Goal: Communication & Community: Answer question/provide support

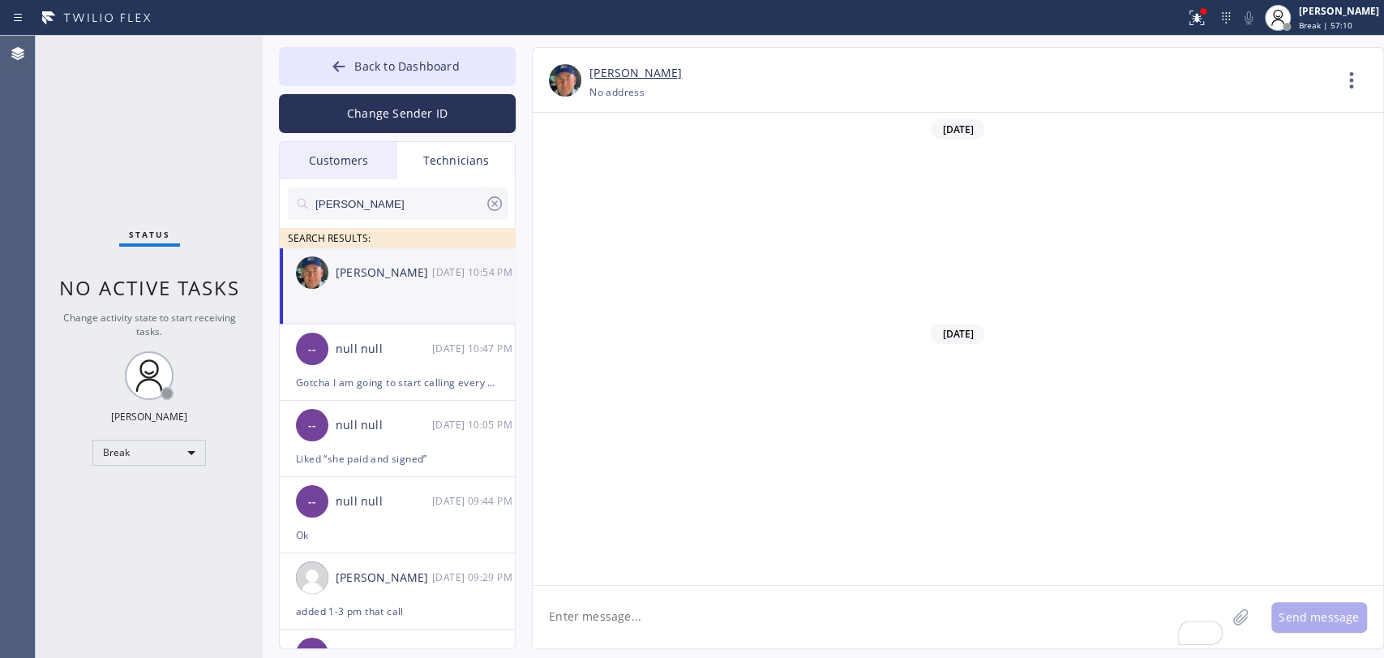
scroll to position [176297, 0]
click at [170, 444] on div "Break" at bounding box center [149, 453] width 114 height 26
click at [139, 490] on li "Available" at bounding box center [148, 492] width 110 height 19
click at [362, 199] on input "[PERSON_NAME]" at bounding box center [399, 203] width 171 height 32
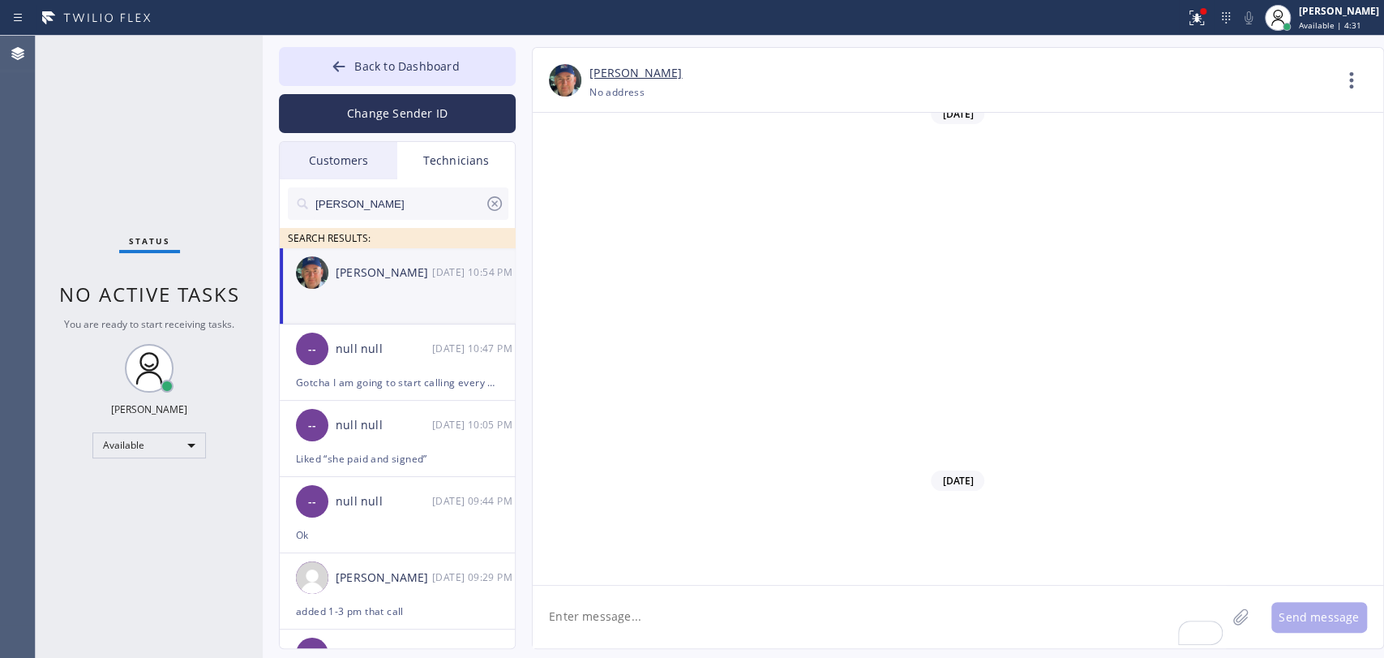
click at [362, 199] on input "[PERSON_NAME]" at bounding box center [399, 203] width 171 height 32
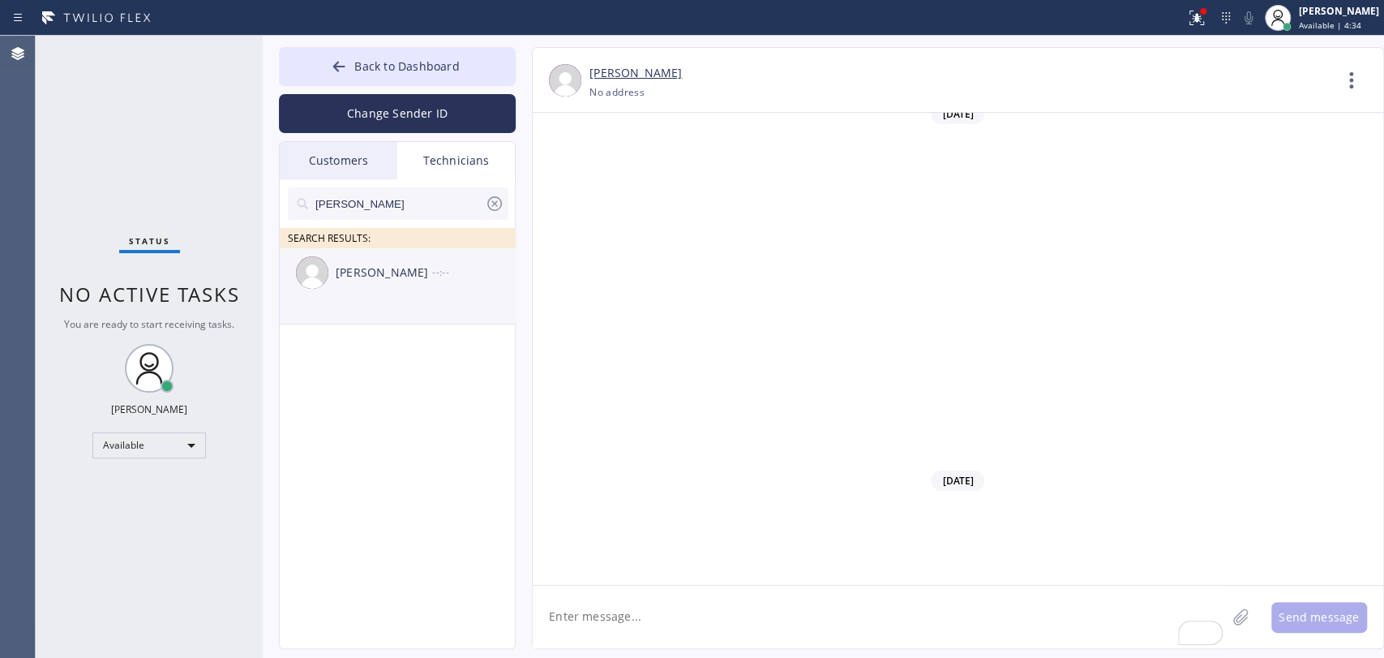
type input "[PERSON_NAME]"
click at [407, 278] on div "[PERSON_NAME]" at bounding box center [384, 273] width 96 height 19
click at [664, 607] on textarea "To enrich screen reader interactions, please activate Accessibility in Grammarl…" at bounding box center [879, 616] width 693 height 62
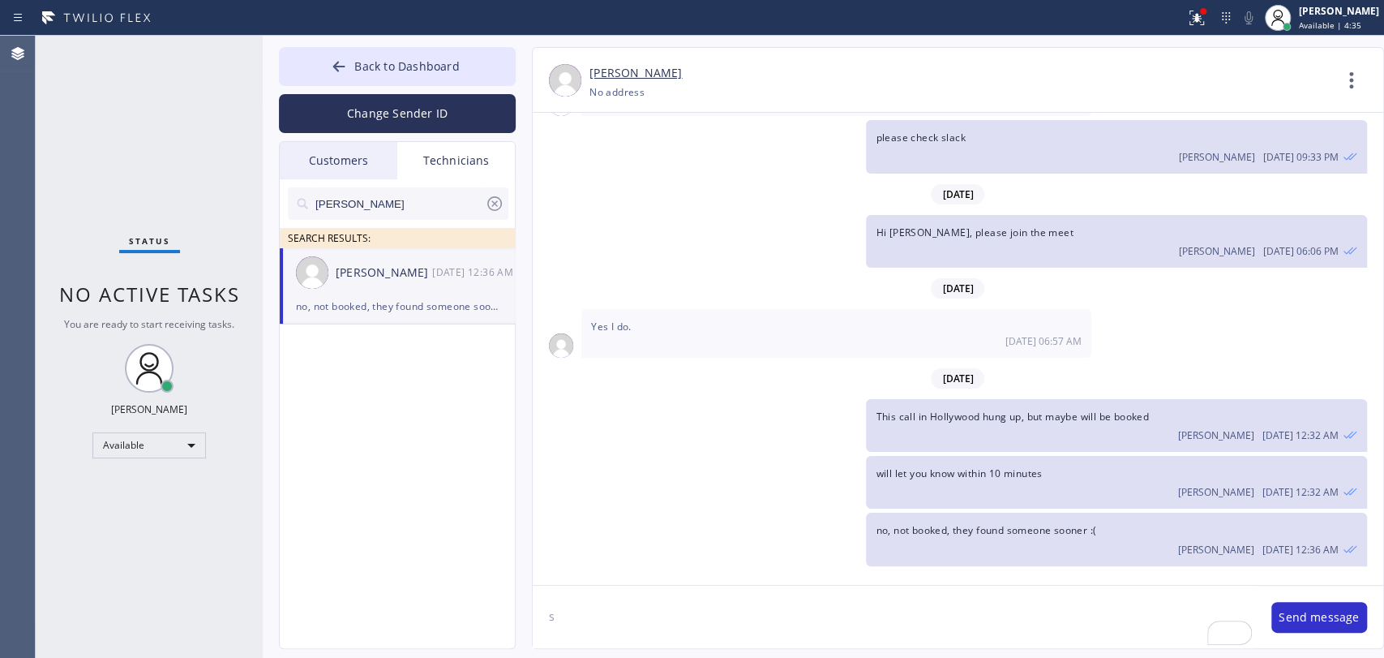
scroll to position [7001, 0]
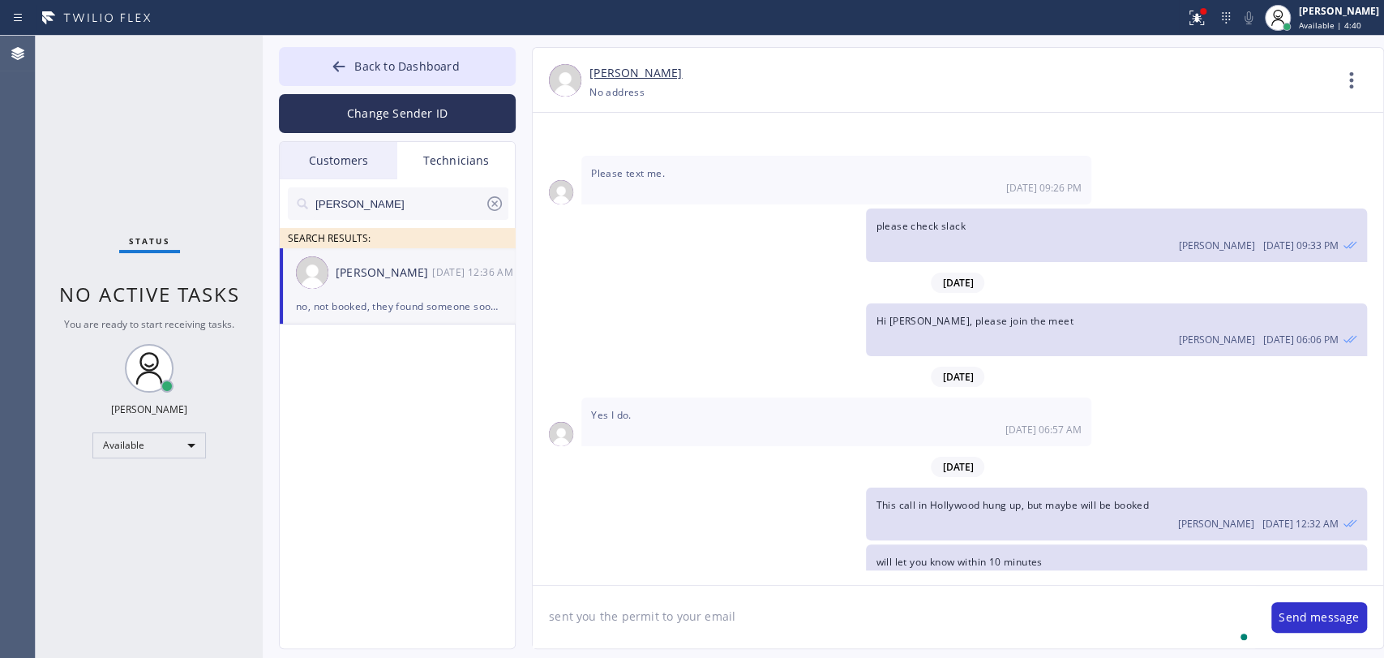
type textarea "sent you the permit to your email"
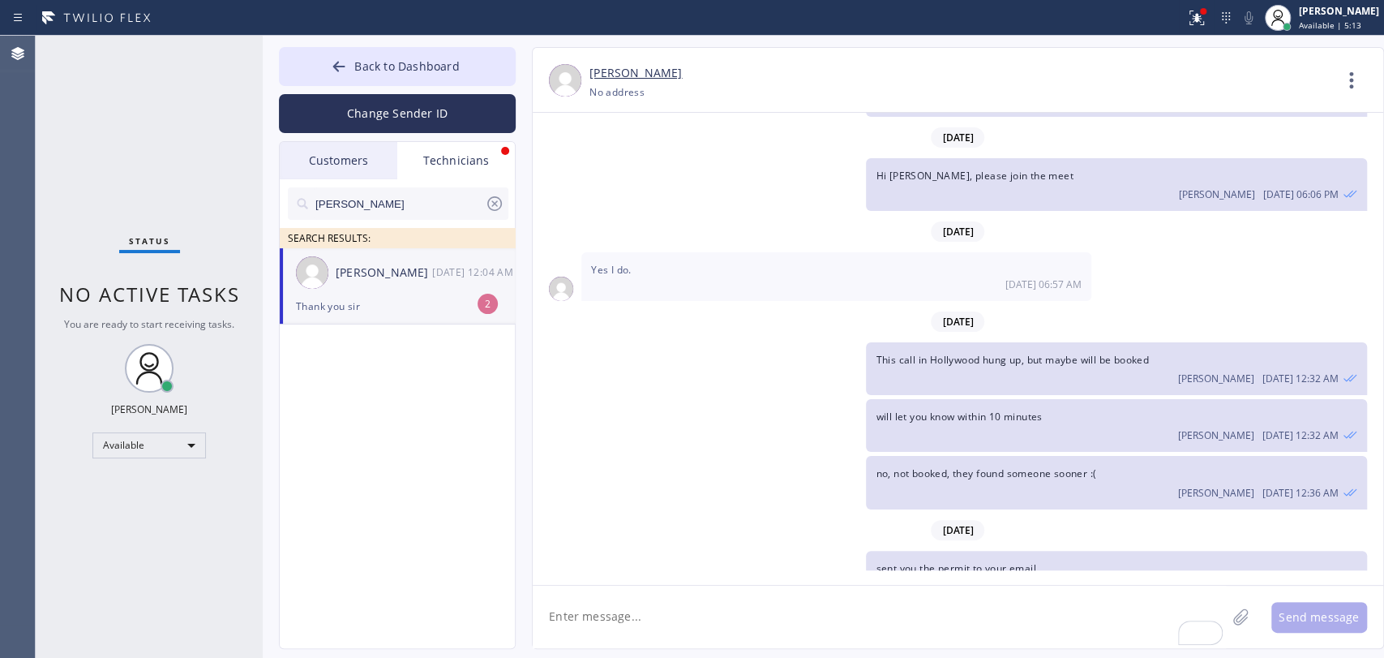
scroll to position [7199, 0]
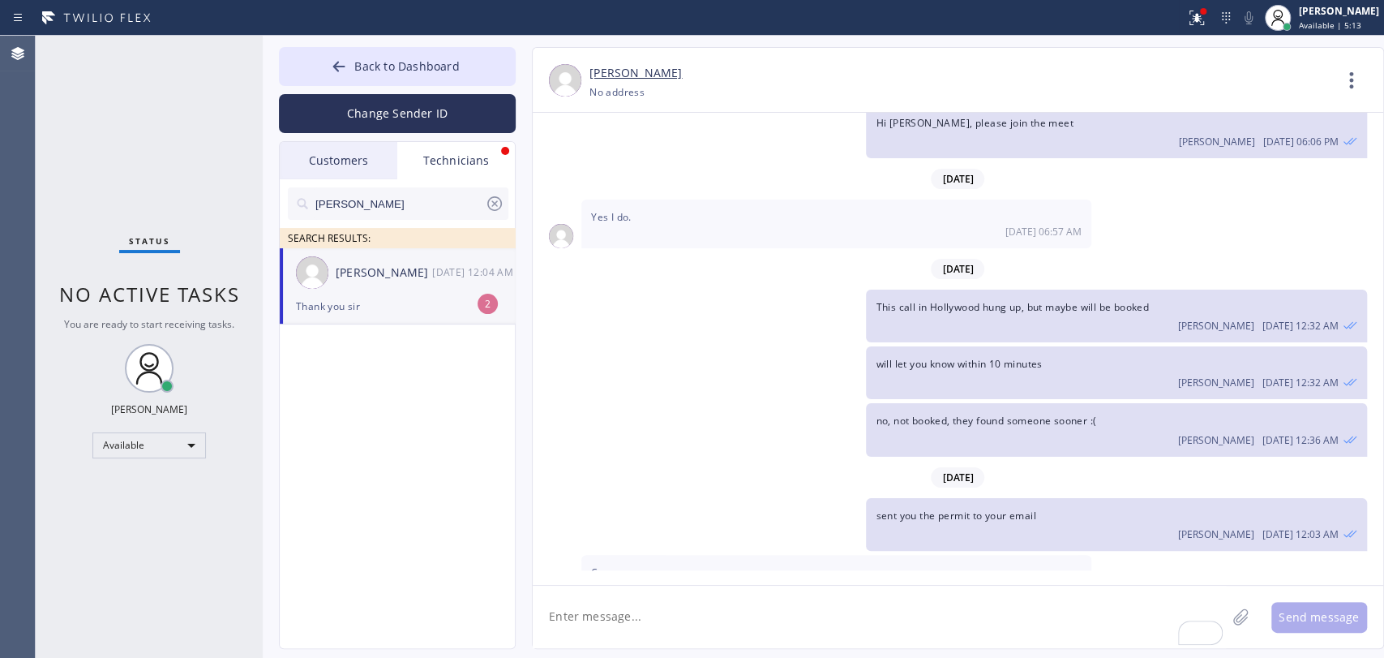
click at [316, 291] on div "[PERSON_NAME] [DATE] 12:04 AM" at bounding box center [398, 272] width 237 height 49
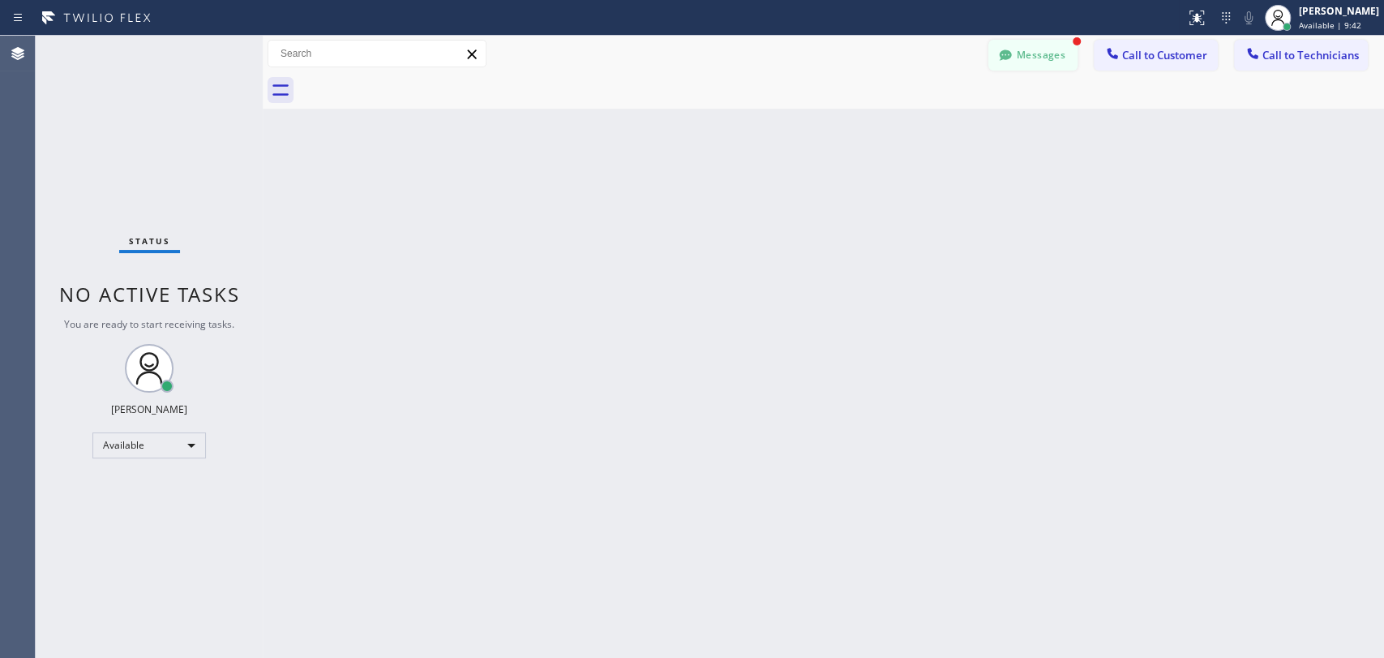
click at [1044, 50] on button "Messages" at bounding box center [1032, 55] width 89 height 31
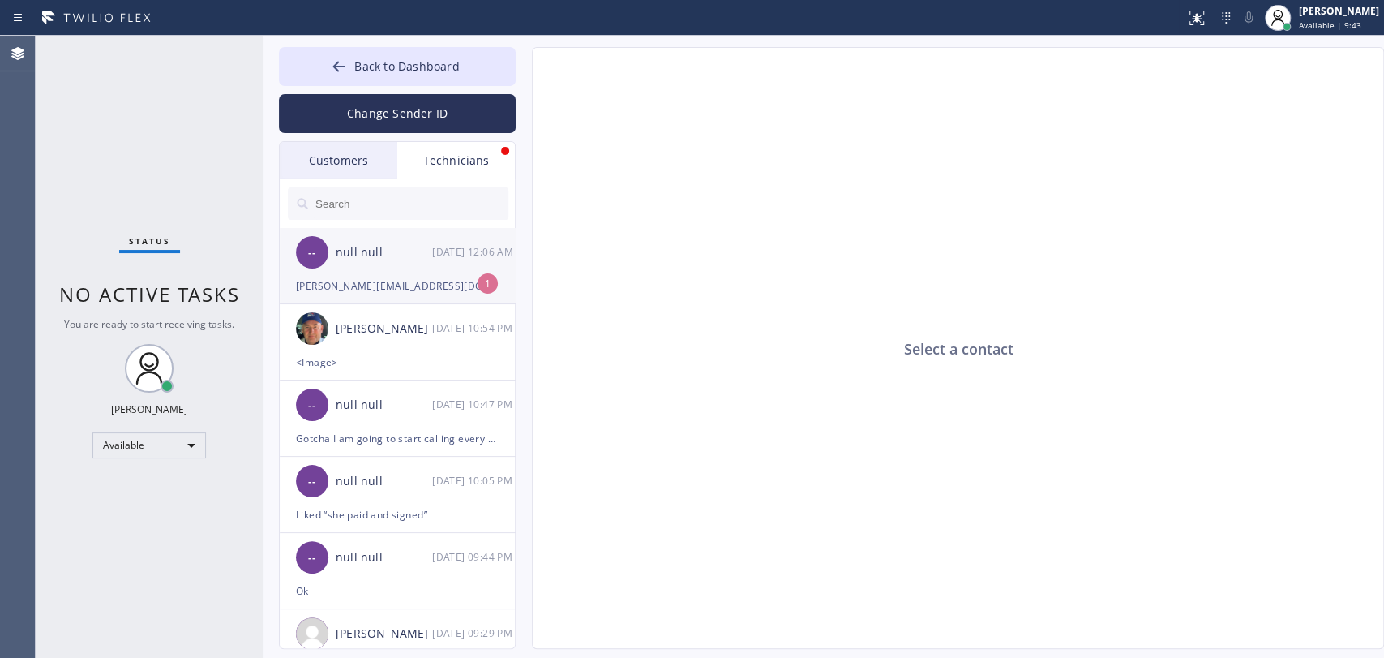
click at [441, 272] on div "-- null null 09/13 12:06 AM" at bounding box center [398, 252] width 237 height 49
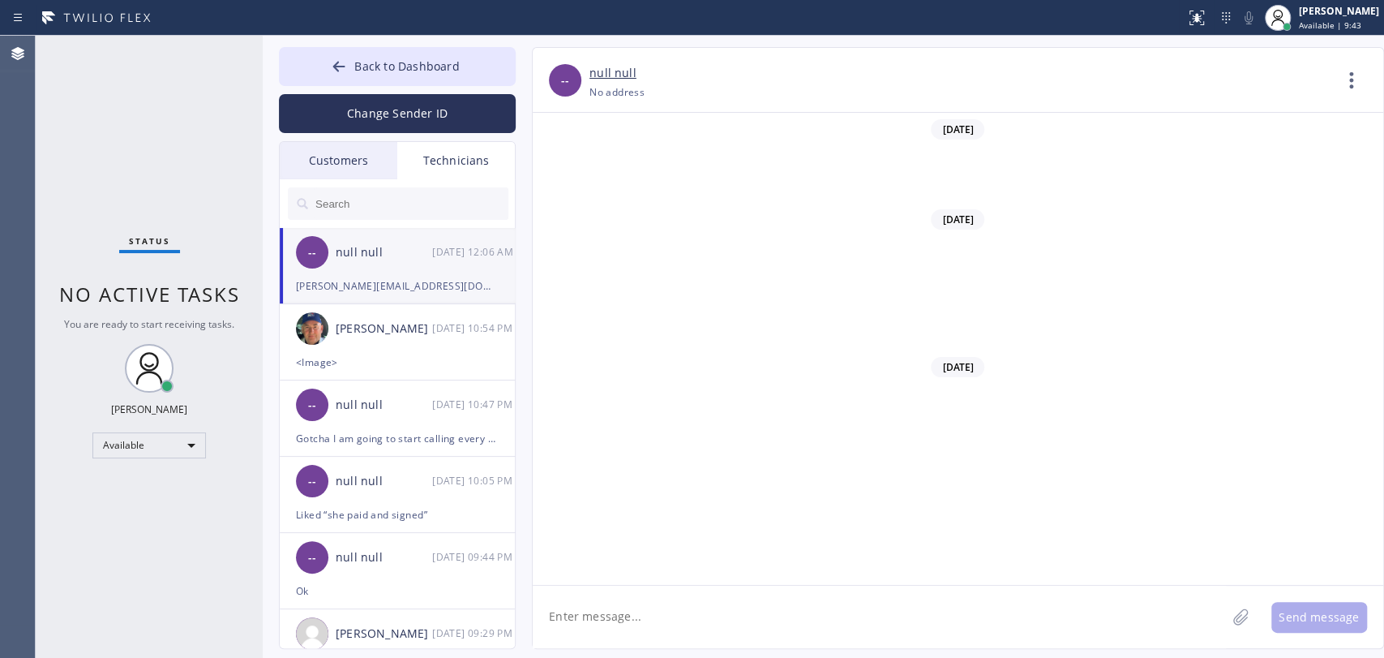
scroll to position [7303, 0]
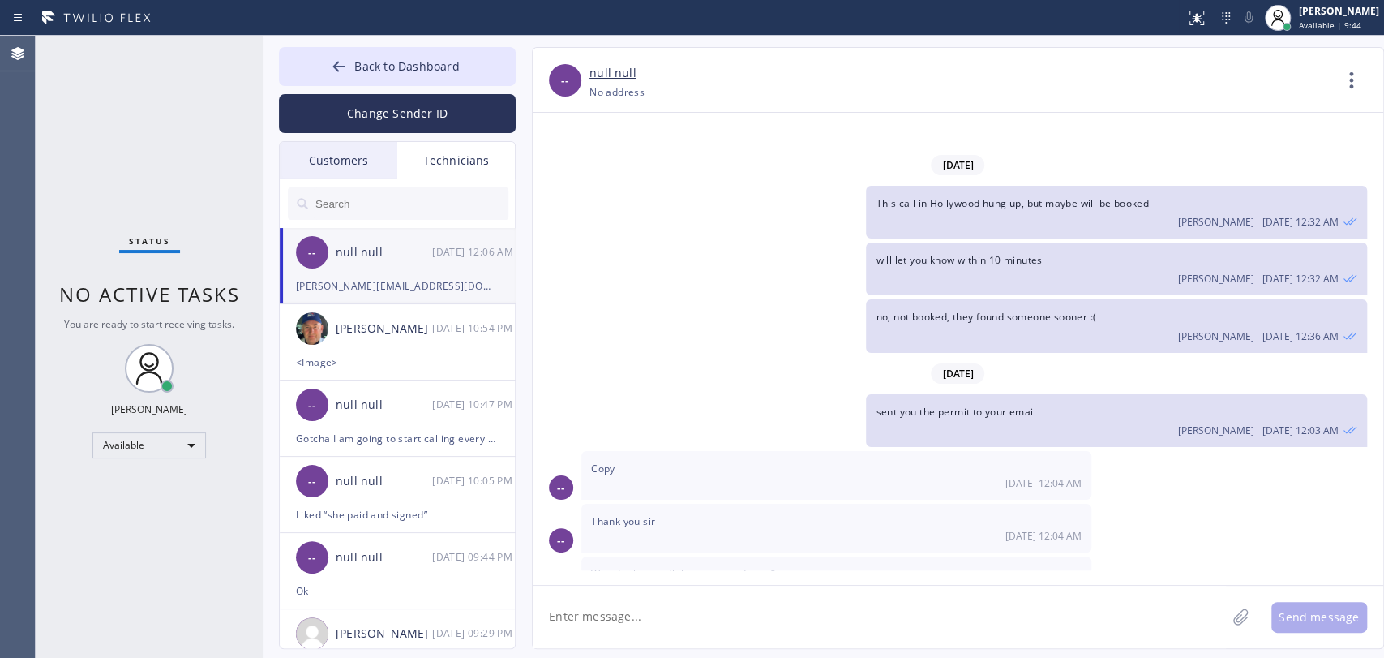
click at [675, 620] on span "Ignacio.zaragozahvac@yahoo.com" at bounding box center [716, 627] width 251 height 14
copy span "Ignacio.zaragozahvac@yahoo.com"
click at [613, 613] on textarea at bounding box center [879, 616] width 693 height 62
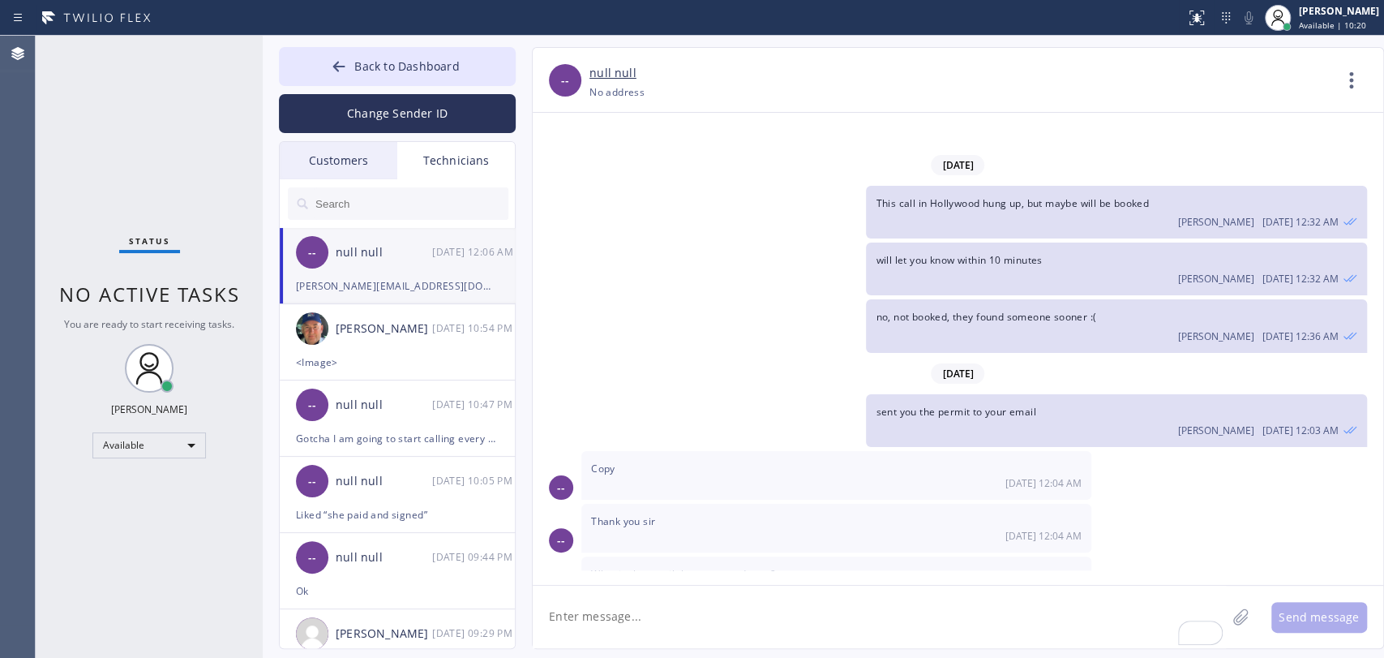
click at [668, 635] on textarea "To enrich screen reader interactions, please activate Accessibility in Grammarl…" at bounding box center [879, 616] width 693 height 62
paste textarea "alex@the5starplumbing.com"
type textarea "alex@the5starplumbing.com"
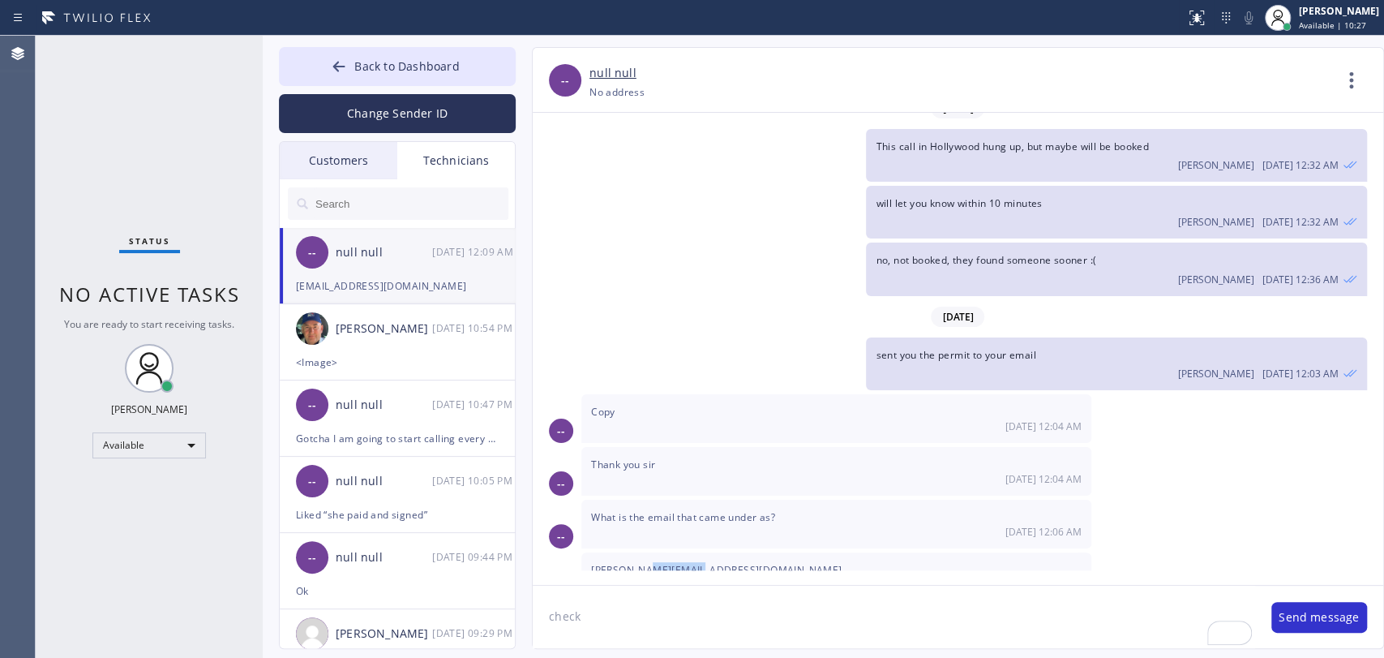
drag, startPoint x: 636, startPoint y: 478, endPoint x: 688, endPoint y: 482, distance: 52.1
click at [688, 563] on span "Ignacio.zaragozahvac@yahoo.com" at bounding box center [716, 570] width 251 height 14
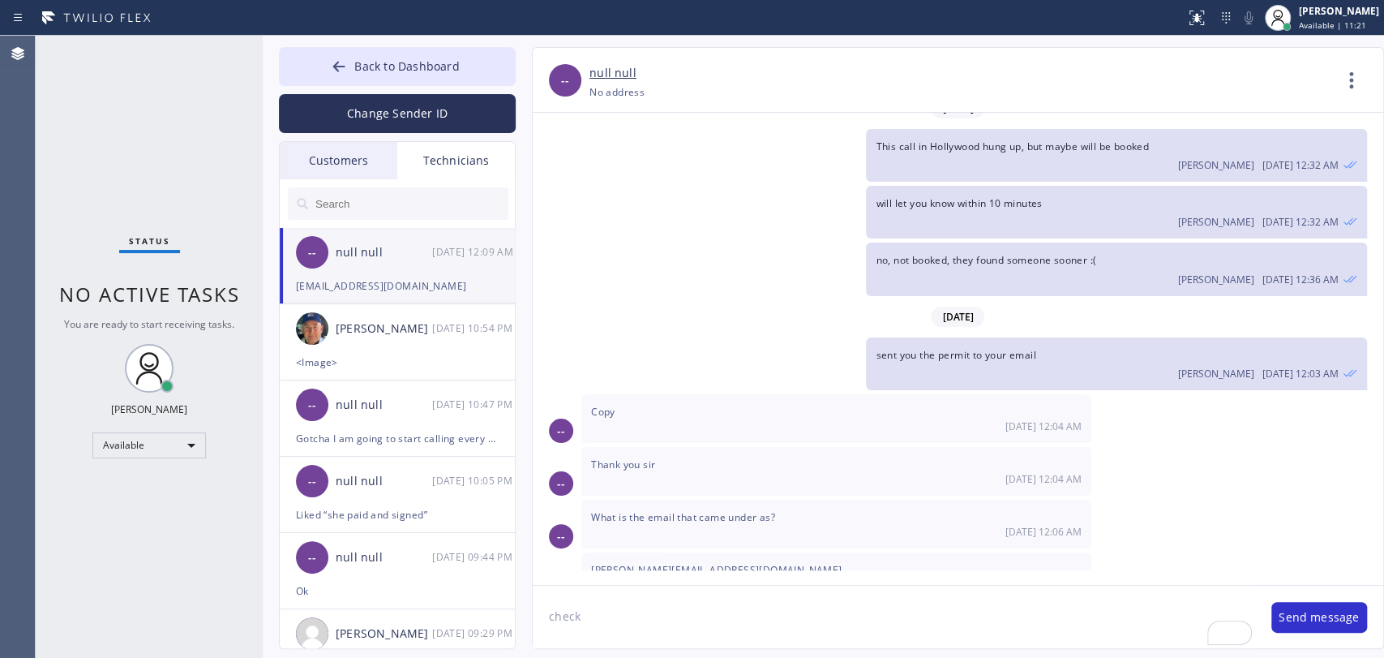
click at [941, 631] on div "Oleksiy Dmitriev 09/13 12:09 AM" at bounding box center [1116, 640] width 481 height 18
click at [715, 510] on span "What is the email that came under as?" at bounding box center [683, 517] width 184 height 14
click at [705, 510] on span "What is the email that came under as?" at bounding box center [683, 517] width 184 height 14
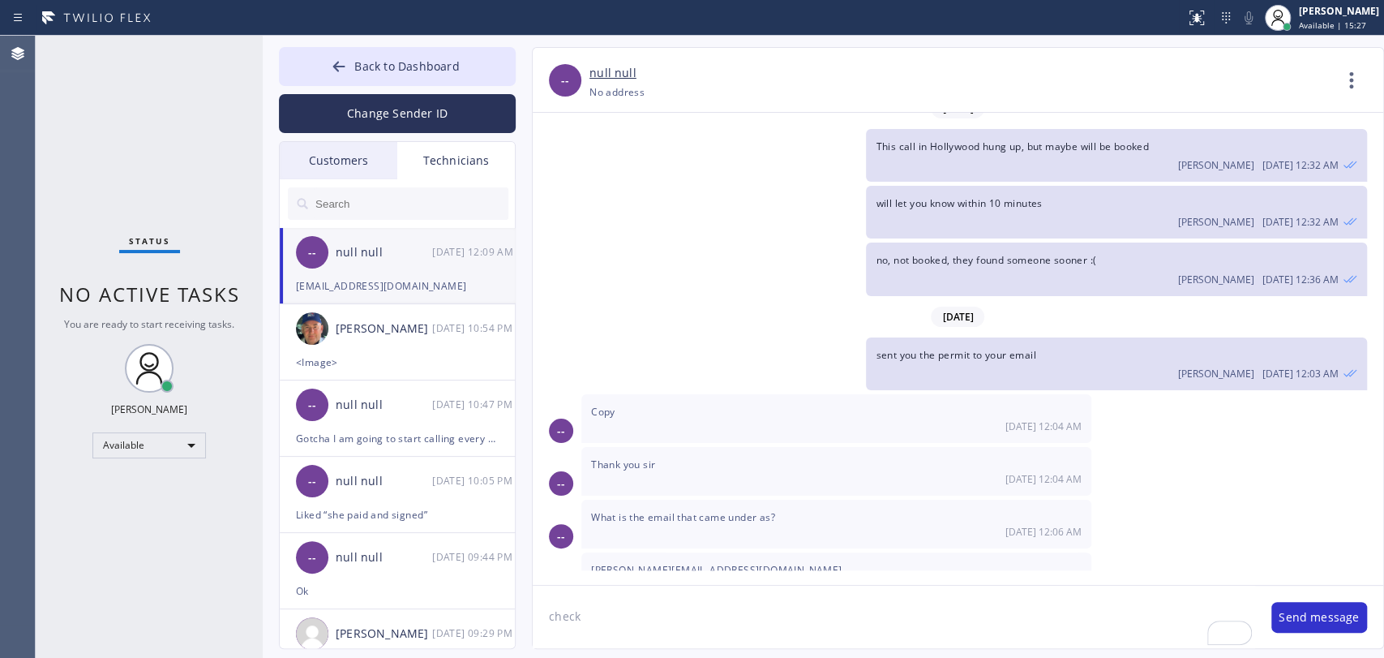
click at [406, 274] on div "-- null null 09/13 12:09 AM" at bounding box center [398, 252] width 237 height 49
click at [676, 634] on textarea "check" at bounding box center [894, 616] width 723 height 62
click at [675, 630] on textarea "check" at bounding box center [894, 616] width 723 height 62
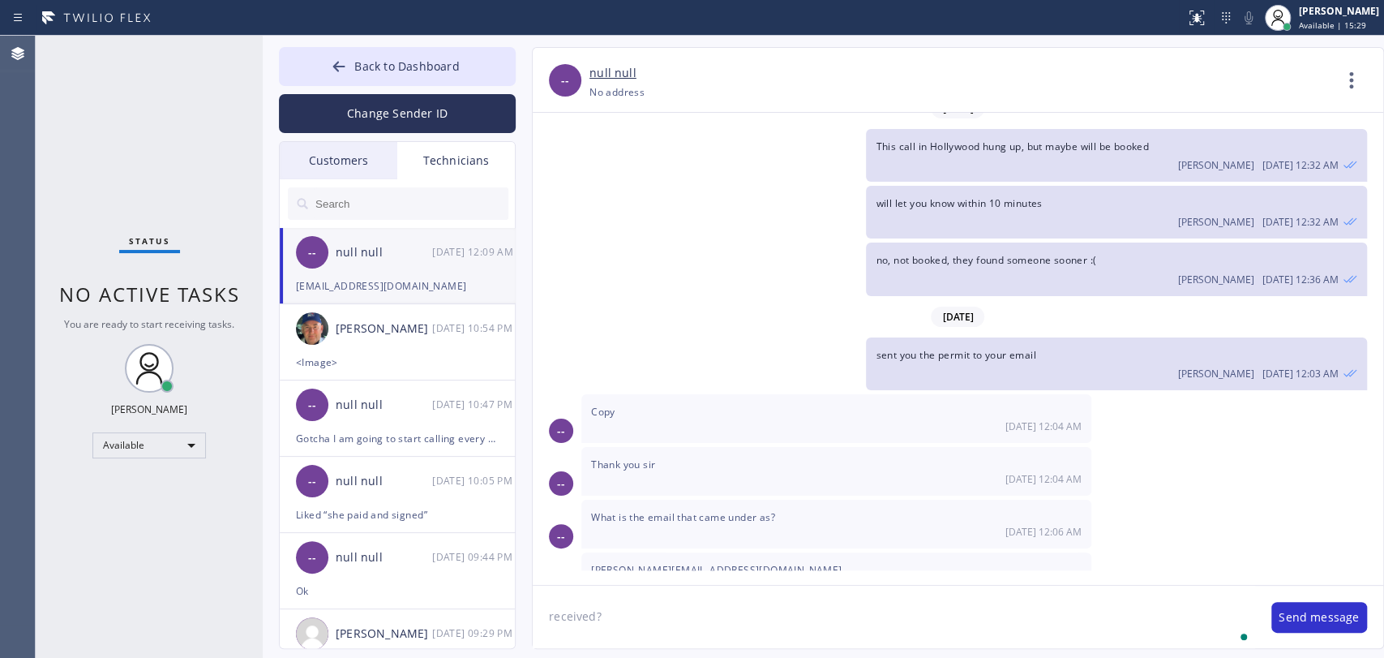
type textarea "received?"
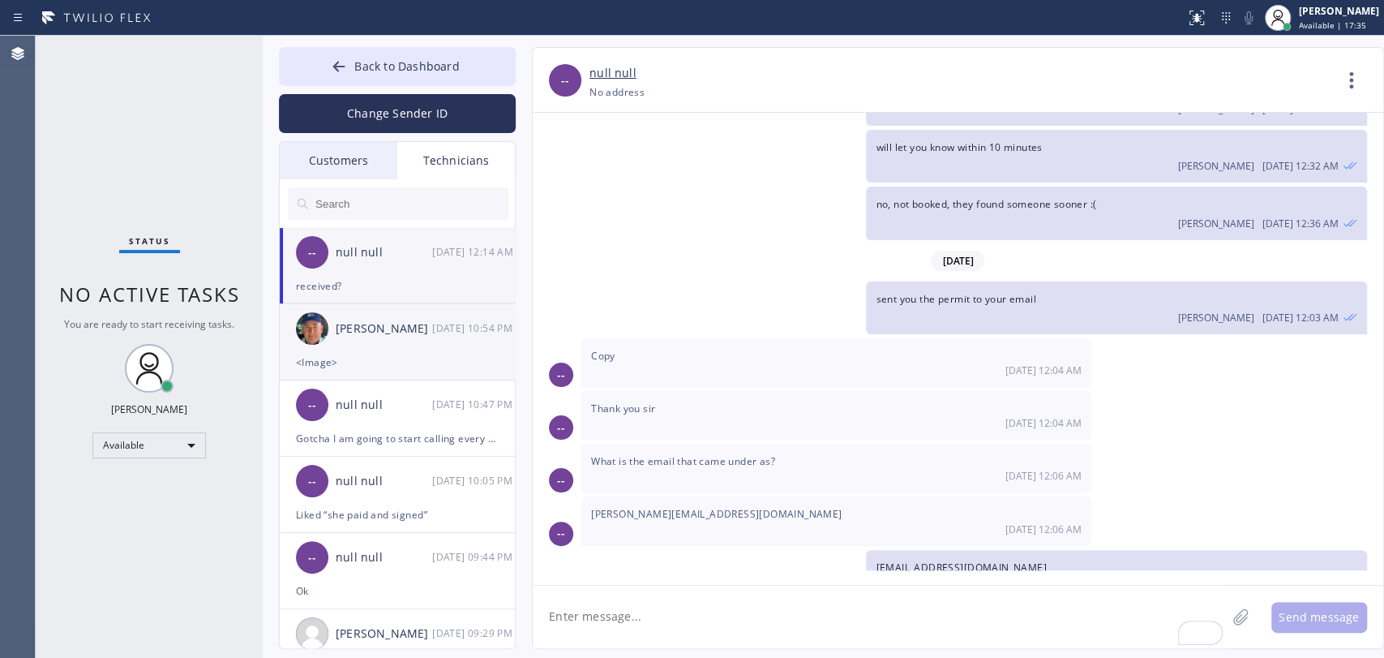
click at [367, 358] on div "<Image>" at bounding box center [397, 362] width 203 height 19
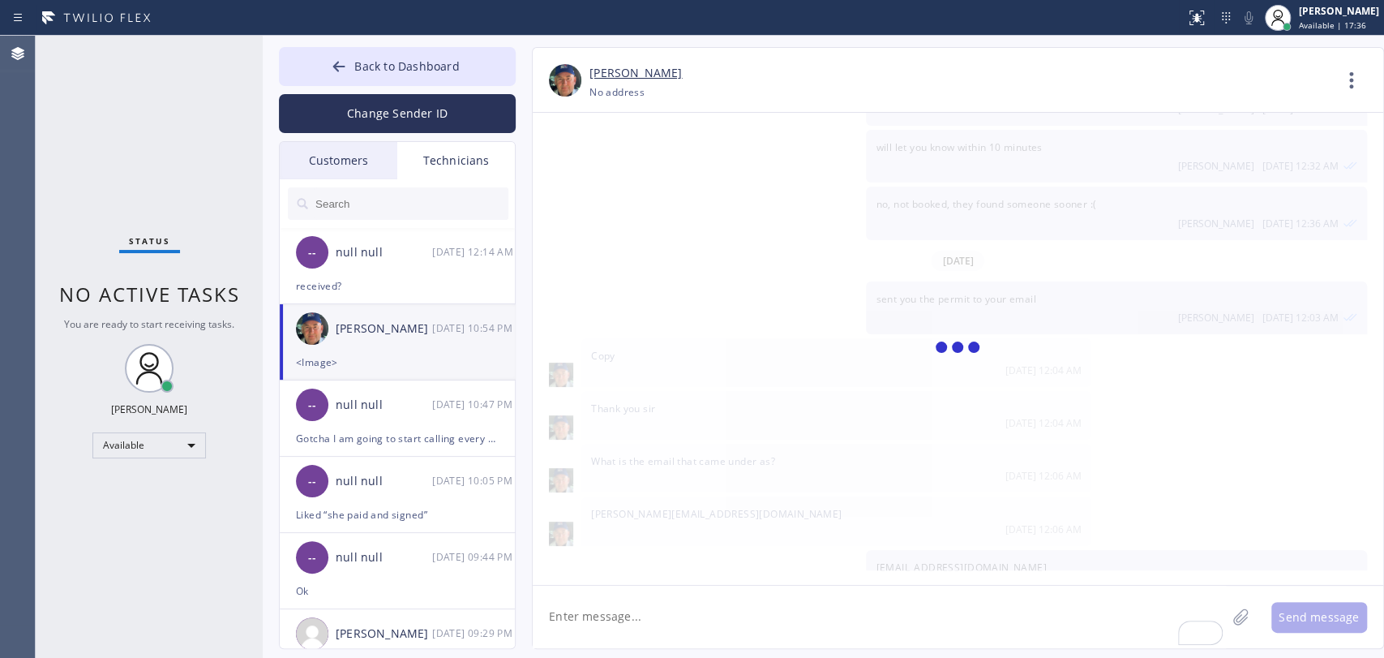
click at [357, 152] on div "Customers" at bounding box center [339, 160] width 118 height 37
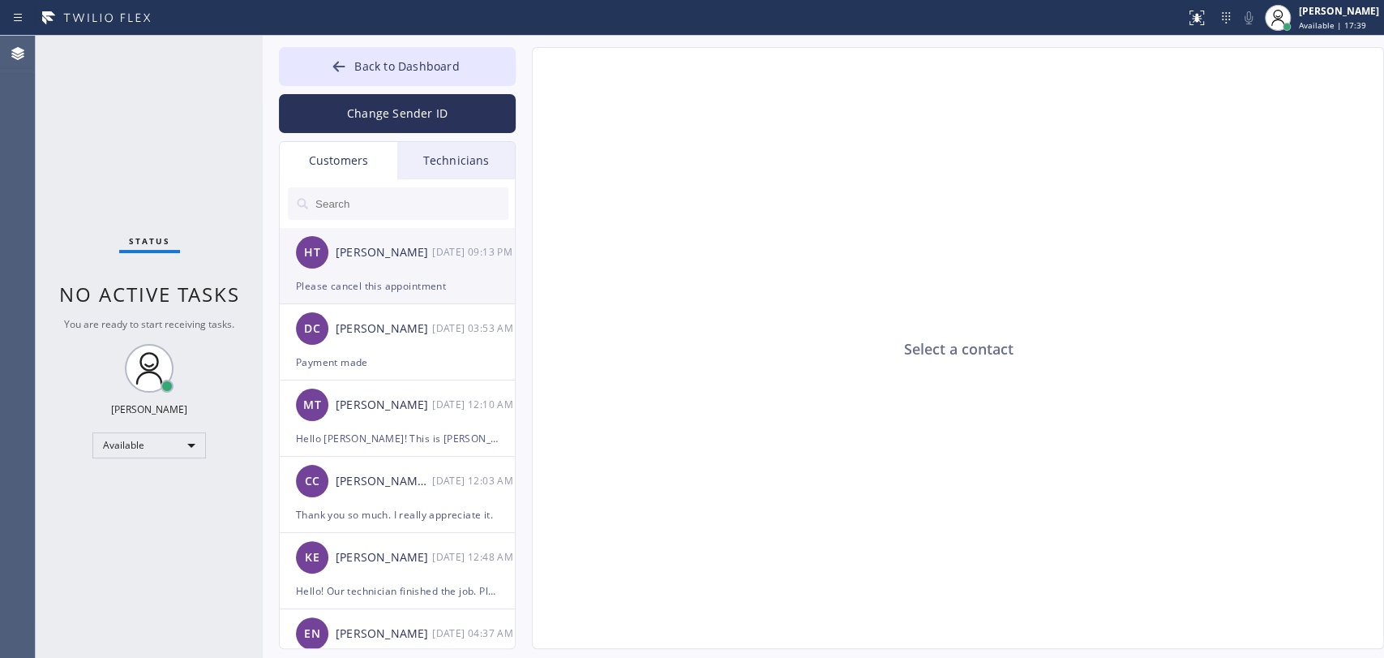
click at [388, 277] on div "Please cancel this appointment" at bounding box center [397, 286] width 203 height 19
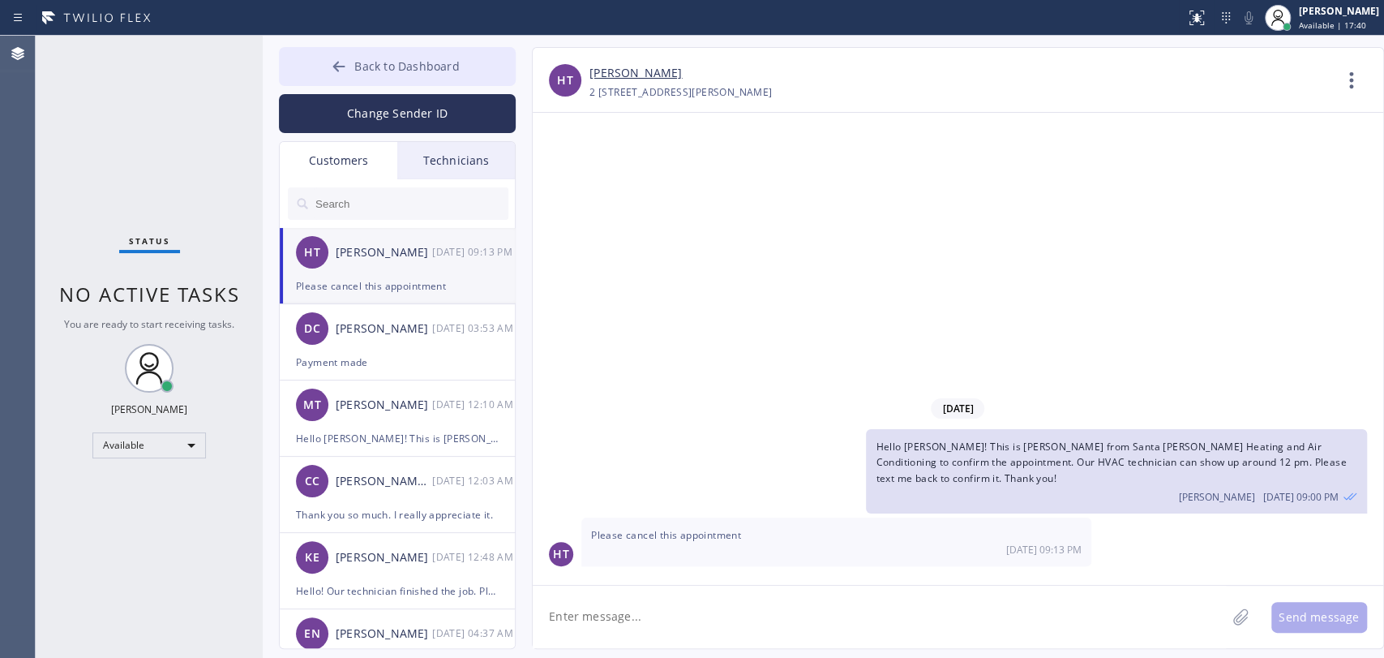
click at [388, 66] on span "Back to Dashboard" at bounding box center [406, 65] width 105 height 15
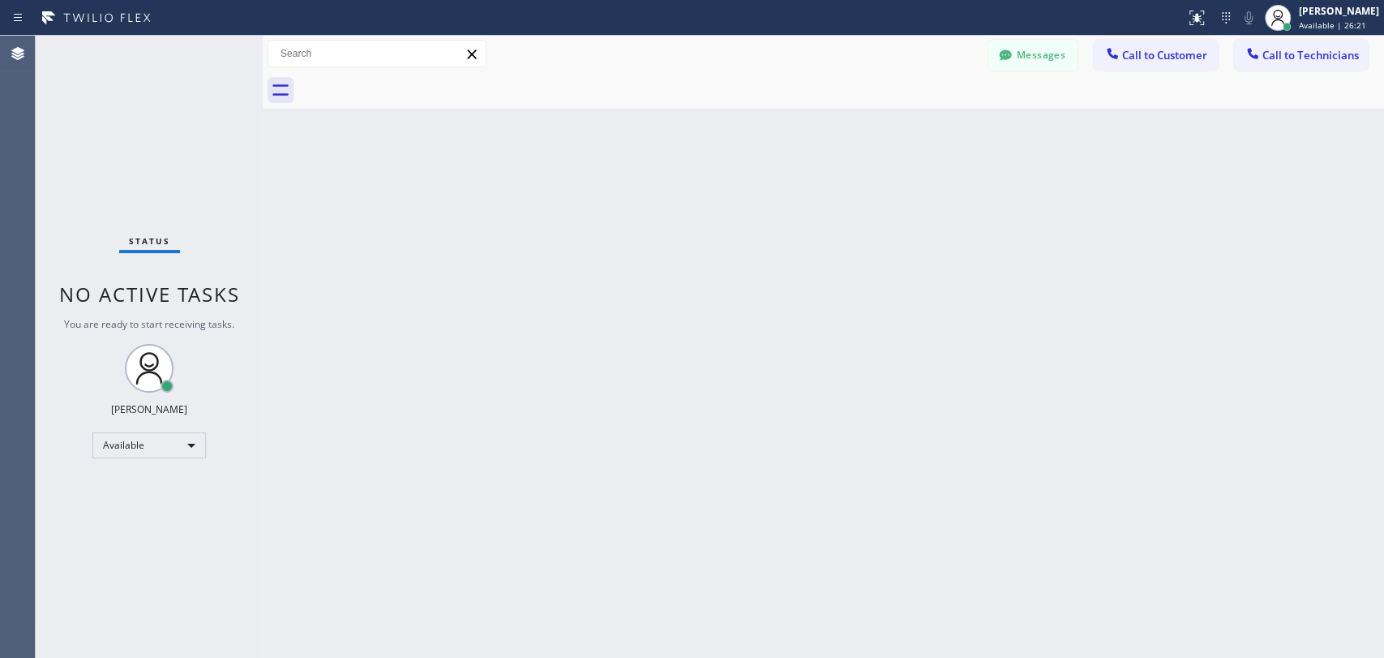
click at [1272, 46] on button "Call to Technicians" at bounding box center [1301, 55] width 134 height 31
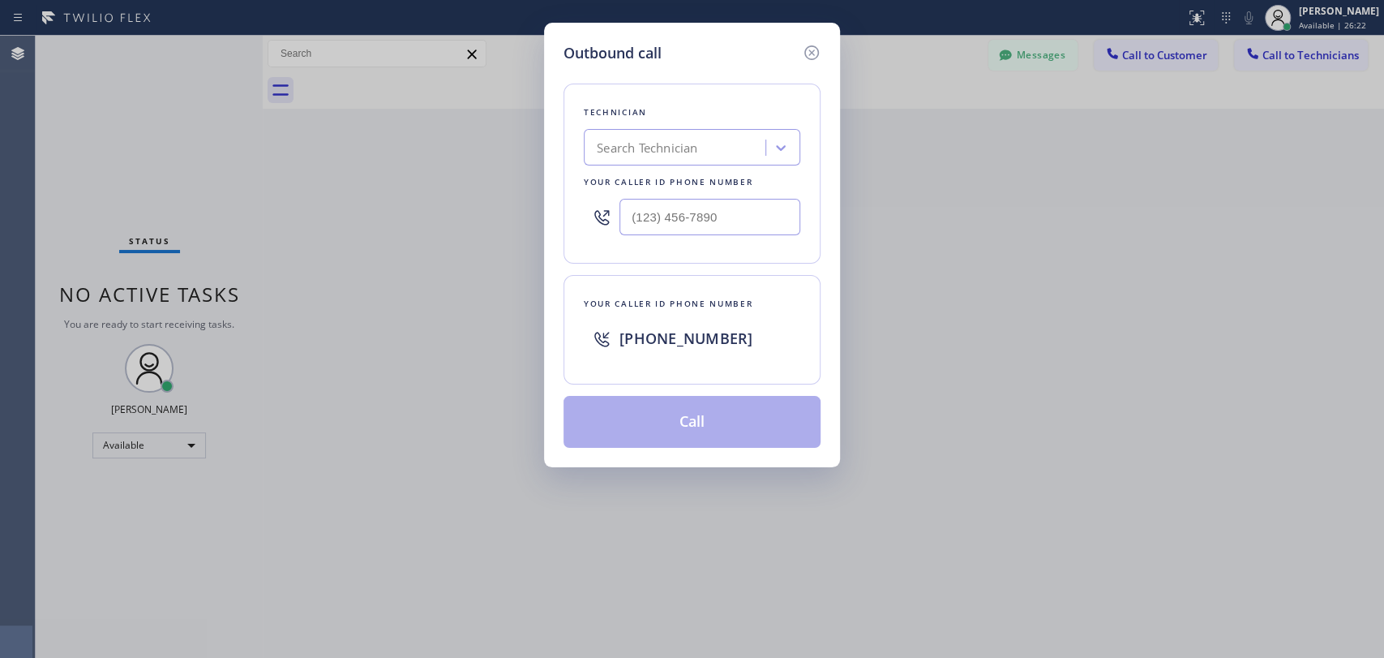
click at [741, 157] on div "Search Technician" at bounding box center [692, 147] width 217 height 36
type input "Firu"
click at [668, 167] on div "Firuz Dadadzhanov" at bounding box center [692, 181] width 217 height 29
type input "(949) 919-2234"
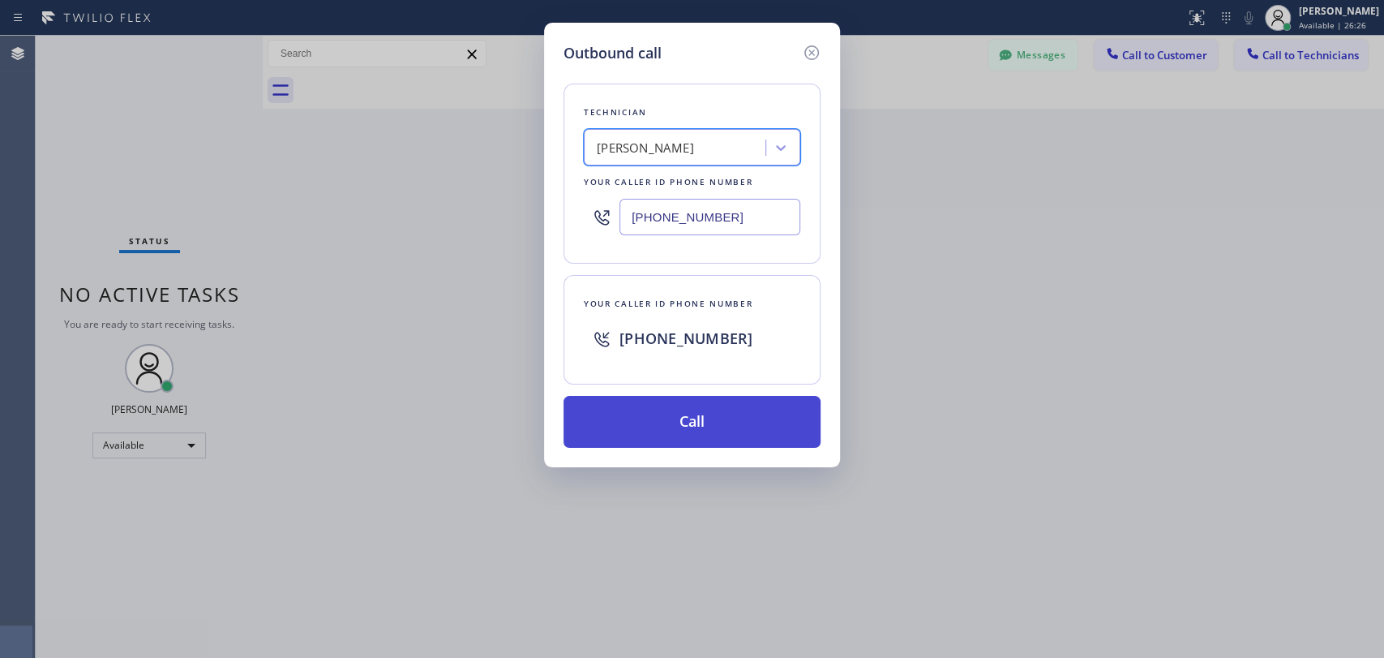
click at [629, 413] on button "Call" at bounding box center [692, 422] width 257 height 52
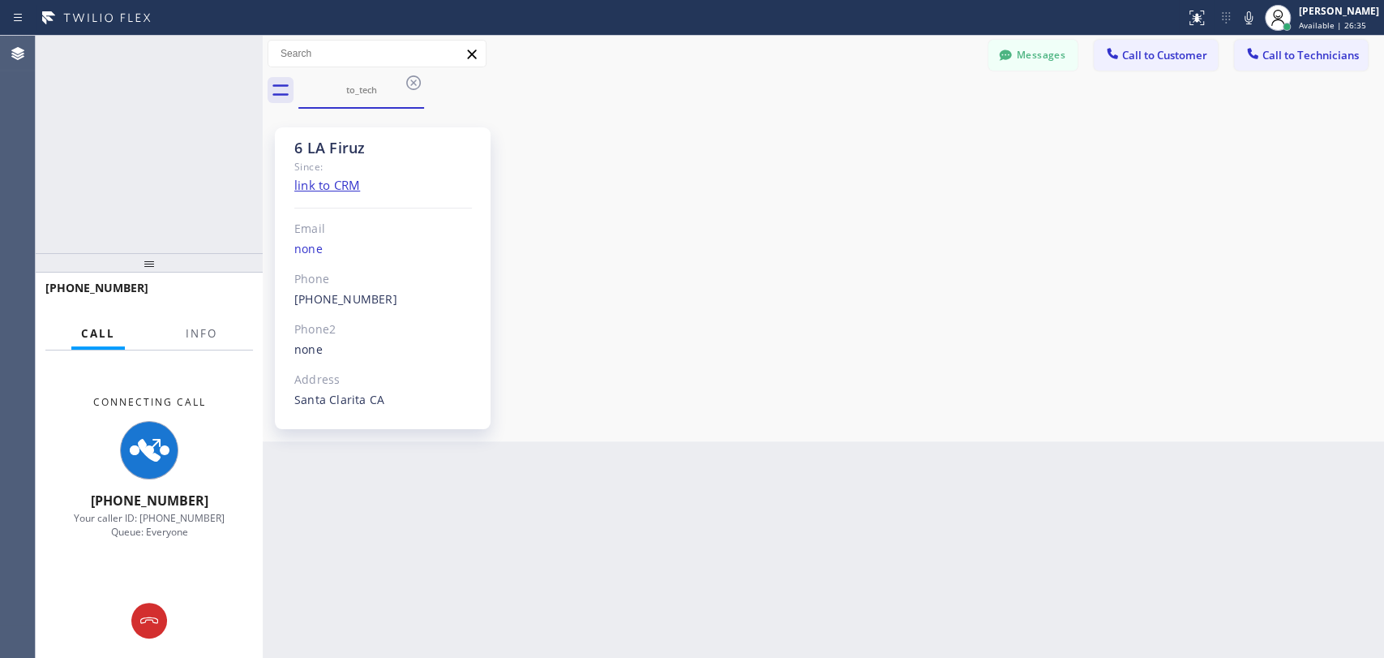
scroll to position [8926, 0]
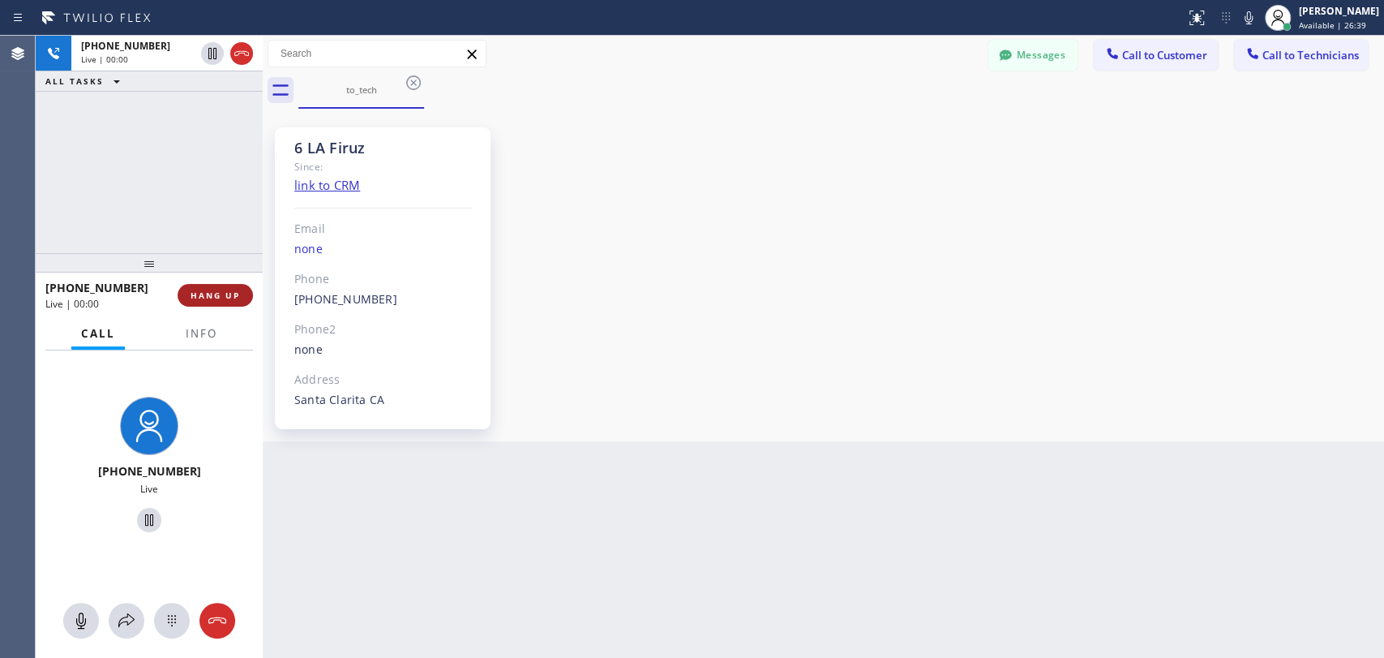
drag, startPoint x: 238, startPoint y: 268, endPoint x: 229, endPoint y: 293, distance: 25.9
click at [235, 272] on div at bounding box center [149, 262] width 227 height 19
click at [228, 294] on span "HANG UP" at bounding box center [215, 299] width 49 height 11
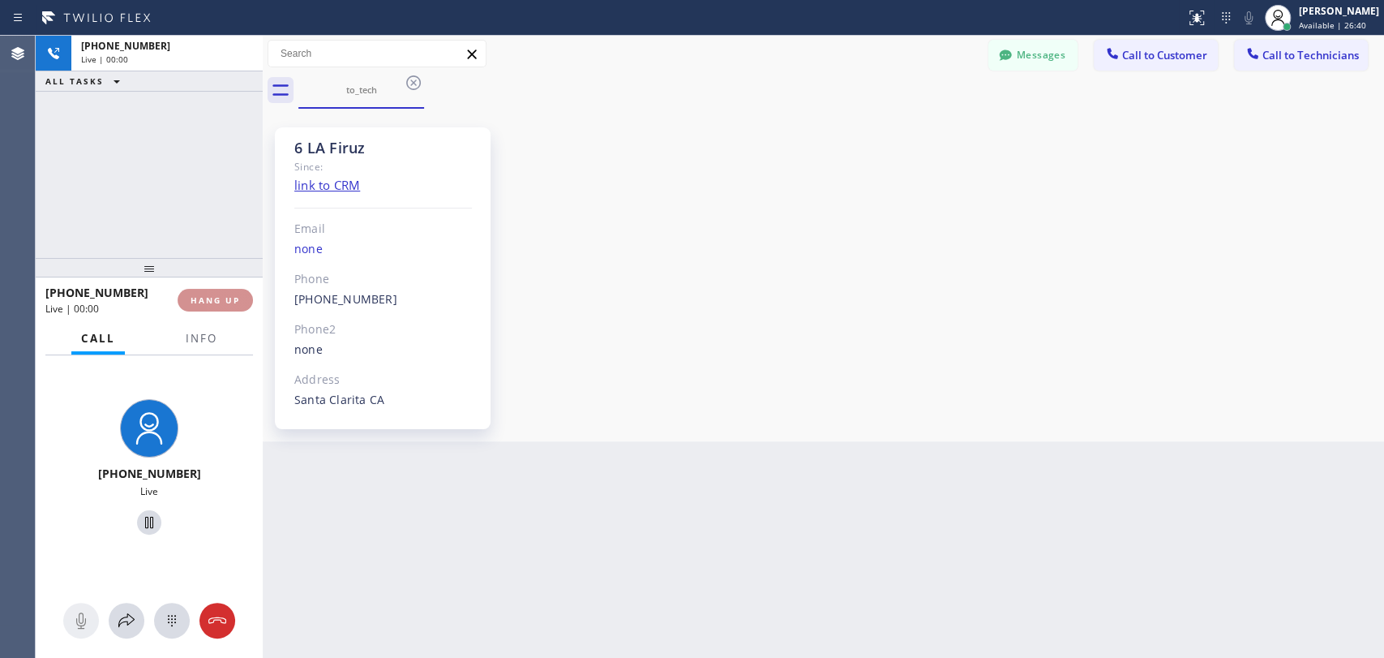
click at [228, 297] on span "HANG UP" at bounding box center [215, 299] width 49 height 11
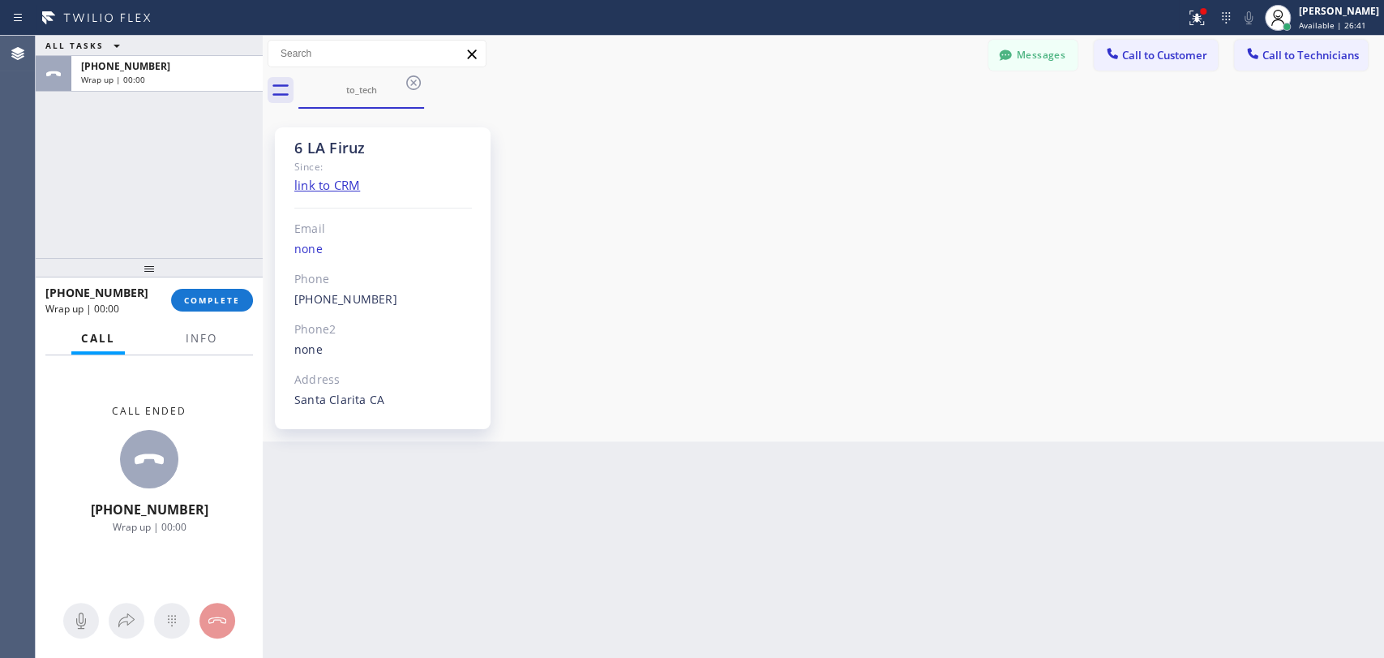
click at [202, 277] on div at bounding box center [149, 267] width 227 height 19
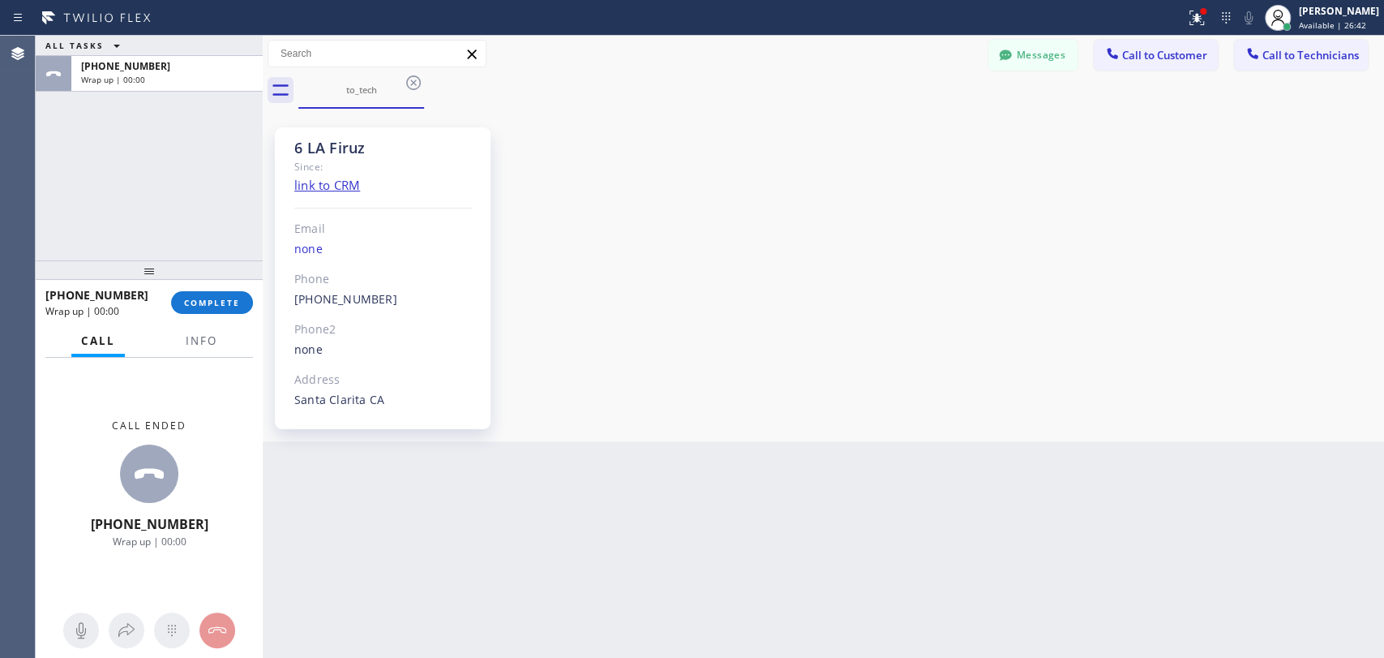
click at [201, 307] on span "COMPLETE" at bounding box center [212, 302] width 56 height 11
click at [198, 196] on div "ALL TASKS ALL TASKS ACTIVE TASKS TASKS IN WRAP UP +19499192234 Wrap up | 00:00" at bounding box center [149, 148] width 227 height 225
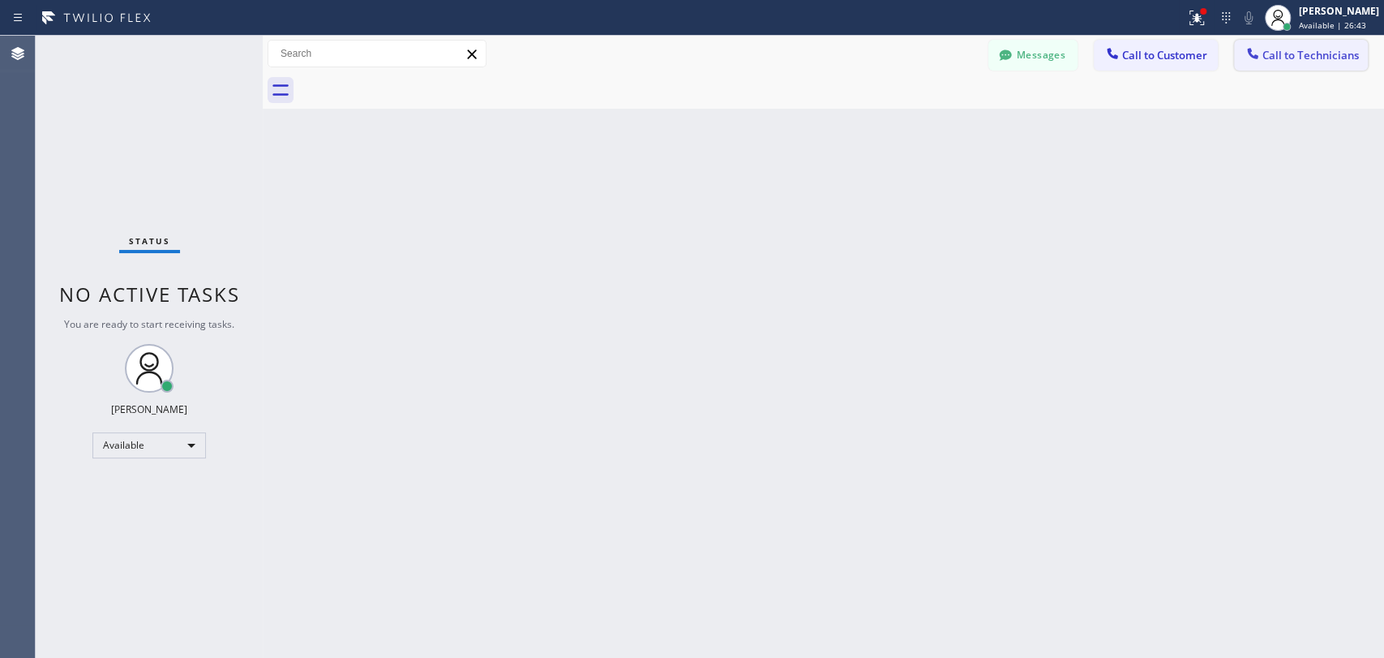
click at [1261, 47] on div at bounding box center [1252, 54] width 19 height 19
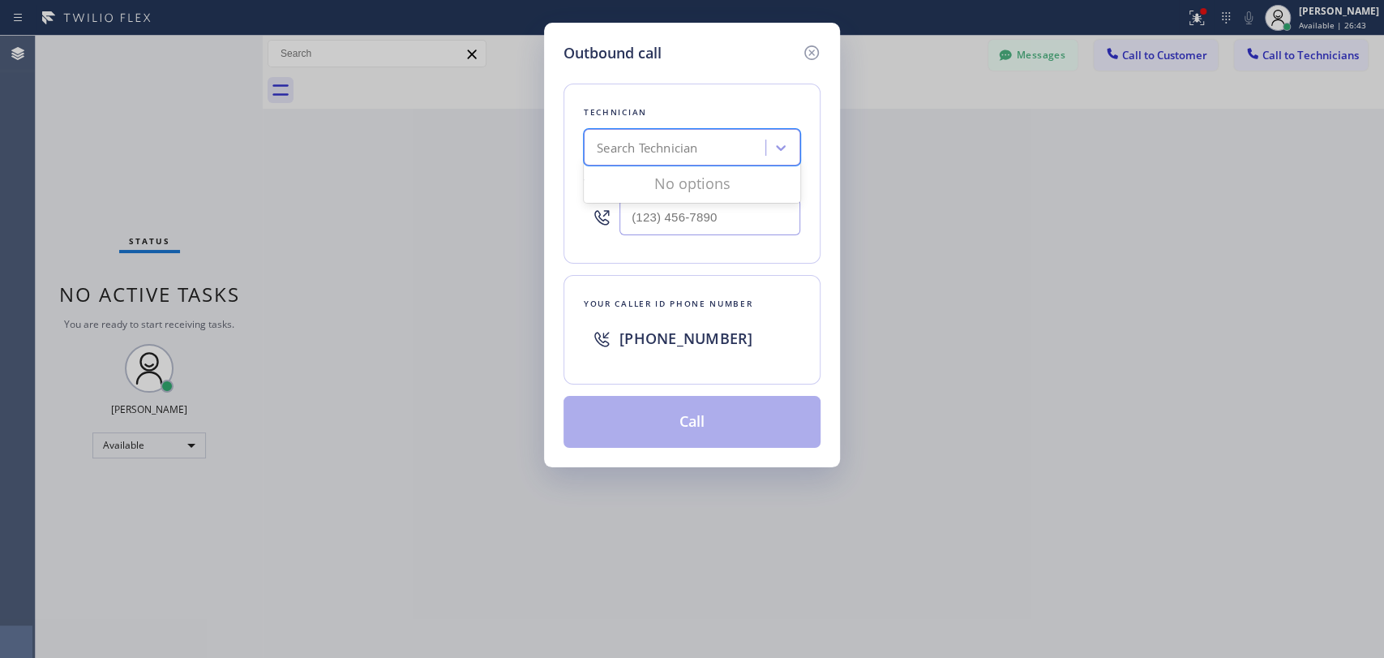
drag, startPoint x: 731, startPoint y: 164, endPoint x: 718, endPoint y: 157, distance: 14.9
click at [717, 165] on div "option Firuz Dadadzhanov, selected. 0 results available. Use Up and Down to cho…" at bounding box center [692, 147] width 217 height 36
type input "vach"
drag, startPoint x: 657, startPoint y: 172, endPoint x: 654, endPoint y: 182, distance: 10.8
click at [655, 174] on div "Vache Katabyan" at bounding box center [692, 181] width 217 height 29
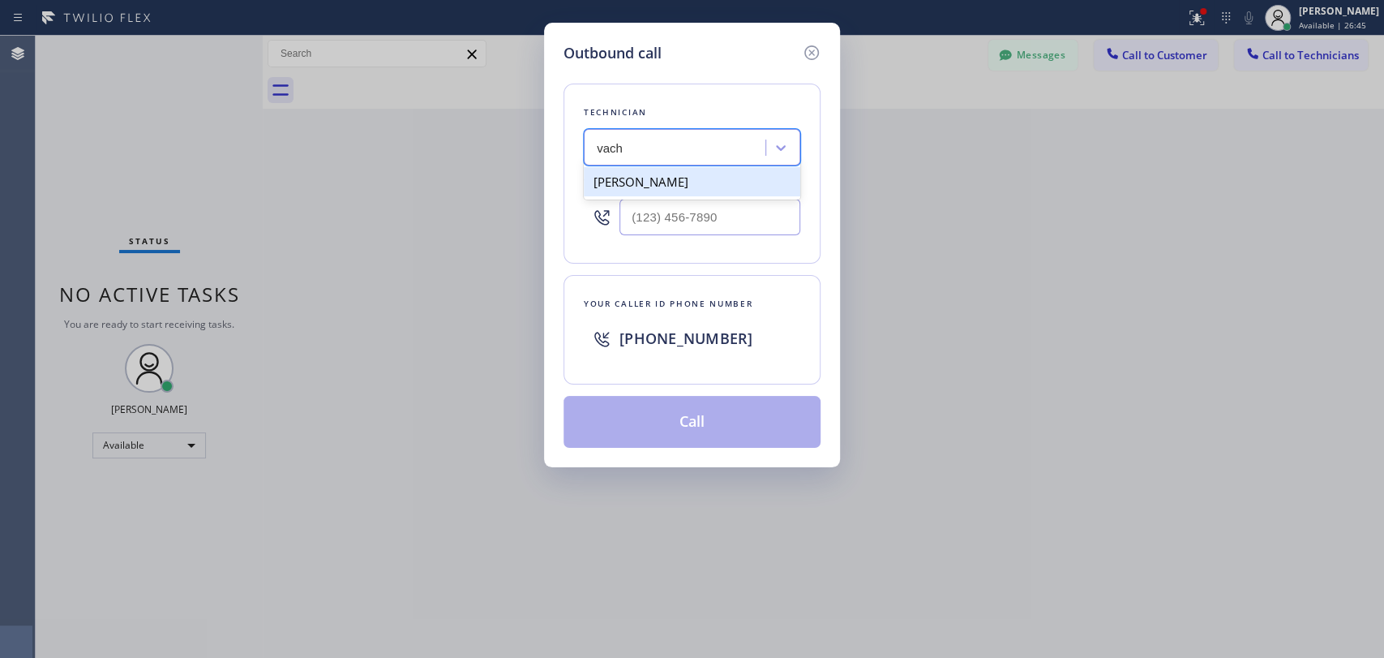
type input "(818) 261-4699"
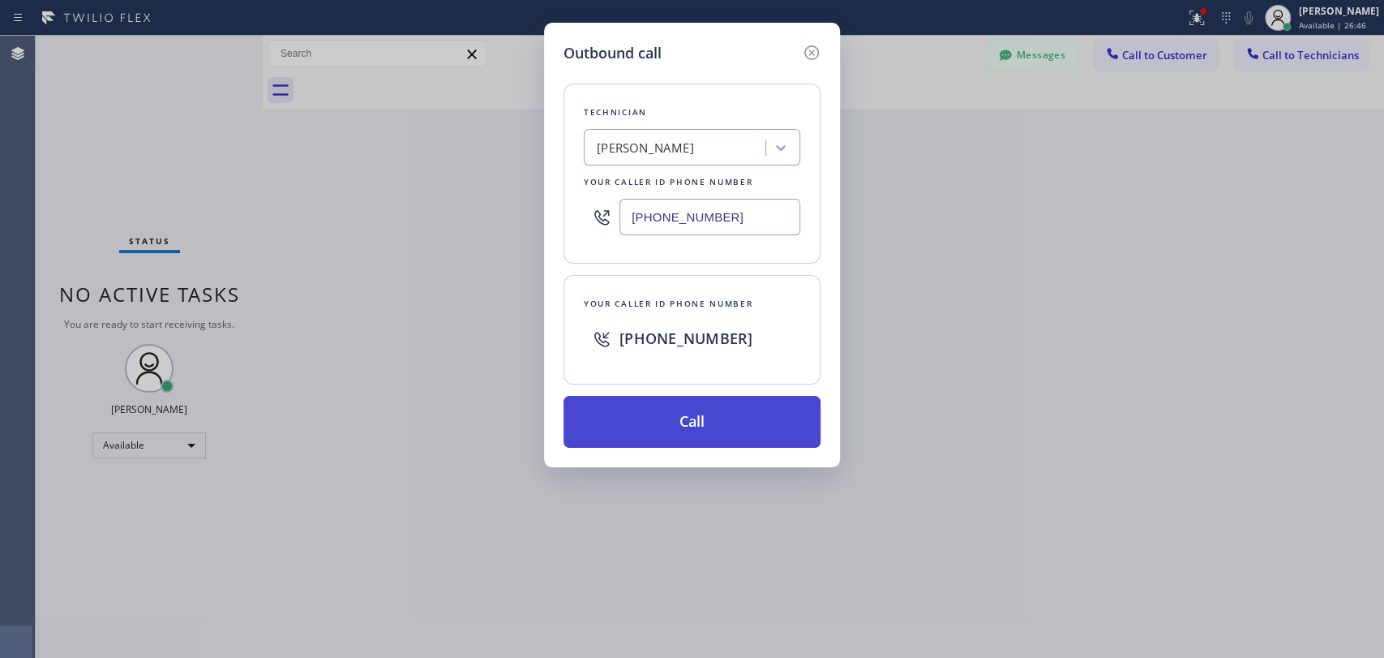
click at [628, 414] on button "Call" at bounding box center [692, 422] width 257 height 52
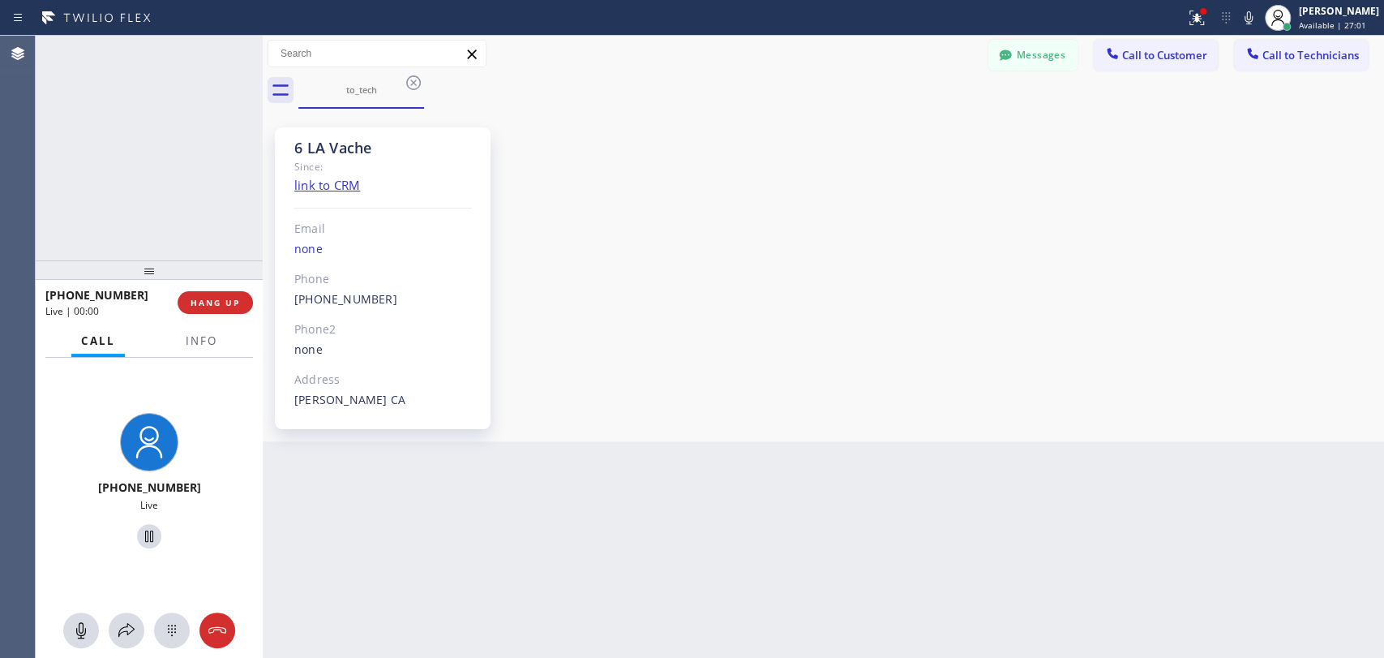
scroll to position [38749, 0]
click at [305, 149] on div "6 LA Vache" at bounding box center [383, 148] width 178 height 19
click at [298, 148] on div "6 LA Vache" at bounding box center [383, 148] width 178 height 19
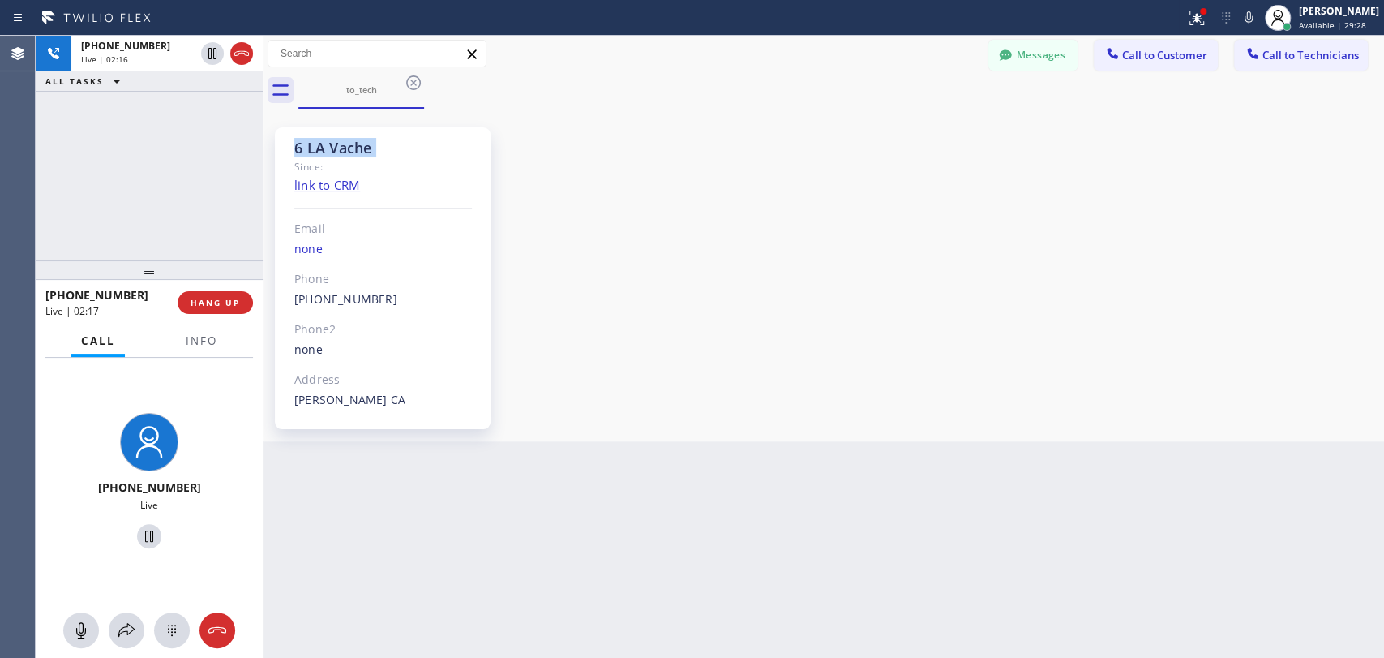
drag, startPoint x: 298, startPoint y: 148, endPoint x: 371, endPoint y: 147, distance: 73.0
click at [371, 147] on div "6 LA Vache" at bounding box center [383, 148] width 178 height 19
click at [221, 296] on button "HANG UP" at bounding box center [215, 302] width 75 height 23
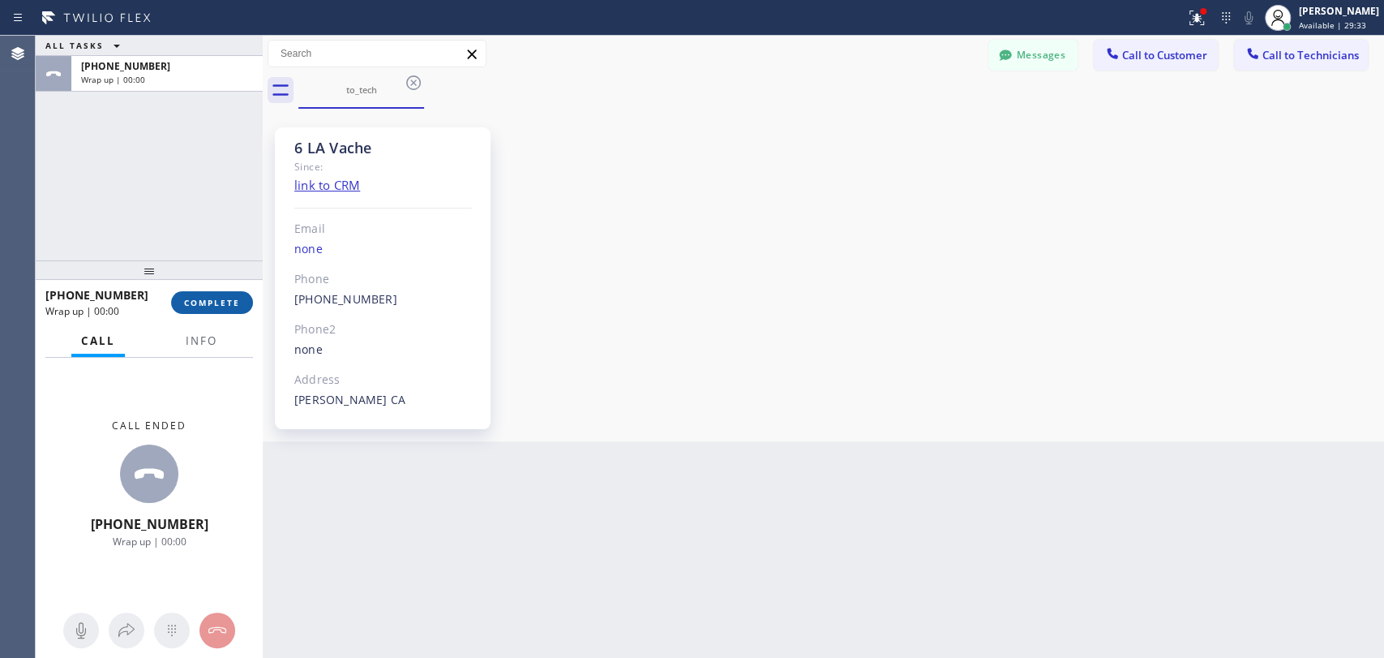
click at [211, 298] on span "COMPLETE" at bounding box center [212, 302] width 56 height 11
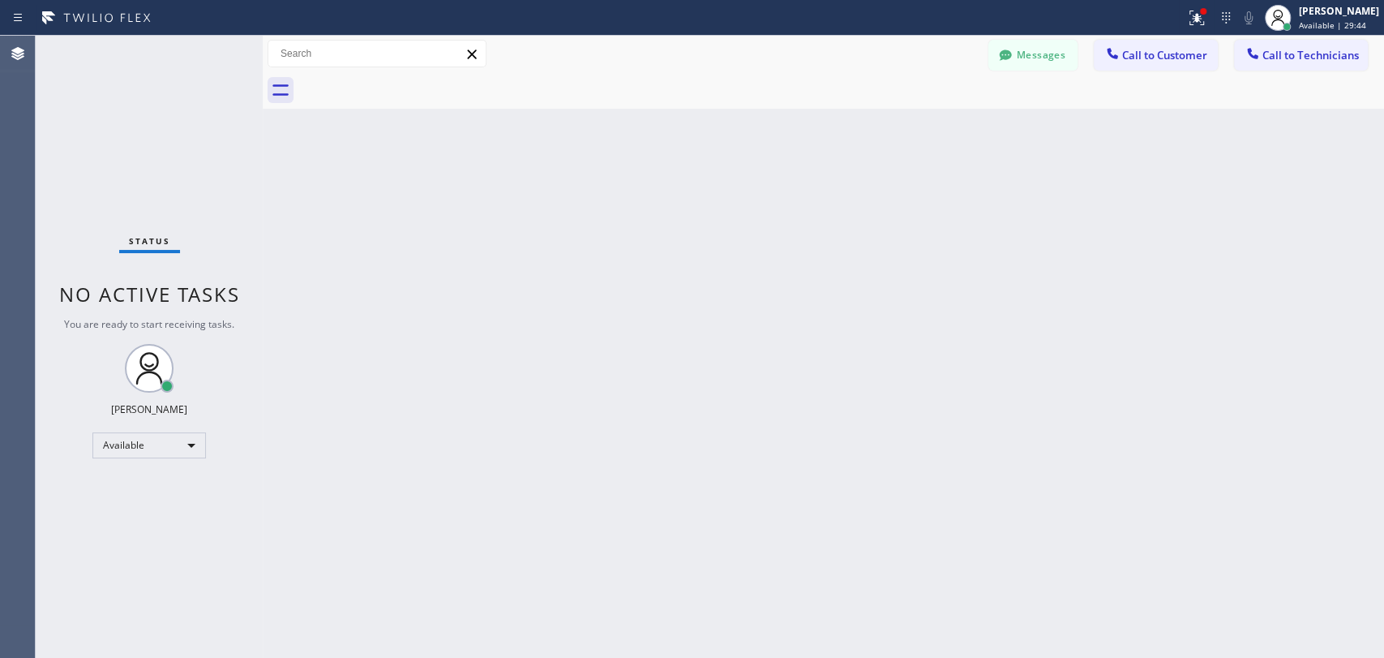
click at [1284, 56] on button "Call to Technicians" at bounding box center [1301, 55] width 134 height 31
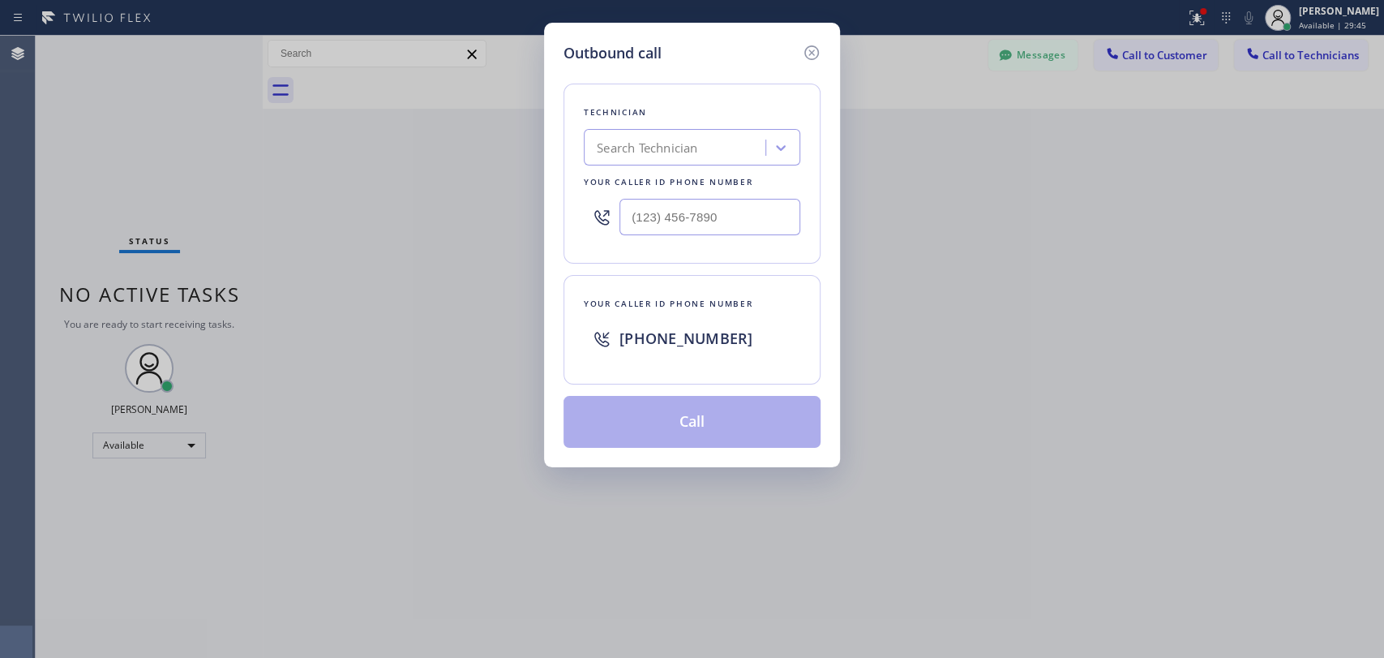
click at [680, 152] on div "Search Technician" at bounding box center [677, 148] width 177 height 28
type input "firu"
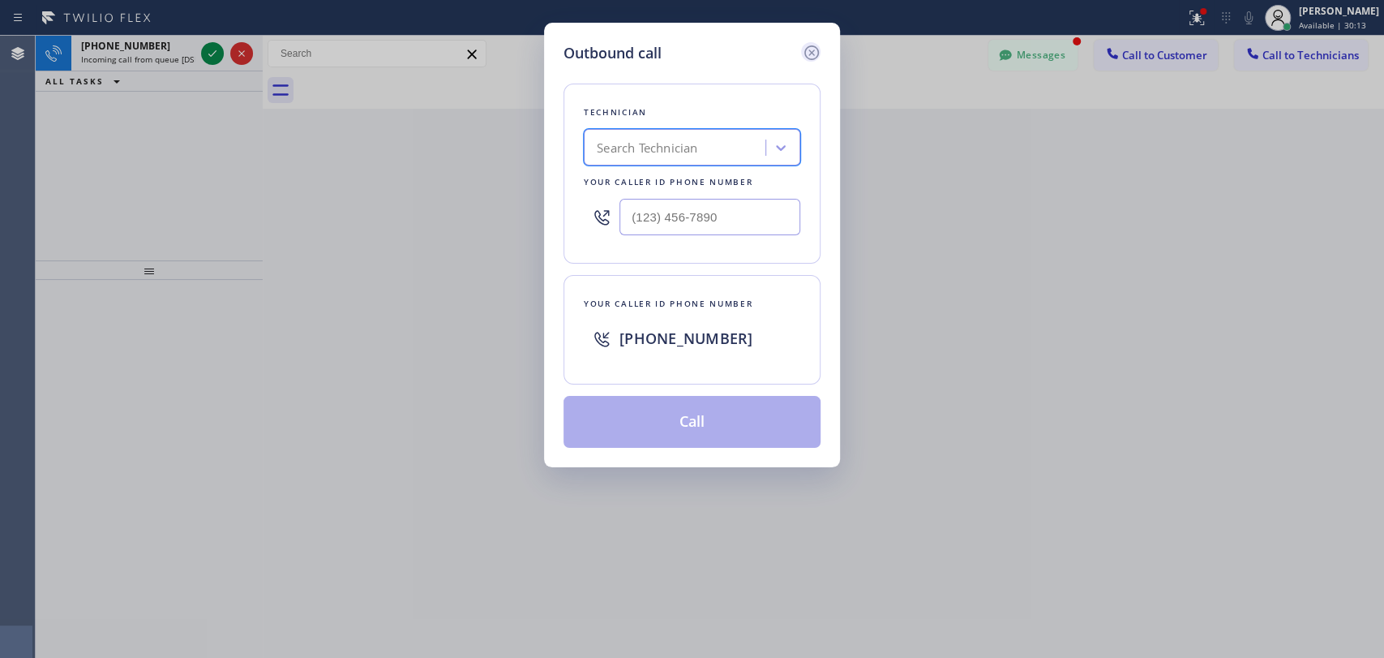
click at [812, 54] on icon at bounding box center [811, 52] width 15 height 15
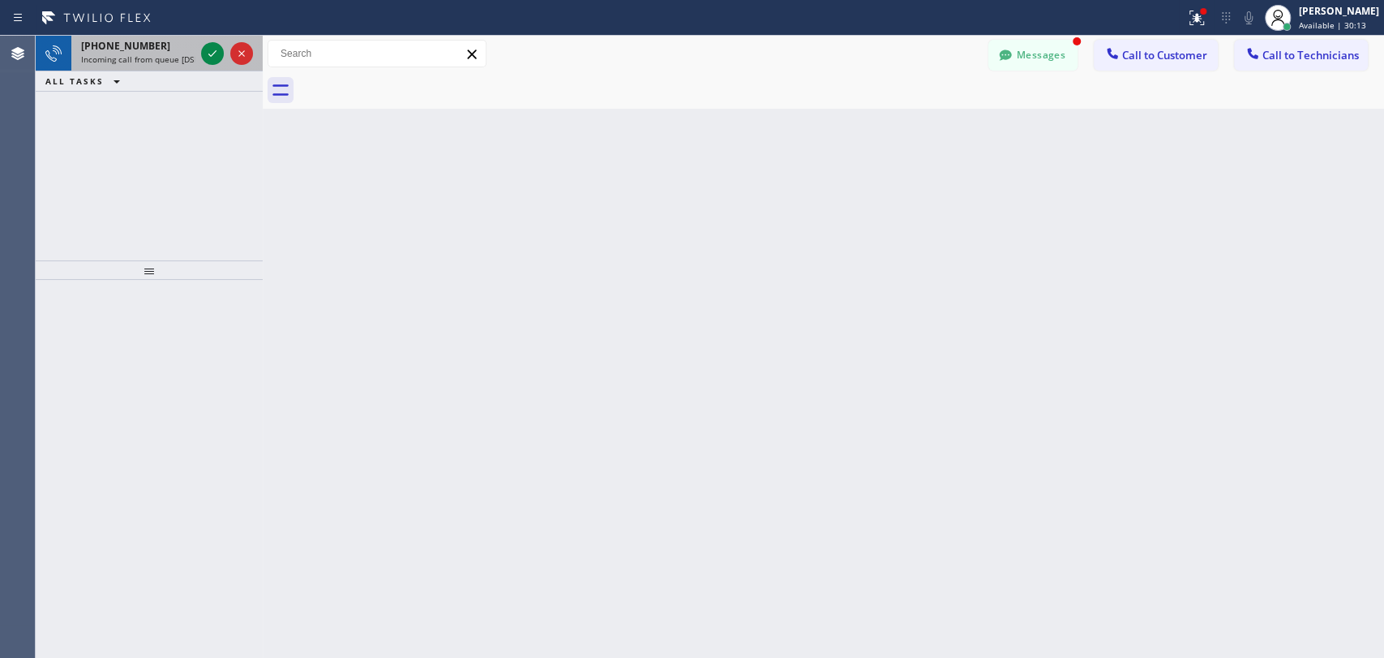
click at [118, 48] on span "+19499192234" at bounding box center [125, 46] width 89 height 14
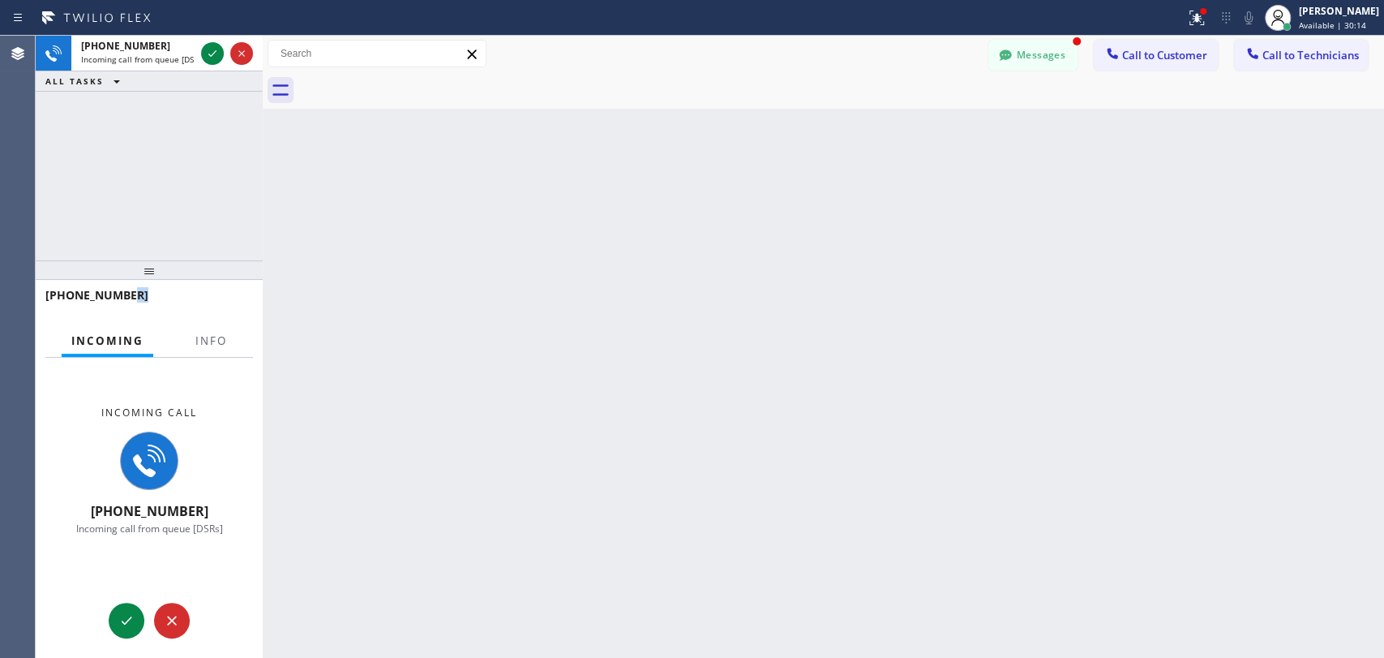
drag, startPoint x: 218, startPoint y: 301, endPoint x: 218, endPoint y: 322, distance: 21.1
click at [218, 321] on div "+19499192234" at bounding box center [149, 302] width 208 height 42
click at [217, 328] on button "Info" at bounding box center [211, 341] width 51 height 32
click at [213, 338] on span "Info" at bounding box center [211, 340] width 32 height 15
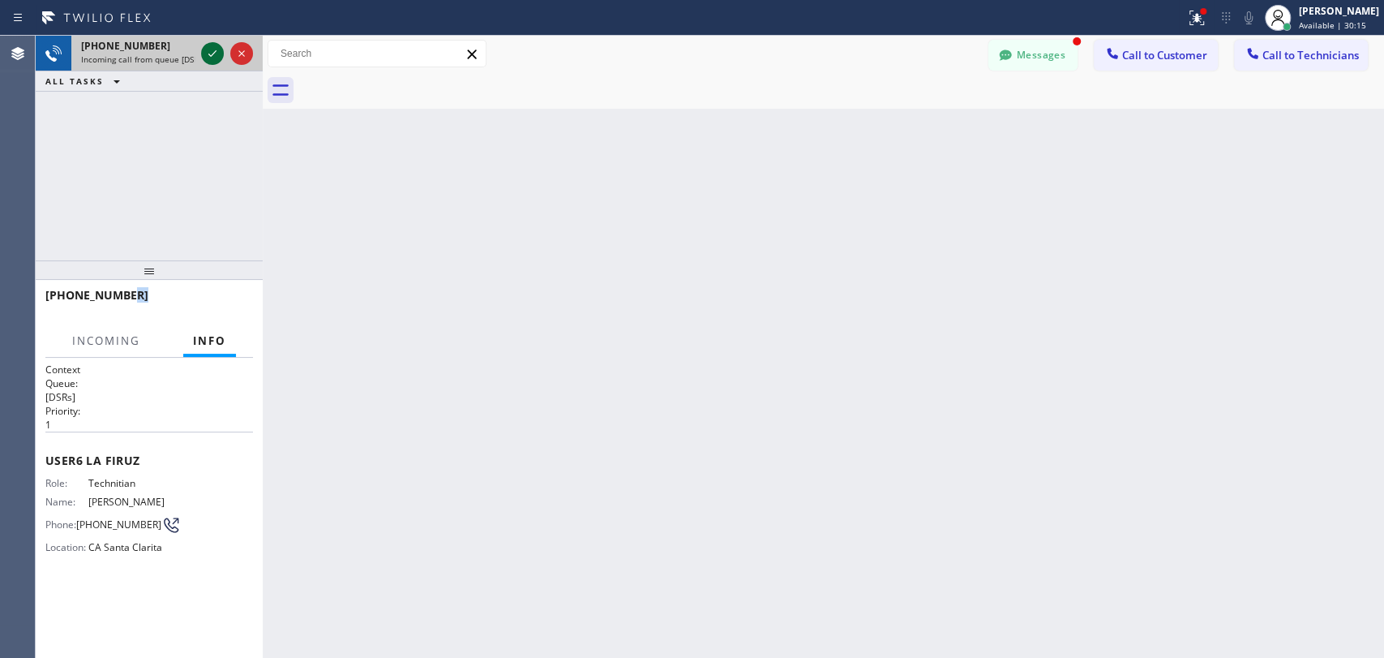
click at [211, 54] on icon at bounding box center [212, 53] width 19 height 19
click at [1001, 49] on icon at bounding box center [1005, 55] width 16 height 16
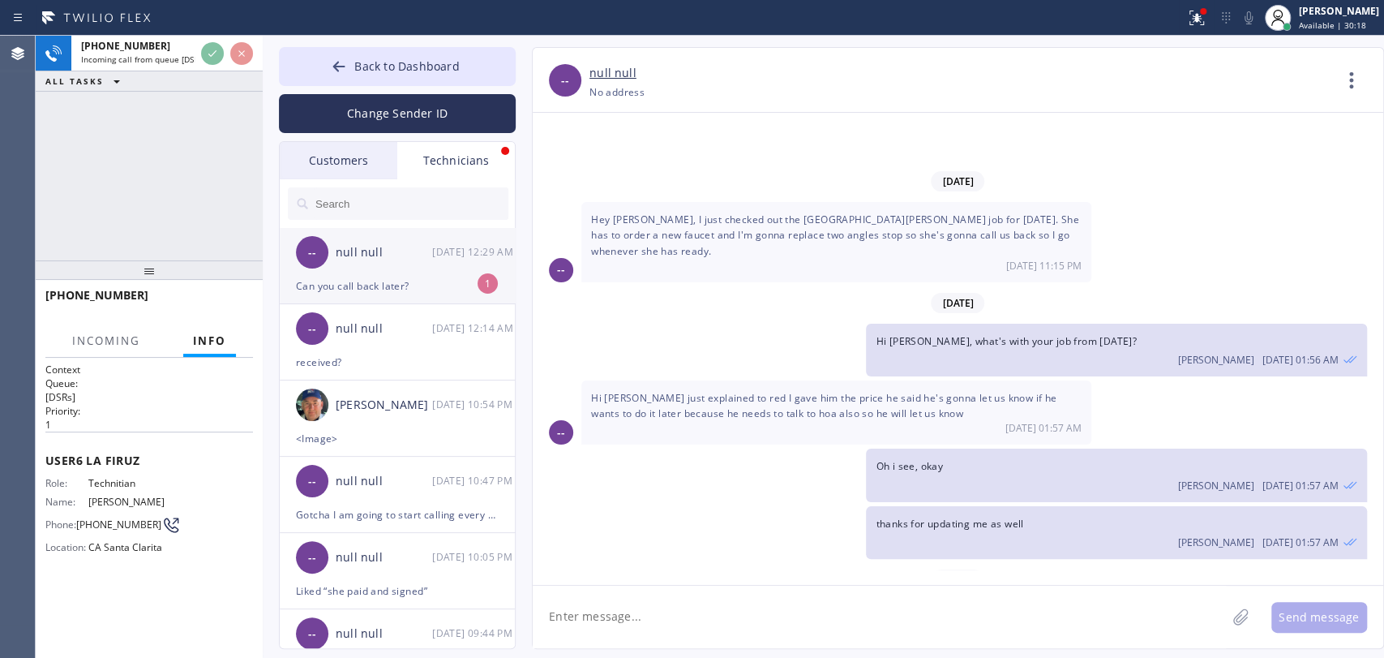
click at [375, 254] on div "null null" at bounding box center [384, 252] width 96 height 19
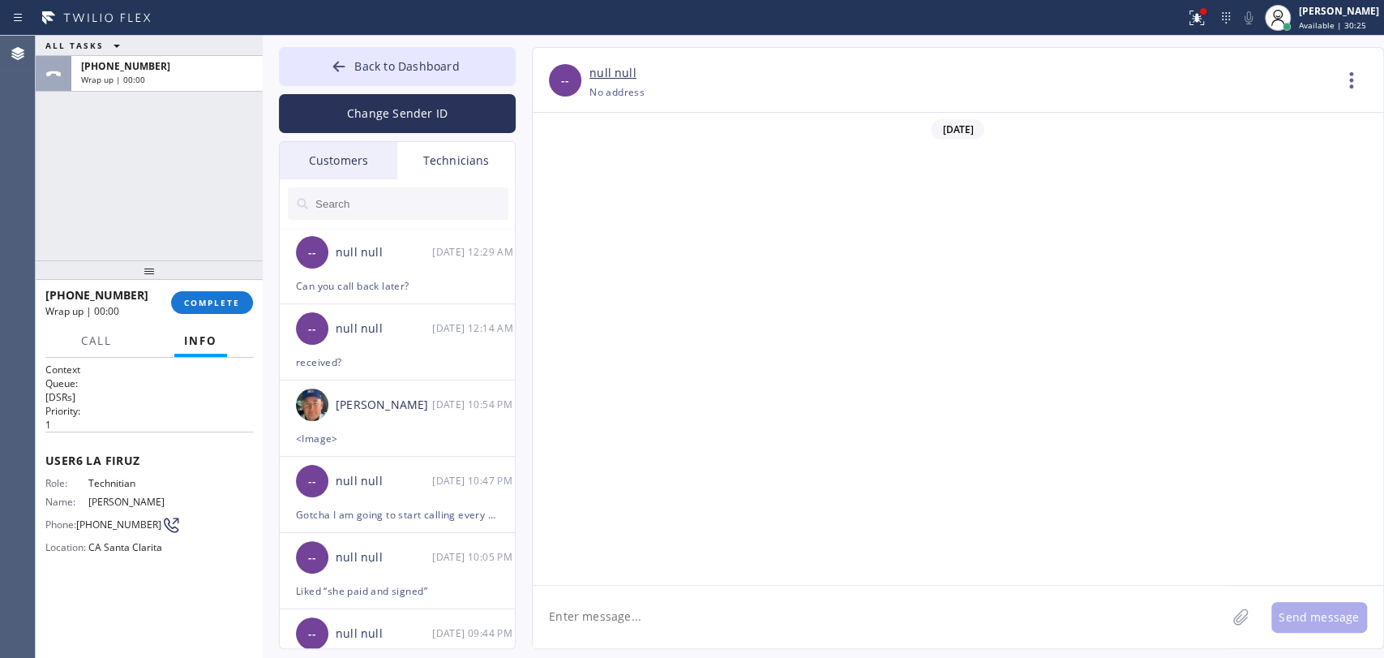
scroll to position [9067, 0]
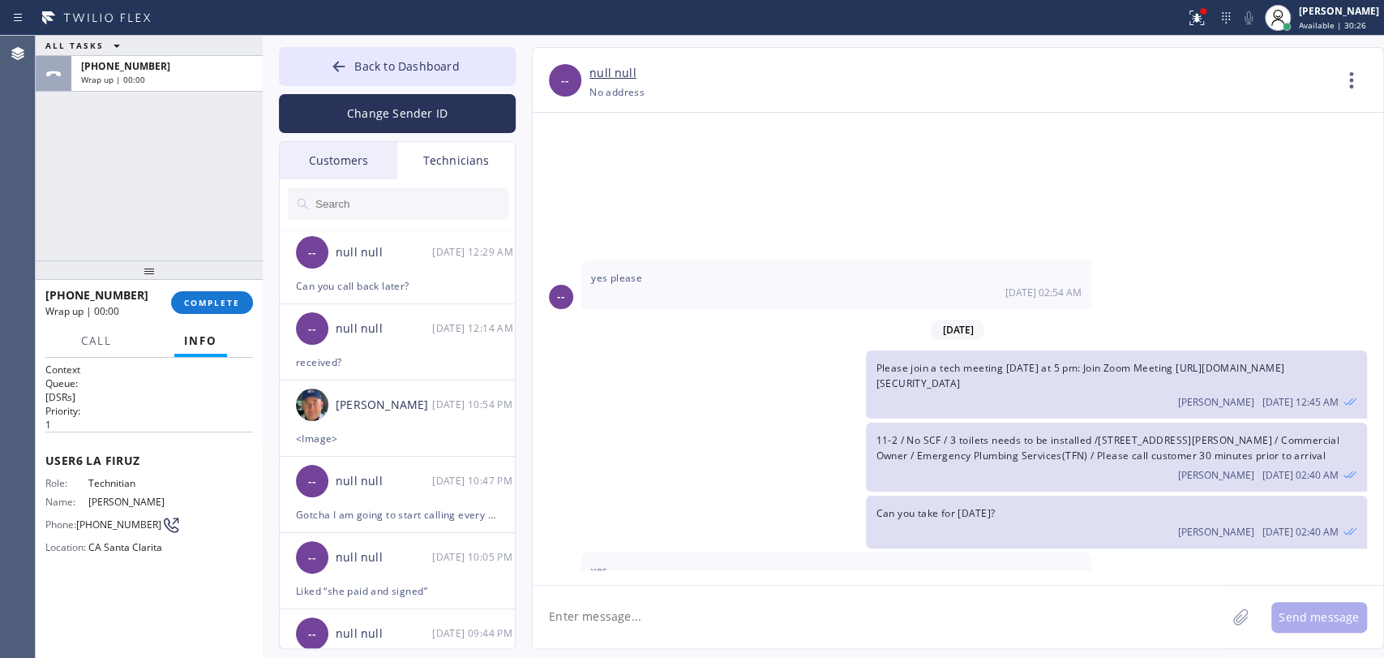
click at [235, 319] on div "+19499192234 Wrap up | 00:00 COMPLETE" at bounding box center [149, 302] width 208 height 42
click at [234, 313] on button "COMPLETE" at bounding box center [212, 302] width 82 height 23
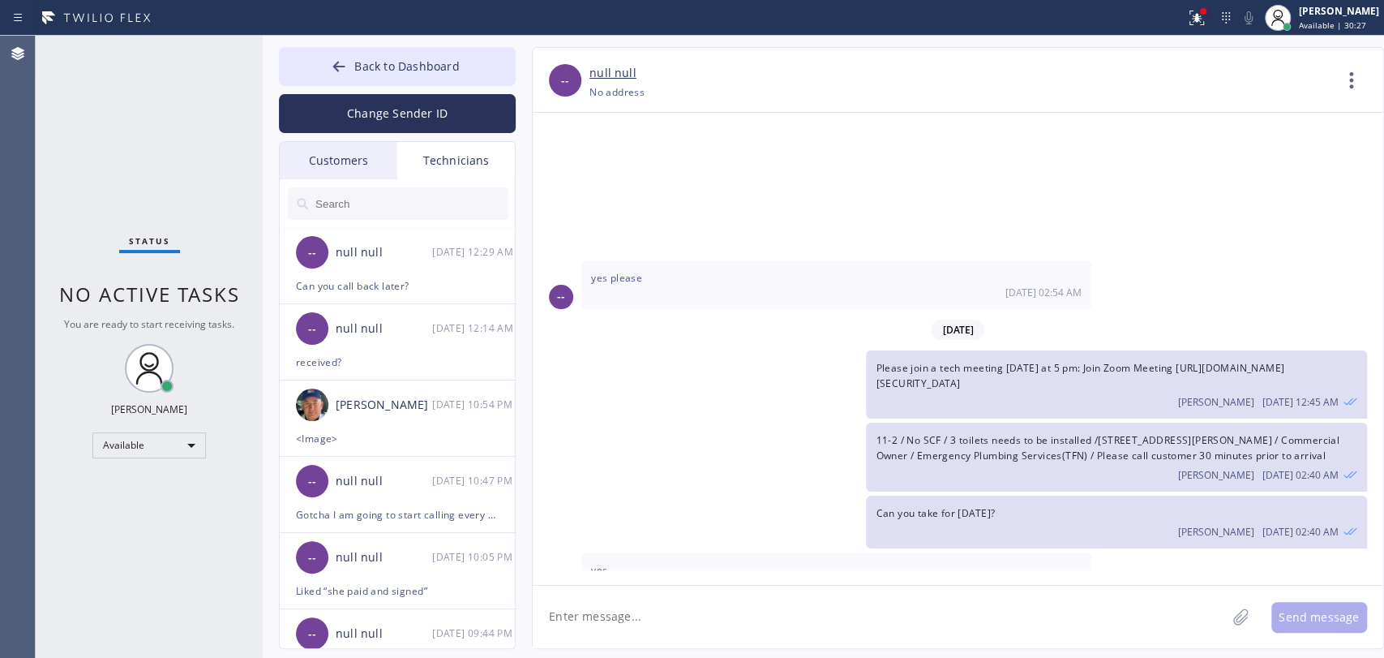
click at [564, 611] on textarea at bounding box center [879, 616] width 693 height 62
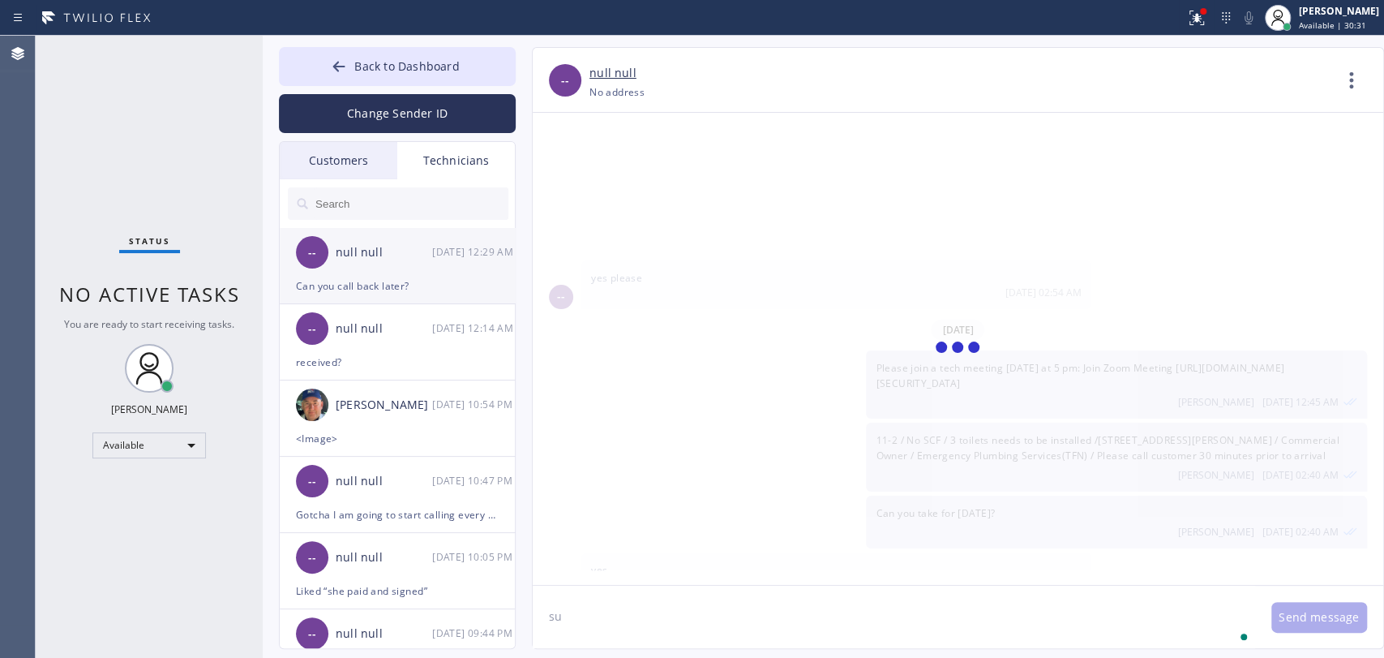
click at [319, 252] on div "--" at bounding box center [312, 252] width 32 height 32
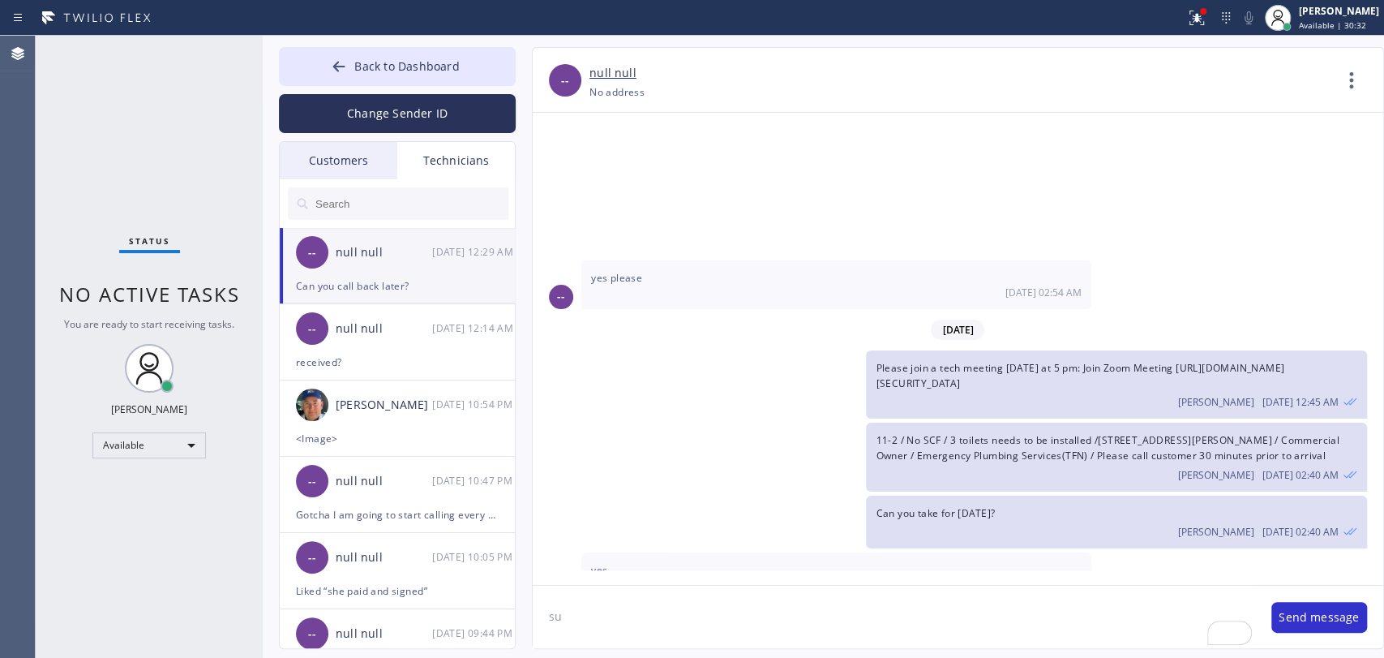
click at [585, 642] on textarea "su" at bounding box center [894, 616] width 723 height 62
type textarea "s"
type textarea "just wanted to check if you could take the job"
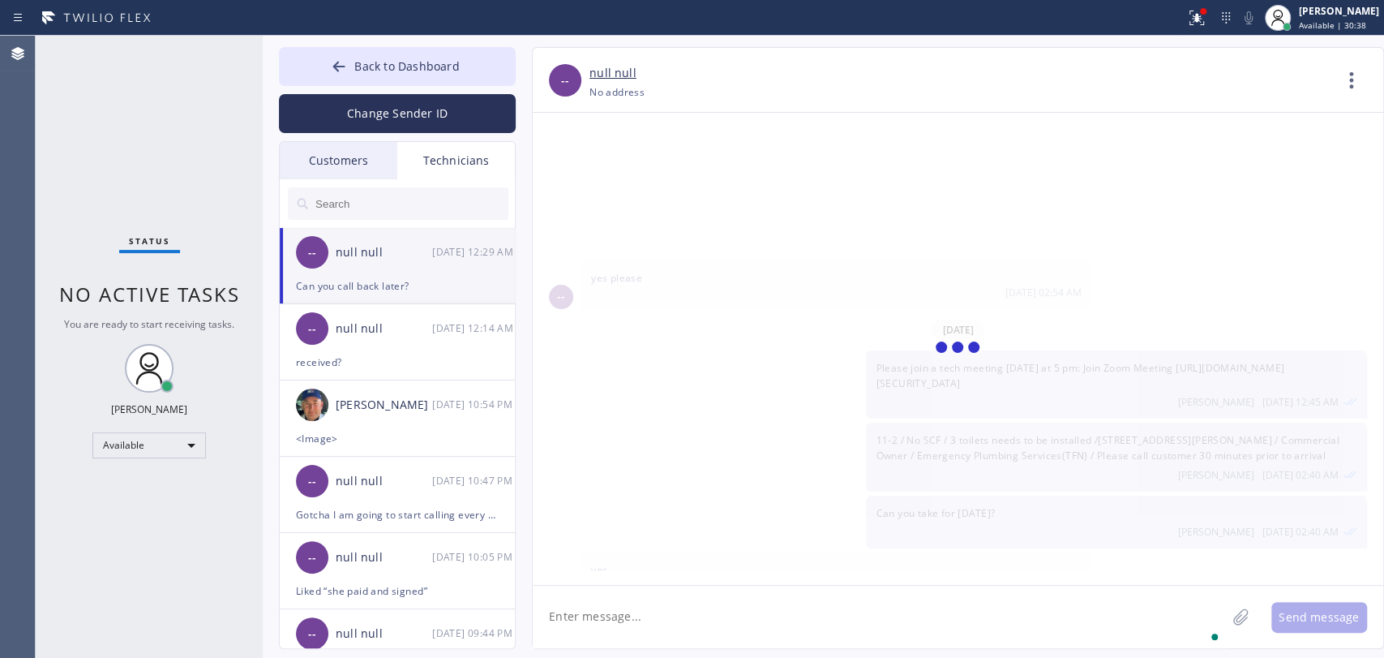
type textarea "f"
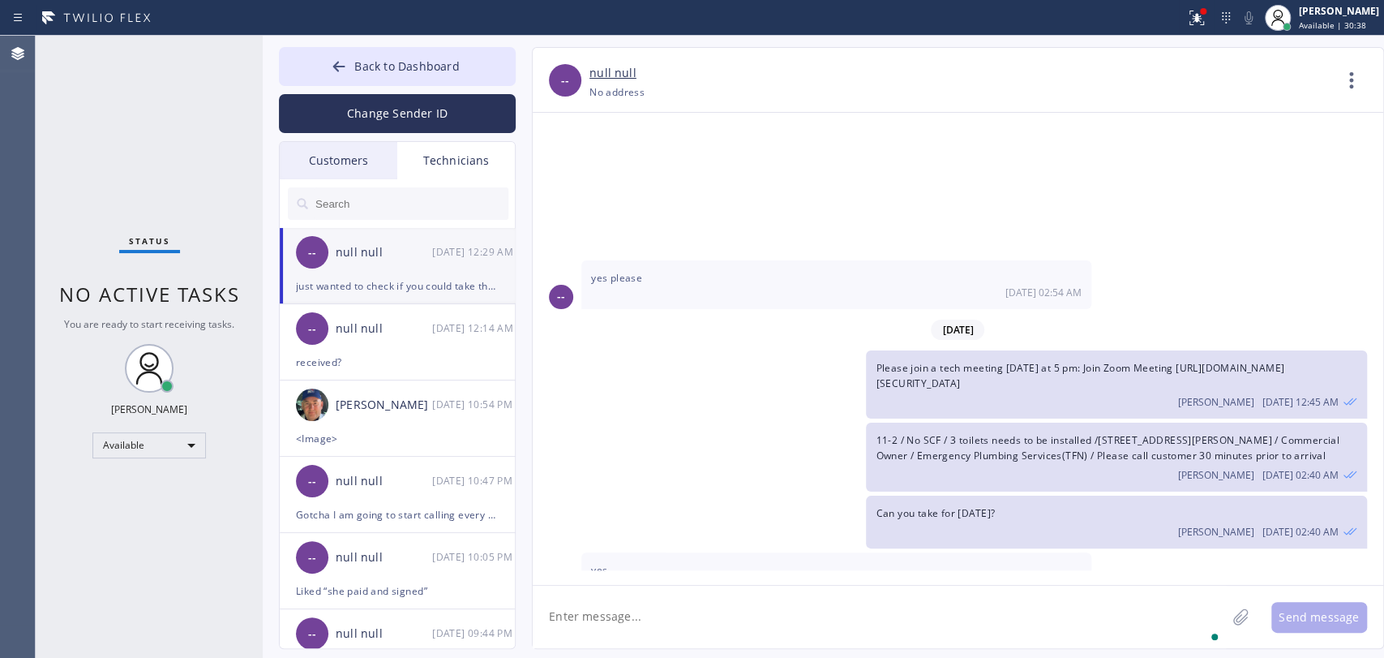
scroll to position [9123, 0]
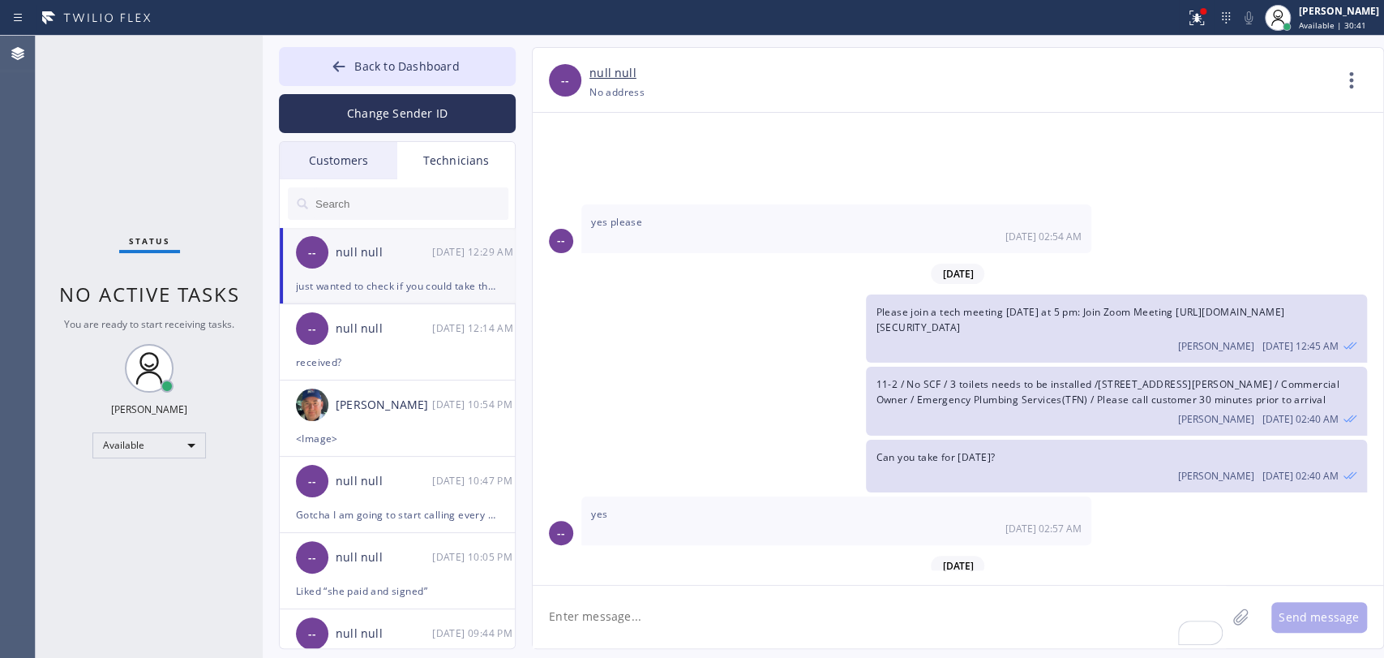
click at [652, 611] on textarea "To enrich screen reader interactions, please activate Accessibility in Grammarl…" at bounding box center [879, 616] width 693 height 62
paste textarea "want to reroute the small pipe from the sink and have it run outside the wall. …"
type textarea "want to reroute the small pipe from the sink and have it run outside the wall. …"
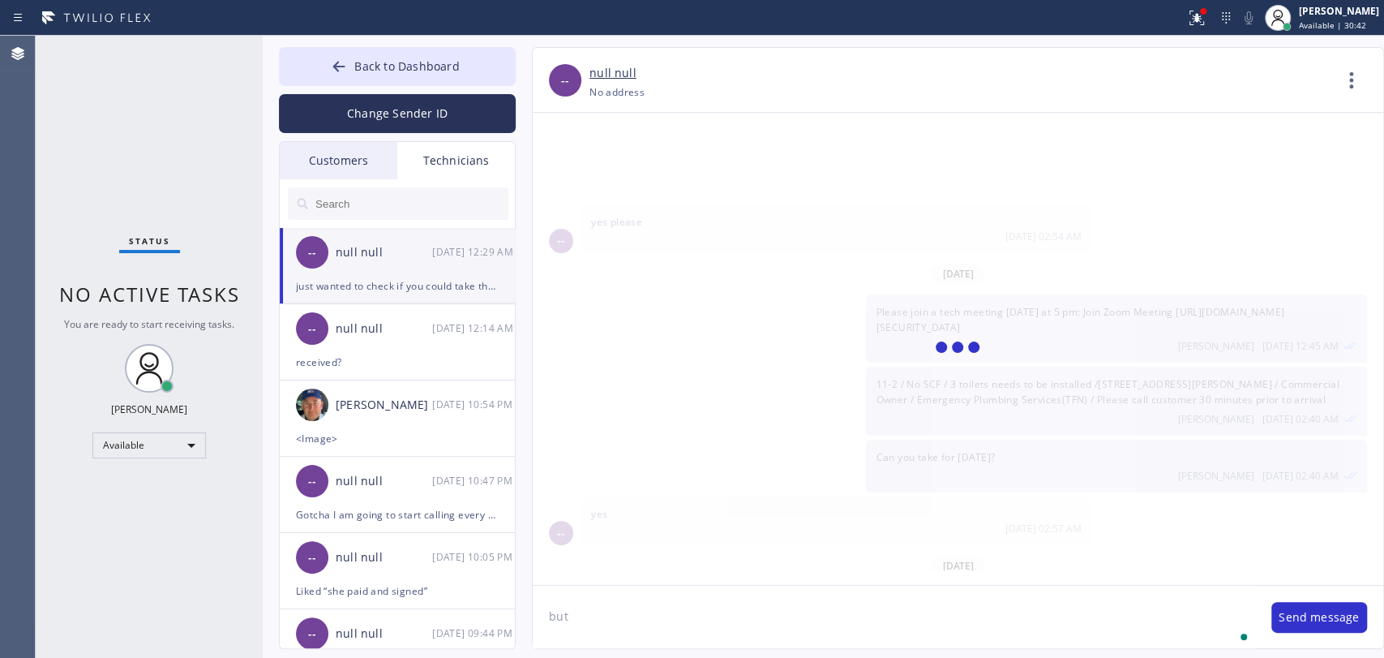
scroll to position [9195, 0]
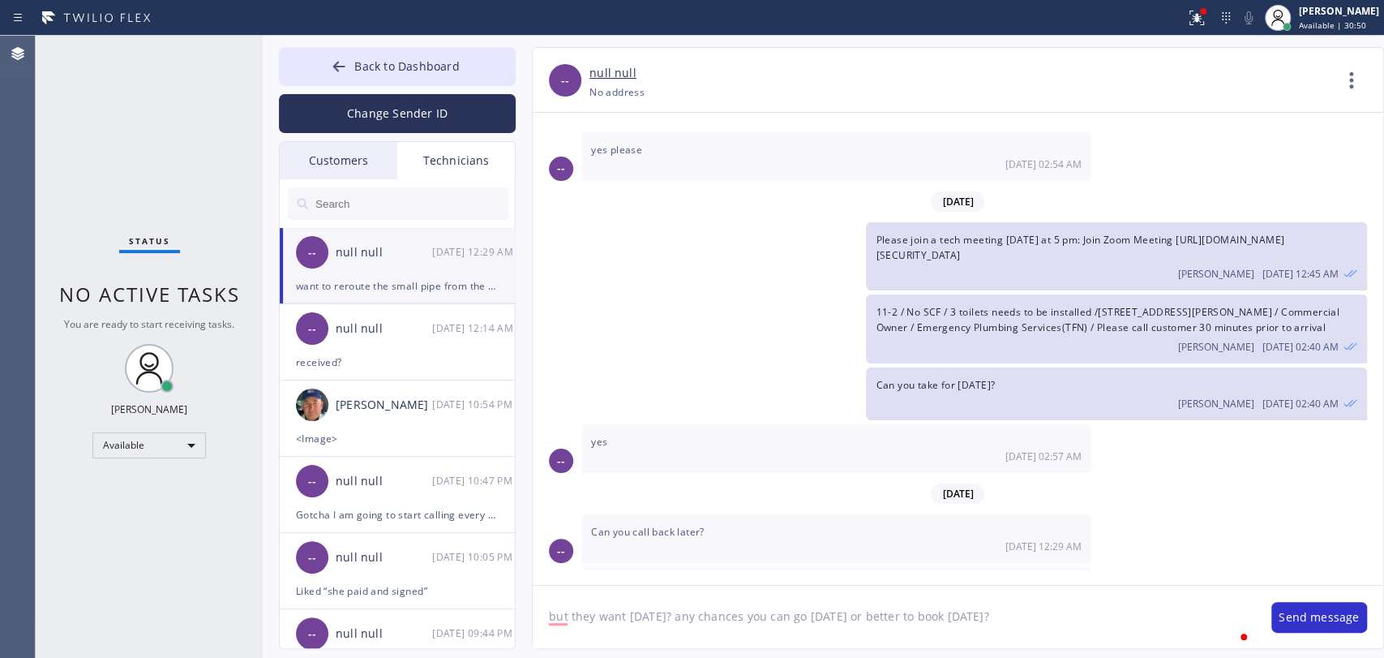
type textarea "but they want today? any chances you can go today or better to book tomorrow?"
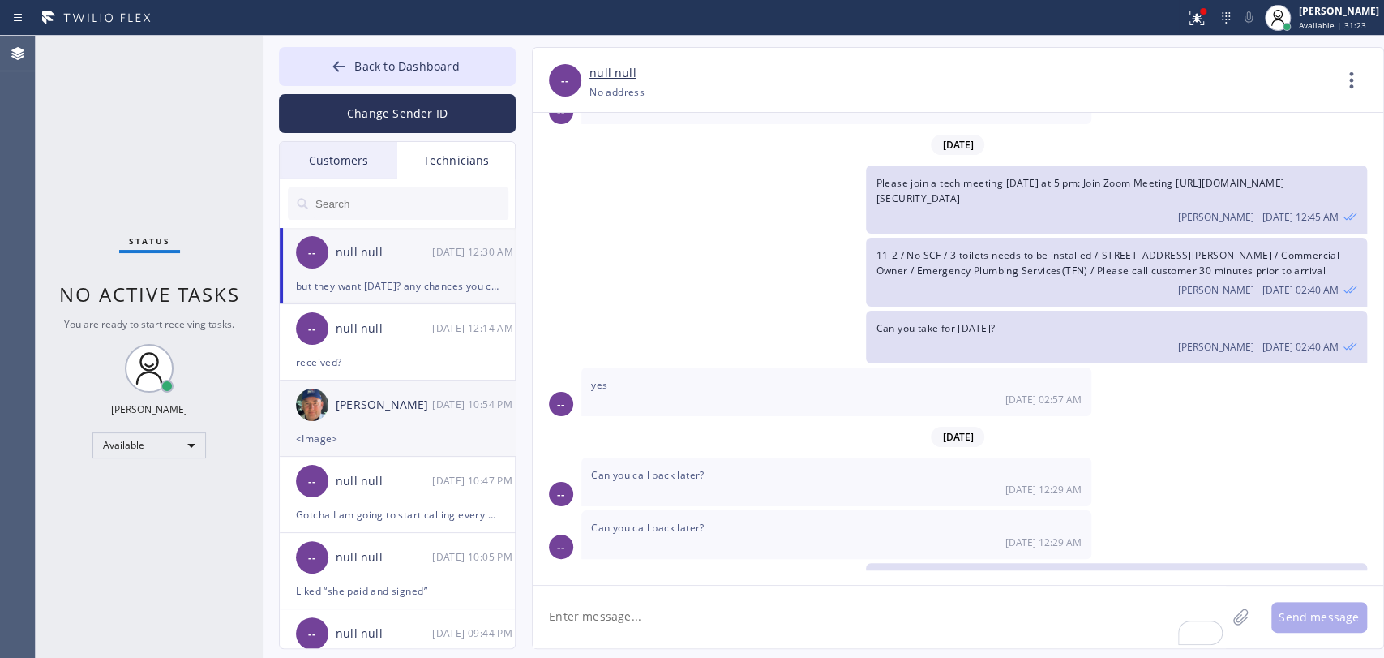
drag, startPoint x: 452, startPoint y: 410, endPoint x: 448, endPoint y: 387, distance: 24.0
click at [452, 406] on div "[DATE] 10:54 PM" at bounding box center [474, 404] width 84 height 19
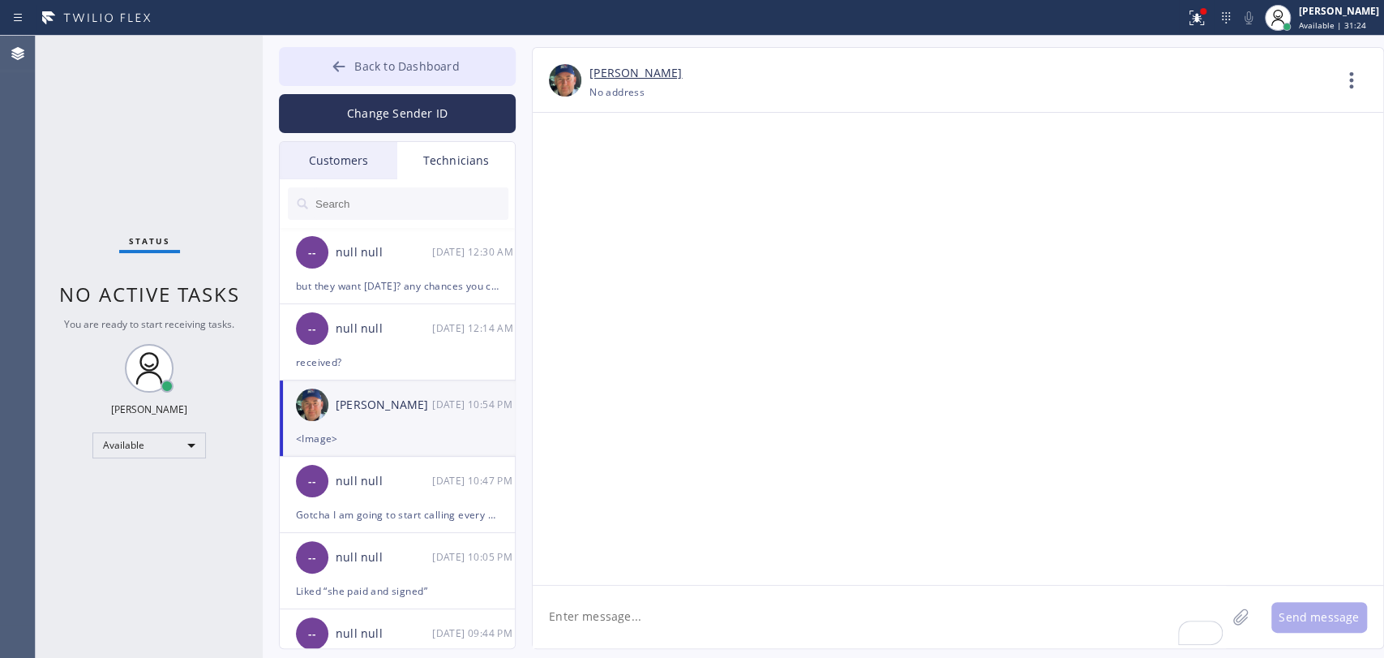
click at [327, 71] on button "Back to Dashboard" at bounding box center [397, 66] width 237 height 39
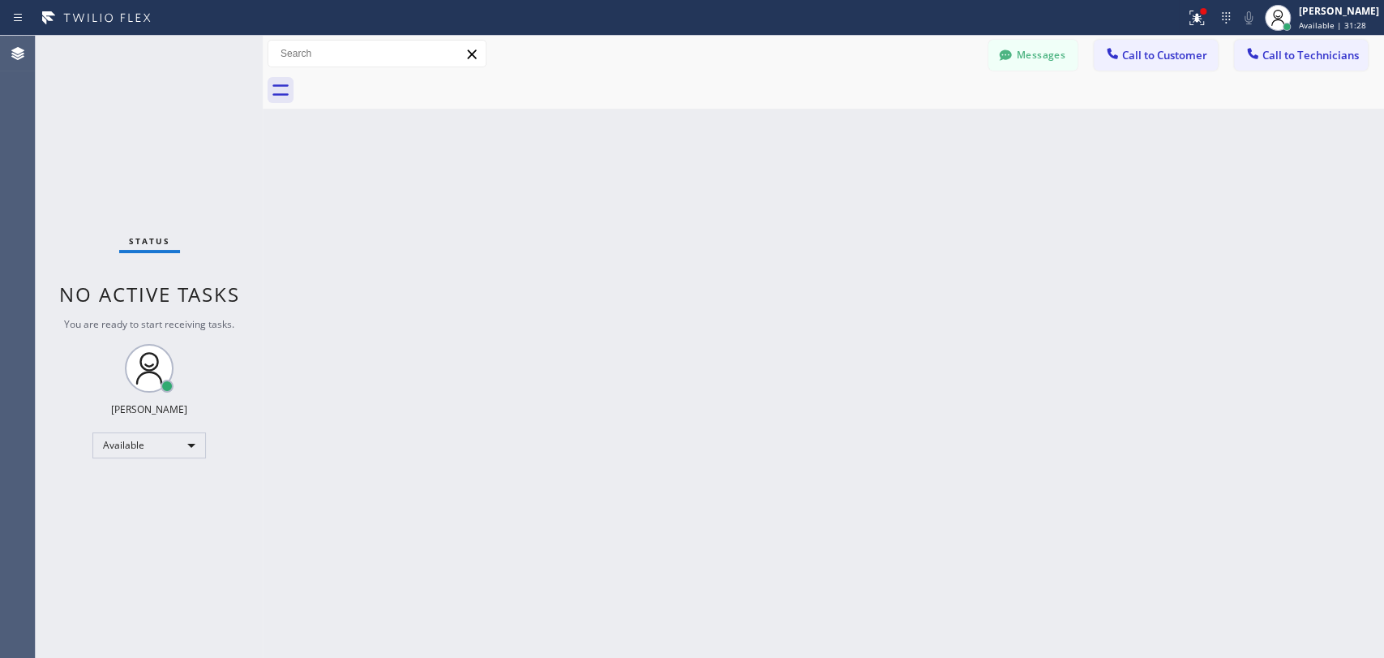
scroll to position [176297, 0]
click at [699, 422] on div "Back to Dashboard Change Sender ID Customers Technicians HT Howell Tumlin 09/12…" at bounding box center [823, 347] width 1121 height 622
click at [1033, 49] on button "Messages" at bounding box center [1032, 55] width 89 height 31
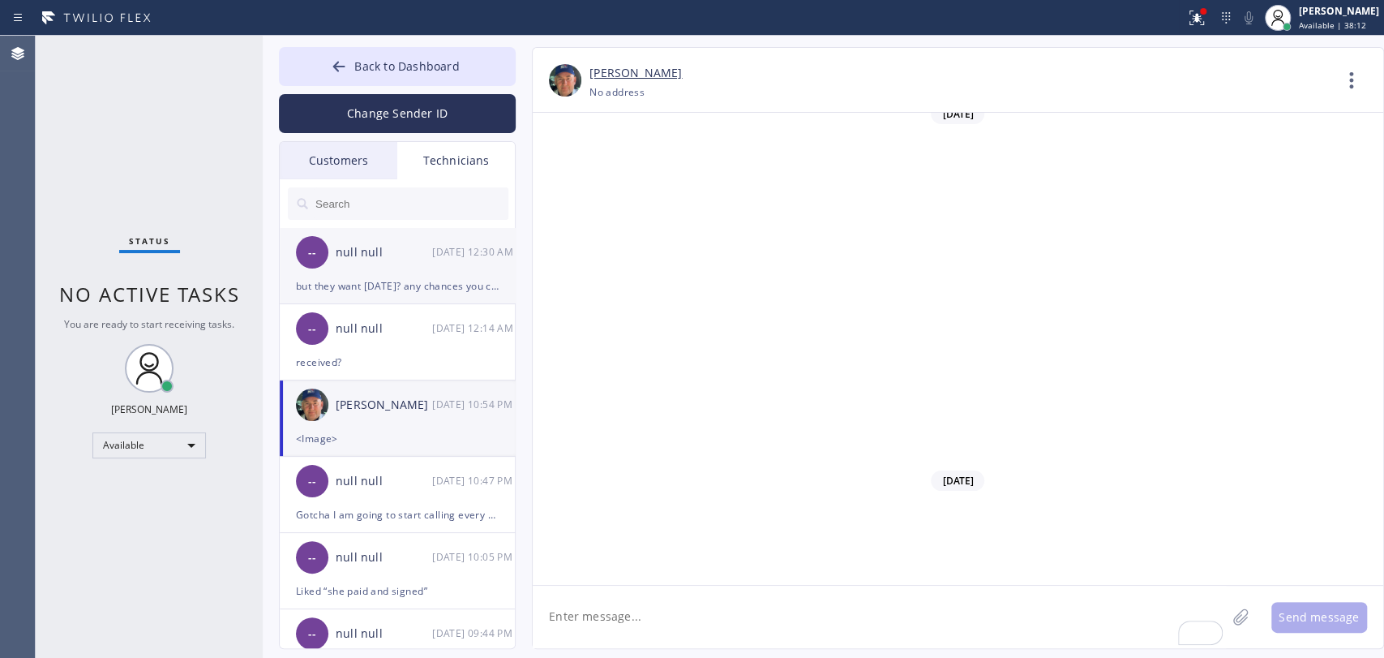
click at [446, 271] on div "-- null null 09/13 12:30 AM" at bounding box center [398, 252] width 237 height 49
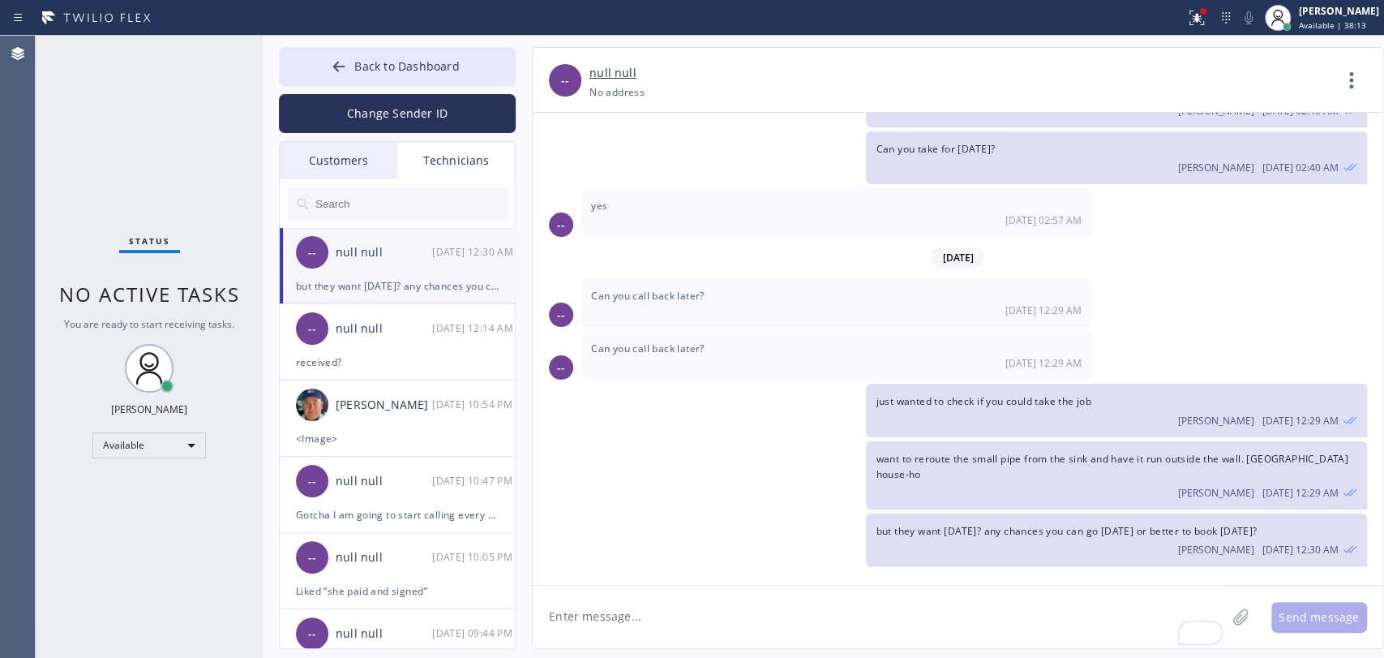
scroll to position [9252, 0]
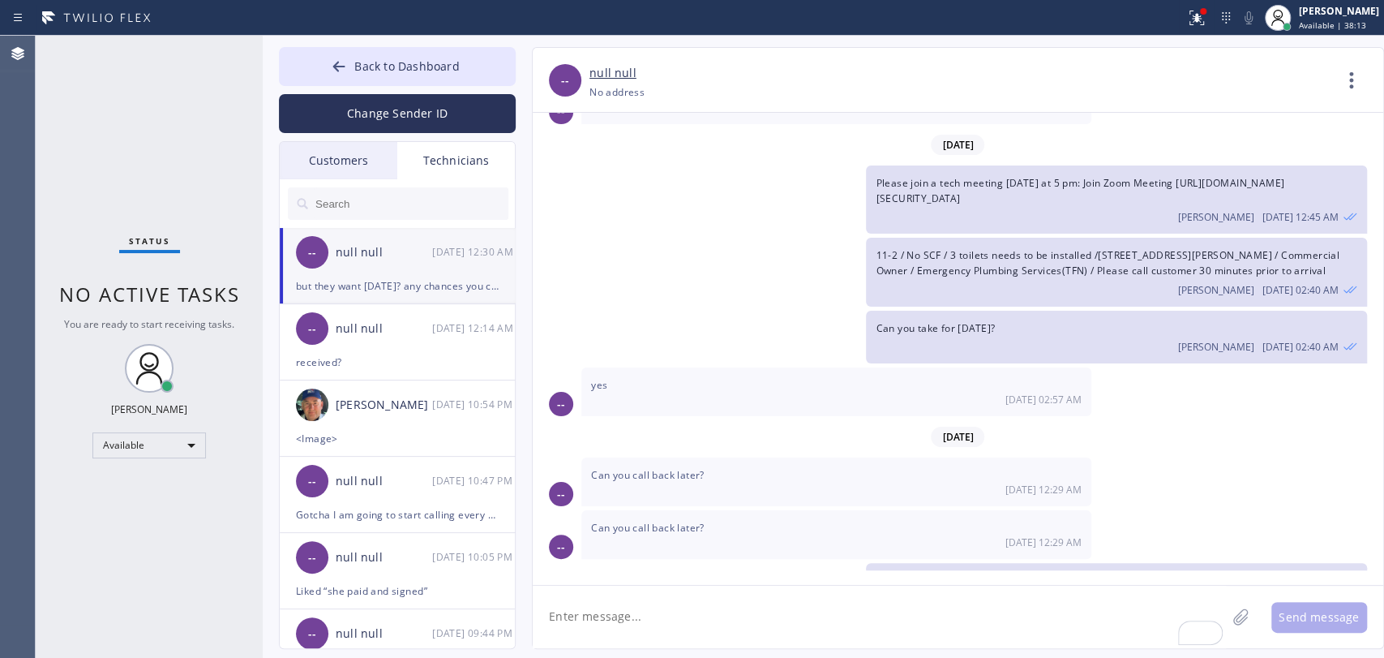
click at [683, 620] on textarea "To enrich screen reader interactions, please activate Accessibility in Grammarl…" at bounding box center [879, 616] width 693 height 62
type textarea "booked for tomorrow 9-12, can u take?"
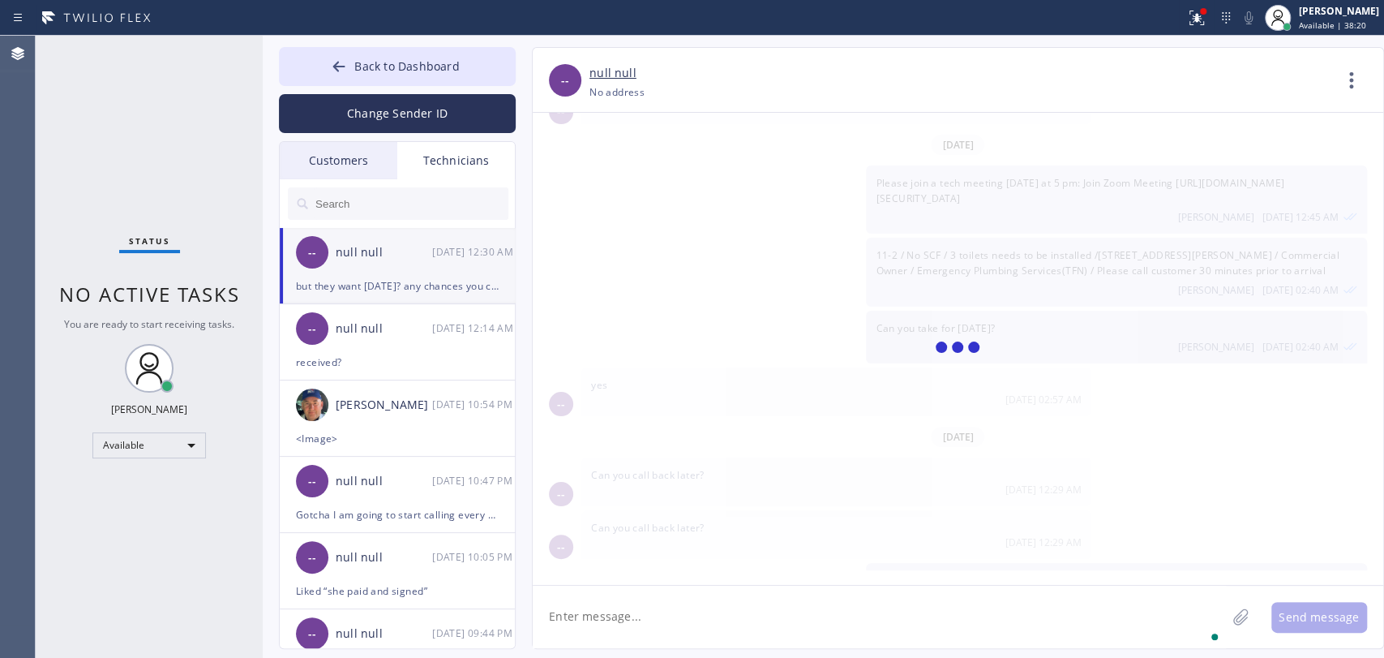
scroll to position [9308, 0]
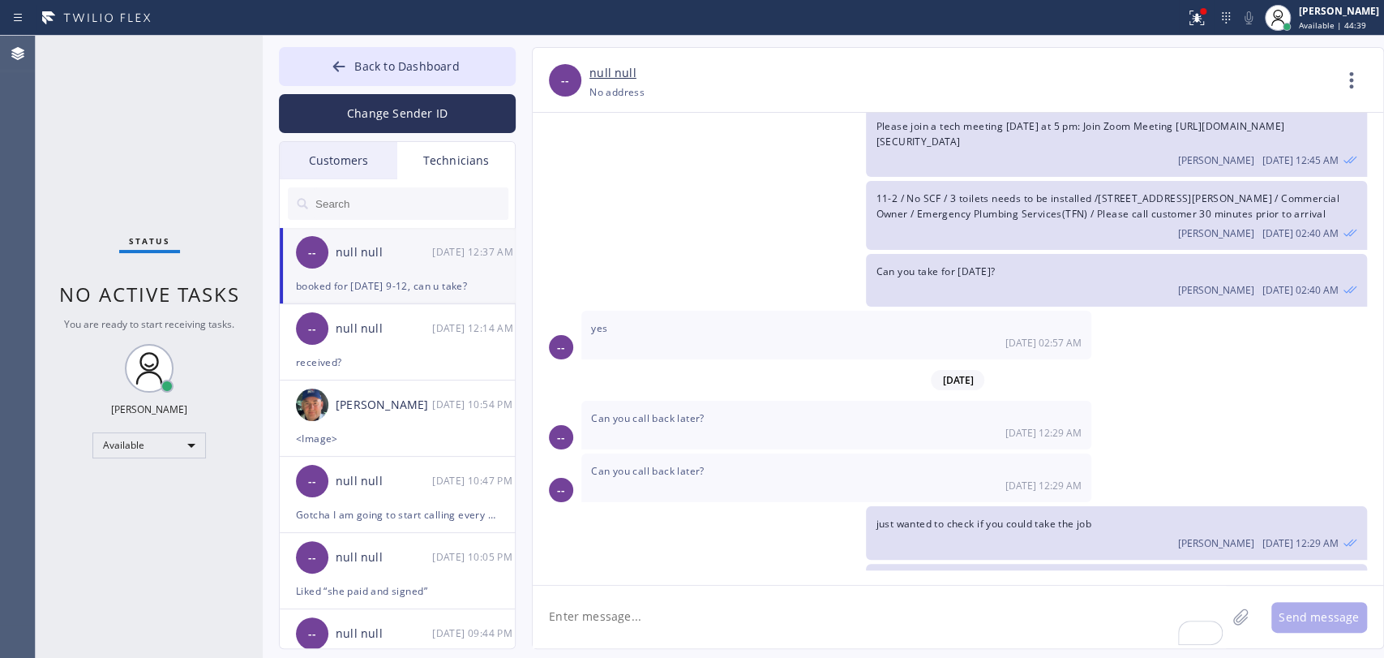
click at [1016, 636] on div "but they want today? any chances you can go today or better to book tomorrow? O…" at bounding box center [1116, 662] width 500 height 53
click at [105, 259] on div "Status No active tasks You are ready to start receiving tasks. Oleksiy Dmitriev…" at bounding box center [149, 347] width 227 height 622
click at [101, 311] on div "Status No active tasks You are ready to start receiving tasks. Oleksiy Dmitriev…" at bounding box center [149, 347] width 227 height 622
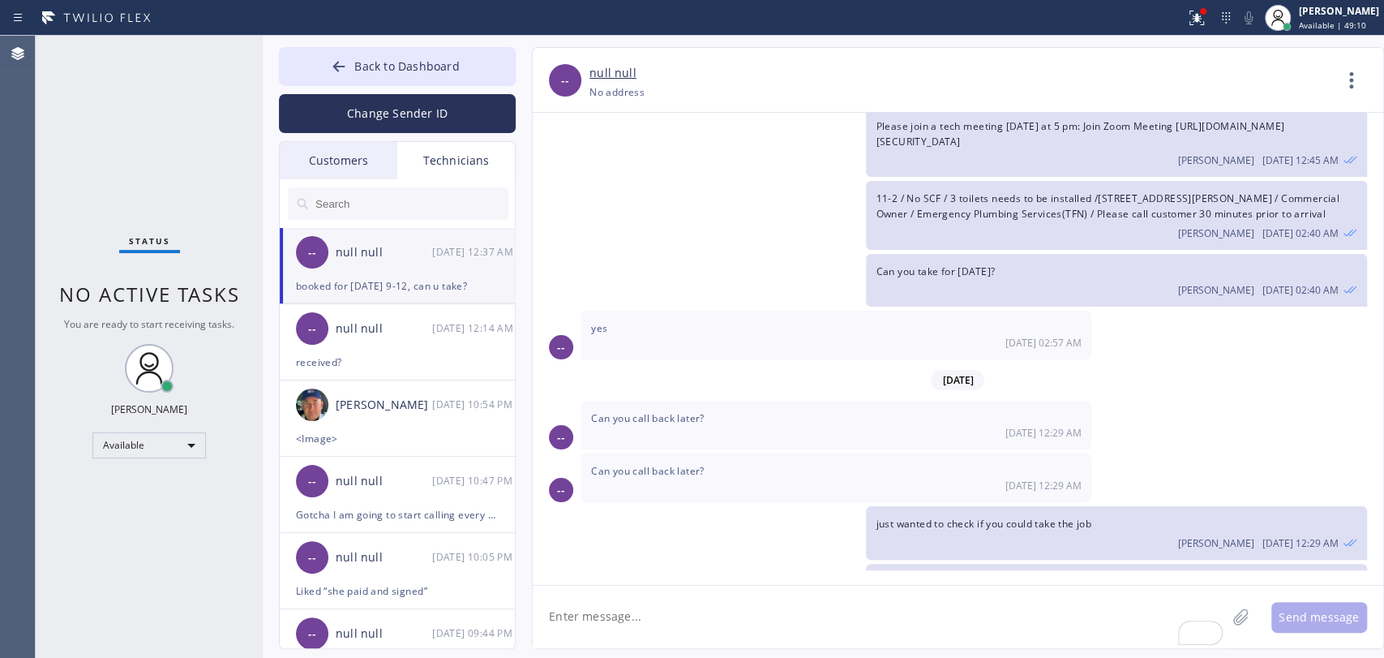
click at [101, 311] on div "Status No active tasks You are ready to start receiving tasks. Oleksiy Dmitriev…" at bounding box center [149, 347] width 227 height 622
click at [101, 297] on span "No active tasks" at bounding box center [149, 294] width 181 height 27
click at [395, 54] on button "Back to Dashboard" at bounding box center [397, 66] width 237 height 39
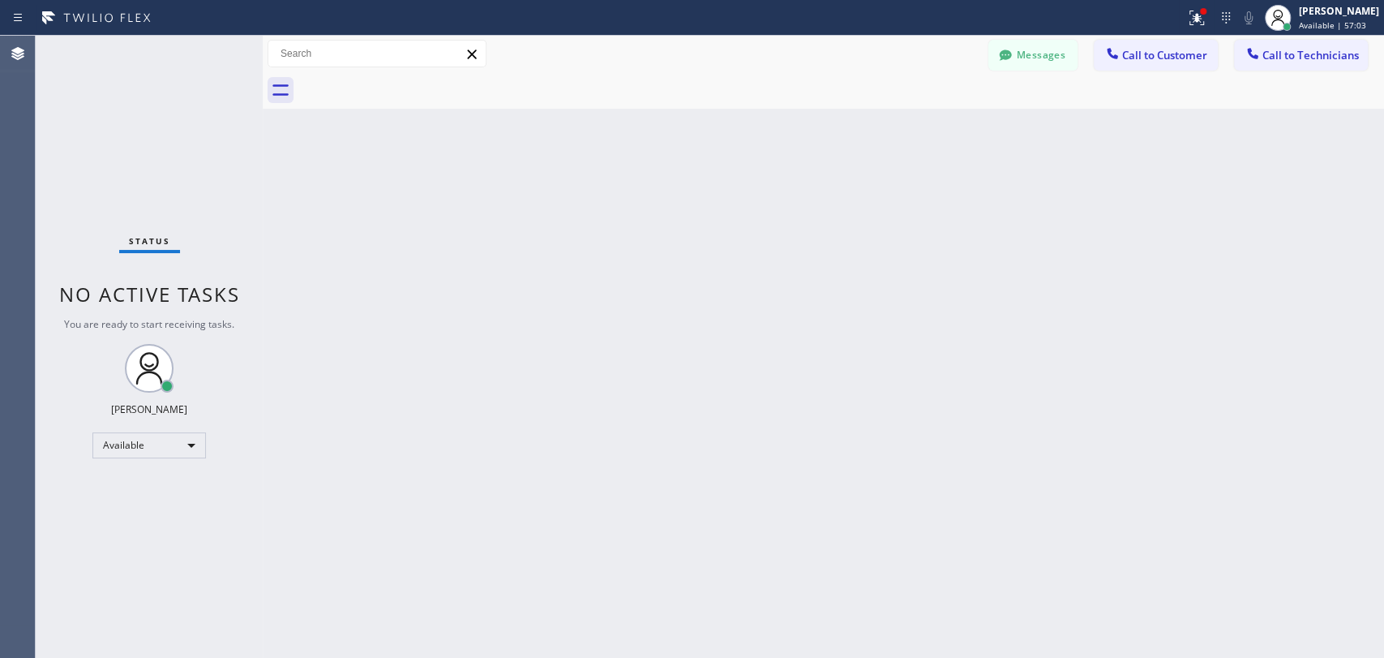
click at [1271, 56] on button "Call to Technicians" at bounding box center [1301, 55] width 134 height 31
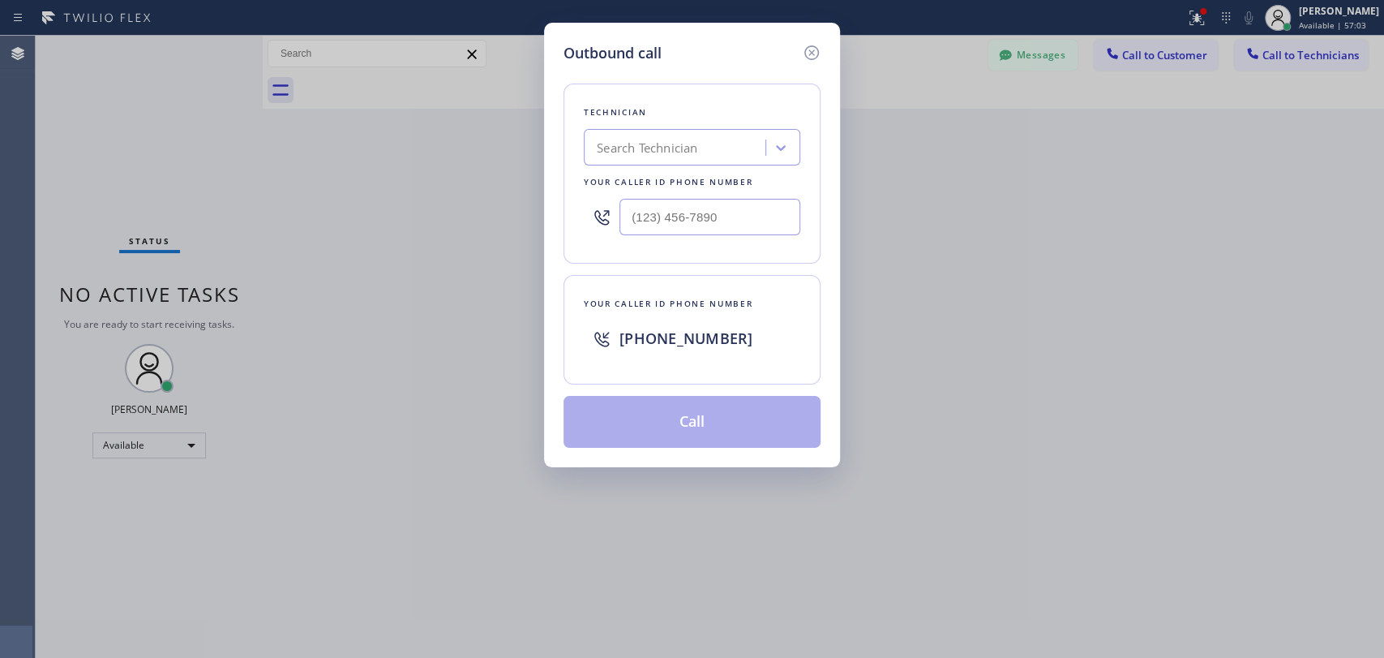
click at [731, 127] on div "Technician Search Technician Your caller id phone number" at bounding box center [692, 174] width 257 height 180
click at [681, 139] on div "Search Technician" at bounding box center [677, 148] width 177 height 28
type input "sam"
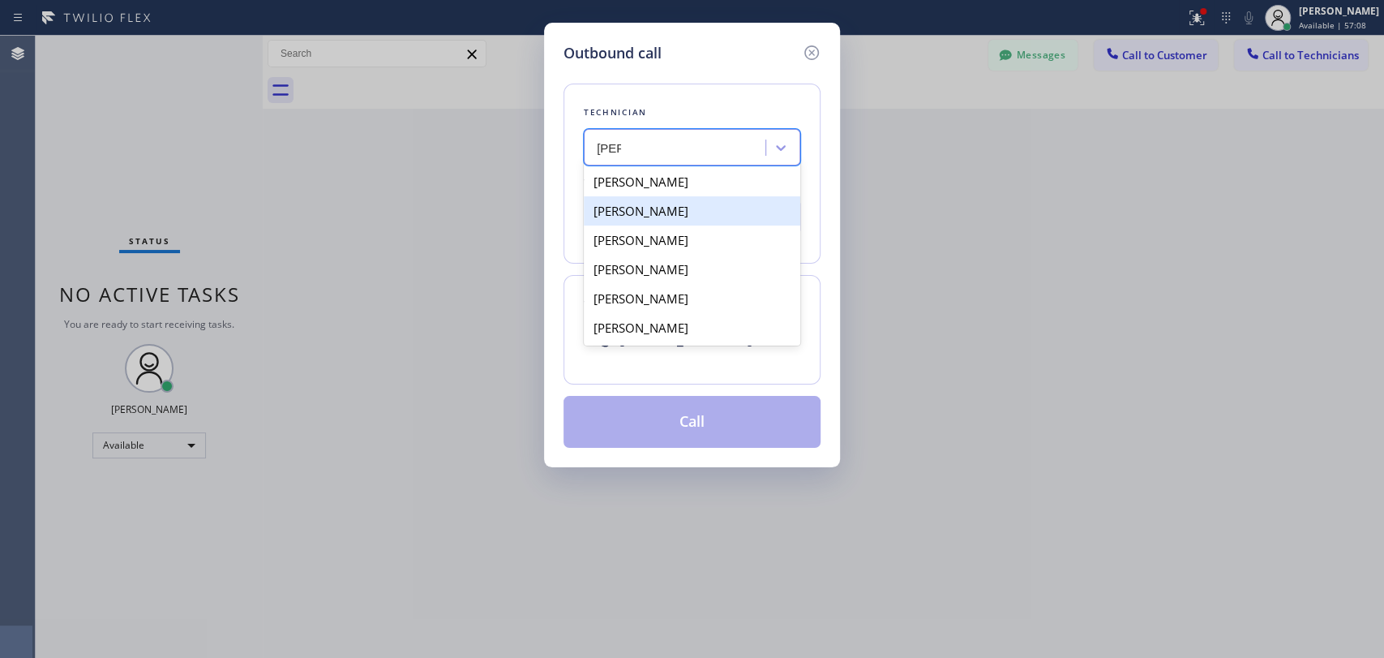
click at [655, 221] on div "Samuel Contreras" at bounding box center [692, 210] width 217 height 29
type input "(310) 367-6750"
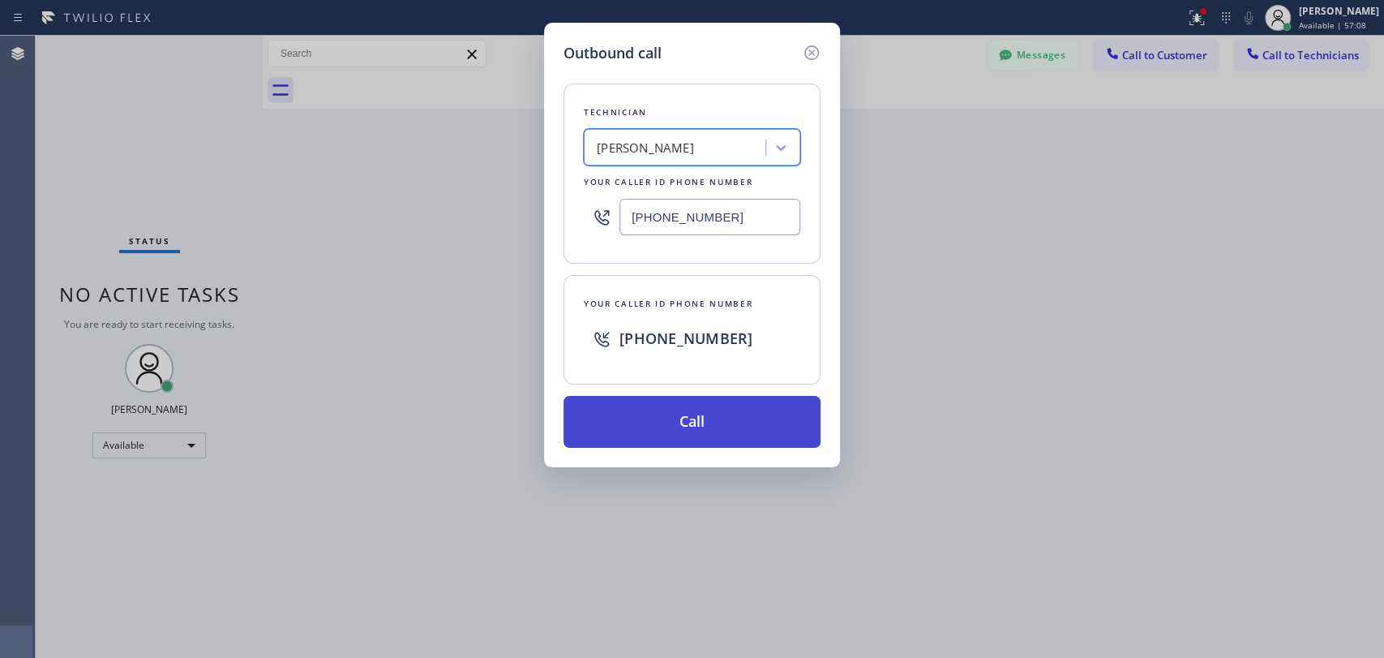
click at [663, 428] on button "Call" at bounding box center [692, 422] width 257 height 52
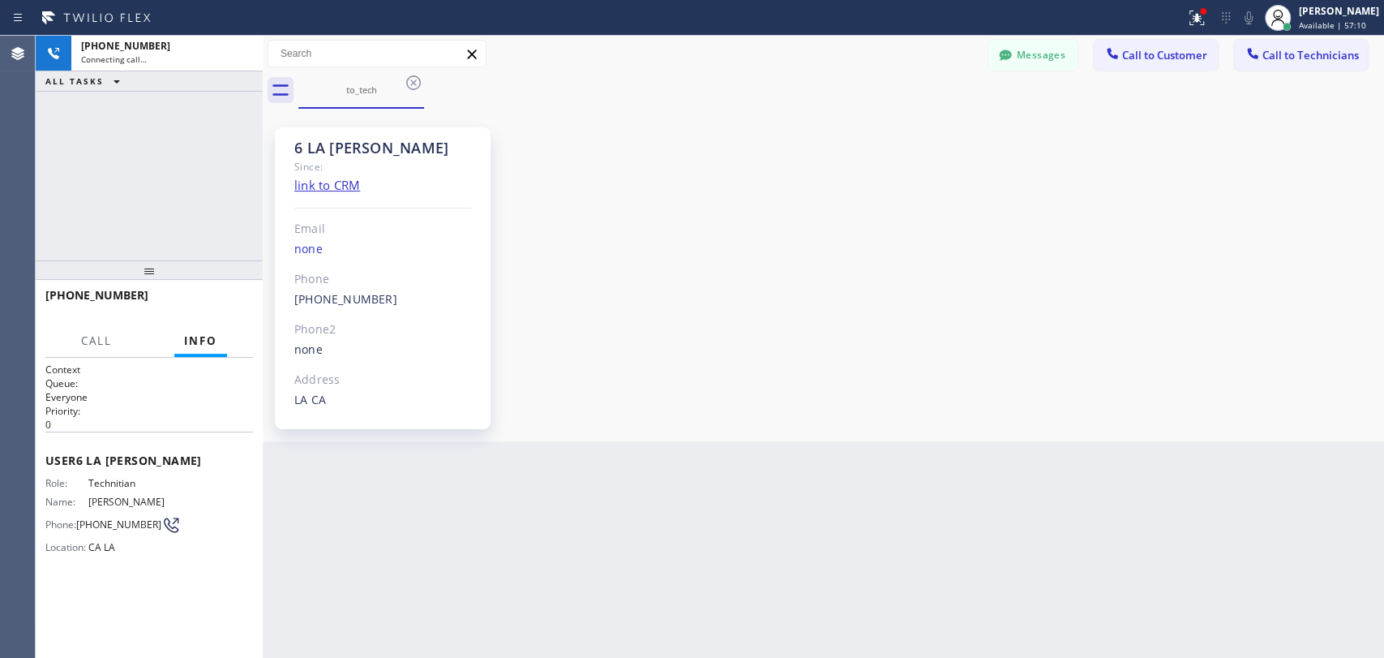
scroll to position [10792, 0]
click at [205, 302] on span "HANG UP" at bounding box center [215, 302] width 49 height 11
click at [1273, 60] on span "Call to Technicians" at bounding box center [1311, 55] width 96 height 15
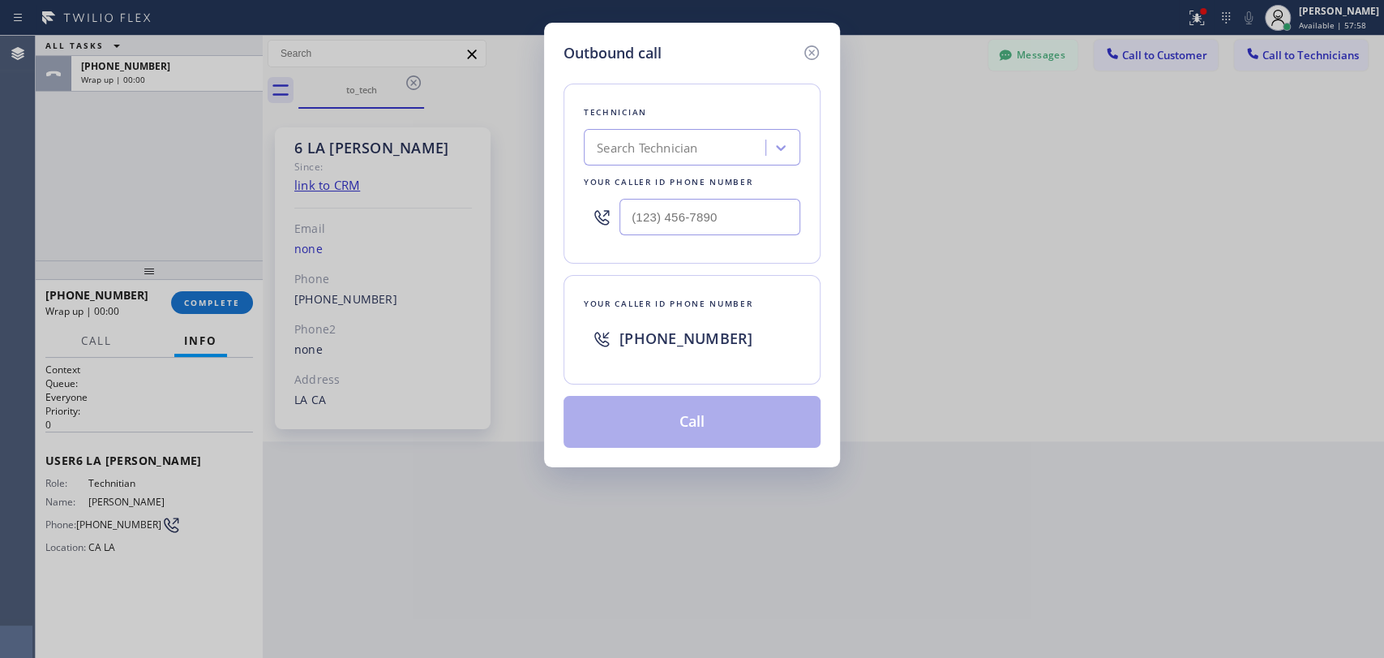
click at [577, 95] on div "Technician Search Technician Your caller id phone number" at bounding box center [692, 174] width 257 height 180
click at [667, 146] on div "Search Technician" at bounding box center [647, 148] width 101 height 19
type input "firu"
click at [658, 183] on div "Firuz Dadadzhanov" at bounding box center [692, 181] width 217 height 29
type input "(949) 919-2234"
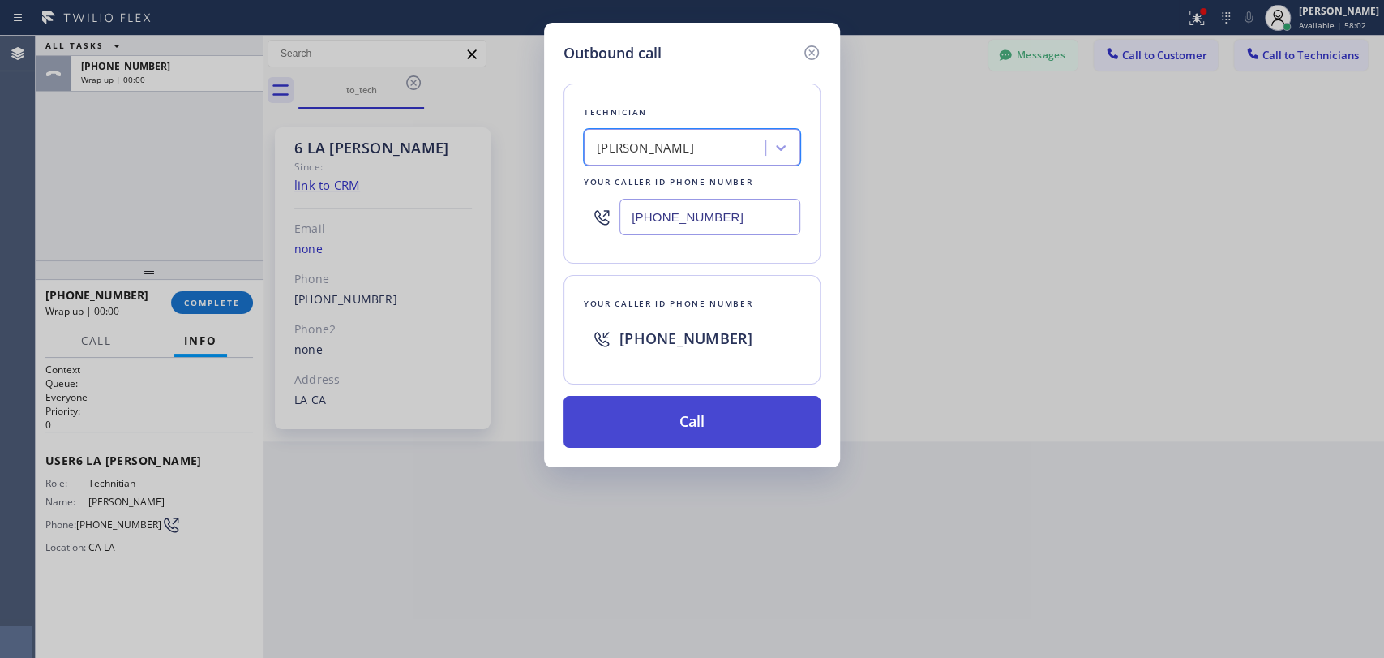
click at [668, 410] on button "Call" at bounding box center [692, 422] width 257 height 52
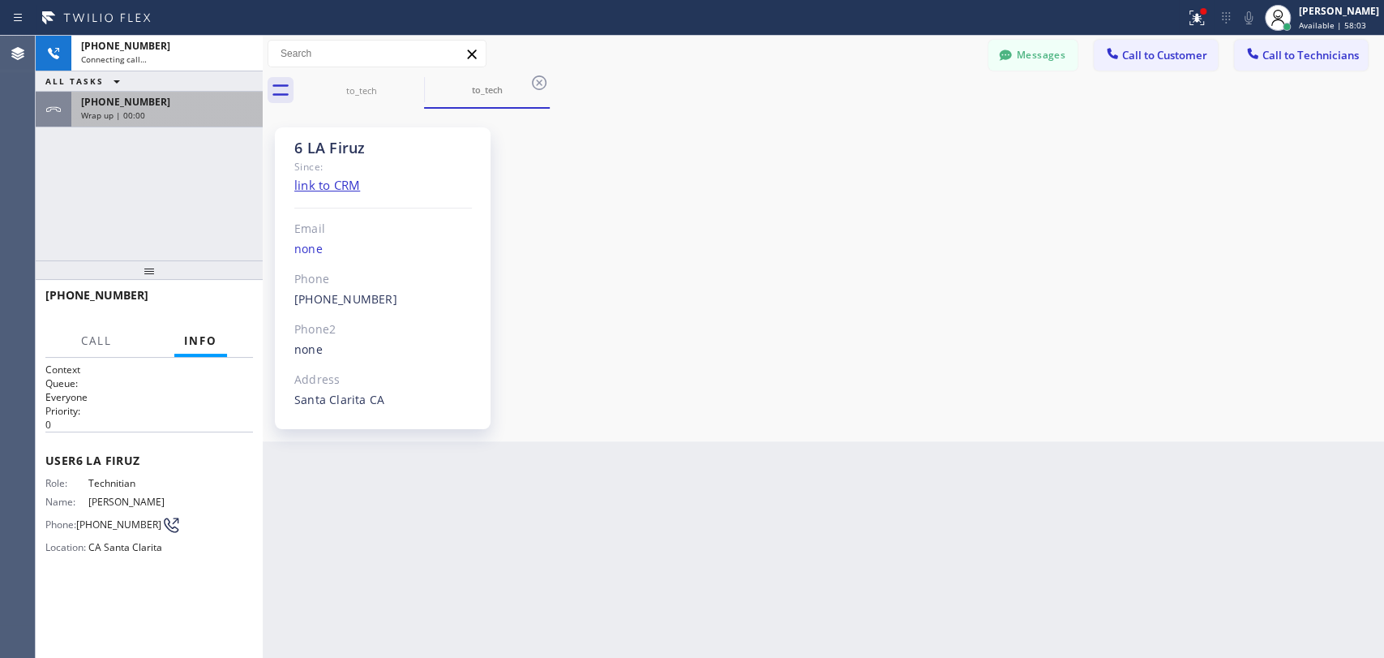
click at [146, 95] on span "+13103676750" at bounding box center [125, 102] width 89 height 14
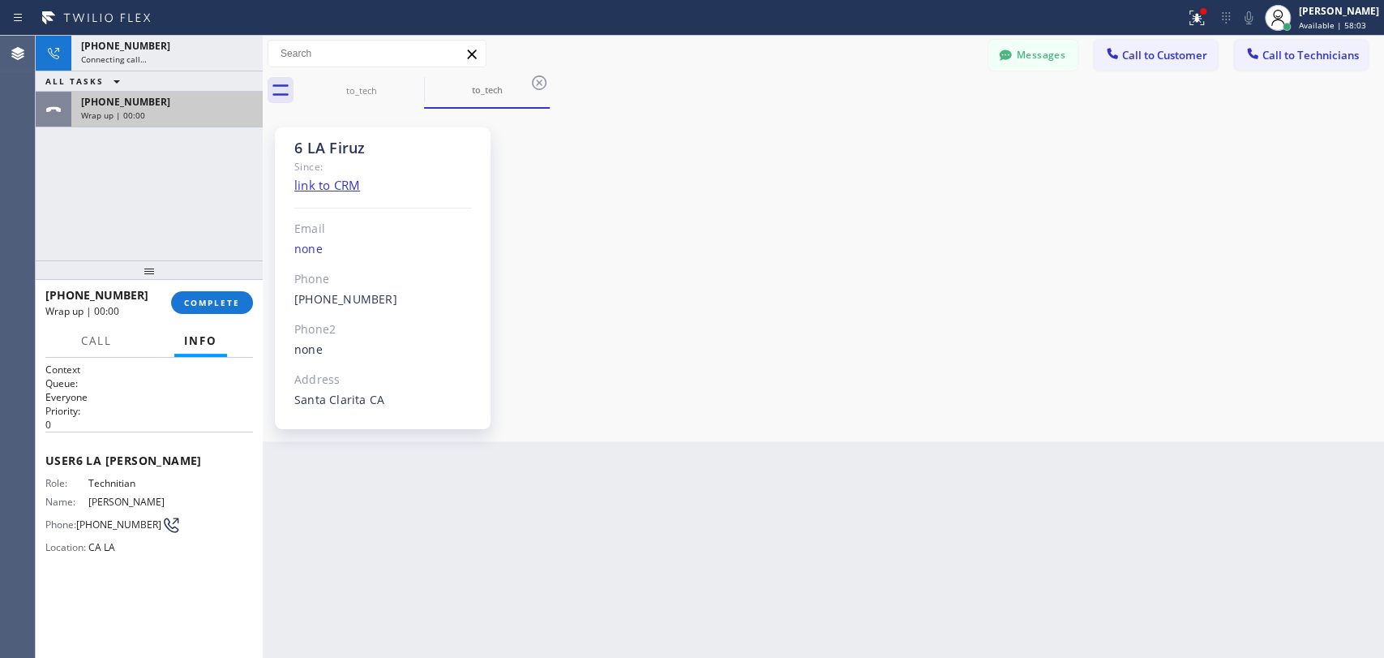
scroll to position [9308, 0]
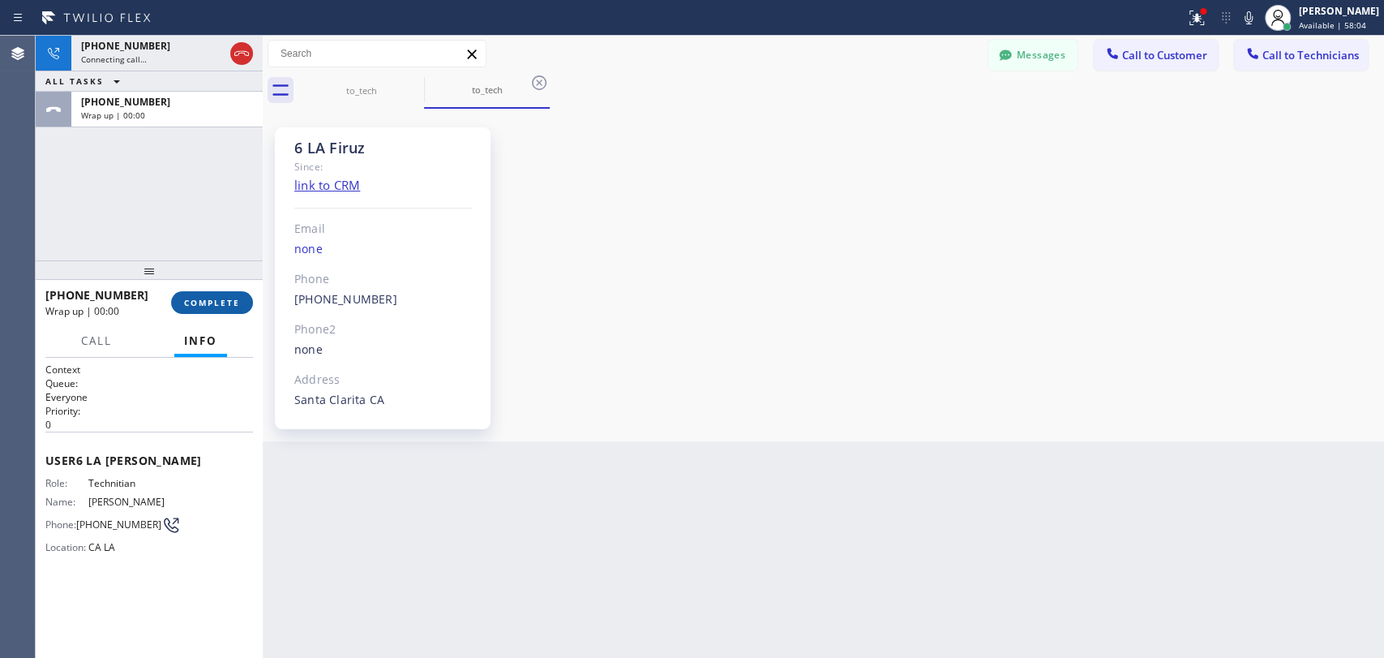
click at [214, 307] on span "COMPLETE" at bounding box center [212, 302] width 56 height 11
drag, startPoint x: 157, startPoint y: 179, endPoint x: 125, endPoint y: 148, distance: 44.7
click at [157, 178] on div "+19499192234 Connecting call… ALL TASKS ALL TASKS ACTIVE TASKS TASKS IN WRAP UP…" at bounding box center [149, 148] width 227 height 225
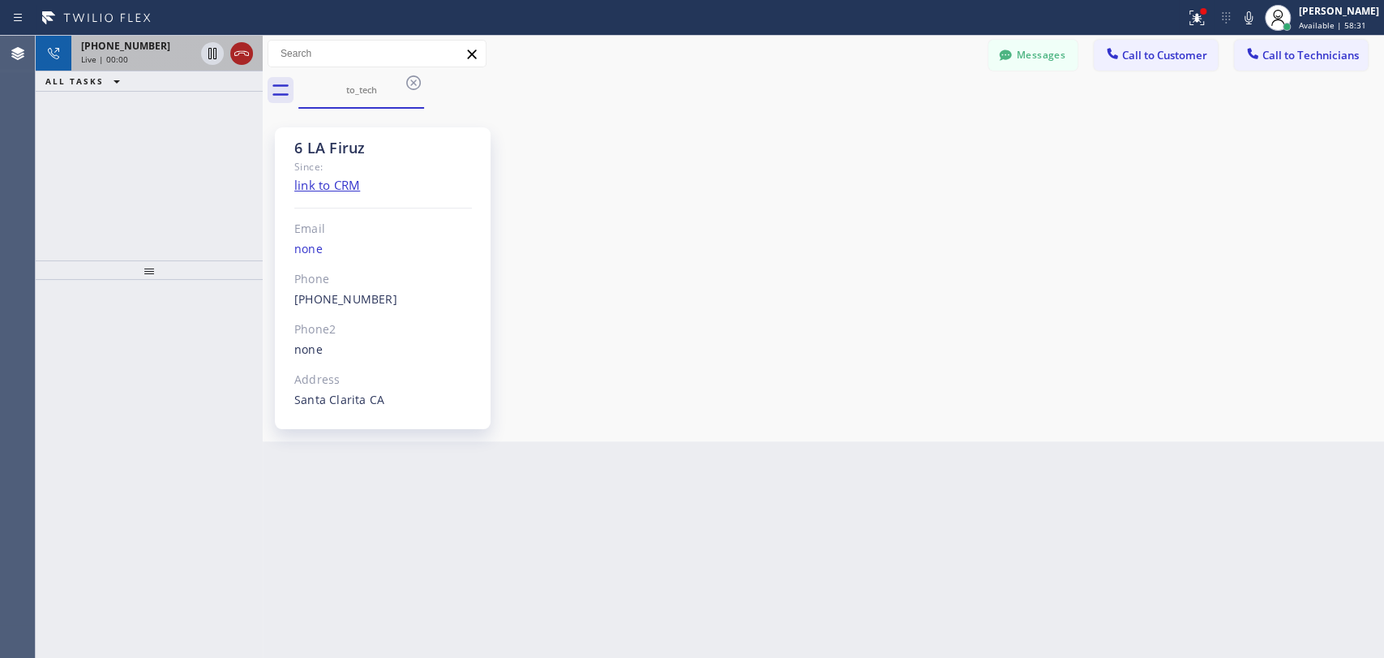
click at [248, 47] on icon at bounding box center [241, 53] width 19 height 19
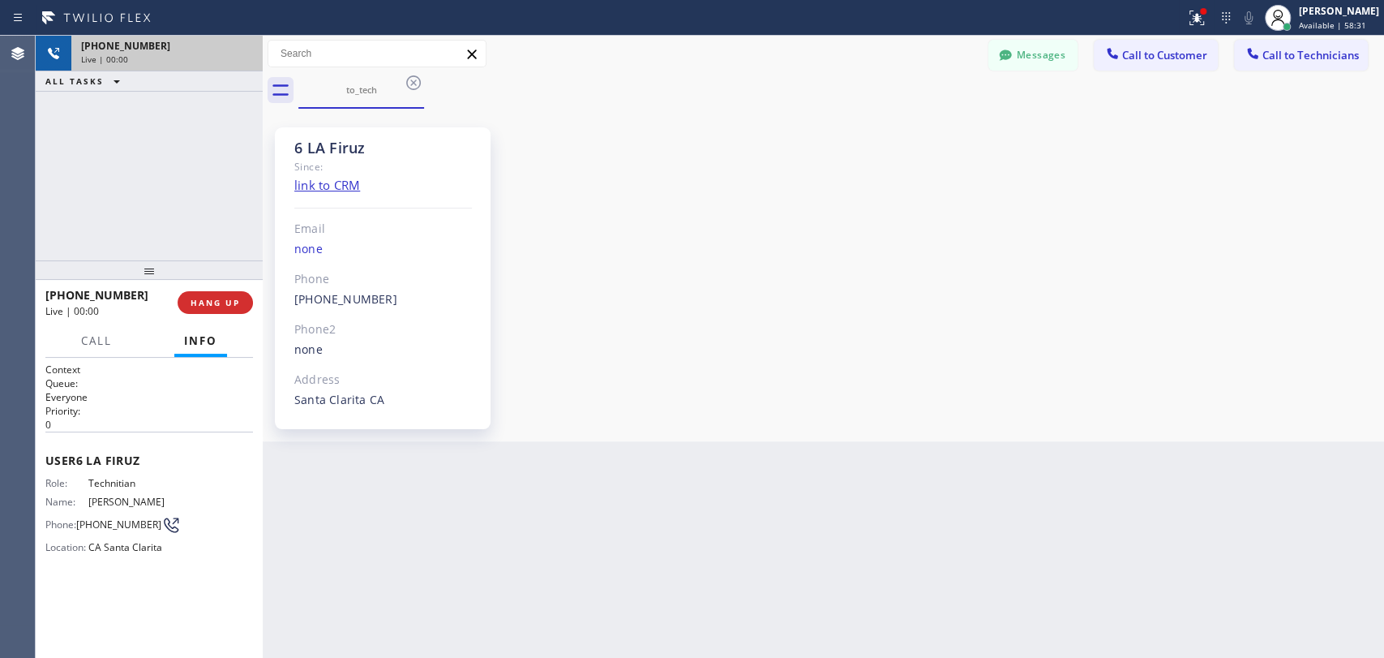
click at [242, 53] on div "+19499192234 Live | 00:00" at bounding box center [163, 54] width 185 height 36
click at [242, 54] on div "Live | 00:00" at bounding box center [167, 59] width 172 height 11
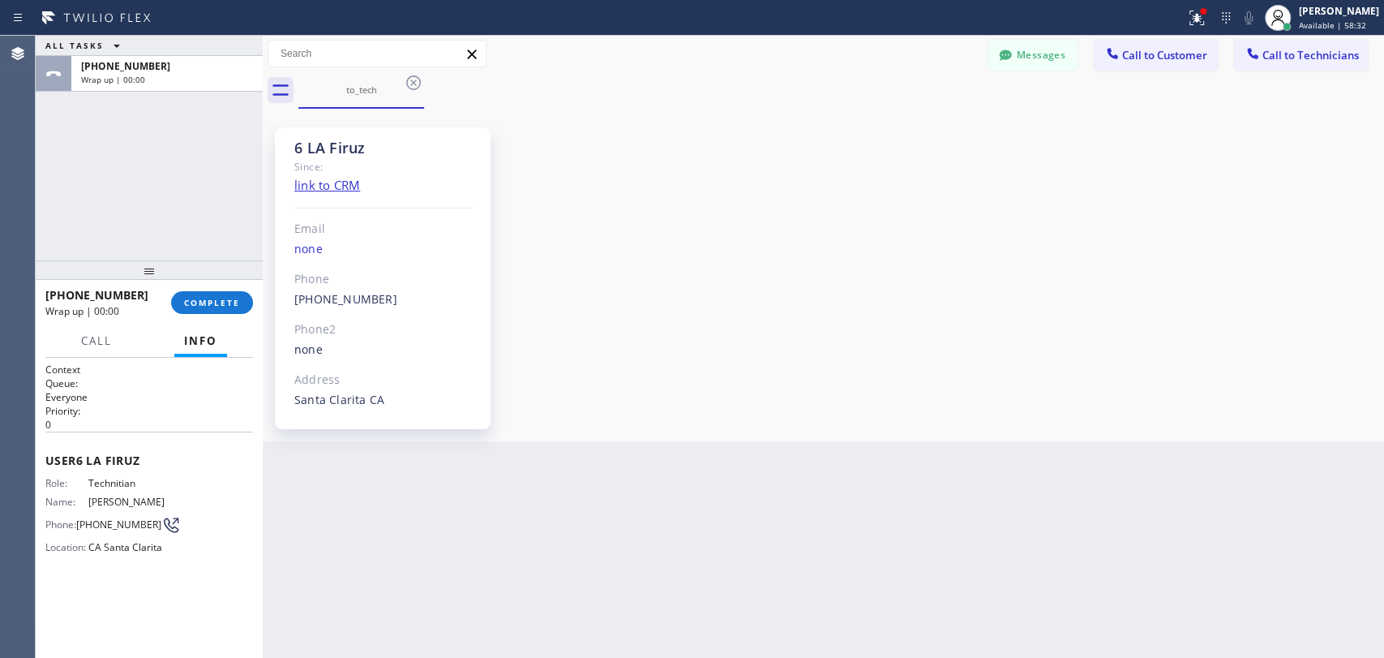
click at [1275, 54] on span "Call to Technicians" at bounding box center [1311, 55] width 96 height 15
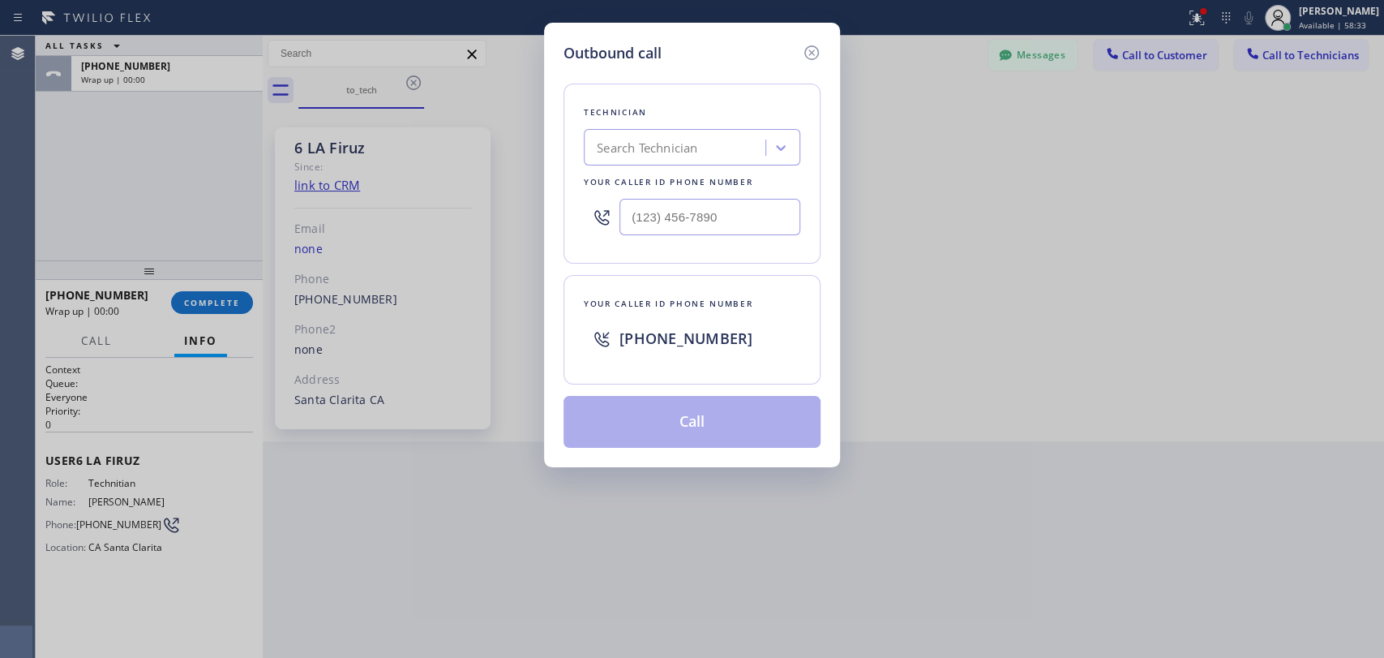
click at [655, 160] on div "Search Technician" at bounding box center [677, 148] width 177 height 28
type input "Nick"
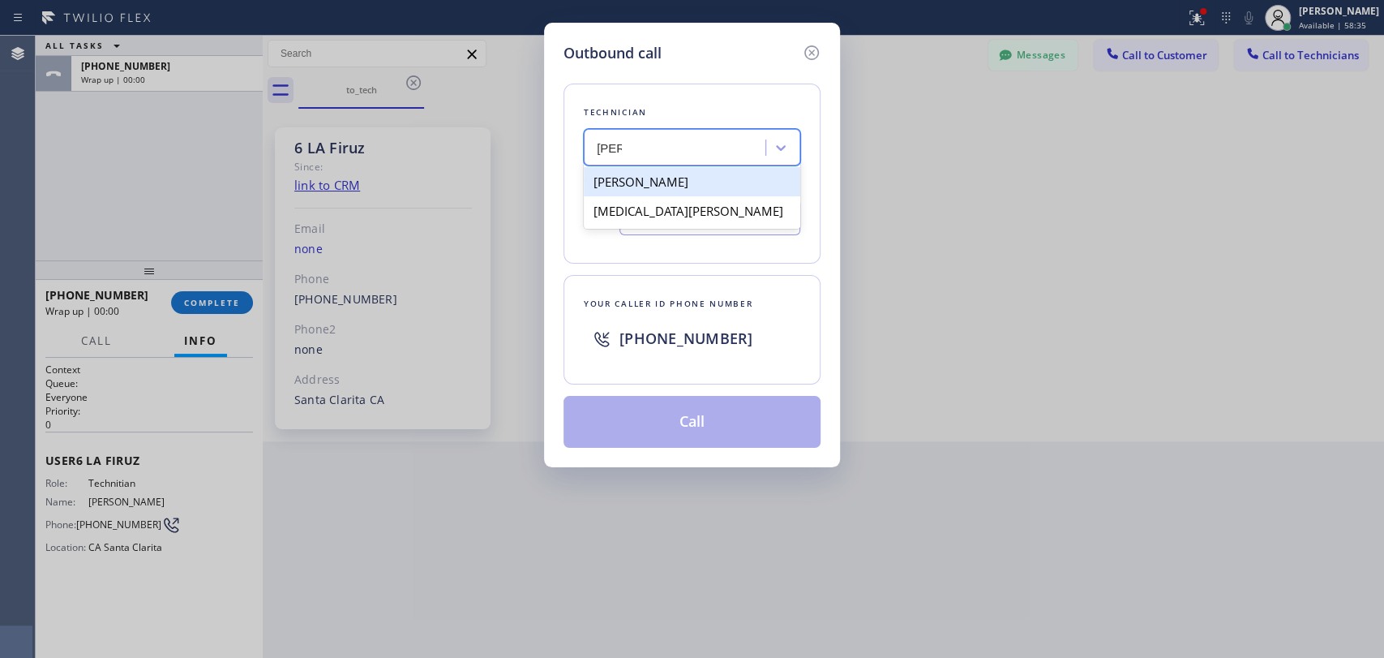
drag, startPoint x: 636, startPoint y: 170, endPoint x: 653, endPoint y: 307, distance: 137.3
click at [636, 171] on div "[PERSON_NAME]" at bounding box center [692, 181] width 217 height 29
type input "[PHONE_NUMBER]"
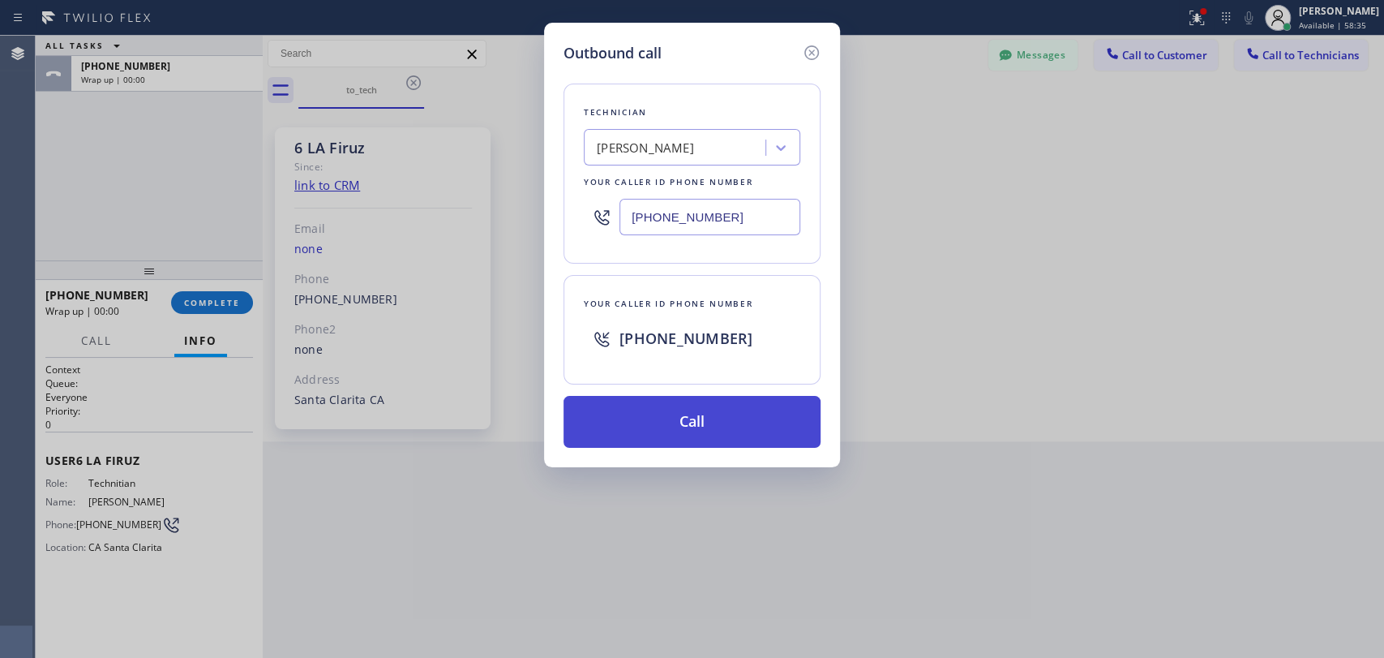
click at [670, 431] on button "Call" at bounding box center [692, 422] width 257 height 52
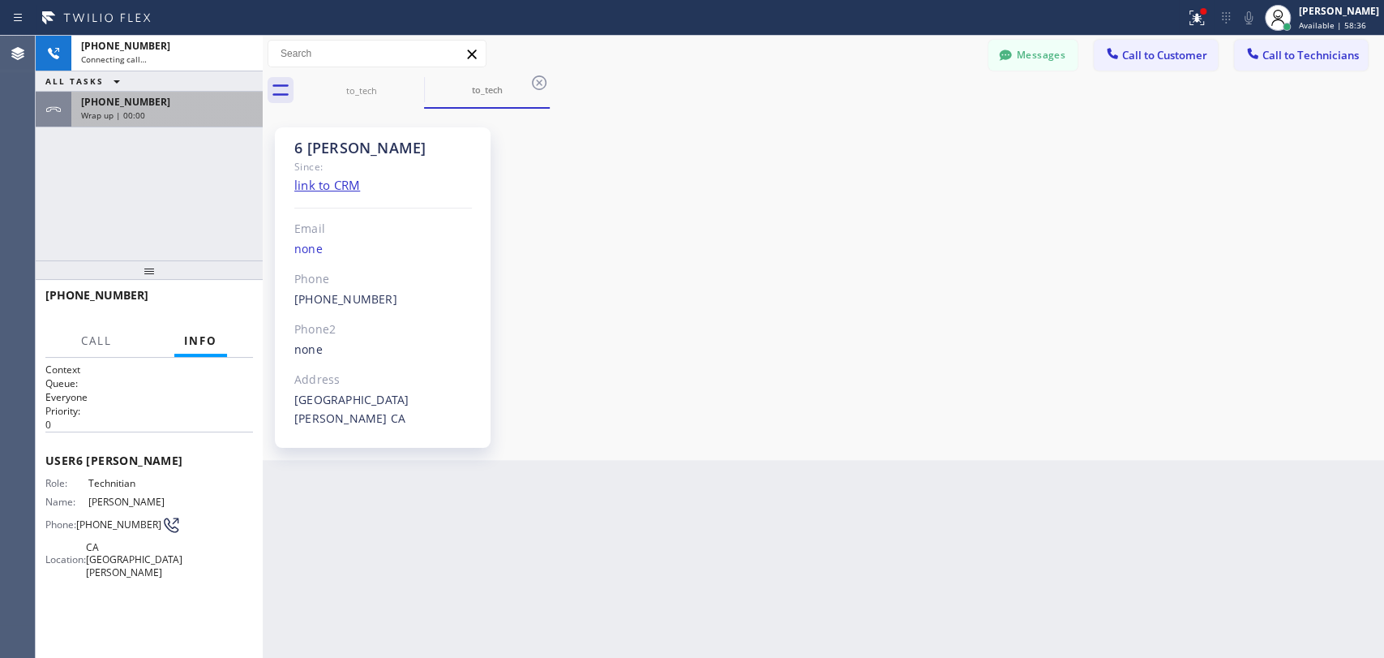
click at [145, 92] on div "+19499192234 Wrap up | 00:00" at bounding box center [163, 110] width 185 height 36
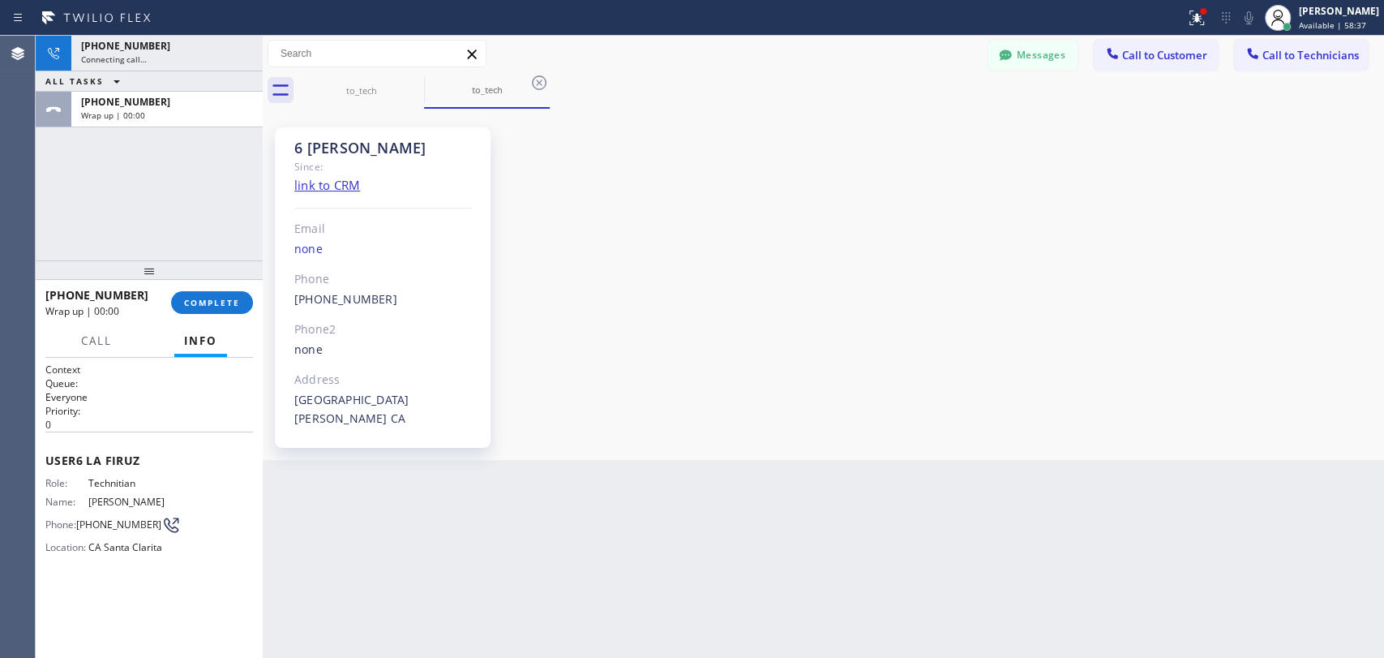
click at [204, 301] on span "COMPLETE" at bounding box center [212, 302] width 56 height 11
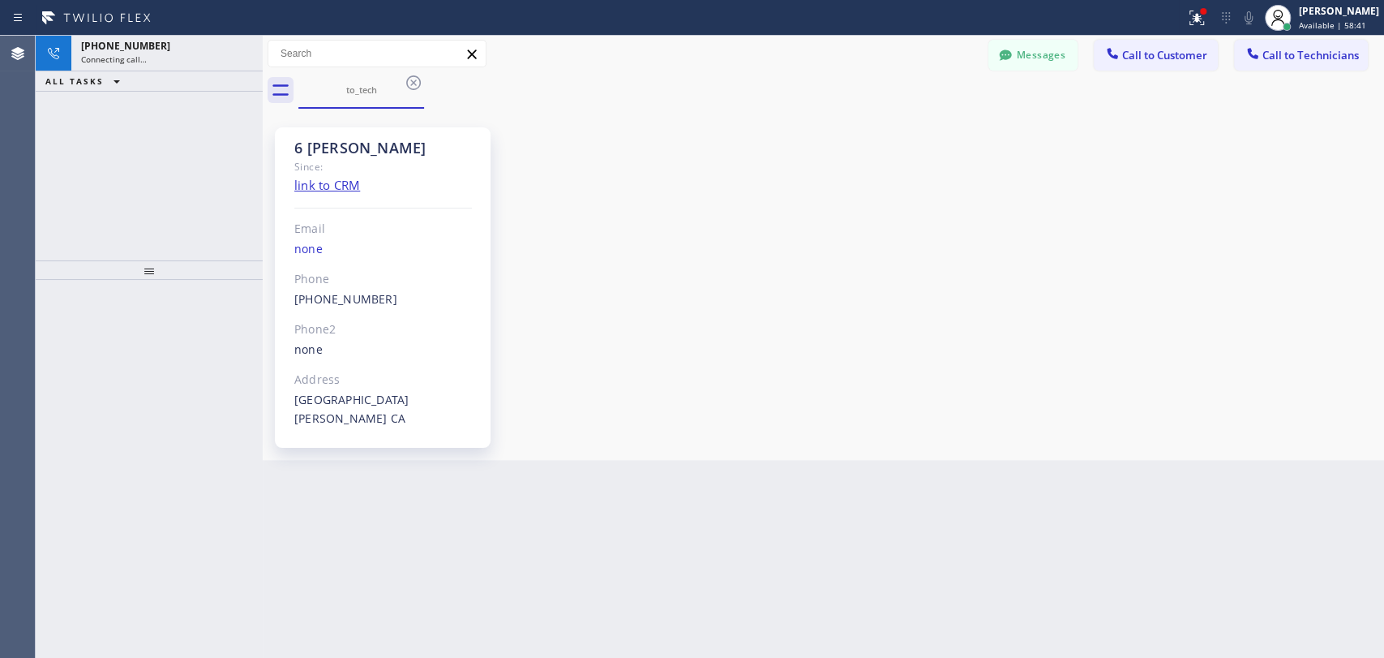
scroll to position [176297, 0]
click at [187, 143] on div "[PHONE_NUMBER] Live | 00:44 ALL TASKS ALL TASKS ACTIVE TASKS TASKS IN WRAP UP" at bounding box center [149, 148] width 227 height 225
click at [162, 66] on div "+13474173881 Live | 00:44" at bounding box center [134, 54] width 127 height 36
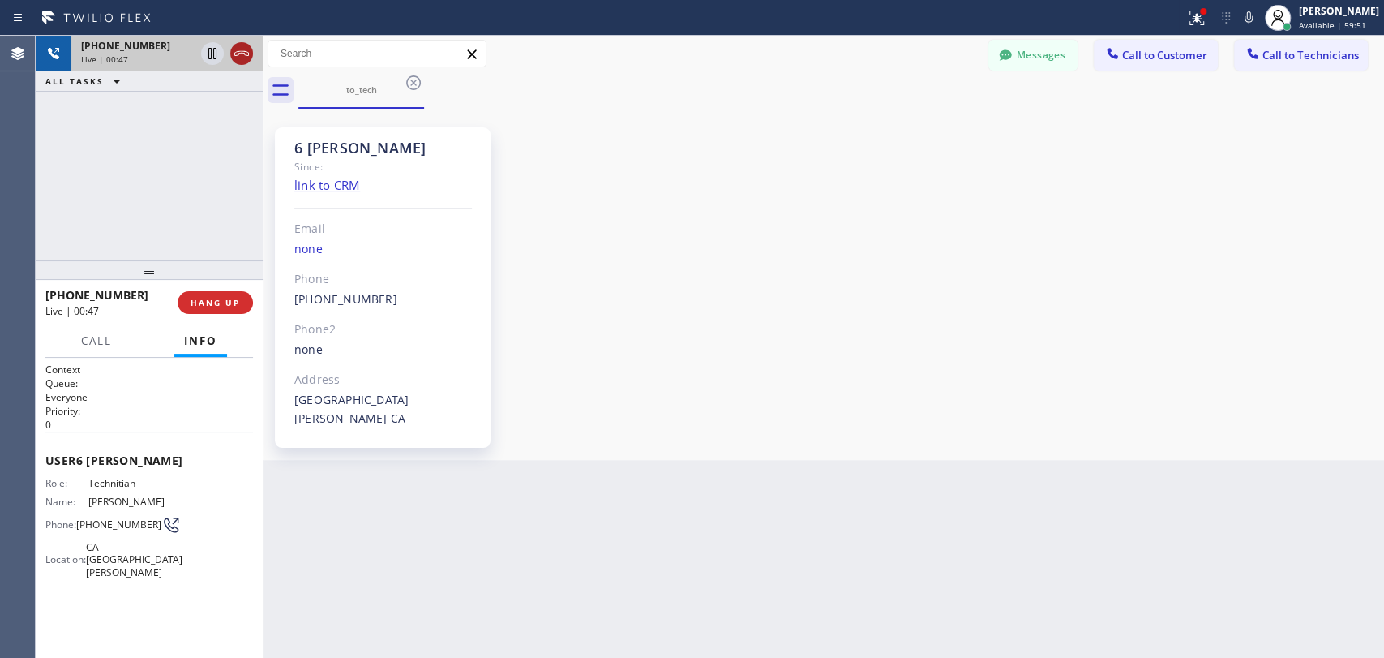
click at [242, 58] on icon at bounding box center [241, 53] width 19 height 19
click at [226, 271] on div at bounding box center [149, 269] width 227 height 19
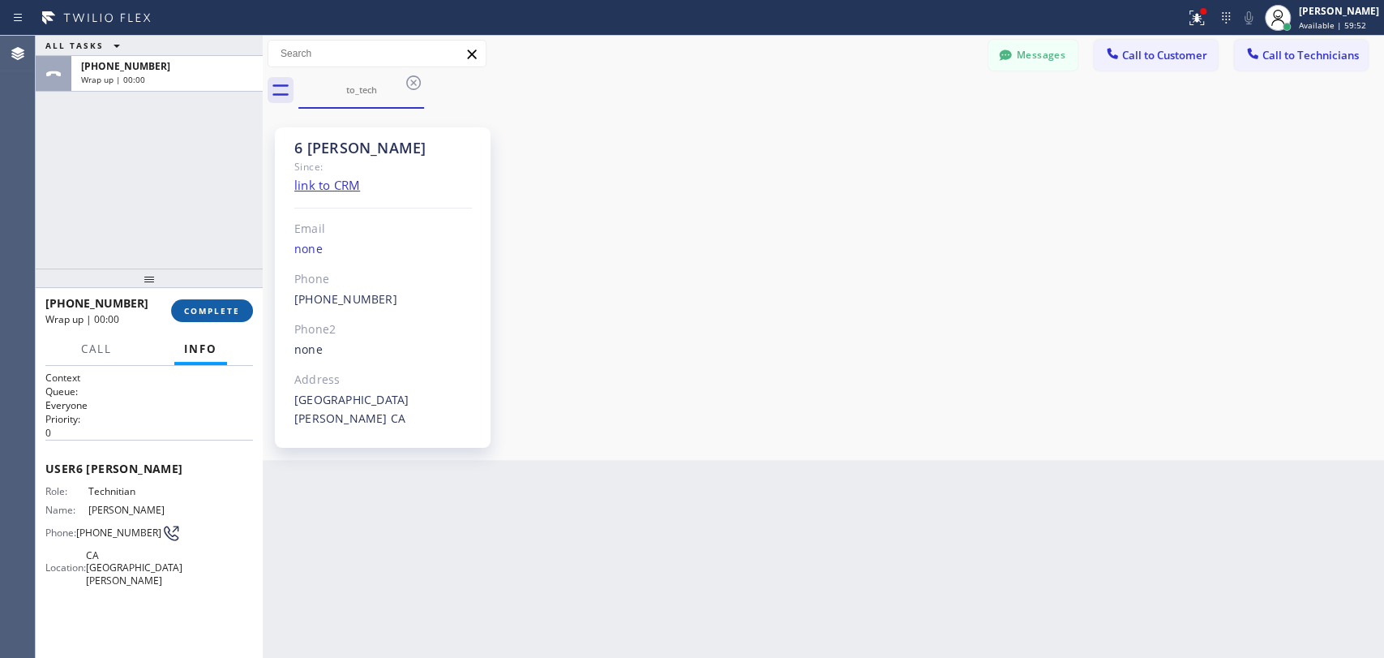
click at [217, 298] on div "+13474173881 Wrap up | 00:00 COMPLETE" at bounding box center [149, 310] width 208 height 42
drag, startPoint x: 199, startPoint y: 232, endPoint x: 168, endPoint y: 242, distance: 33.1
click at [199, 231] on div "ALL TASKS ALL TASKS ACTIVE TASKS TASKS IN WRAP UP +13474173881 Wrap up | 00:00" at bounding box center [149, 152] width 227 height 233
click at [229, 311] on span "COMPLETE" at bounding box center [212, 310] width 56 height 11
click at [186, 238] on div "ALL TASKS ALL TASKS ACTIVE TASKS TASKS IN WRAP UP +13474173881 Wrap up | 00:00" at bounding box center [149, 152] width 227 height 233
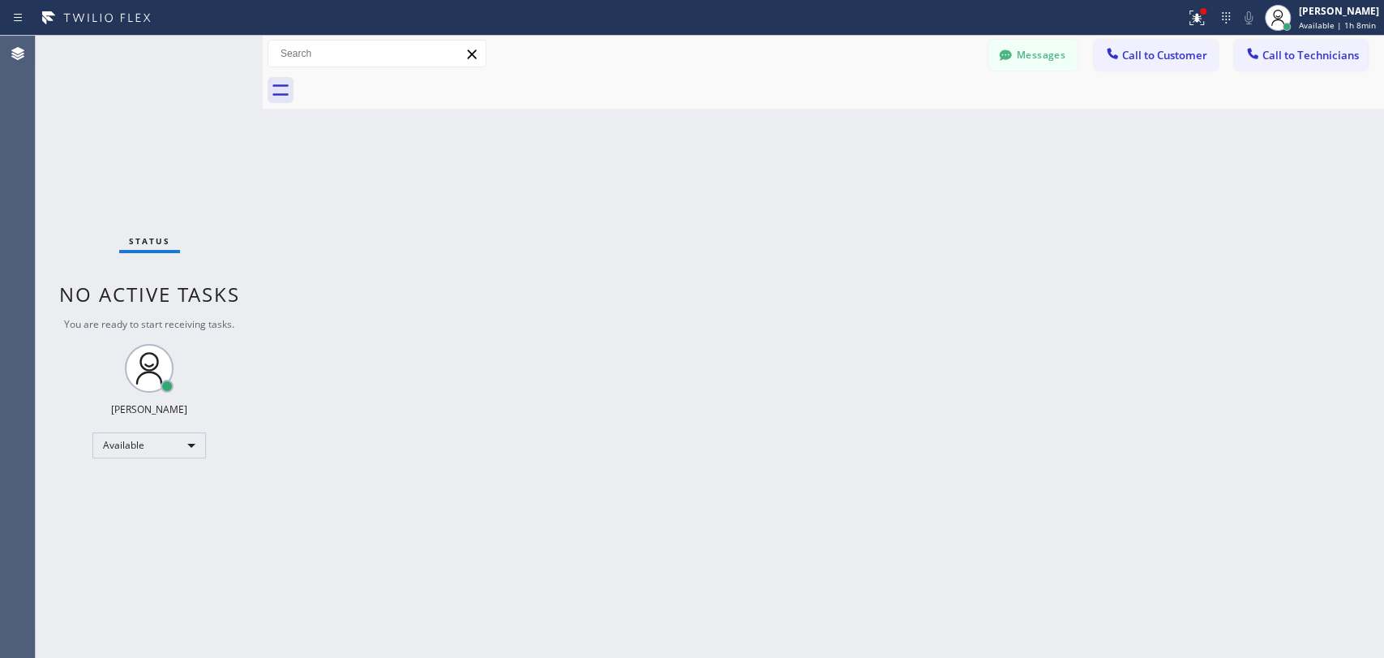
click at [1306, 66] on button "Call to Technicians" at bounding box center [1301, 55] width 134 height 31
click at [0, 0] on div "Technician Search Technician Your caller id phone number Your caller id phone n…" at bounding box center [0, 0] width 0 height 0
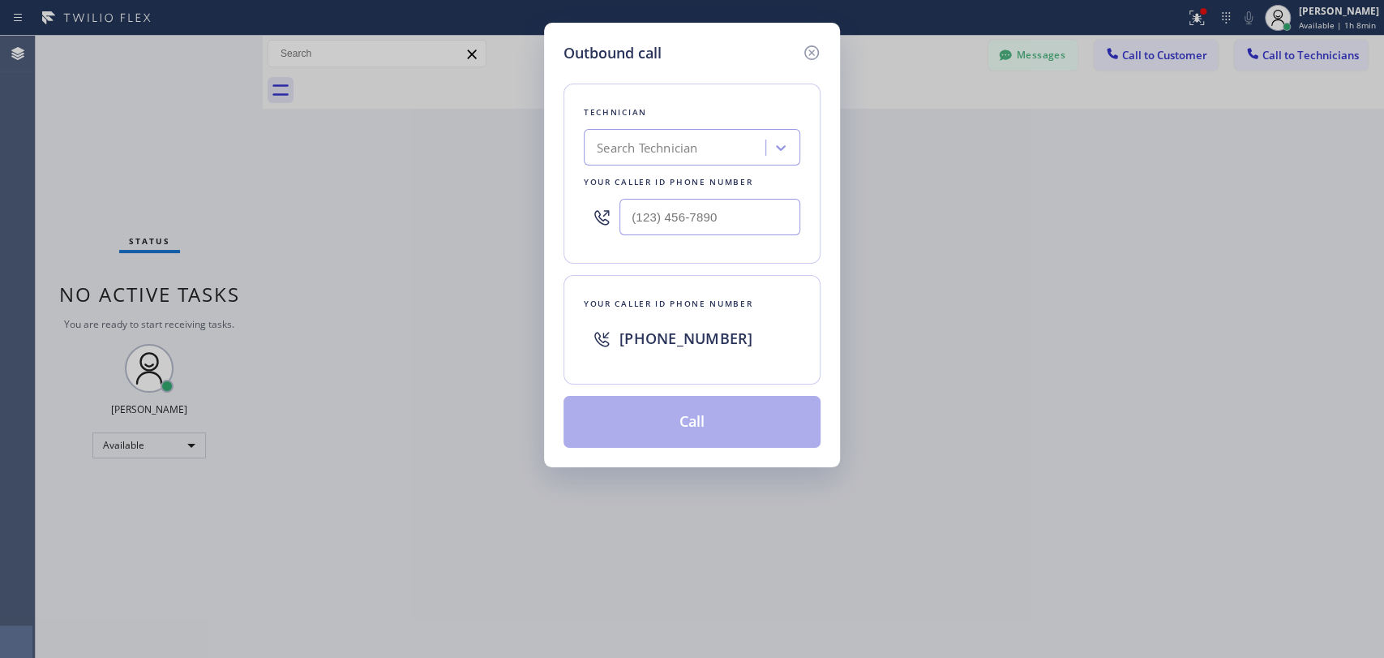
click at [694, 146] on div "Search Technician" at bounding box center [647, 148] width 101 height 19
type input "Kean"
click at [621, 180] on div "Keanu Dhanraj Miller" at bounding box center [692, 181] width 217 height 29
type input "(954) 997-0850"
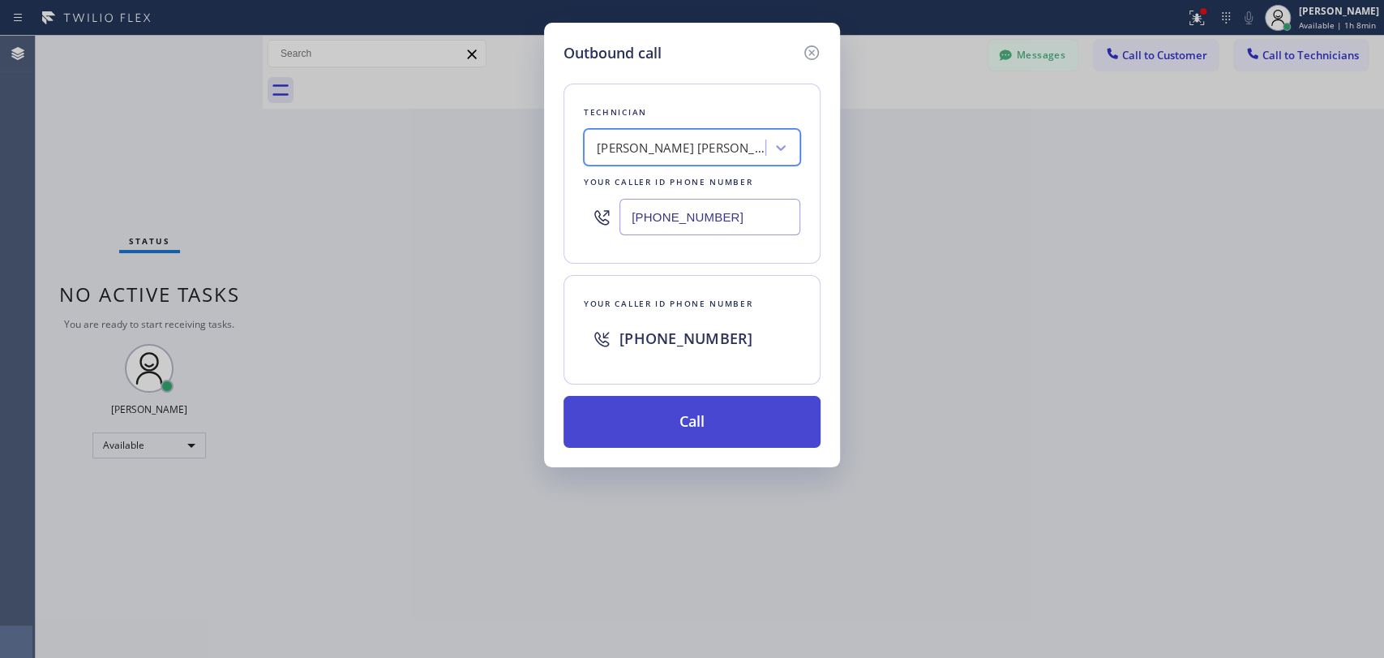
click at [664, 416] on button "Call" at bounding box center [692, 422] width 257 height 52
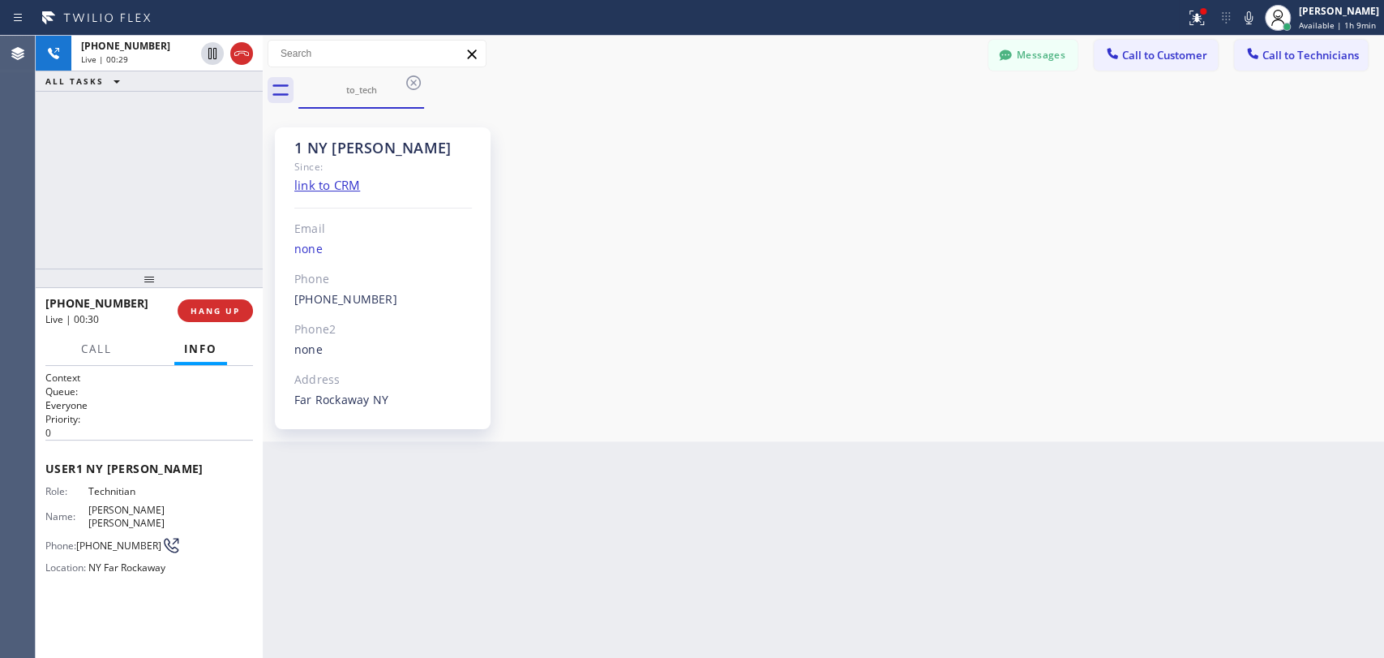
click at [360, 131] on div "1 NY Keanu Since: link to CRM Email none Phone (954) 997-0850 Outbound call Tec…" at bounding box center [383, 278] width 216 height 302
click at [352, 139] on div "1 NY Keanu" at bounding box center [383, 148] width 178 height 19
click at [201, 310] on span "HANG UP" at bounding box center [215, 310] width 49 height 11
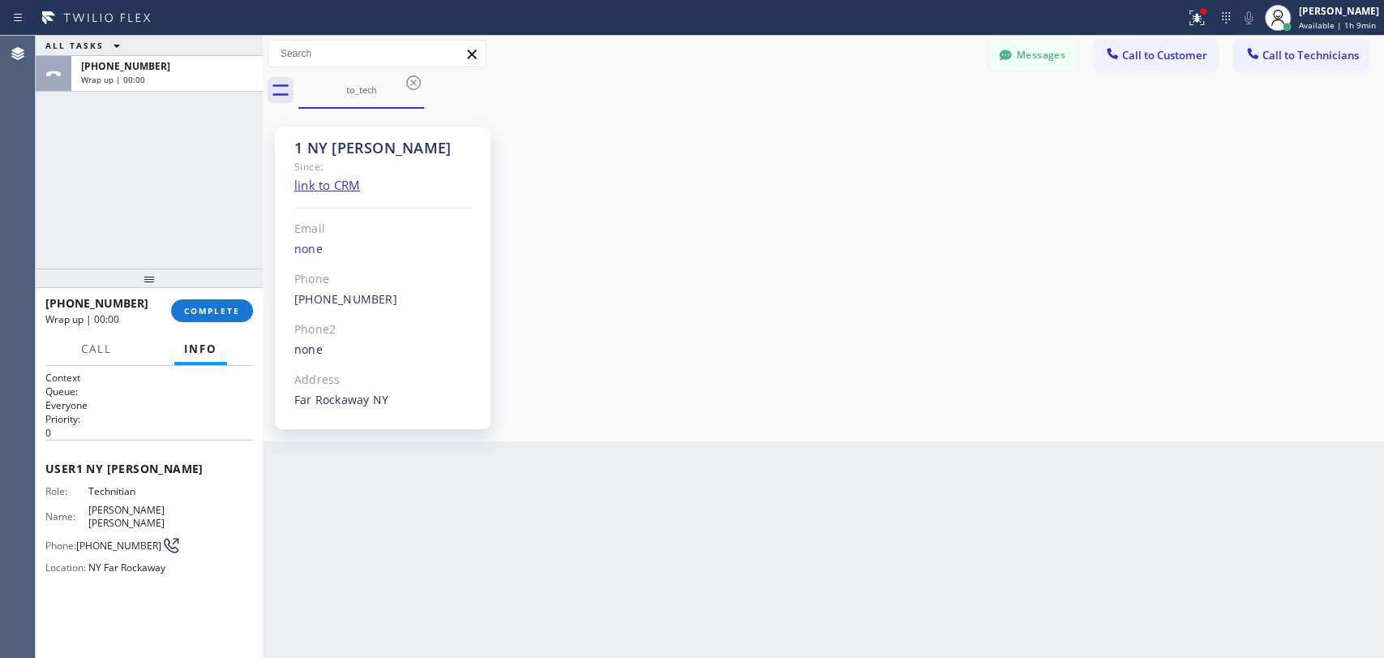
click at [225, 324] on div "+19549970850 Wrap up | 00:00 COMPLETE" at bounding box center [149, 310] width 208 height 42
click at [223, 315] on span "COMPLETE" at bounding box center [212, 310] width 56 height 11
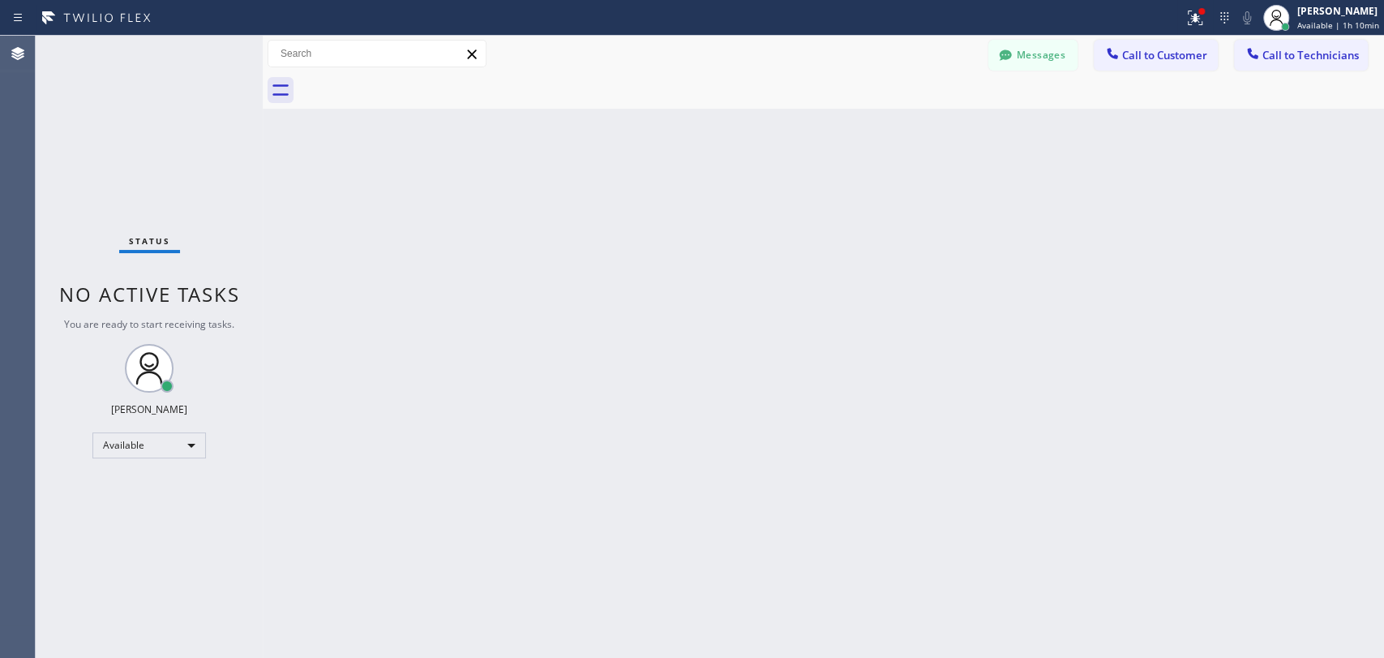
drag, startPoint x: 1296, startPoint y: 47, endPoint x: 1142, endPoint y: 79, distance: 157.4
click at [1294, 51] on span "Call to Technicians" at bounding box center [1311, 55] width 96 height 15
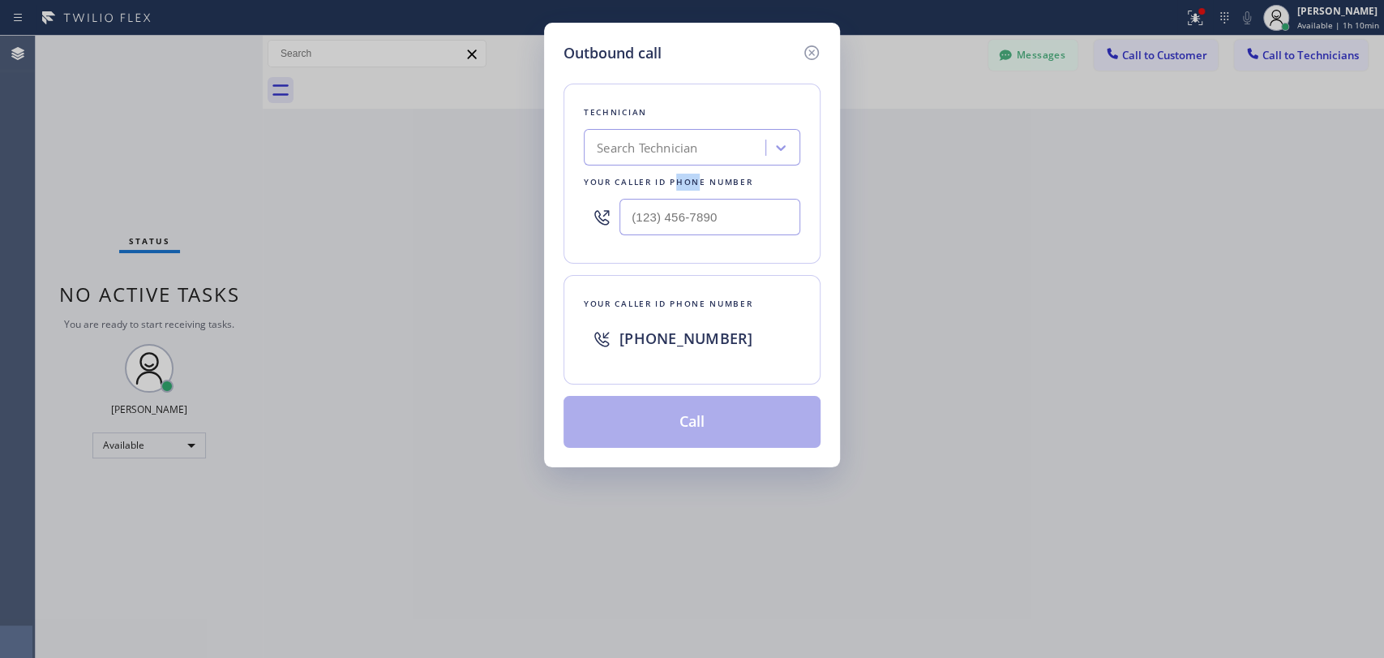
drag, startPoint x: 691, startPoint y: 166, endPoint x: 675, endPoint y: 169, distance: 16.4
click at [675, 169] on div "Technician Search Technician Your caller id phone number" at bounding box center [692, 174] width 257 height 180
click at [667, 152] on div "Search Technician" at bounding box center [647, 148] width 101 height 19
type input "sam"
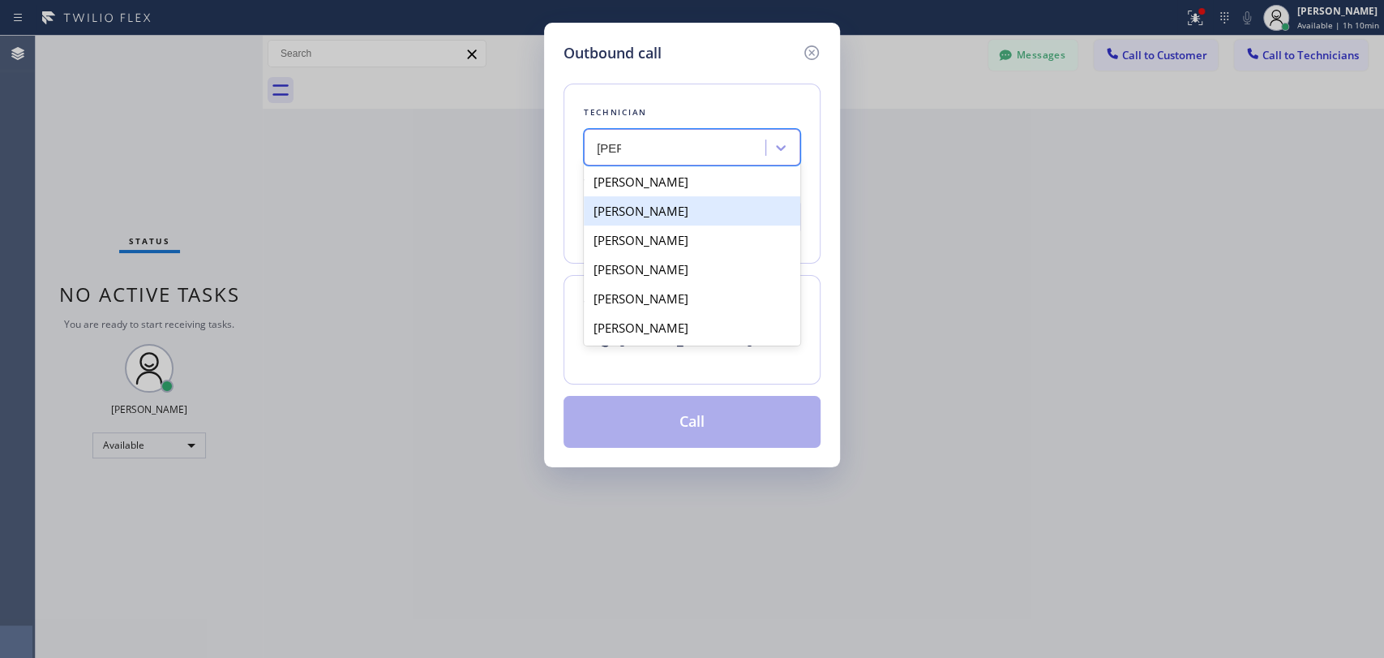
click at [649, 220] on div "Samuel Contreras" at bounding box center [692, 210] width 217 height 29
type input "(310) 367-6750"
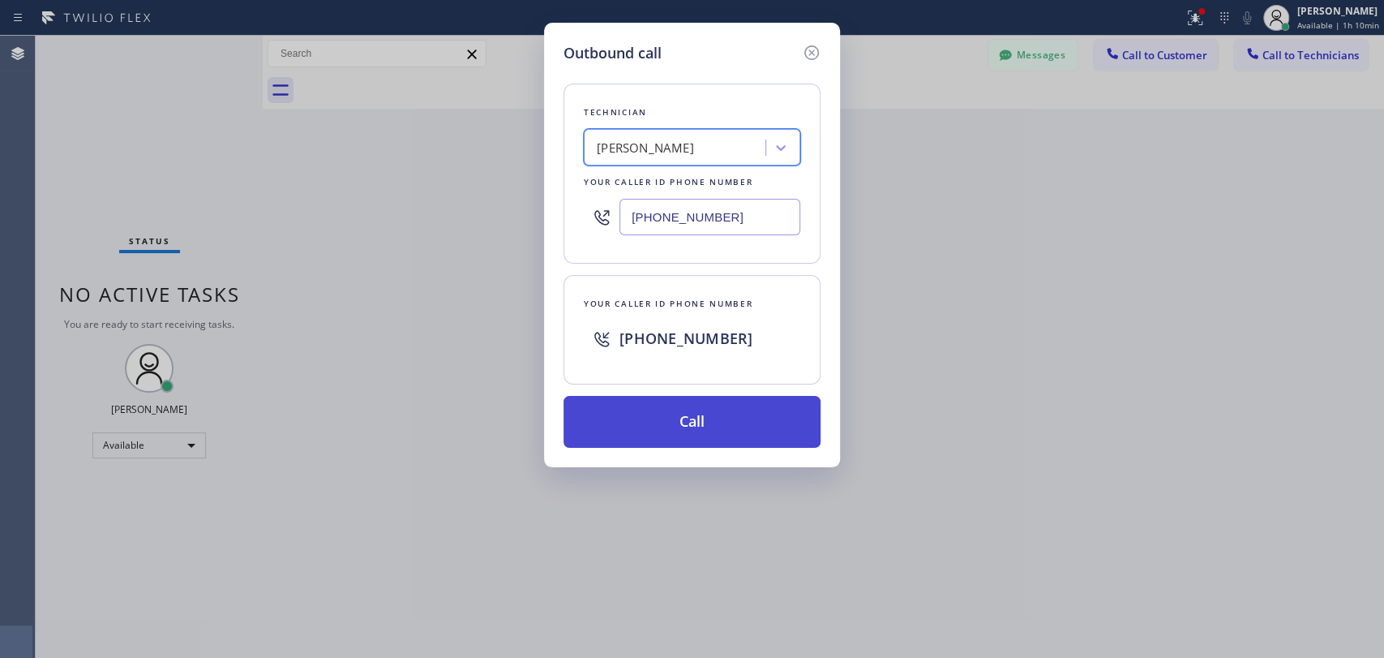
click at [639, 419] on button "Call" at bounding box center [692, 422] width 257 height 52
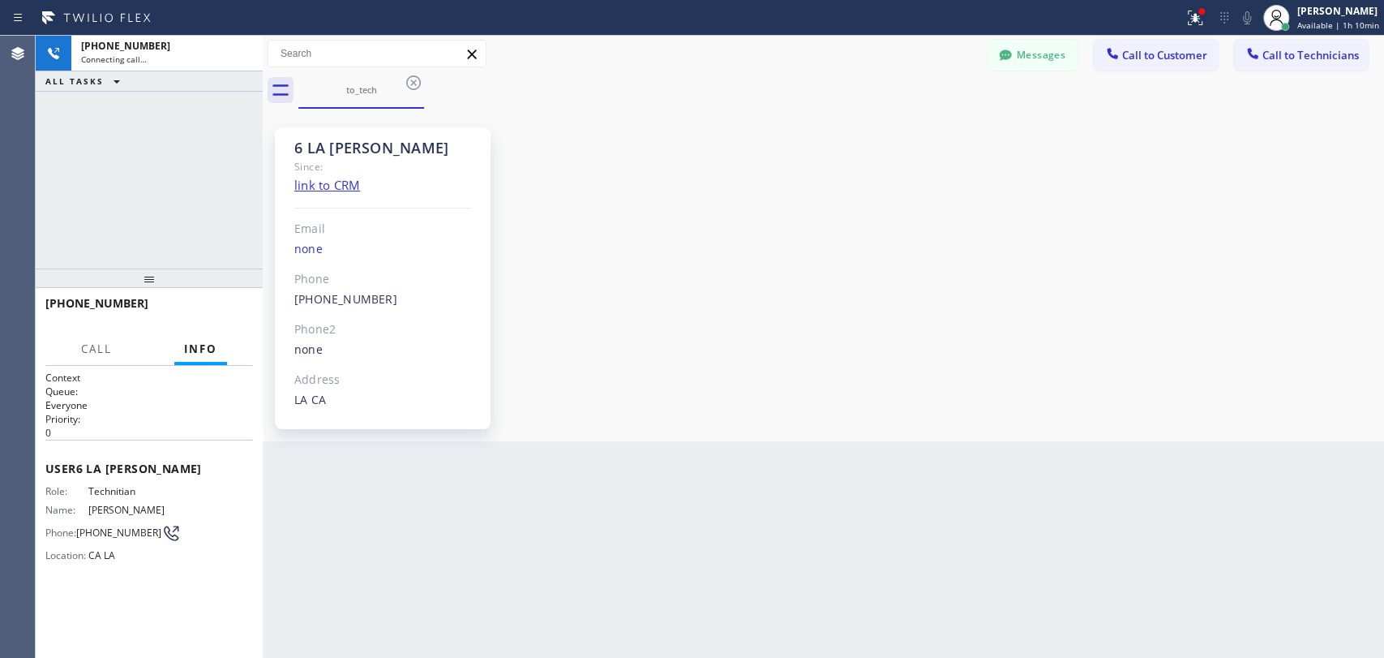
scroll to position [10792, 0]
click at [212, 312] on span "HANG UP" at bounding box center [215, 310] width 49 height 11
click at [212, 311] on span "HANG UP" at bounding box center [215, 310] width 49 height 11
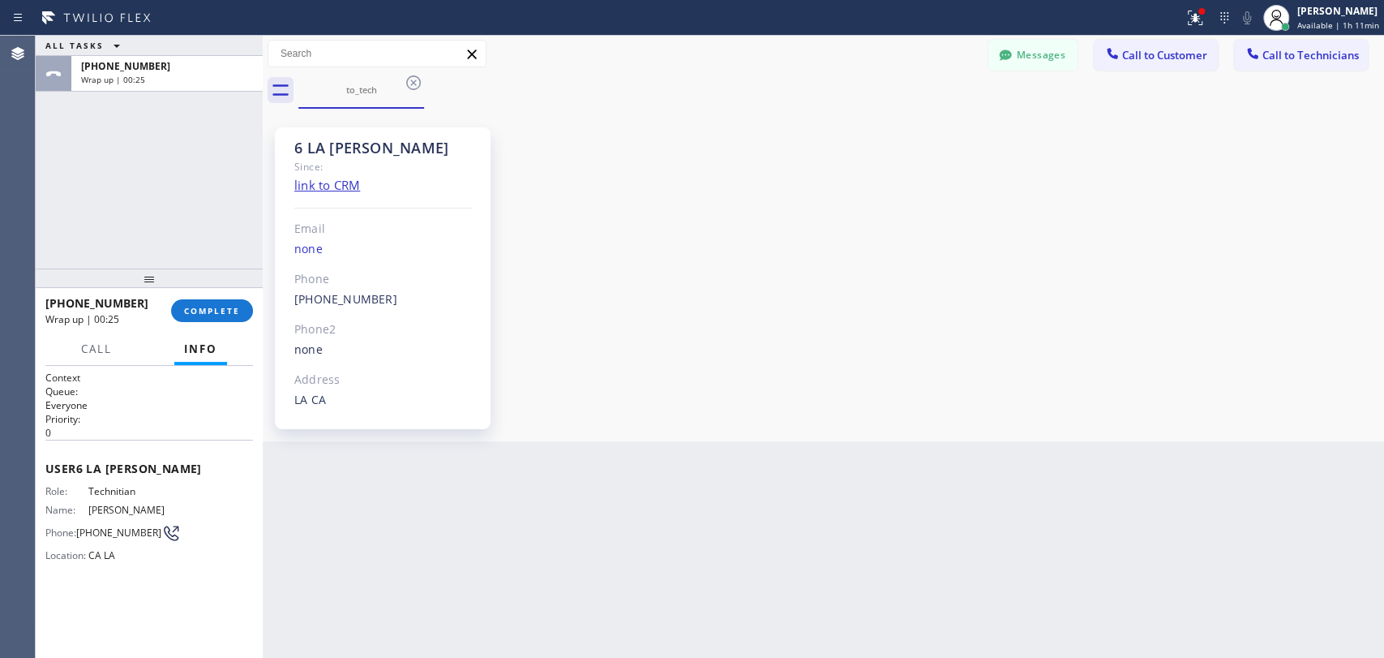
click at [169, 326] on div "+13103676750 Wrap up | 00:25" at bounding box center [108, 310] width 126 height 42
click at [175, 323] on div "+13103676750 Wrap up | 00:25 COMPLETE" at bounding box center [149, 310] width 208 height 42
click at [191, 313] on span "COMPLETE" at bounding box center [212, 310] width 56 height 11
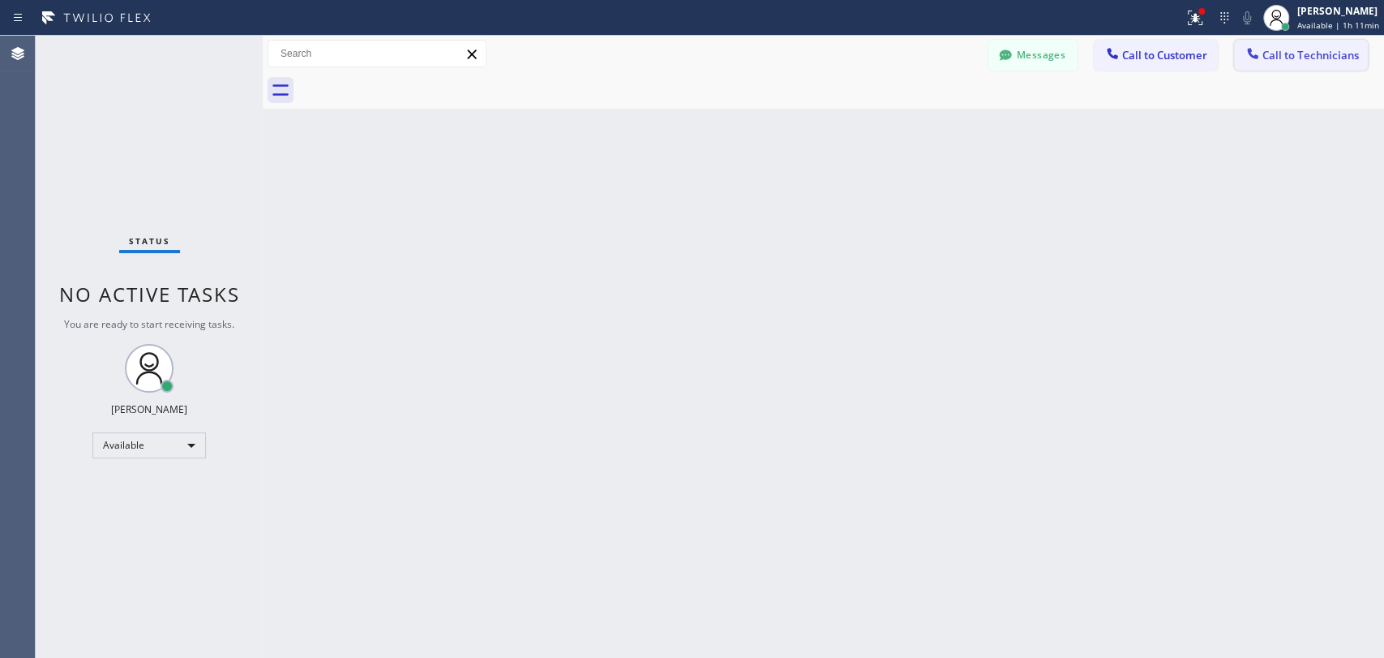
click at [1286, 56] on span "Call to Technicians" at bounding box center [1311, 55] width 96 height 15
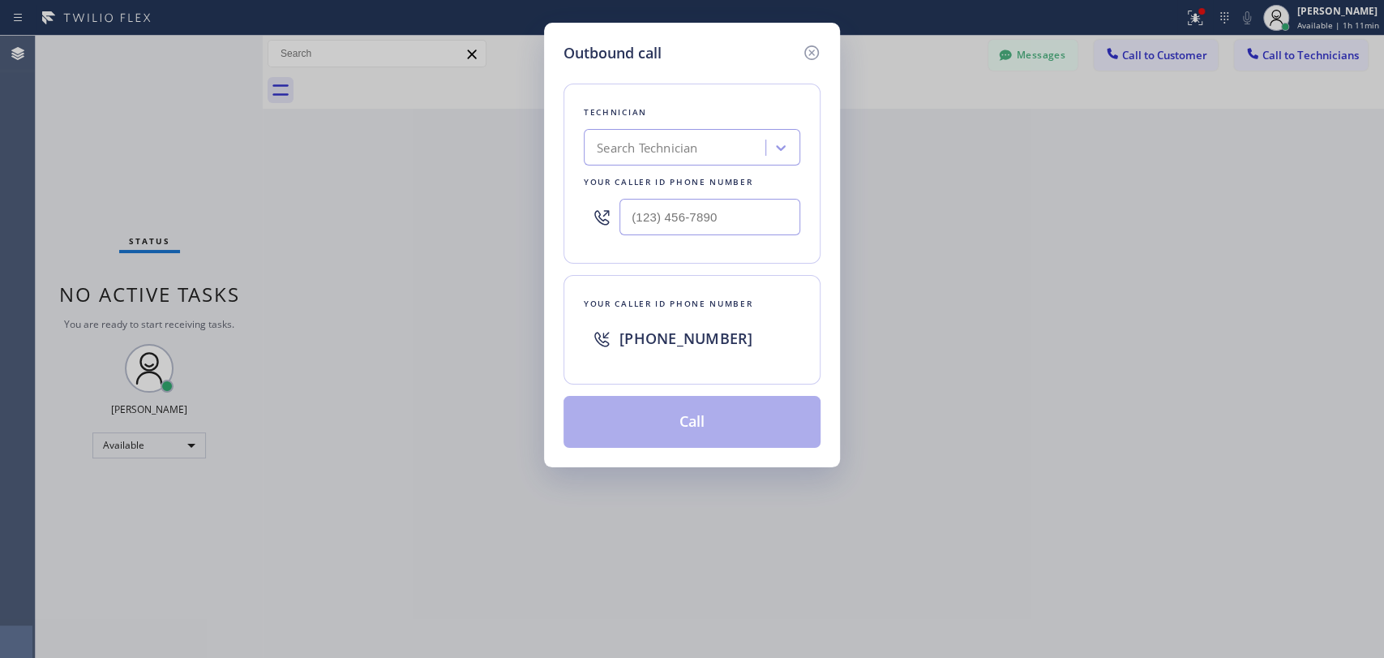
click at [665, 146] on div "Search Technician" at bounding box center [647, 148] width 101 height 19
type input "hovik"
click at [643, 168] on div "Hovik Khachaturyan" at bounding box center [692, 181] width 217 height 29
type input "(818) 966-9606"
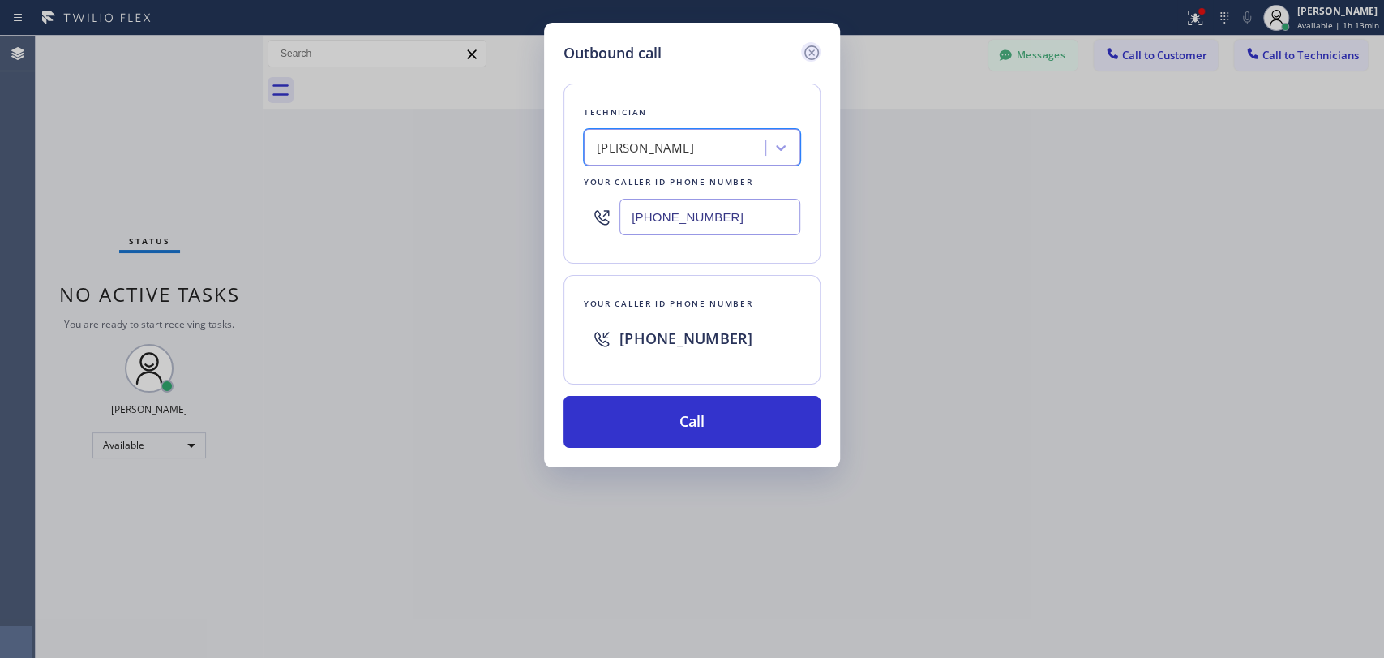
click at [810, 54] on icon at bounding box center [811, 52] width 19 height 19
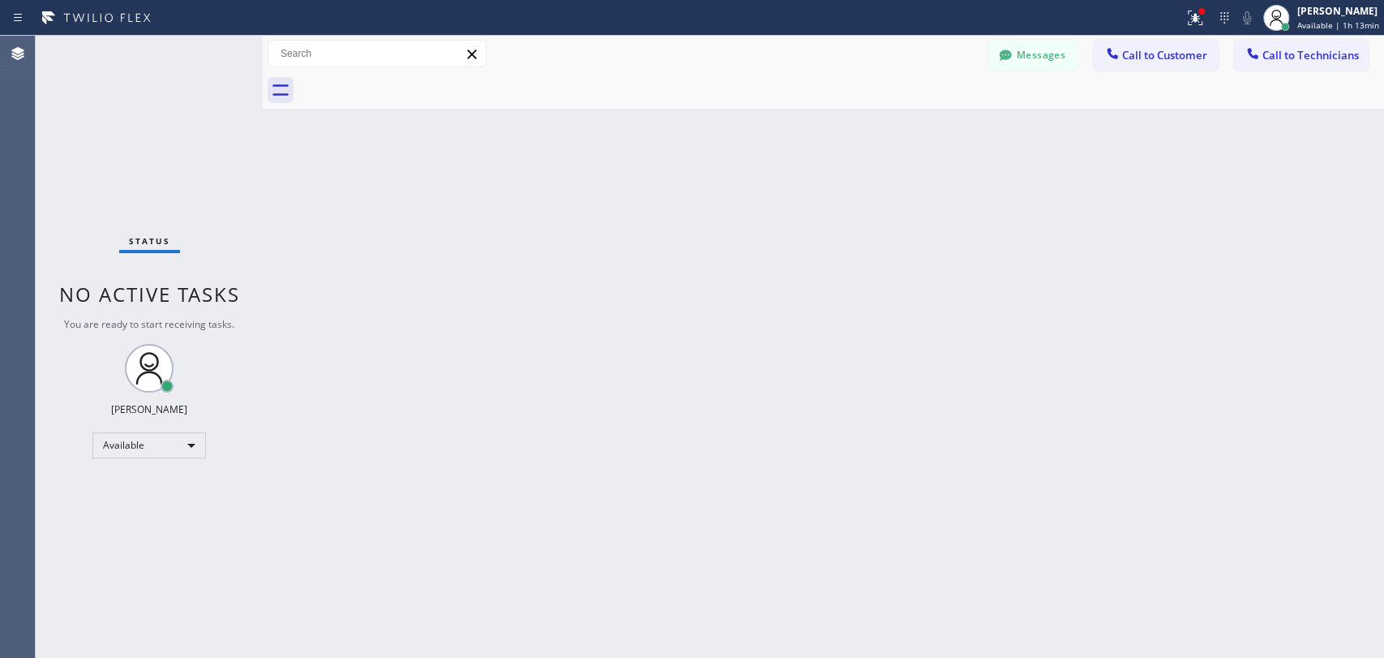
click at [1263, 40] on button "Call to Technicians" at bounding box center [1301, 55] width 134 height 31
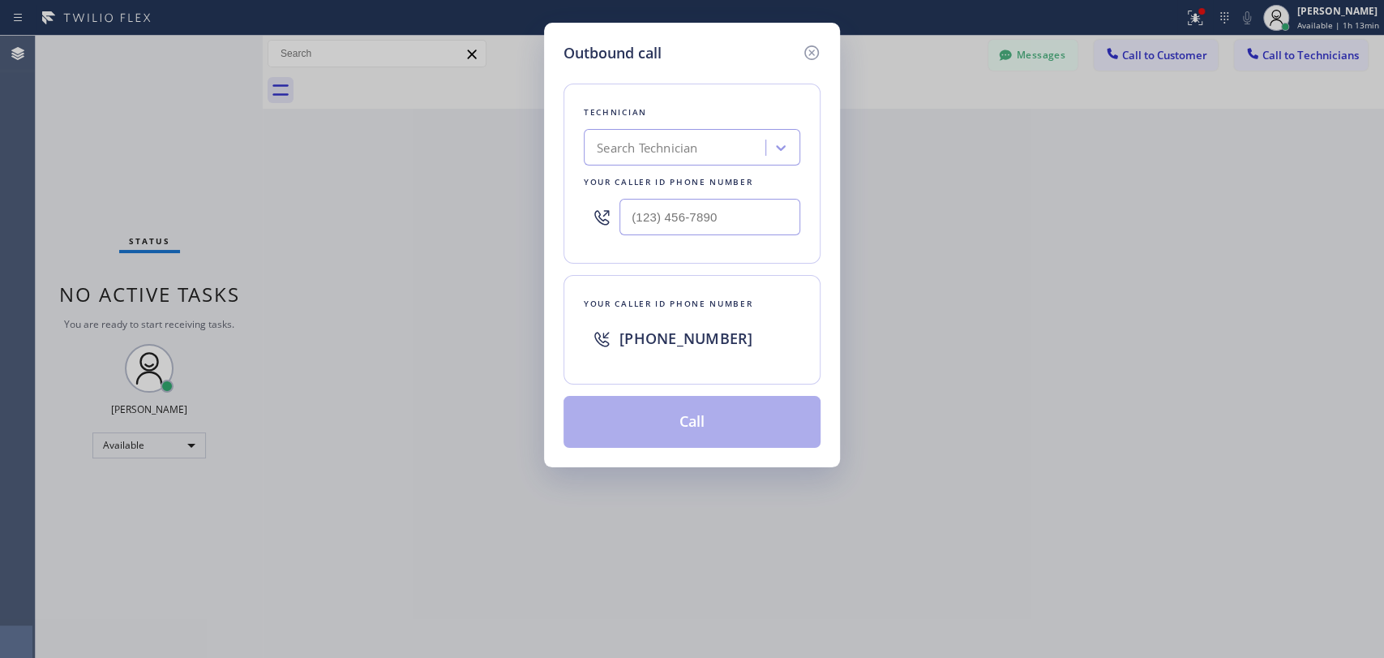
click at [675, 161] on div "Search Technician" at bounding box center [677, 148] width 177 height 28
type input "firu"
click at [665, 150] on div "Search Technician" at bounding box center [677, 148] width 177 height 28
click at [663, 142] on div "Search Technician" at bounding box center [647, 148] width 101 height 19
click at [654, 163] on div "Search Technician" at bounding box center [692, 147] width 217 height 36
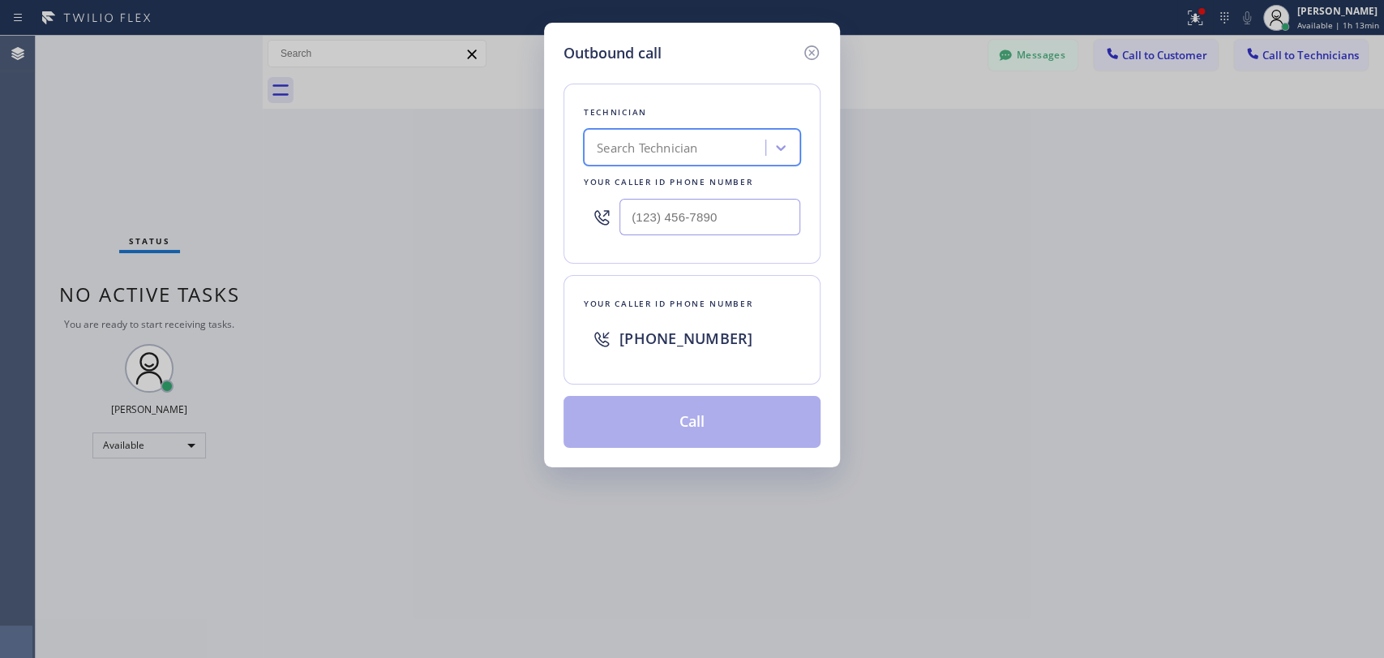
click at [671, 139] on div "Search Technician" at bounding box center [647, 148] width 101 height 19
click at [659, 180] on div "Firuz Dadadzhanov" at bounding box center [692, 181] width 217 height 29
type input "(949) 919-2234"
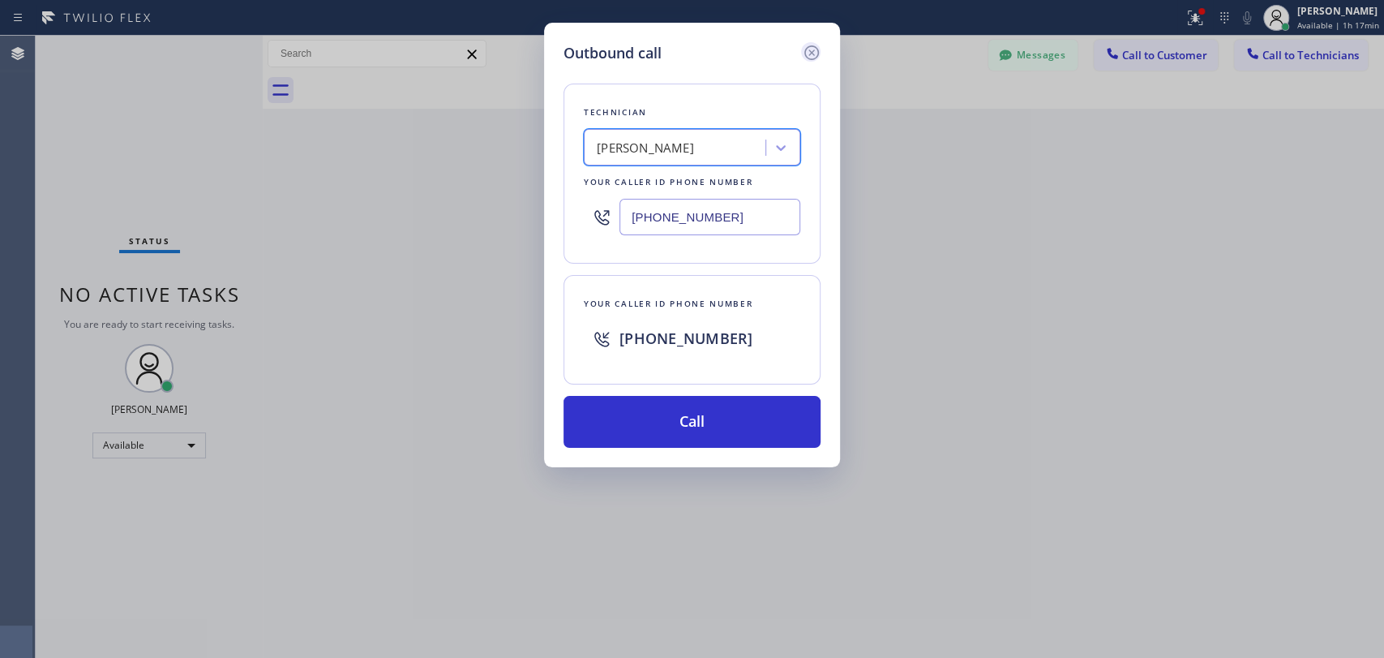
click at [816, 55] on icon at bounding box center [811, 52] width 19 height 19
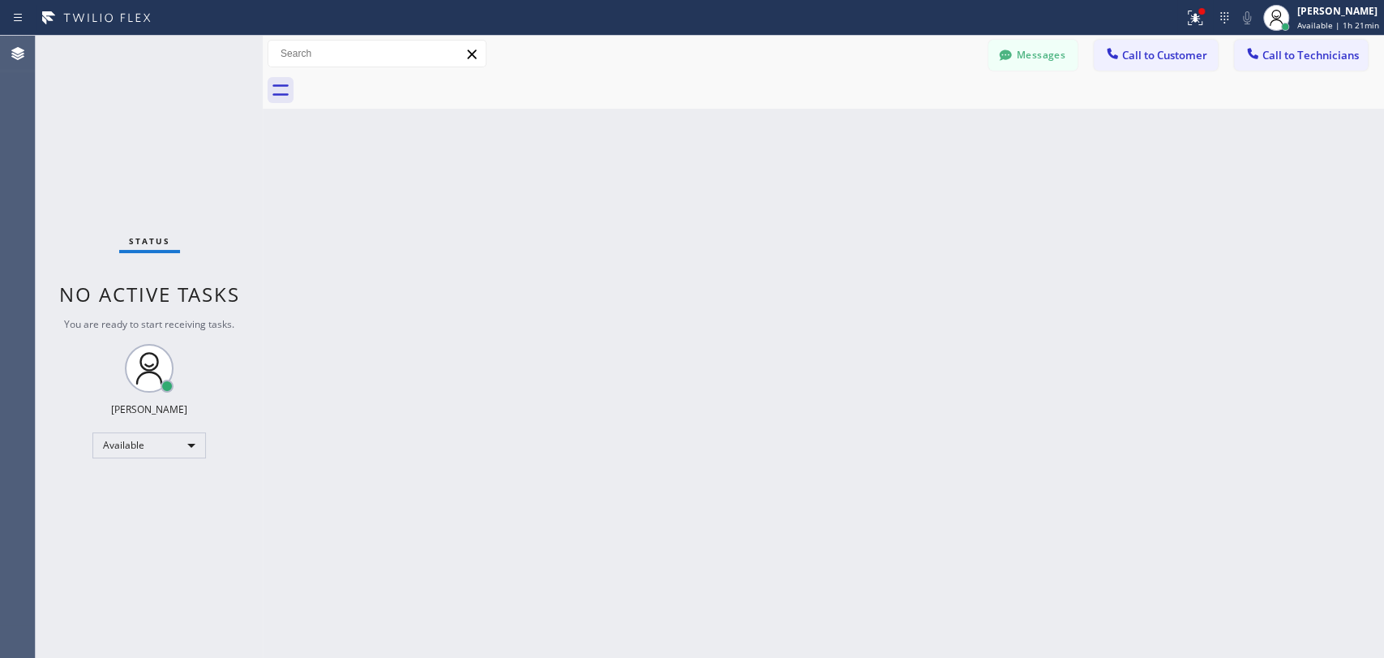
drag, startPoint x: 1023, startPoint y: 59, endPoint x: 1013, endPoint y: 60, distance: 10.6
click at [1023, 59] on button "Messages" at bounding box center [1032, 55] width 89 height 31
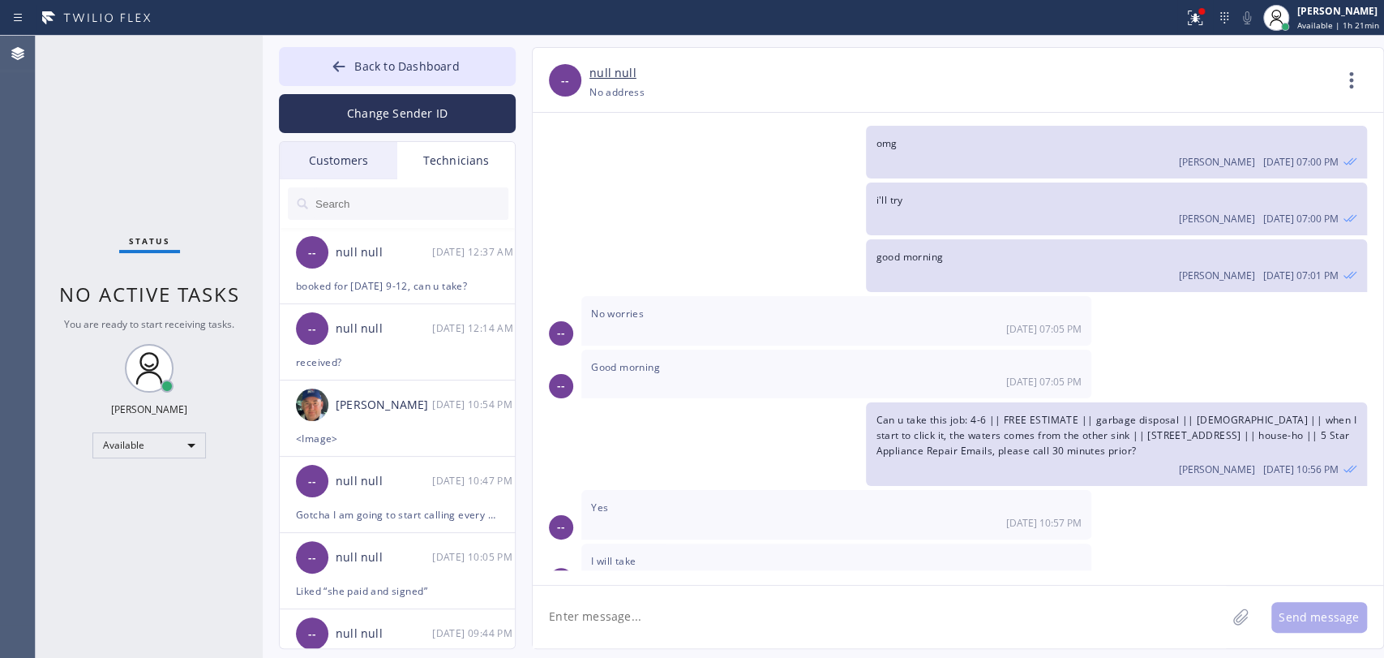
click at [447, 206] on input "text" at bounding box center [411, 203] width 195 height 32
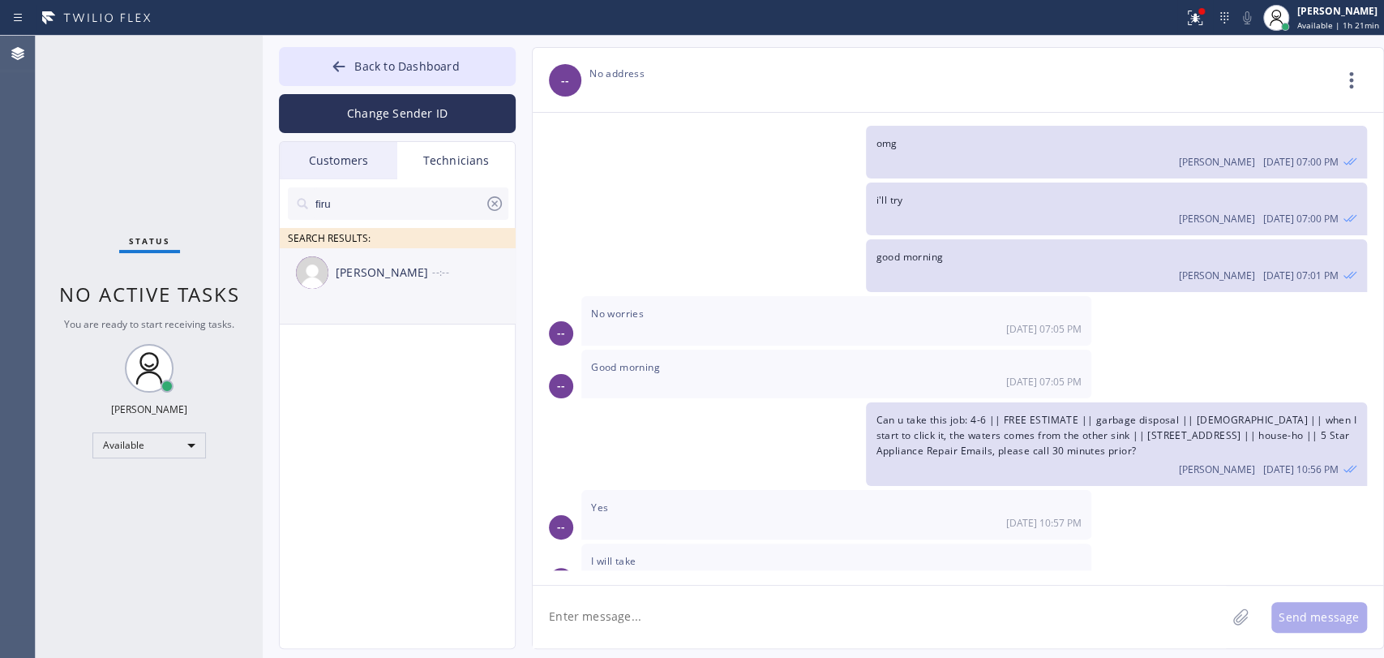
type input "firu"
click at [395, 277] on div "Firuz Dadadzhanov" at bounding box center [384, 273] width 96 height 19
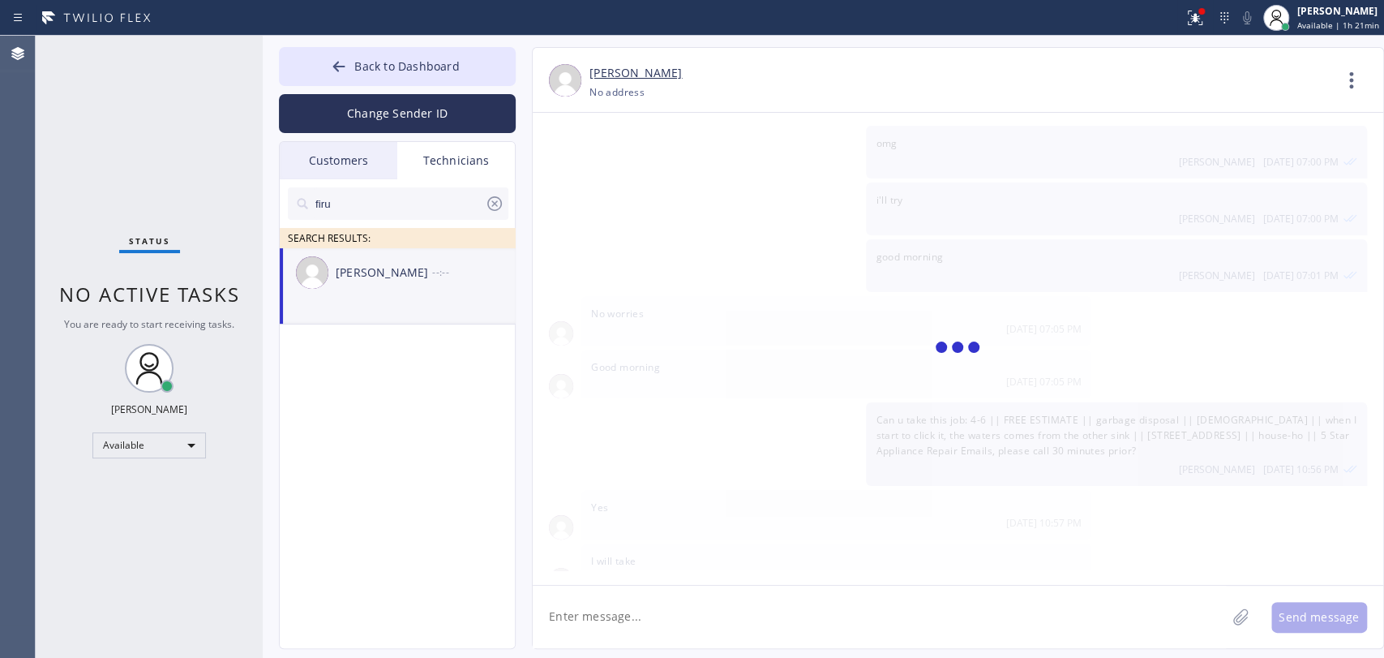
click at [628, 611] on textarea at bounding box center [879, 616] width 693 height 62
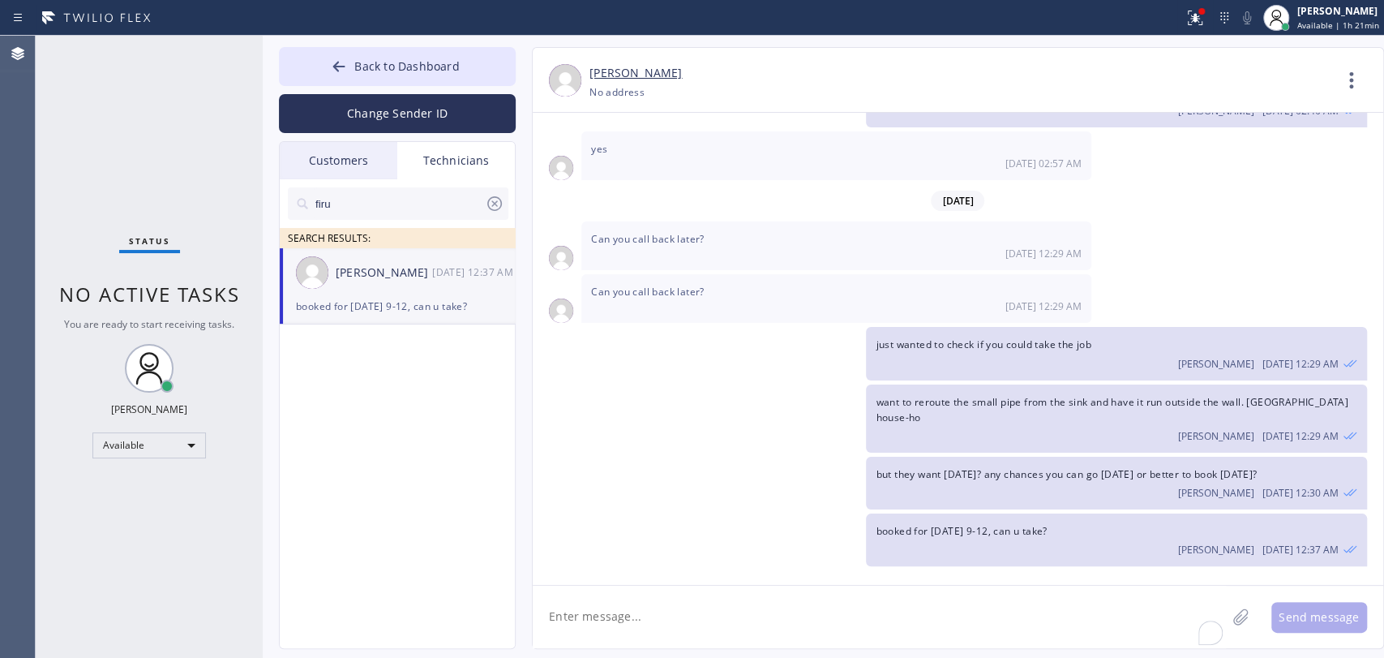
scroll to position [9308, 0]
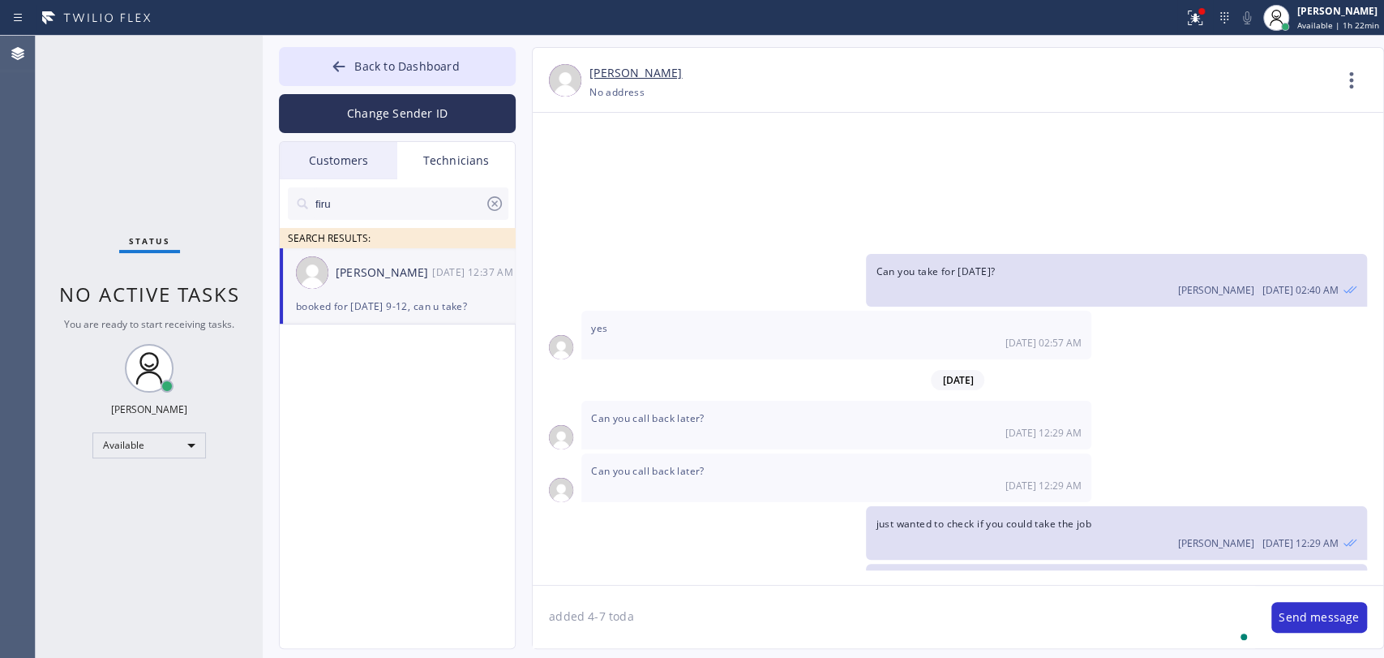
type textarea "added 4-7 today"
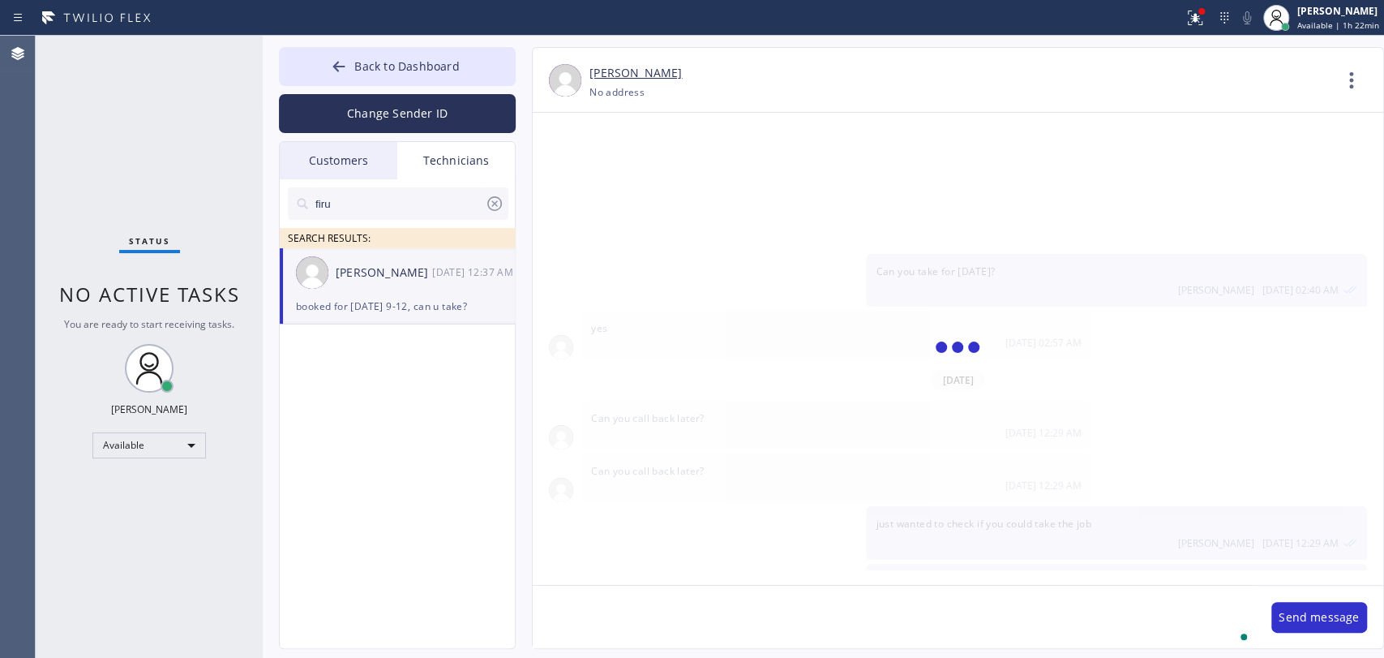
scroll to position [9365, 0]
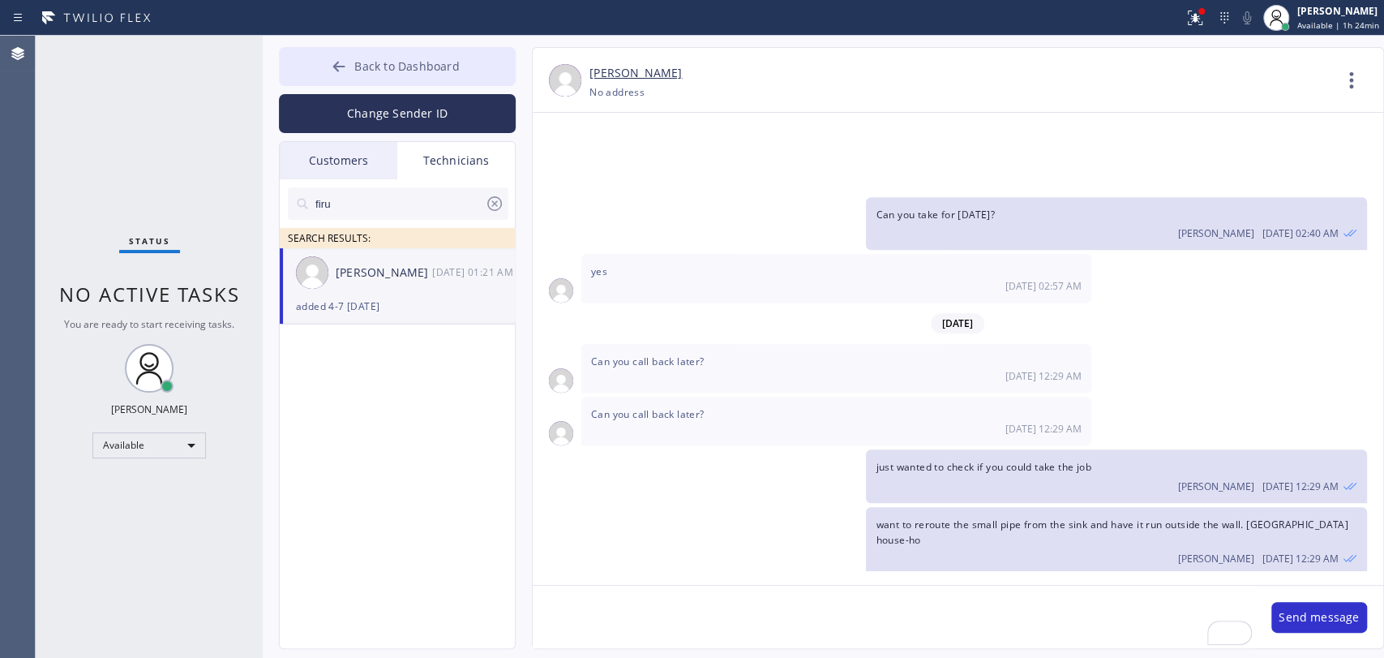
click at [414, 81] on button "Back to Dashboard" at bounding box center [397, 66] width 237 height 39
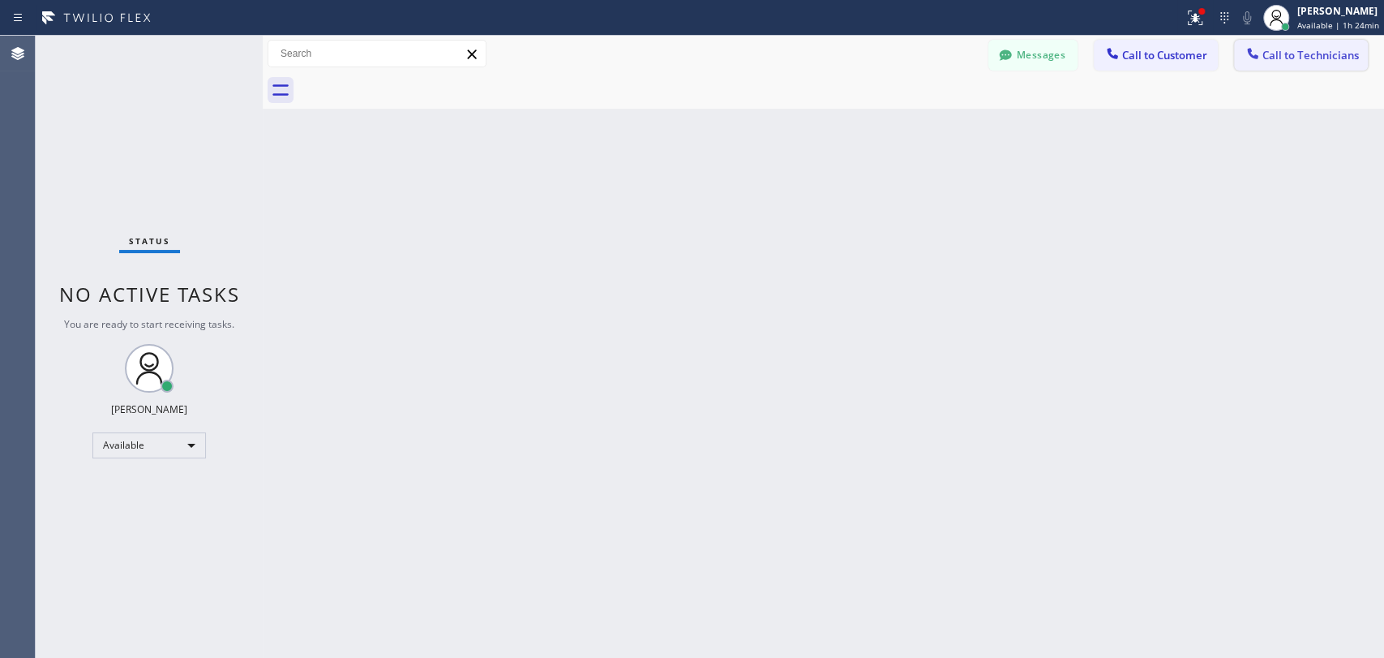
click at [1333, 37] on div "Messages Call to Customer Call to Technicians Outbound call Location Culver Cit…" at bounding box center [823, 54] width 1121 height 36
click at [1288, 59] on span "Call to Technicians" at bounding box center [1311, 55] width 96 height 15
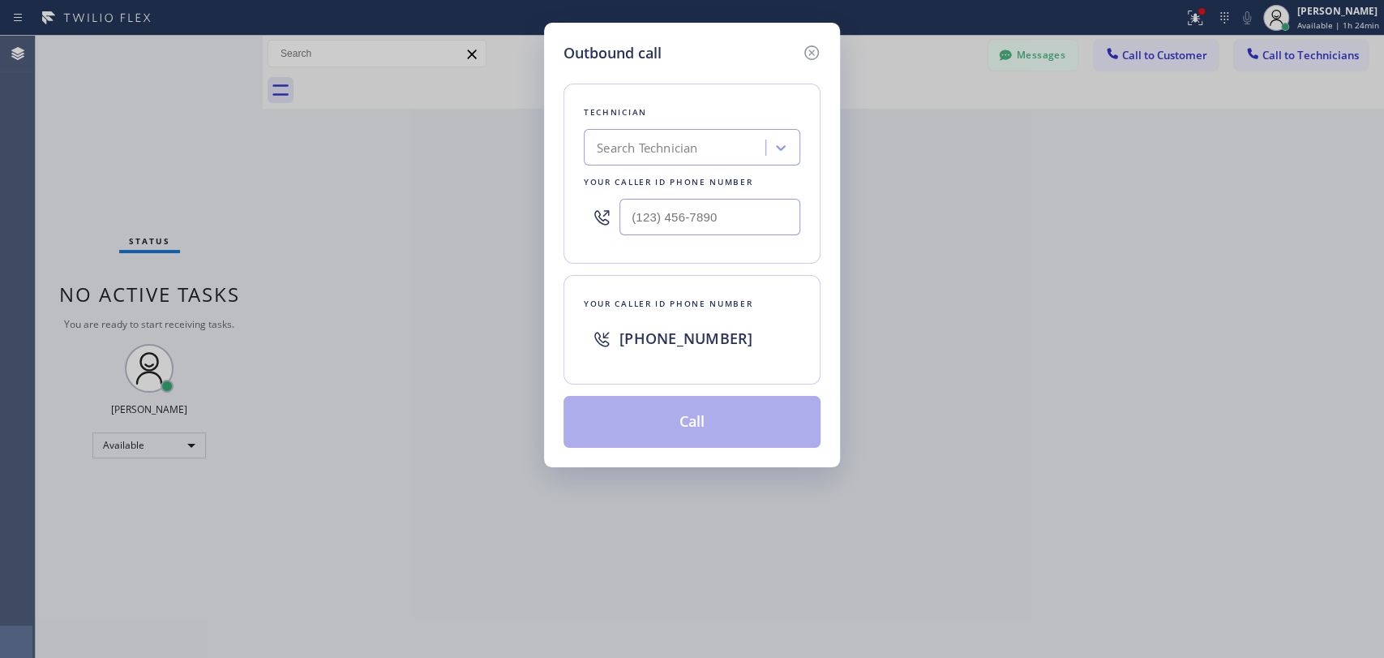
click at [537, 193] on div "Outbound call Technician Search Technician Your caller id phone number Your cal…" at bounding box center [692, 329] width 1384 height 658
click at [618, 160] on div "Search Technician" at bounding box center [677, 148] width 177 height 28
type input "[PERSON_NAME]"
click at [635, 187] on div "Armen Gevorgyan" at bounding box center [692, 181] width 217 height 29
type input "(818) 302-5971"
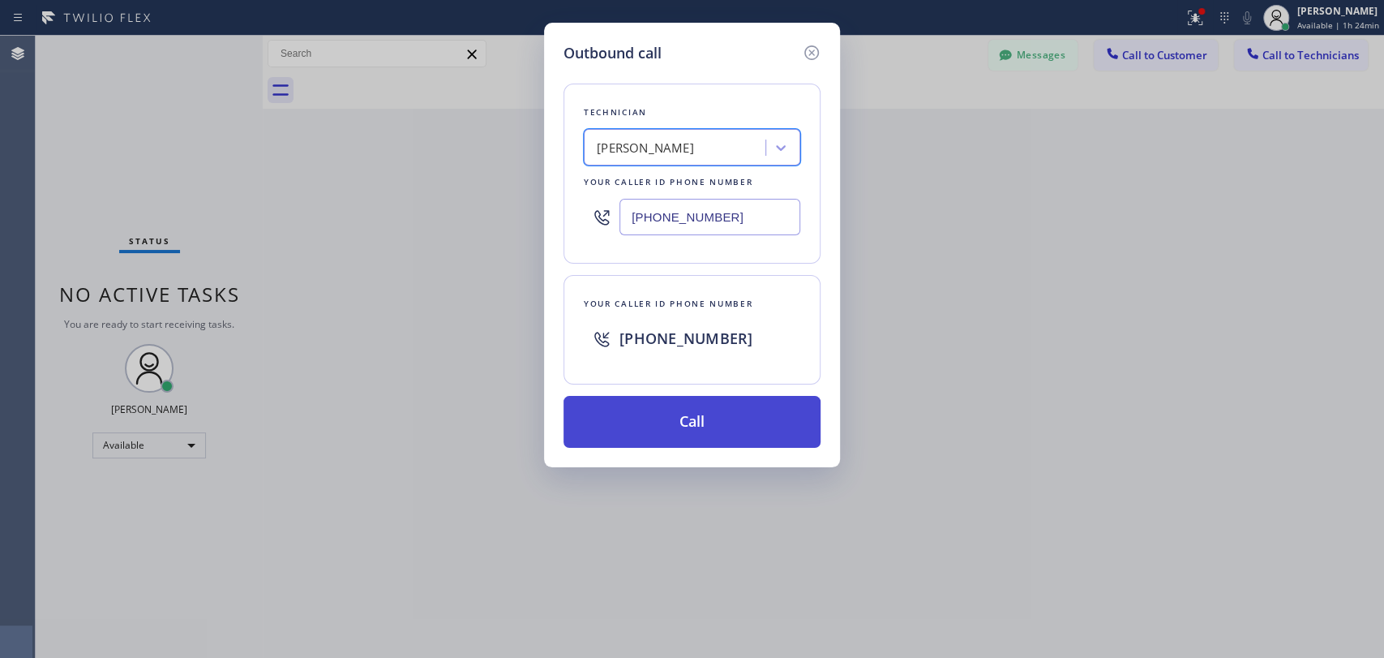
click at [675, 423] on button "Call" at bounding box center [692, 422] width 257 height 52
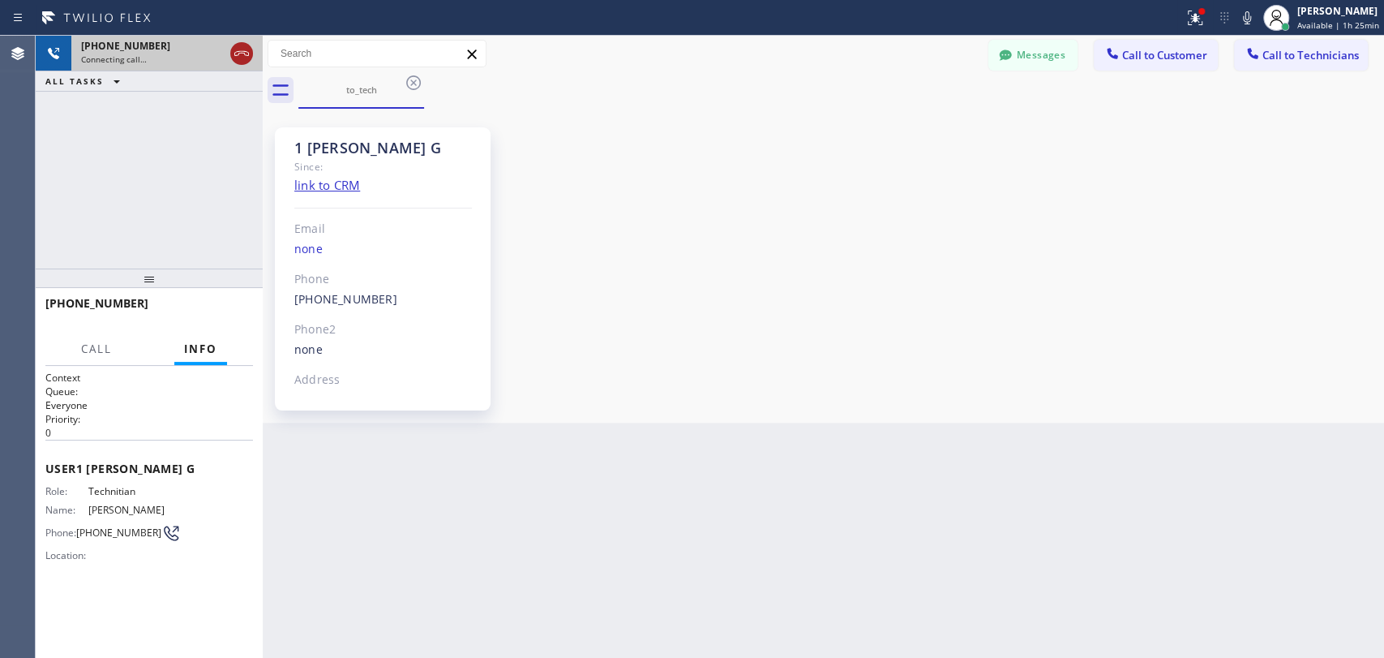
click at [243, 52] on icon at bounding box center [241, 53] width 19 height 19
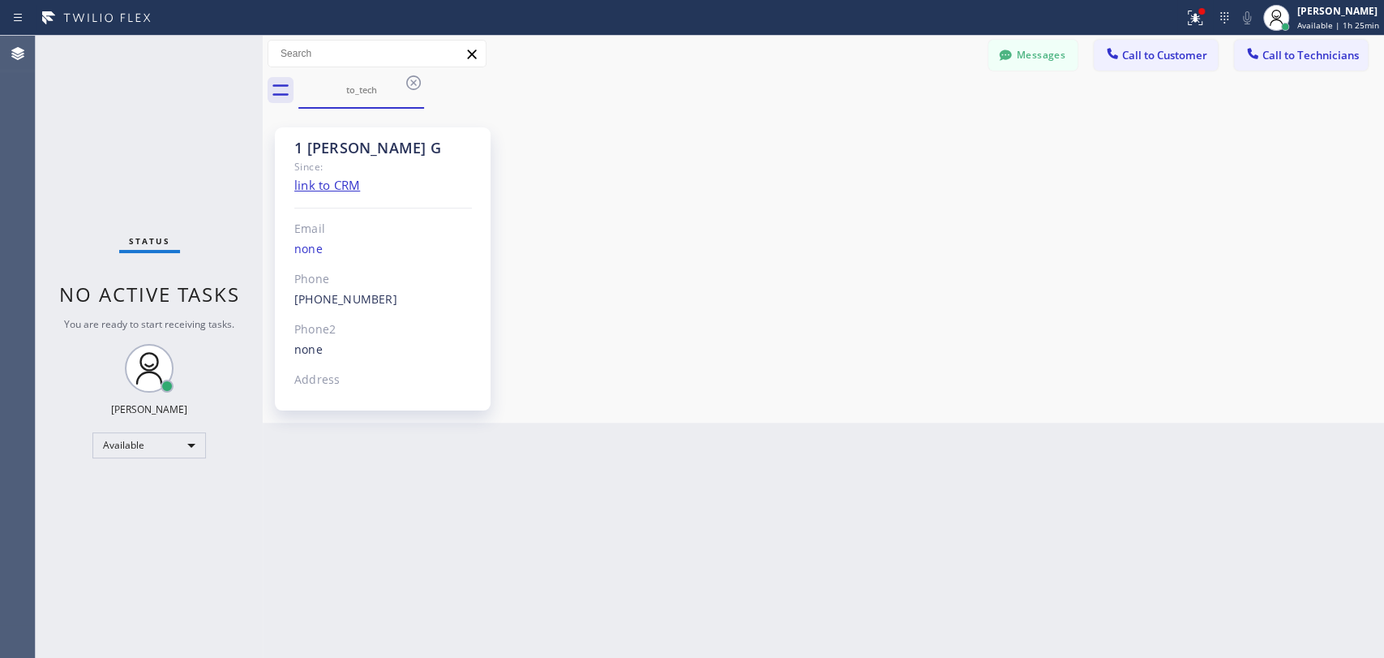
drag, startPoint x: 1303, startPoint y: 41, endPoint x: 941, endPoint y: 107, distance: 367.7
click at [1302, 41] on button "Call to Technicians" at bounding box center [1301, 55] width 134 height 31
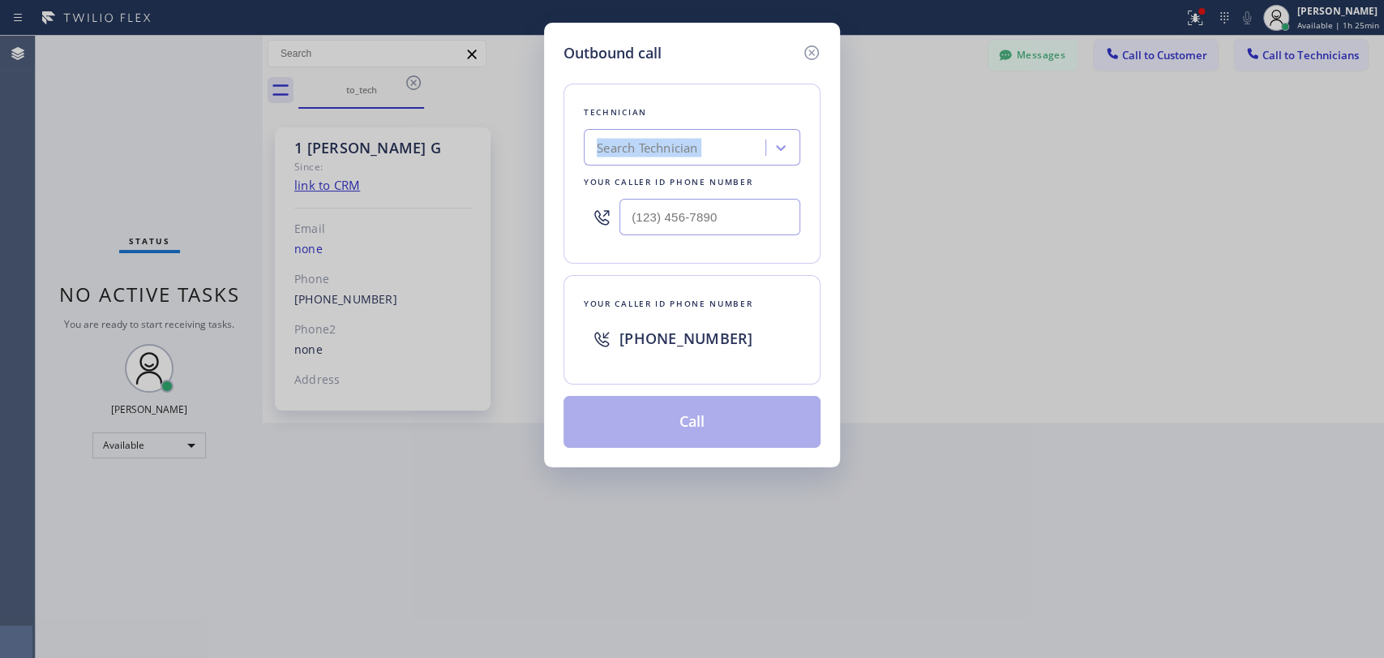
click at [778, 121] on div "Technician Search Technician Your caller id phone number" at bounding box center [692, 174] width 257 height 180
click at [657, 152] on div "Search Technician" at bounding box center [647, 148] width 101 height 19
type input "seva"
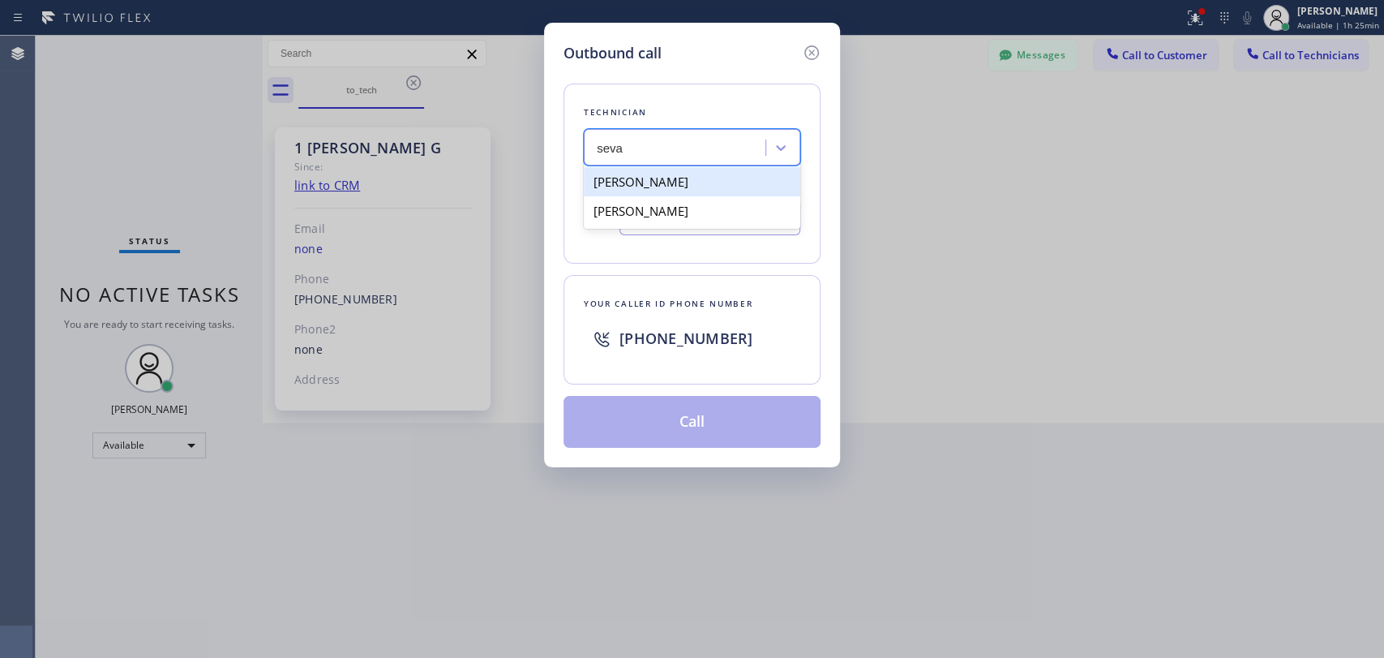
click at [643, 178] on div "Sevan Parseghian" at bounding box center [692, 181] width 217 height 29
type input "(818) 480-0219"
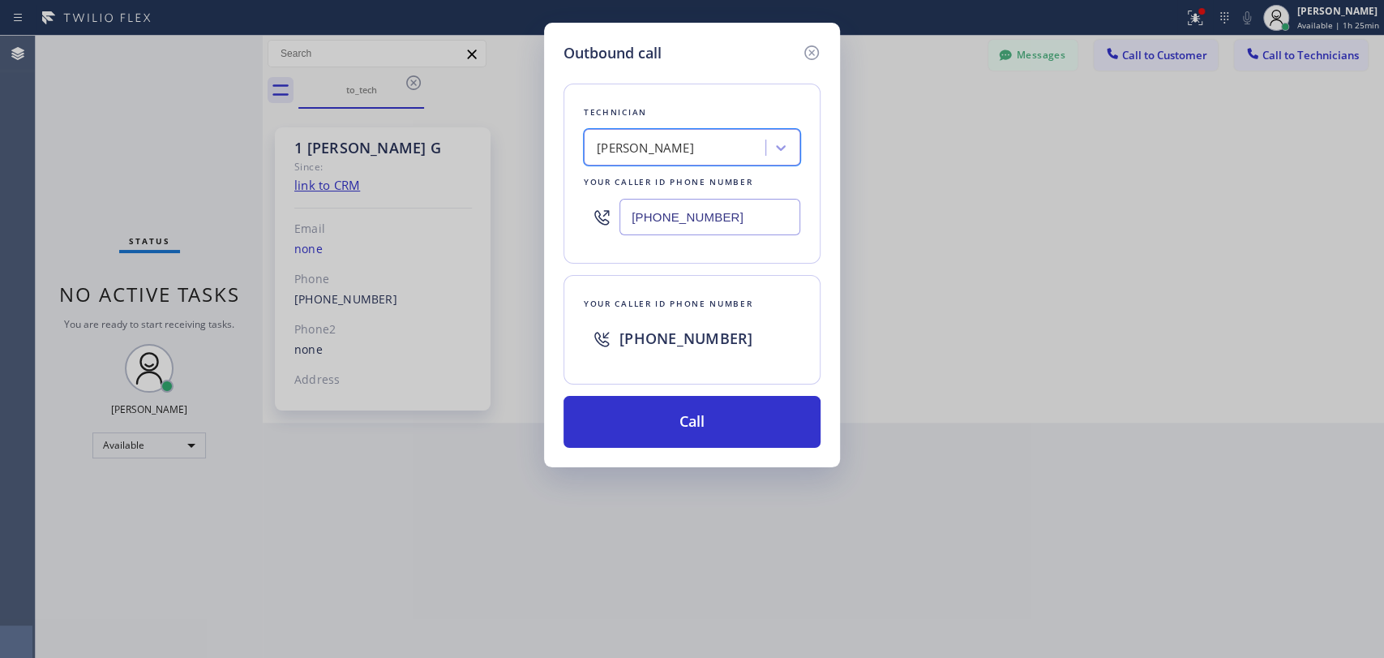
click at [669, 376] on div "Your caller id phone number +13236796146" at bounding box center [692, 329] width 257 height 109
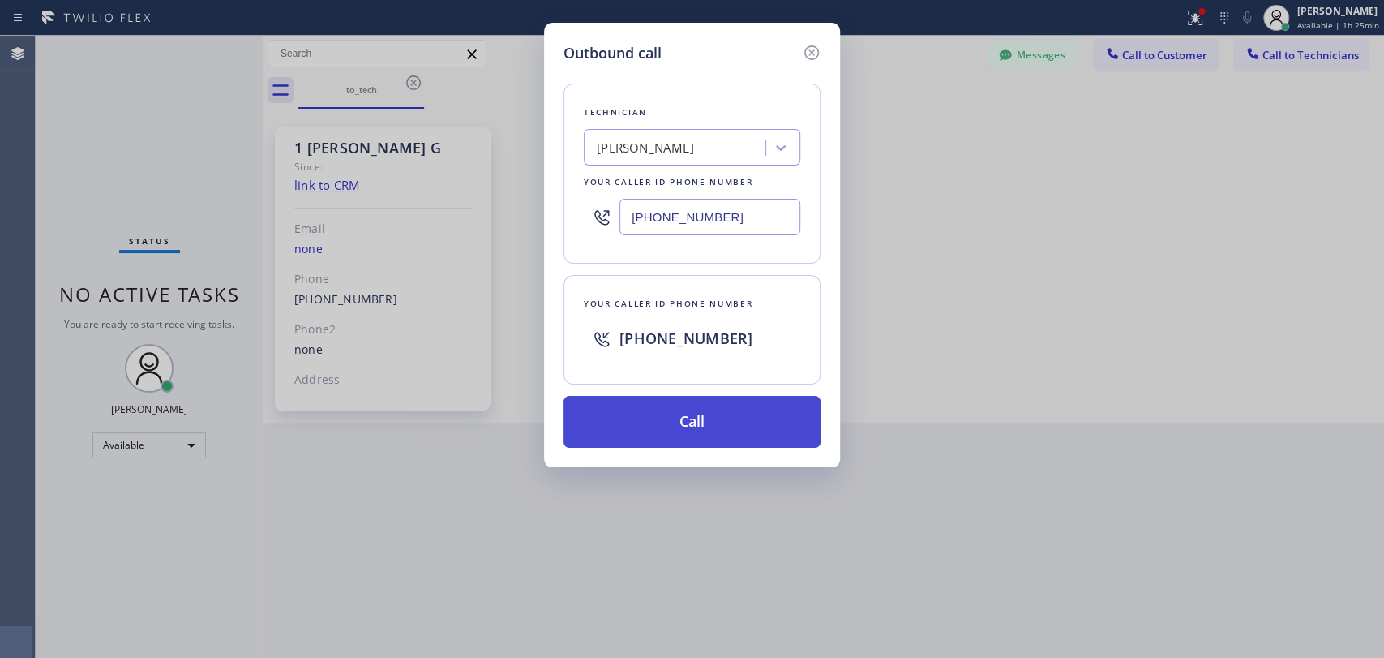
click at [675, 404] on button "Call" at bounding box center [692, 422] width 257 height 52
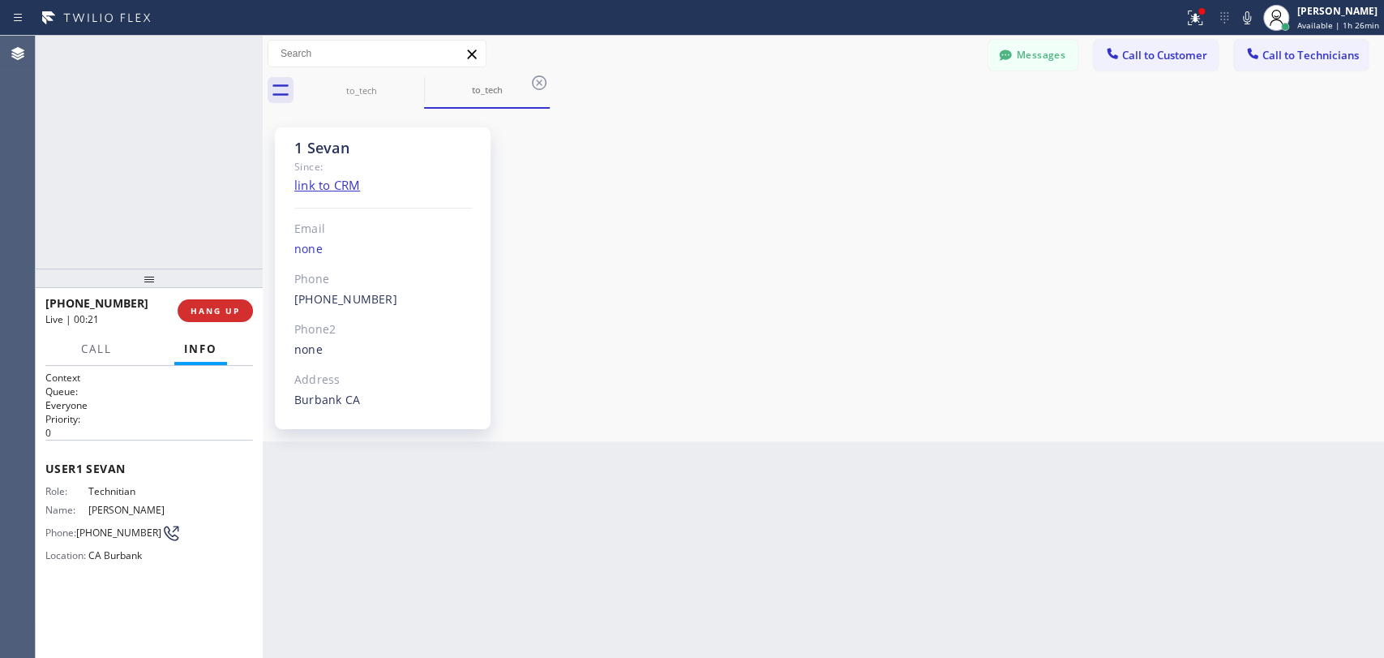
scroll to position [4960, 0]
click at [228, 307] on div "+18184800219 Live | 00:24 HANG UP" at bounding box center [149, 310] width 208 height 42
click at [228, 307] on span "HANG UP" at bounding box center [215, 310] width 49 height 11
click at [232, 309] on span "COMPLETE" at bounding box center [212, 310] width 56 height 11
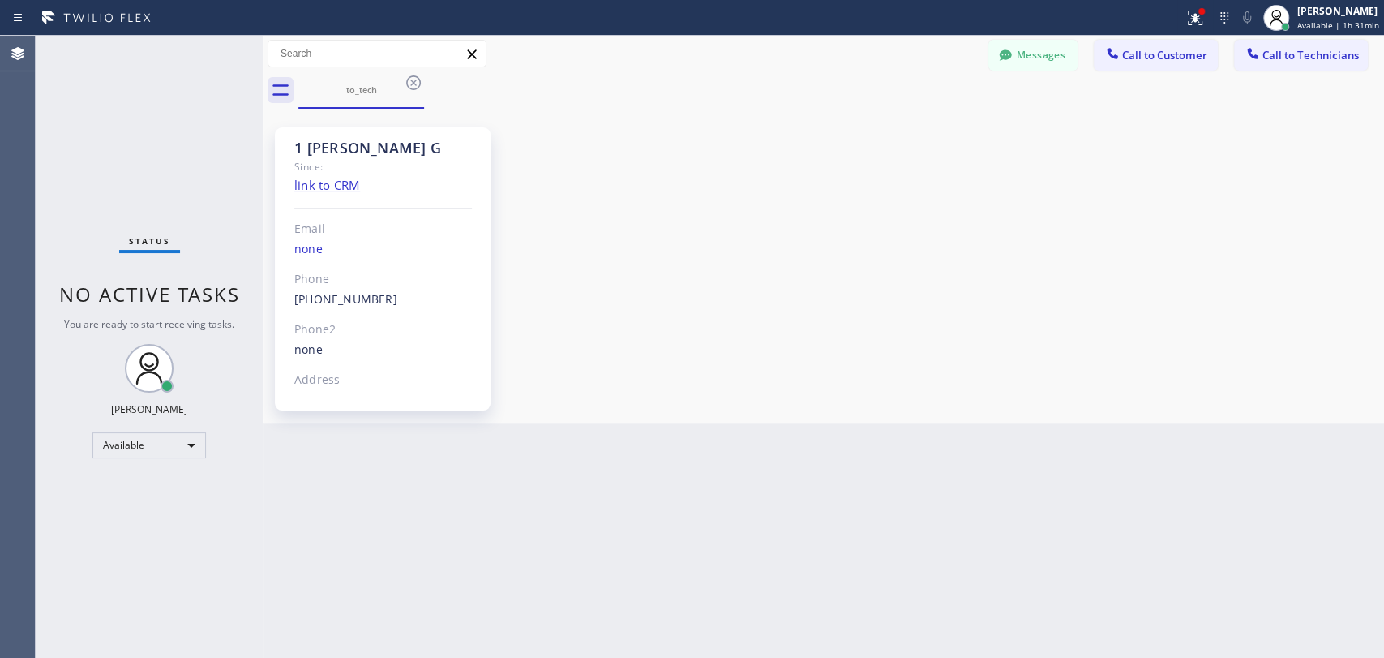
drag, startPoint x: 519, startPoint y: 238, endPoint x: 538, endPoint y: 71, distance: 168.1
click at [521, 238] on div "1 Armen G Since: link to CRM Email none Phone (818) 302-5971 Outbound call Tech…" at bounding box center [823, 266] width 1113 height 306
click at [643, 437] on div "Back to Dashboard Change Sender ID Customers Technicians HT Howell Tumlin 09/12…" at bounding box center [823, 347] width 1121 height 622
click at [404, 85] on icon at bounding box center [413, 82] width 19 height 19
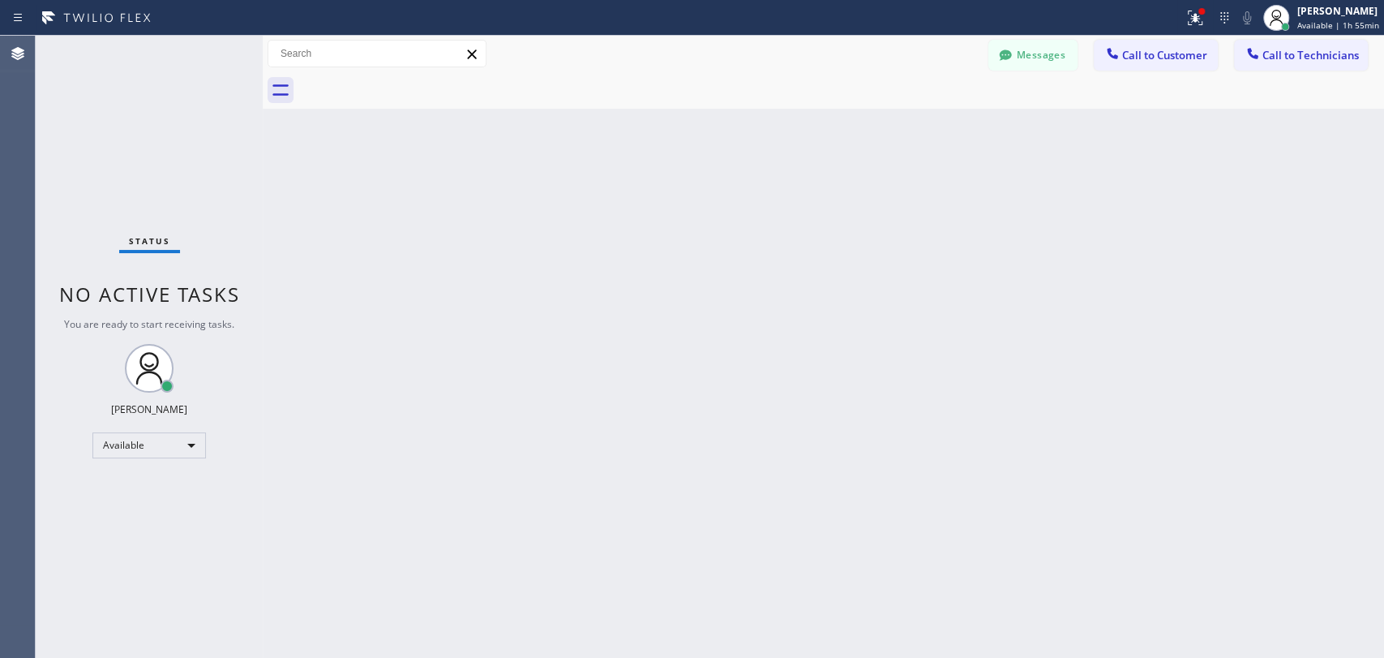
click at [564, 229] on div "Back to Dashboard Change Sender ID Customers Technicians HT Howell Tumlin 09/12…" at bounding box center [823, 347] width 1121 height 622
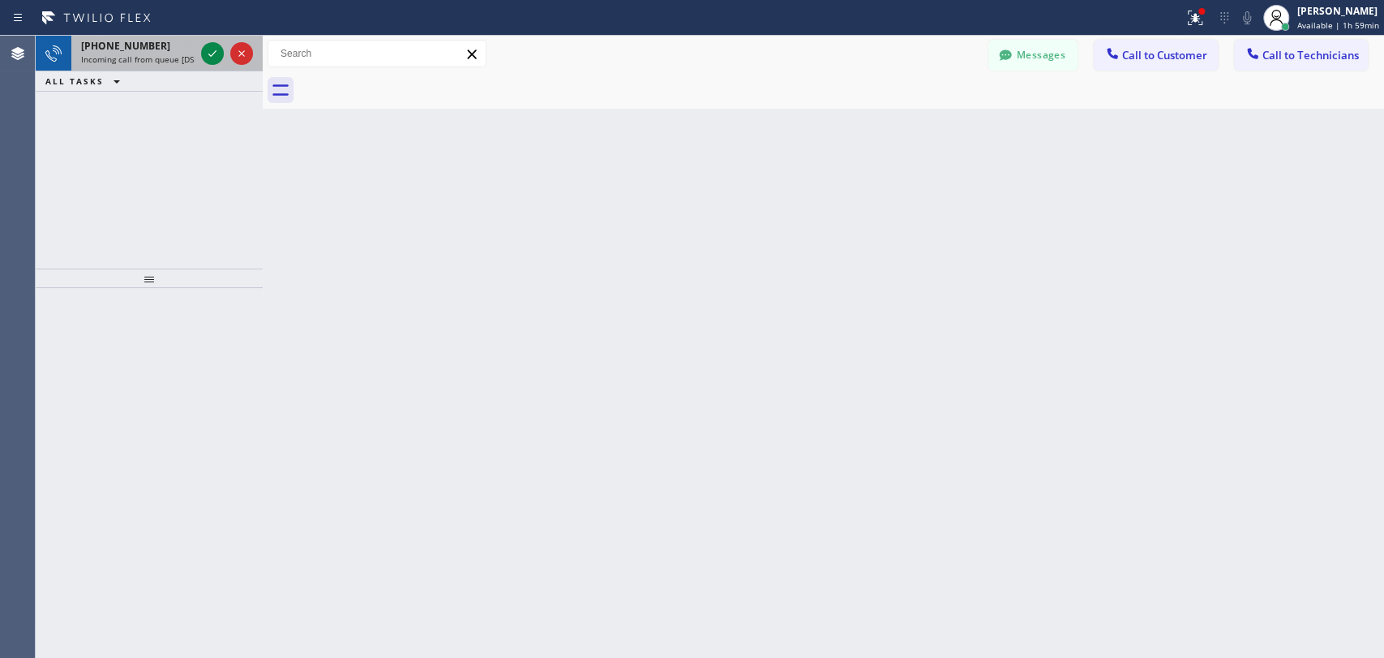
click at [98, 54] on span "Incoming call from queue [DSRs]" at bounding box center [143, 59] width 124 height 11
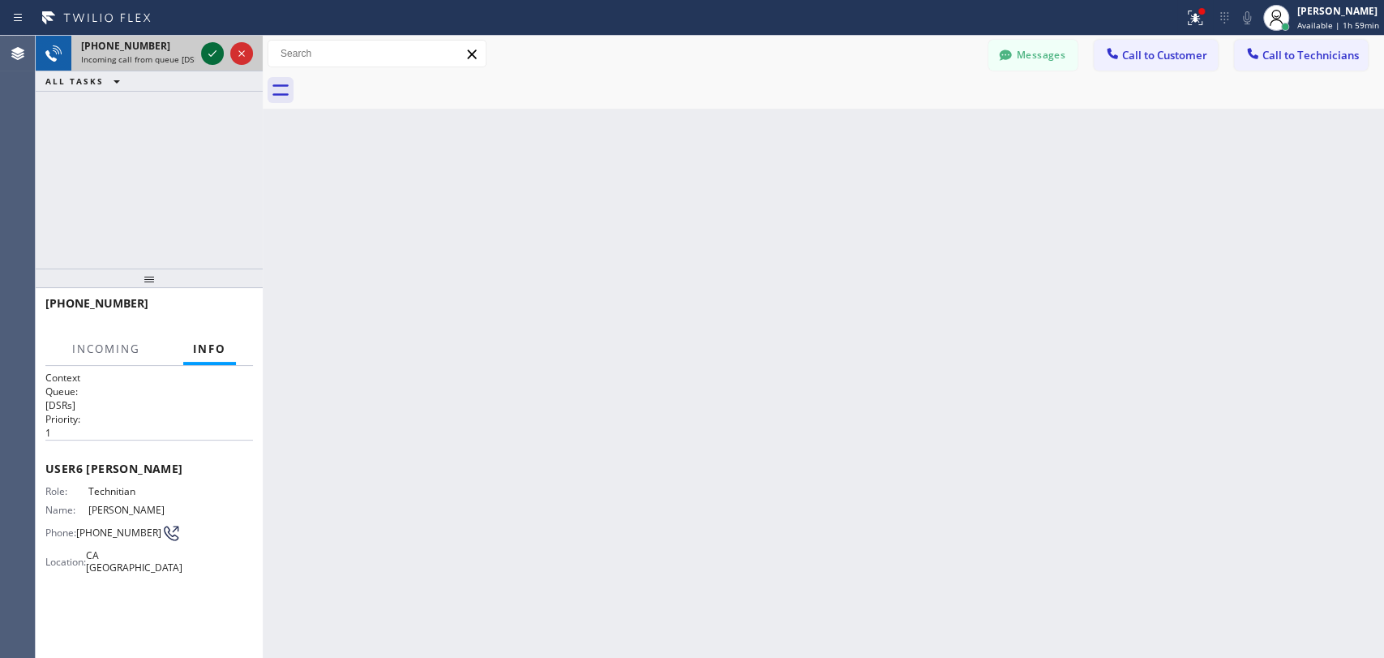
click at [212, 49] on icon at bounding box center [212, 53] width 19 height 19
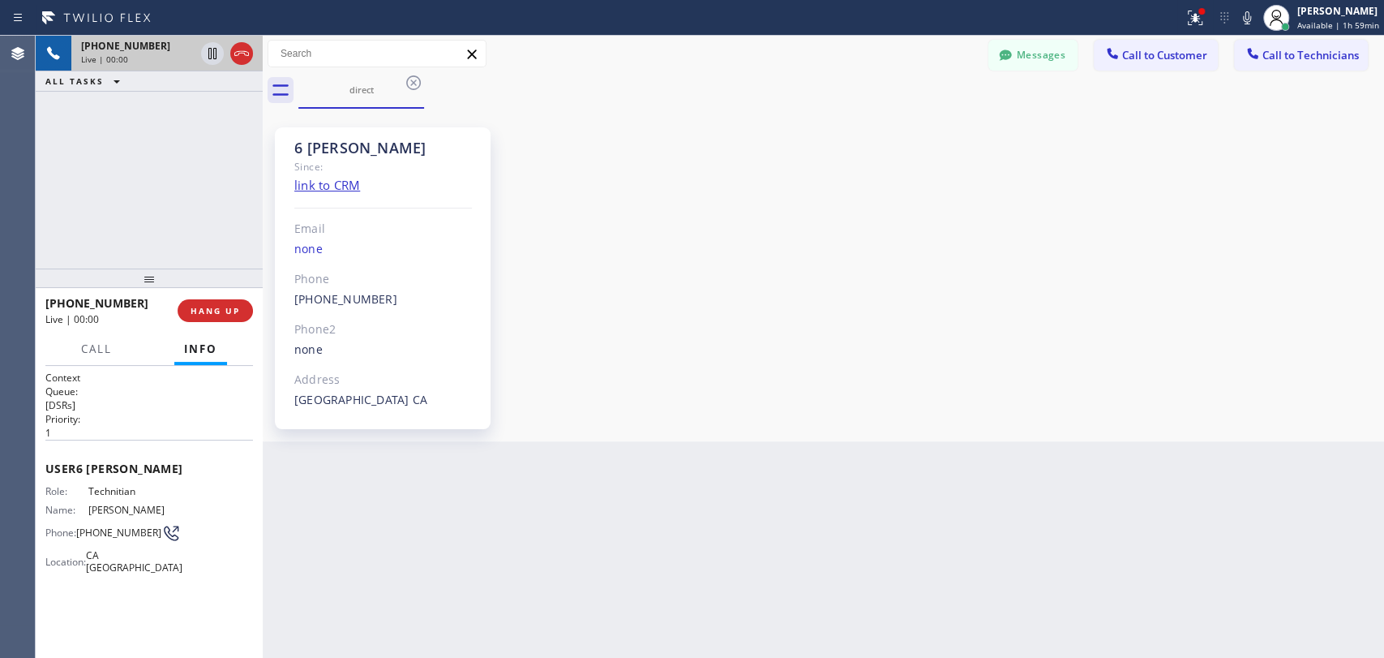
scroll to position [22307, 0]
drag, startPoint x: 645, startPoint y: 332, endPoint x: 363, endPoint y: 262, distance: 290.9
click at [645, 332] on div "6 OC Christopher Since: link to CRM Email none Phone (951) 751-8609 Outbound ca…" at bounding box center [823, 275] width 1113 height 324
click at [214, 314] on span "HANG UP" at bounding box center [215, 310] width 49 height 11
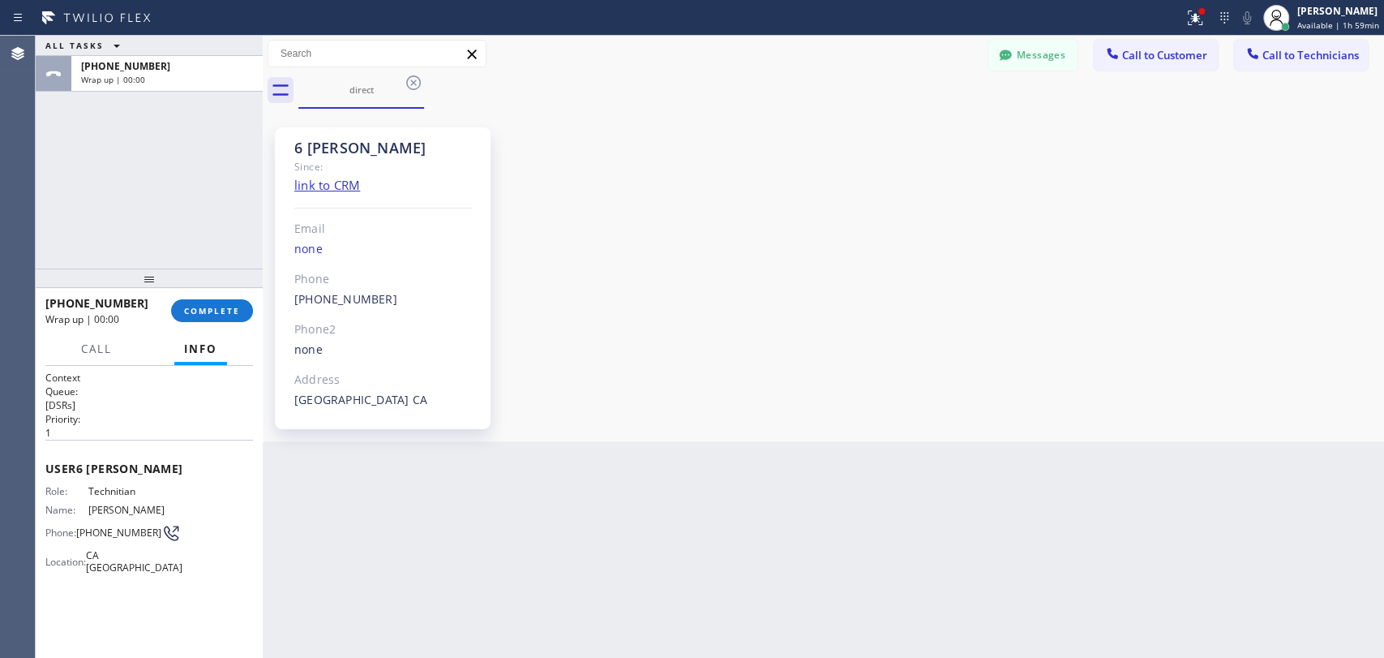
click at [223, 288] on div at bounding box center [149, 277] width 227 height 19
click at [217, 313] on span "COMPLETE" at bounding box center [212, 310] width 56 height 11
click at [196, 241] on div "ALL TASKS ALL TASKS ACTIVE TASKS TASKS IN WRAP UP +19517518609 Wrap up | 00:00" at bounding box center [149, 152] width 227 height 233
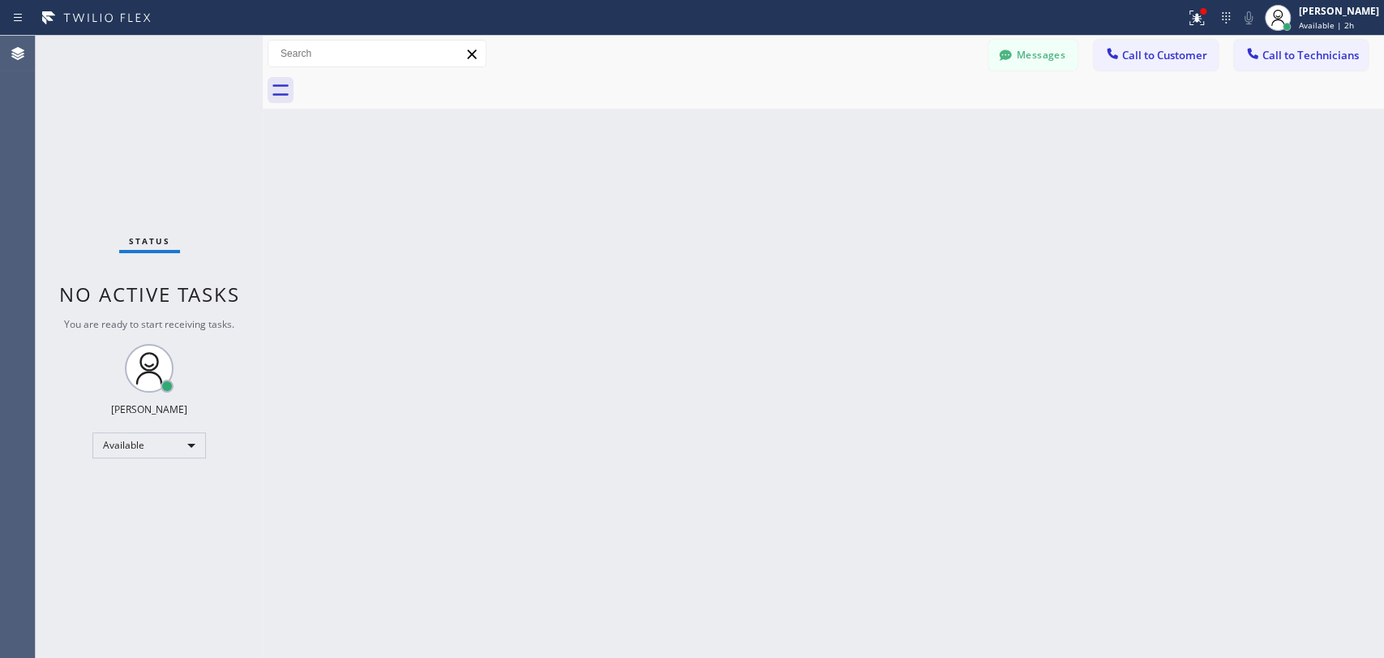
click at [1062, 514] on div "Back to Dashboard Change Sender ID Customers Technicians HT Howell Tumlin 09/12…" at bounding box center [823, 347] width 1121 height 622
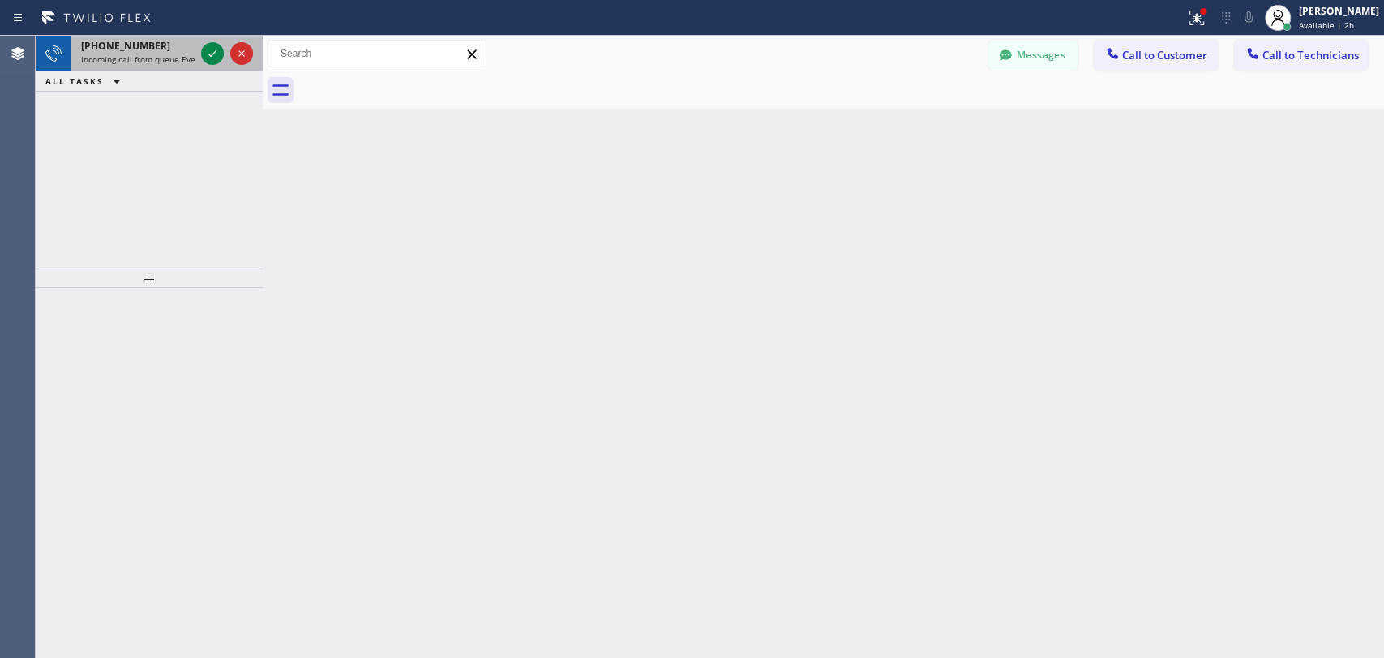
click at [152, 60] on span "Incoming call from queue Everybody" at bounding box center [151, 59] width 140 height 11
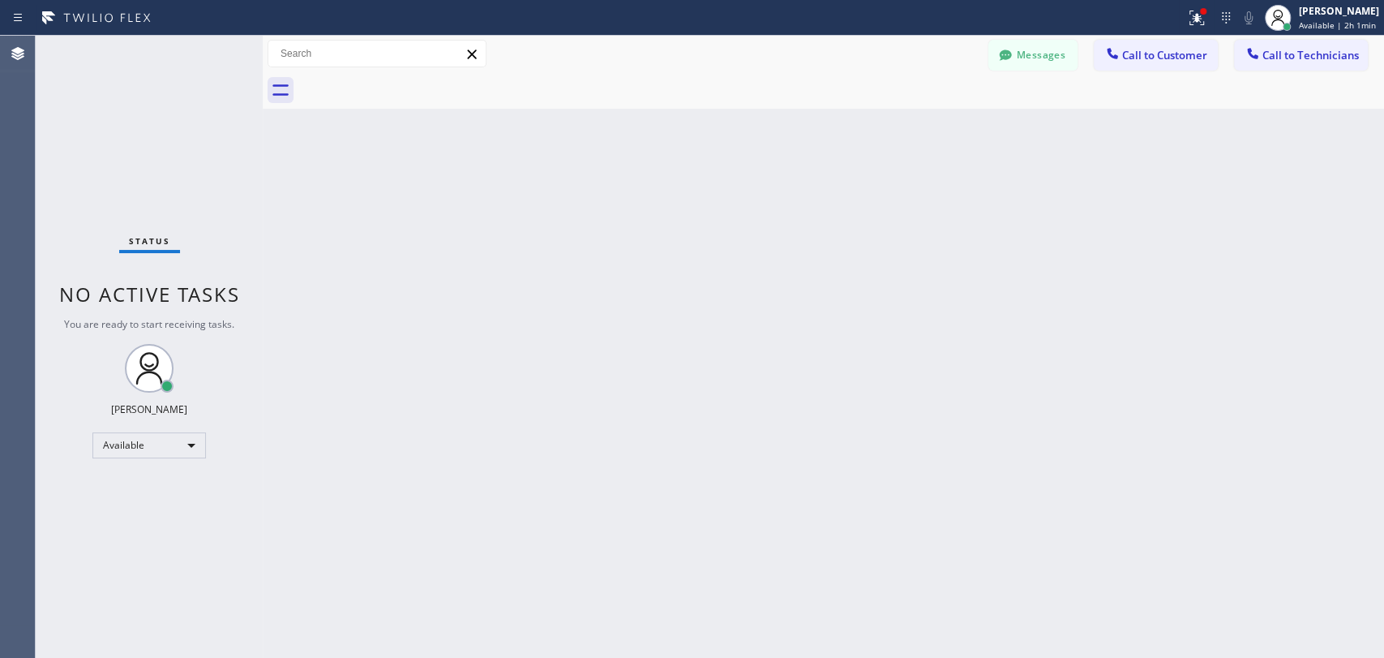
click at [1001, 469] on div "Back to Dashboard Change Sender ID Customers Technicians HT Howell Tumlin 09/12…" at bounding box center [823, 347] width 1121 height 622
drag, startPoint x: 1277, startPoint y: 32, endPoint x: 1289, endPoint y: 44, distance: 16.1
click at [1289, 44] on div "Status report Issues detected These issues could affect your workflow. Please c…" at bounding box center [692, 329] width 1384 height 658
click at [1286, 48] on span "Call to Technicians" at bounding box center [1311, 55] width 96 height 15
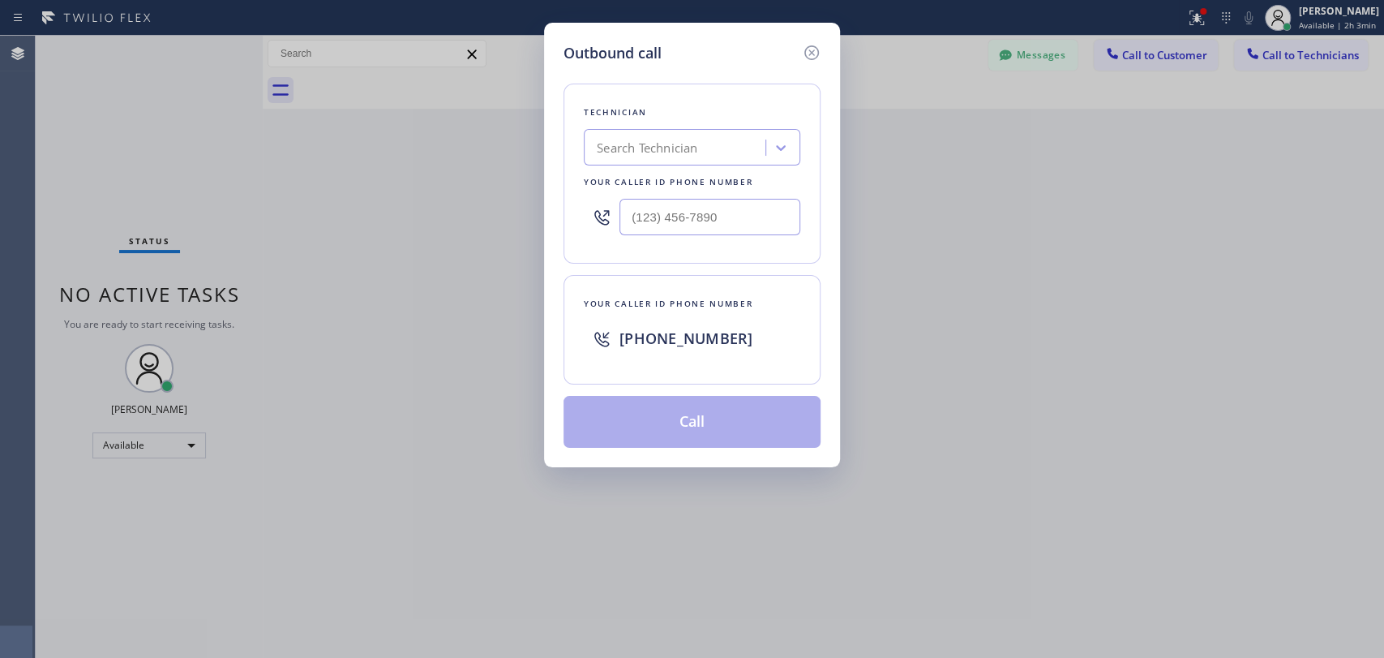
click at [737, 110] on div "Technician" at bounding box center [692, 112] width 217 height 17
click at [714, 161] on div "Search Technician" at bounding box center [677, 148] width 177 height 28
type input "Michael"
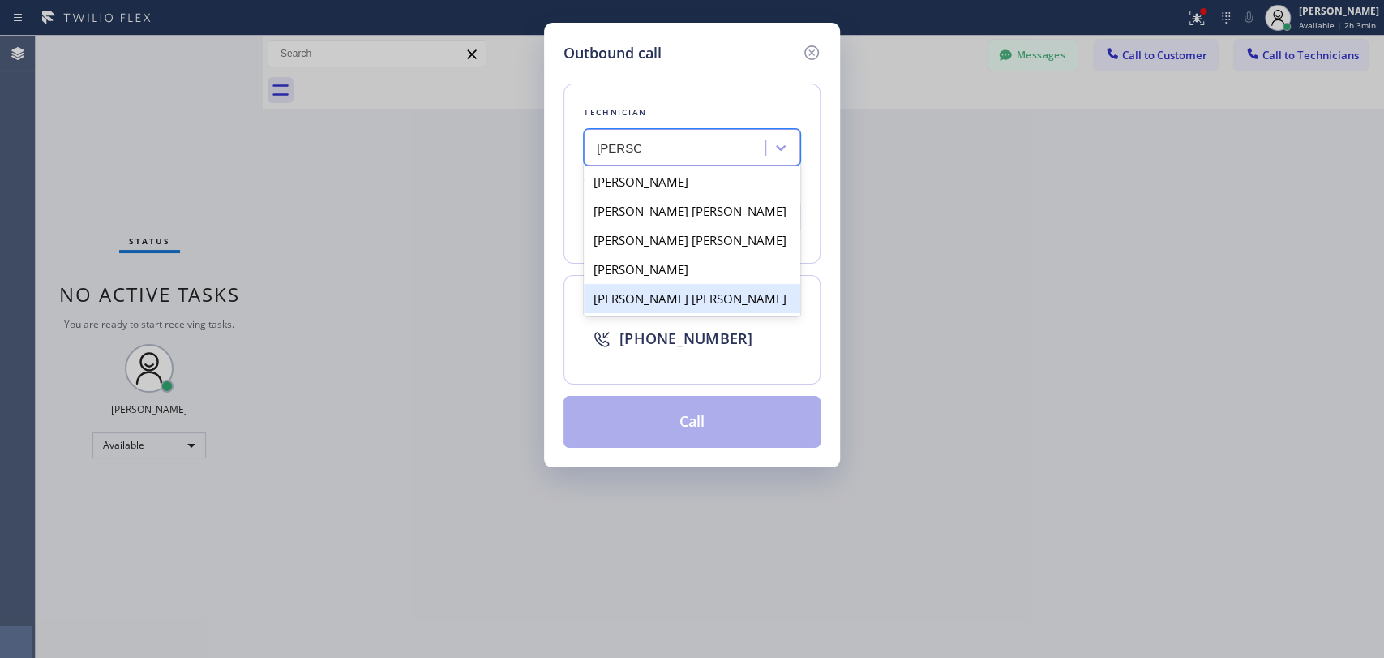
click at [656, 302] on div "Michael Jr Garcia" at bounding box center [692, 298] width 217 height 29
type input "(909) 534-7004"
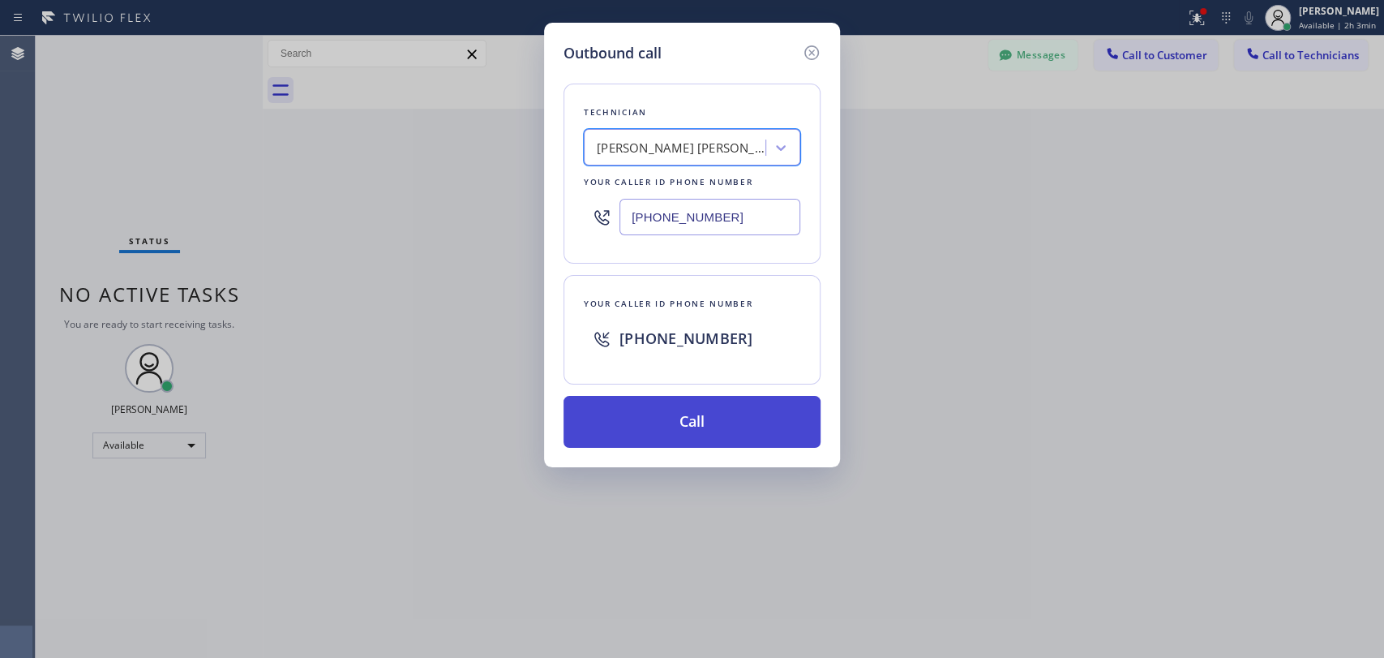
click at [661, 431] on button "Call" at bounding box center [692, 422] width 257 height 52
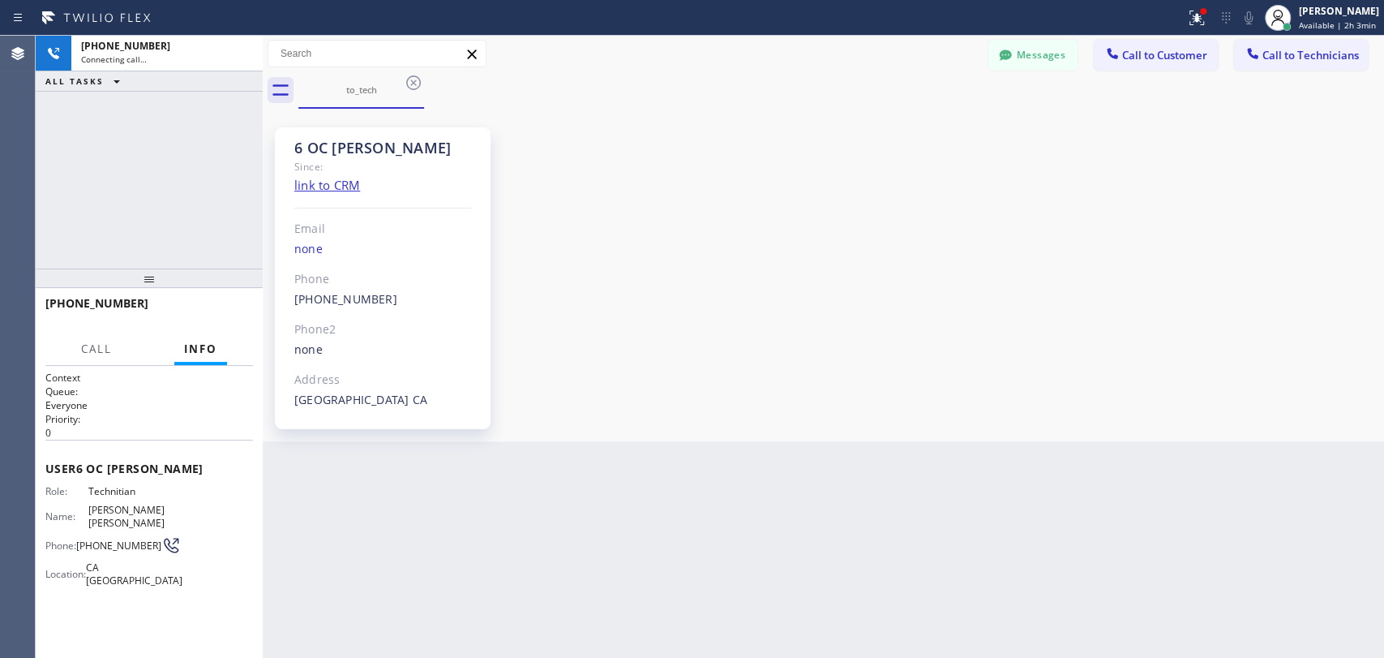
scroll to position [15811, 0]
drag, startPoint x: 201, startPoint y: 284, endPoint x: 197, endPoint y: 298, distance: 14.4
click at [197, 288] on div at bounding box center [149, 277] width 227 height 19
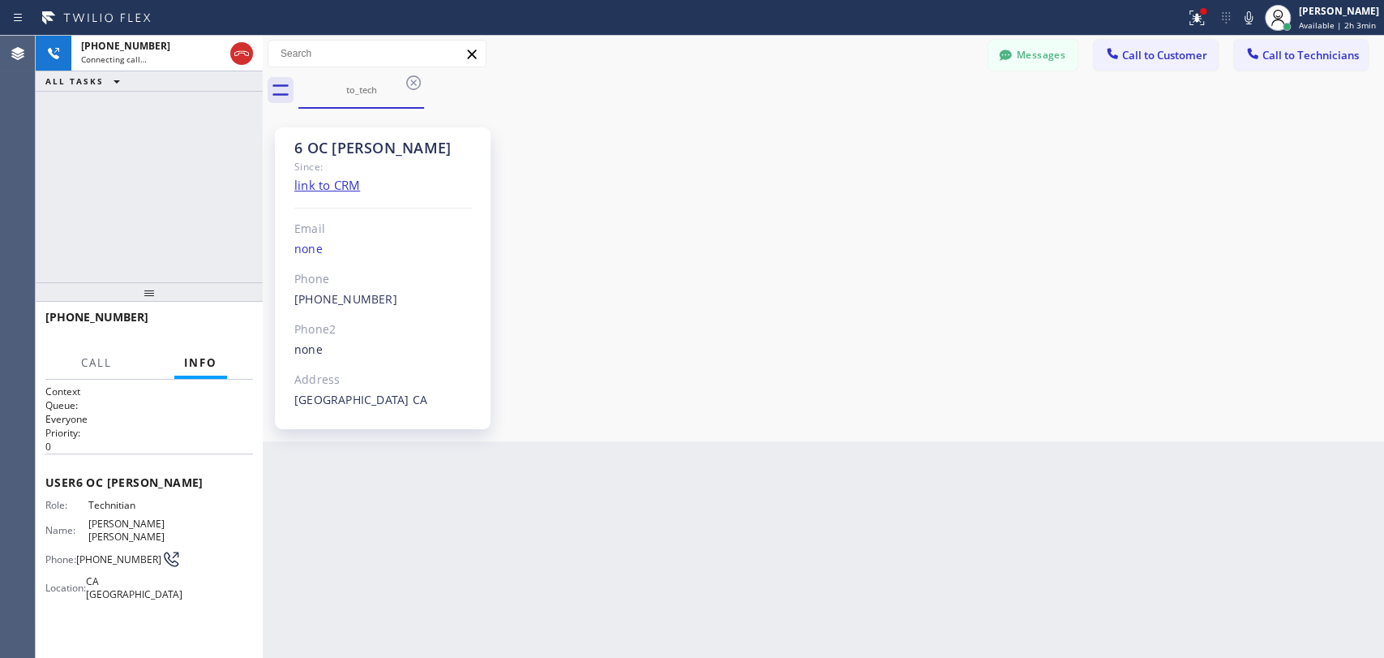
click at [397, 144] on div "6 OC Michael" at bounding box center [383, 148] width 178 height 19
click at [303, 159] on div "Since:" at bounding box center [383, 166] width 178 height 19
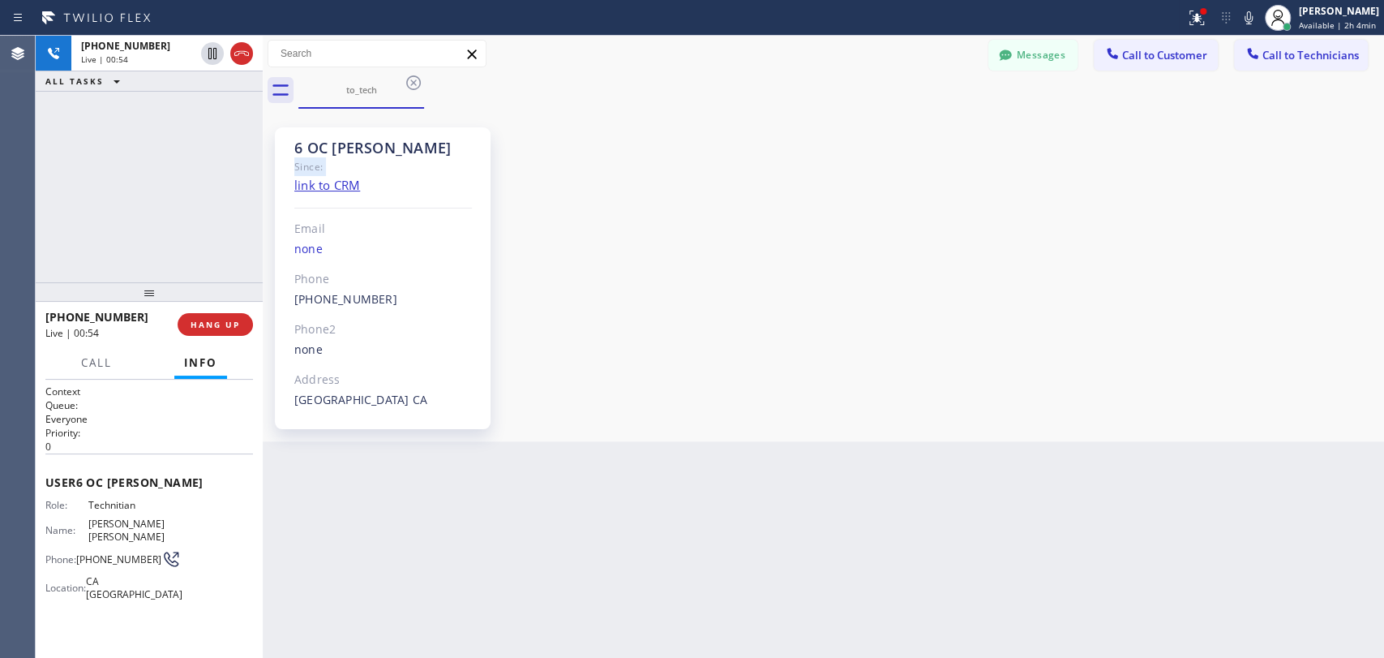
drag, startPoint x: 302, startPoint y: 160, endPoint x: 304, endPoint y: 149, distance: 10.7
click at [304, 158] on div "Since:" at bounding box center [383, 166] width 178 height 19
click at [304, 148] on div "6 OC Michael" at bounding box center [383, 148] width 178 height 19
click at [208, 324] on span "HANG UP" at bounding box center [215, 324] width 49 height 11
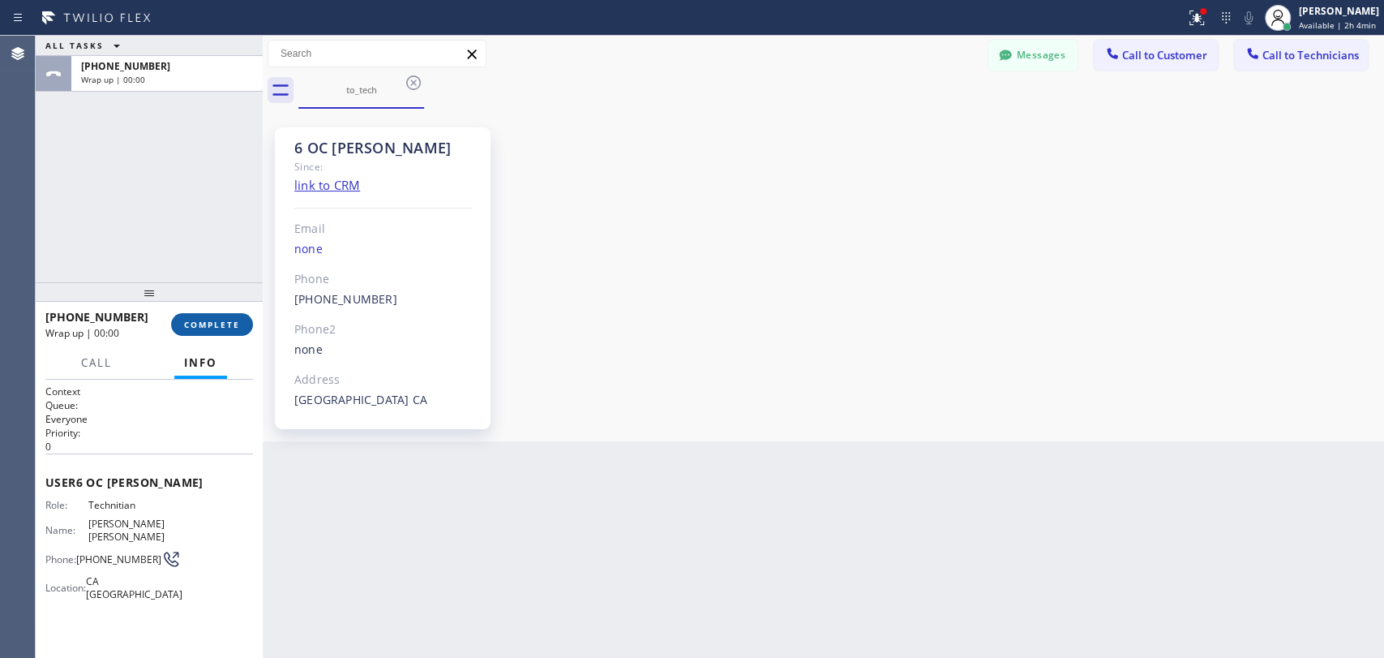
click at [240, 316] on button "COMPLETE" at bounding box center [212, 324] width 82 height 23
drag, startPoint x: 211, startPoint y: 298, endPoint x: 338, endPoint y: 195, distance: 164.3
click at [211, 298] on div at bounding box center [149, 291] width 227 height 19
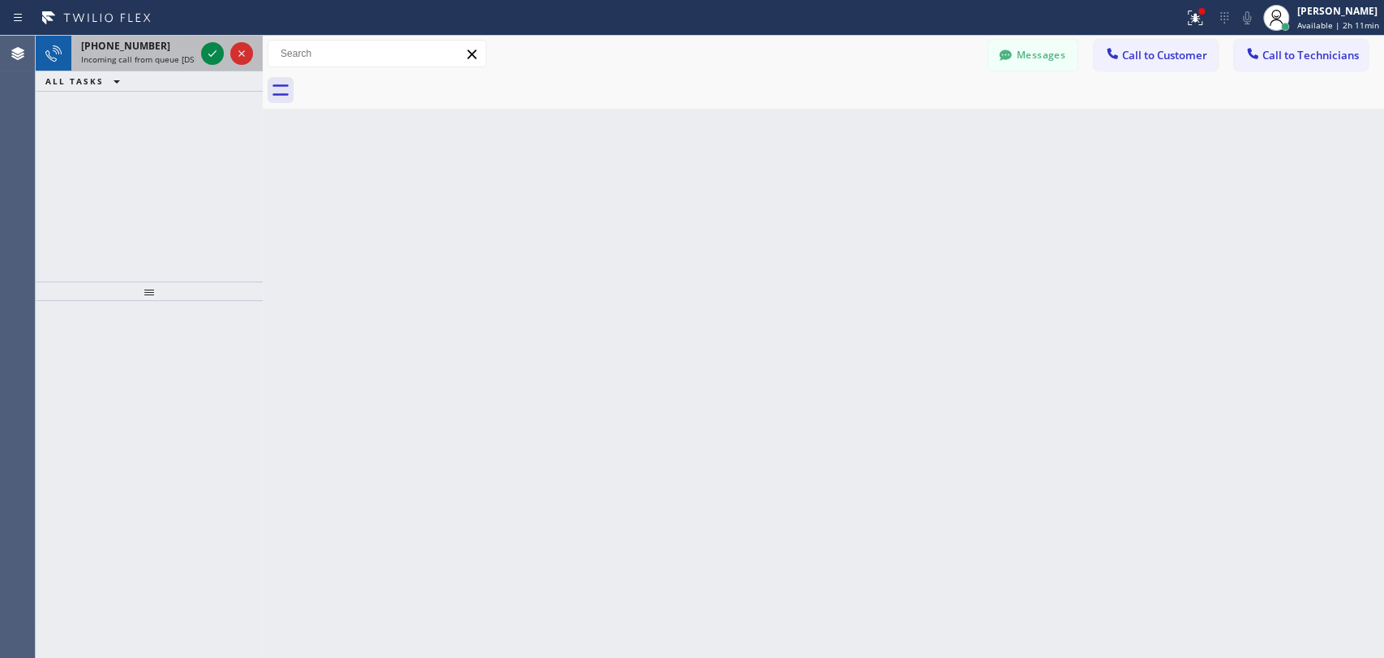
click at [109, 57] on span "Incoming call from queue [DSRs]" at bounding box center [143, 59] width 124 height 11
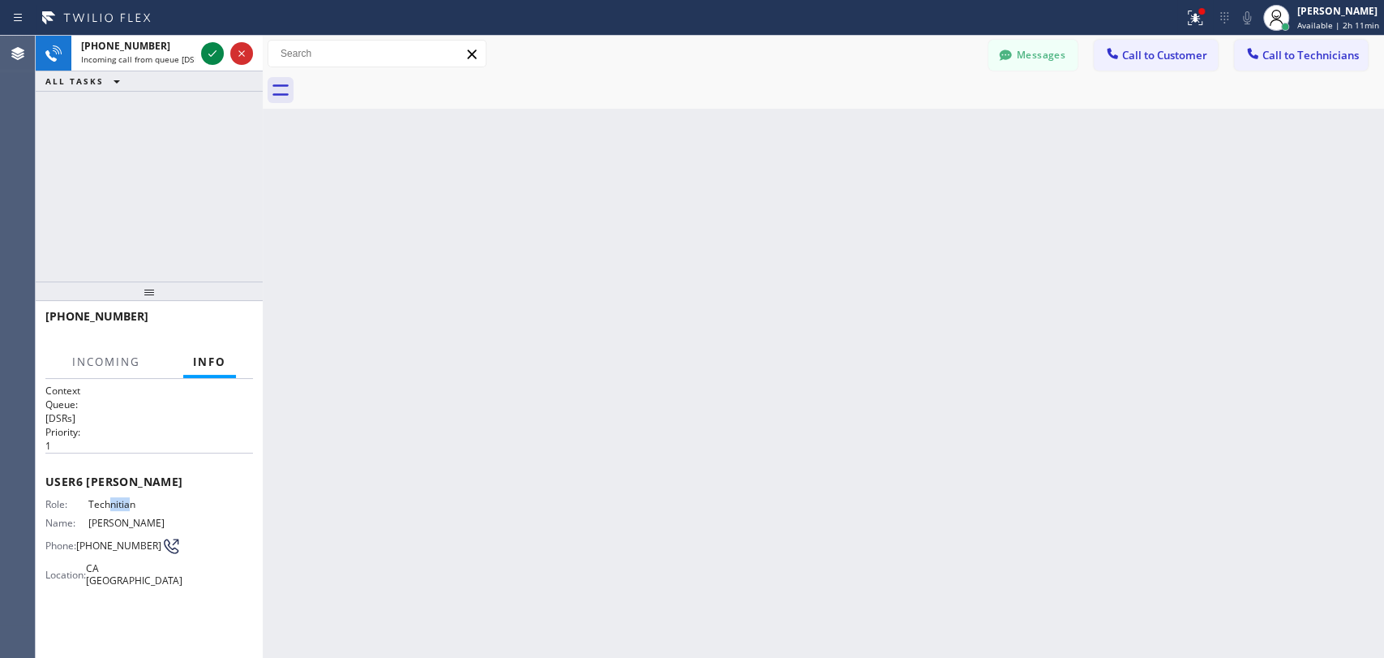
drag, startPoint x: 127, startPoint y: 502, endPoint x: 111, endPoint y: 507, distance: 16.2
click at [111, 507] on div "Role: Technitian Name: Christopher Gonzales Phone: (951) 751-8609 Location: CA …" at bounding box center [107, 546] width 125 height 96
click at [212, 53] on icon at bounding box center [212, 53] width 19 height 19
click at [214, 140] on div "+19517518609 Incoming call from queue [DSRs] ALL TASKS ALL TASKS ACTIVE TASKS T…" at bounding box center [149, 159] width 227 height 246
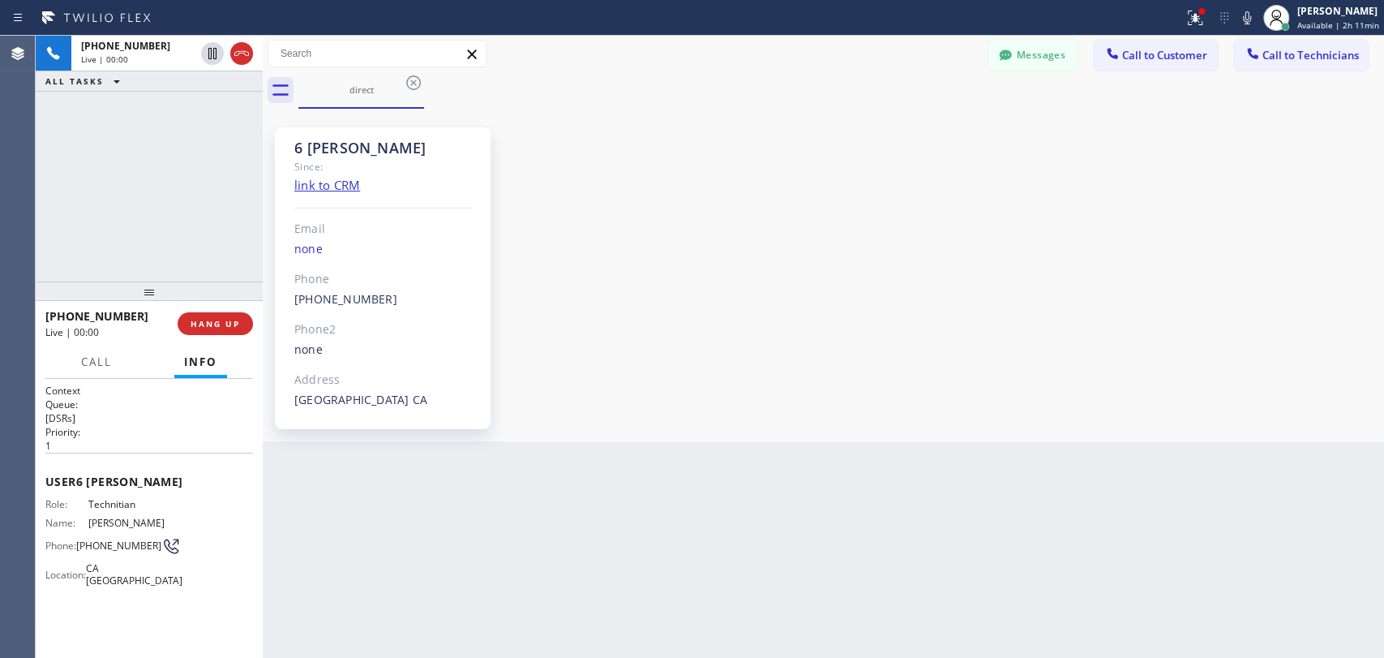
scroll to position [22307, 0]
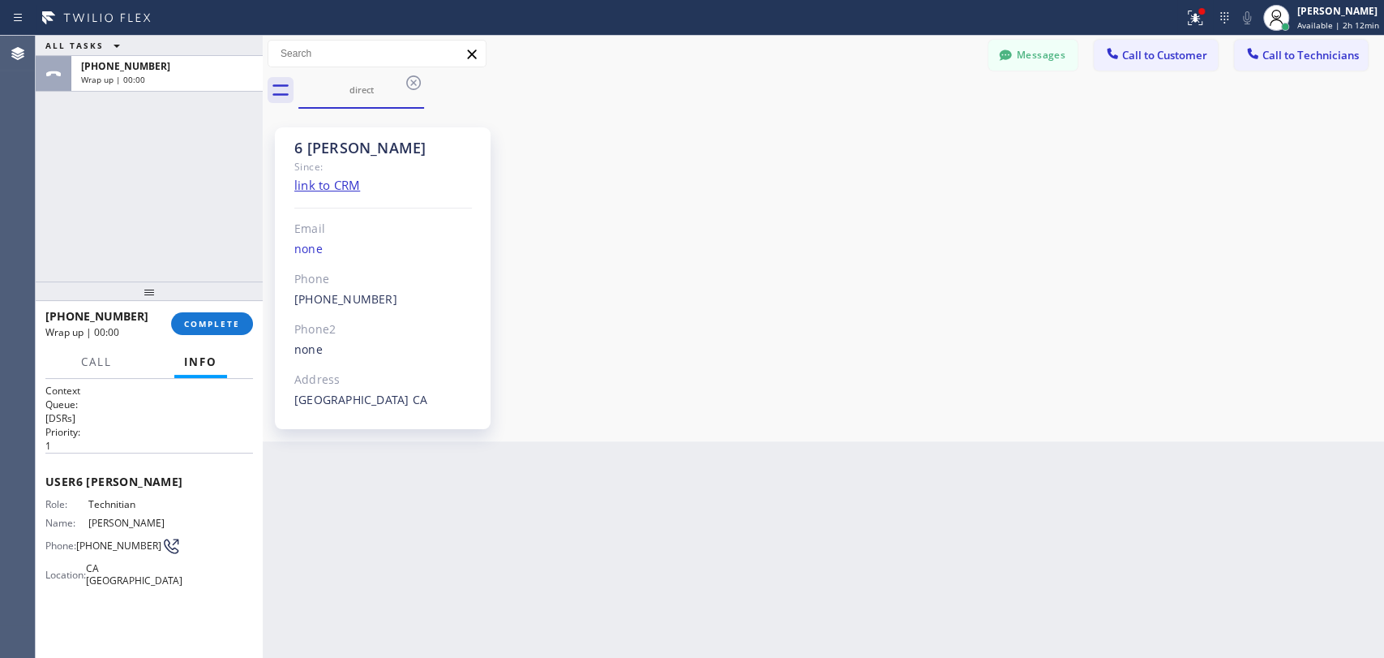
click at [212, 337] on div "+19517518609 Wrap up | 00:00 COMPLETE" at bounding box center [149, 323] width 208 height 42
click at [212, 335] on div "+19517518609 Wrap up | 00:00 COMPLETE" at bounding box center [149, 323] width 208 height 42
click at [212, 332] on button "COMPLETE" at bounding box center [212, 323] width 82 height 23
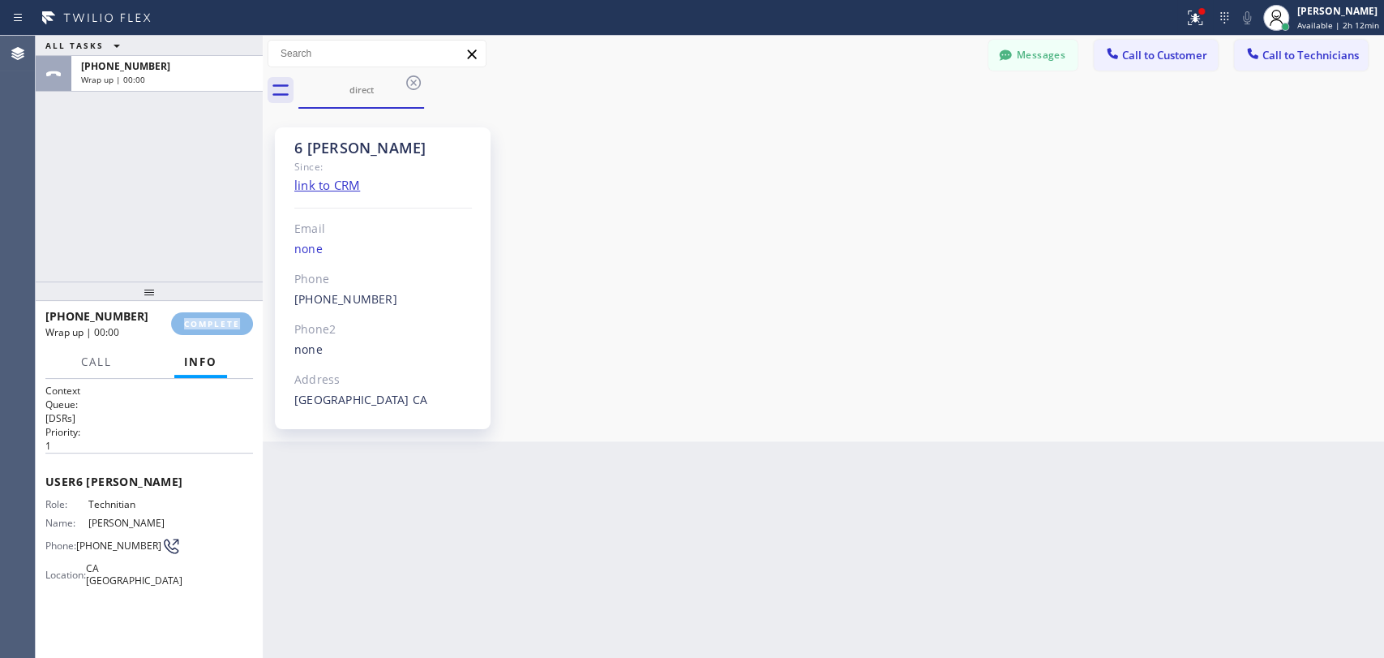
click at [210, 183] on div "ALL TASKS ALL TASKS ACTIVE TASKS TASKS IN WRAP UP +19517518609 Wrap up | 00:00" at bounding box center [149, 159] width 227 height 246
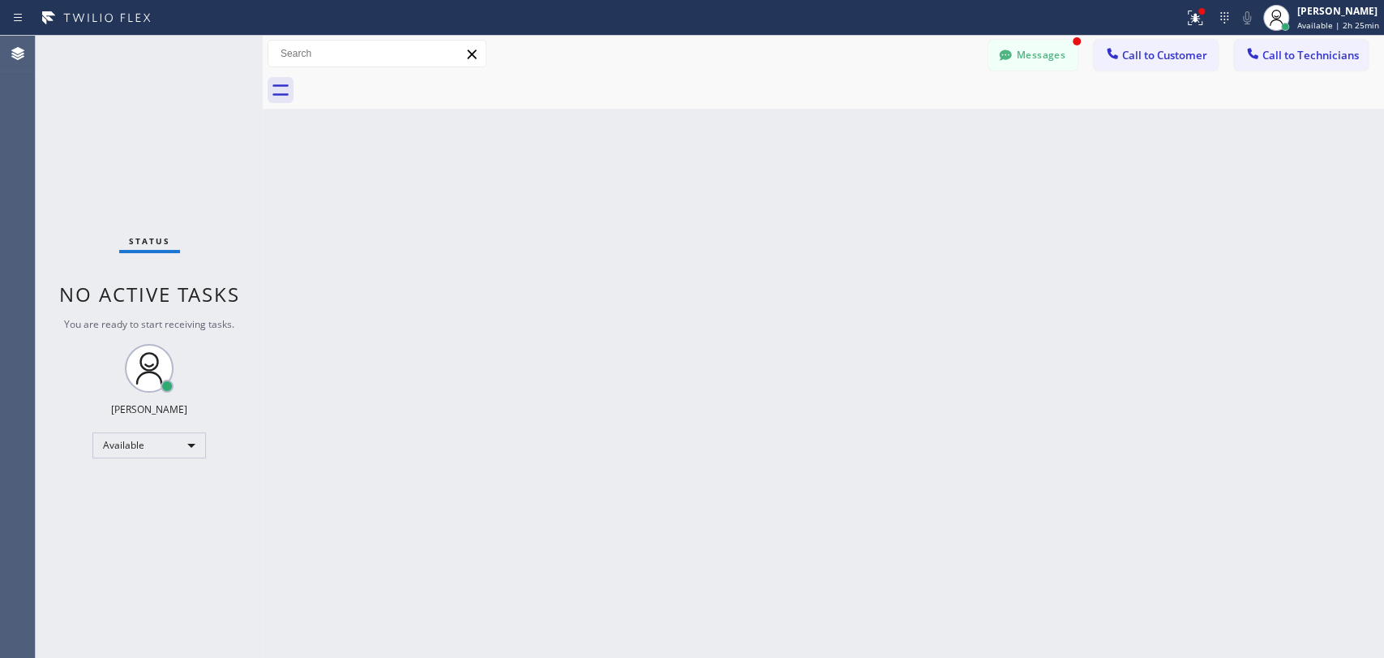
click at [1082, 58] on div "Messages" at bounding box center [1040, 54] width 105 height 28
click at [1068, 53] on button "Messages" at bounding box center [1032, 55] width 89 height 31
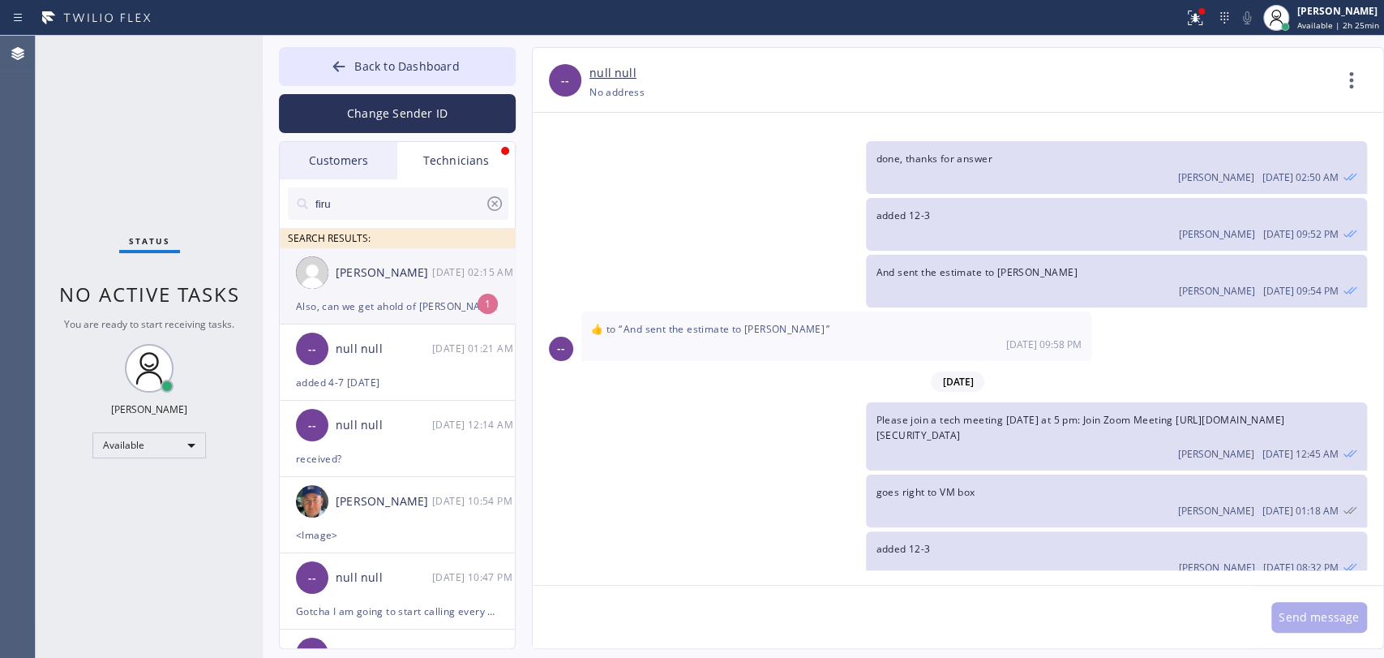
click at [426, 286] on div "Christopher Gonzales 09/13 02:15 AM" at bounding box center [398, 272] width 237 height 49
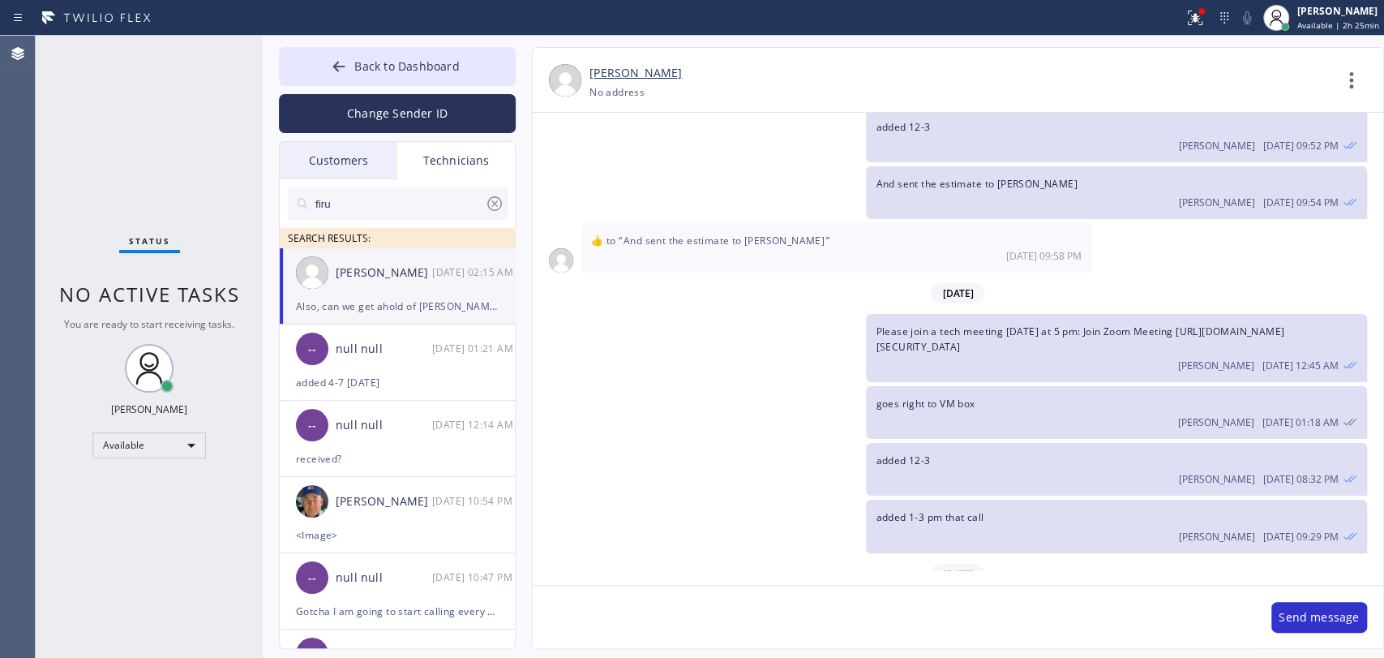
click at [761, 629] on textarea at bounding box center [894, 616] width 723 height 62
click at [594, 618] on textarea "To enrich screen reader interactions, please activate Accessibility in Grammarl…" at bounding box center [894, 616] width 723 height 62
click at [973, 611] on textarea "To enrich screen reader interactions, please activate Accessibility in Grammarl…" at bounding box center [894, 616] width 723 height 62
type textarea "s"
type textarea "yes, will text him"
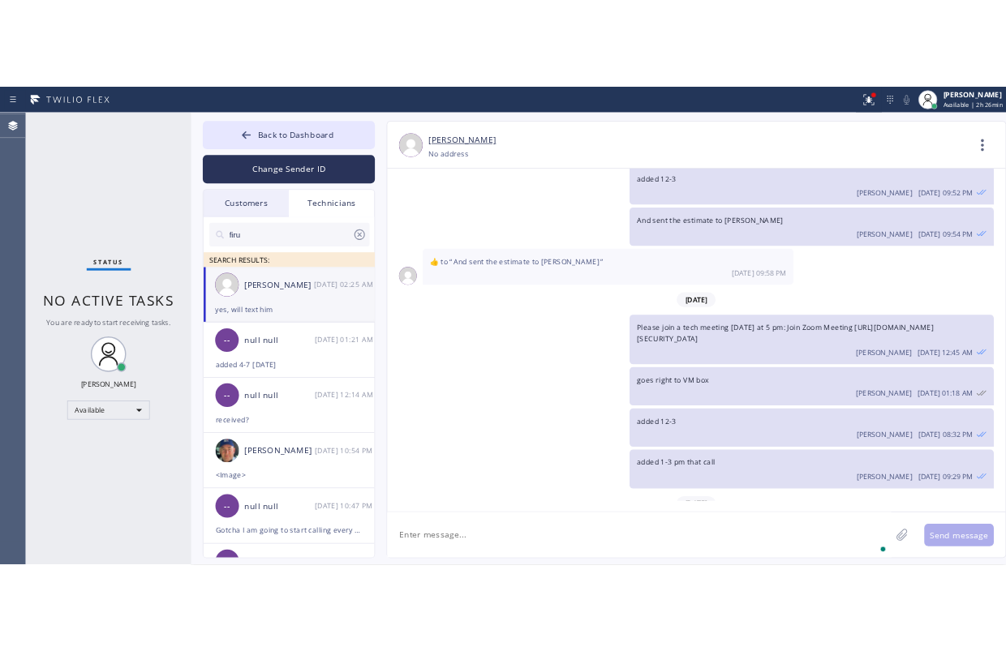
scroll to position [22452, 0]
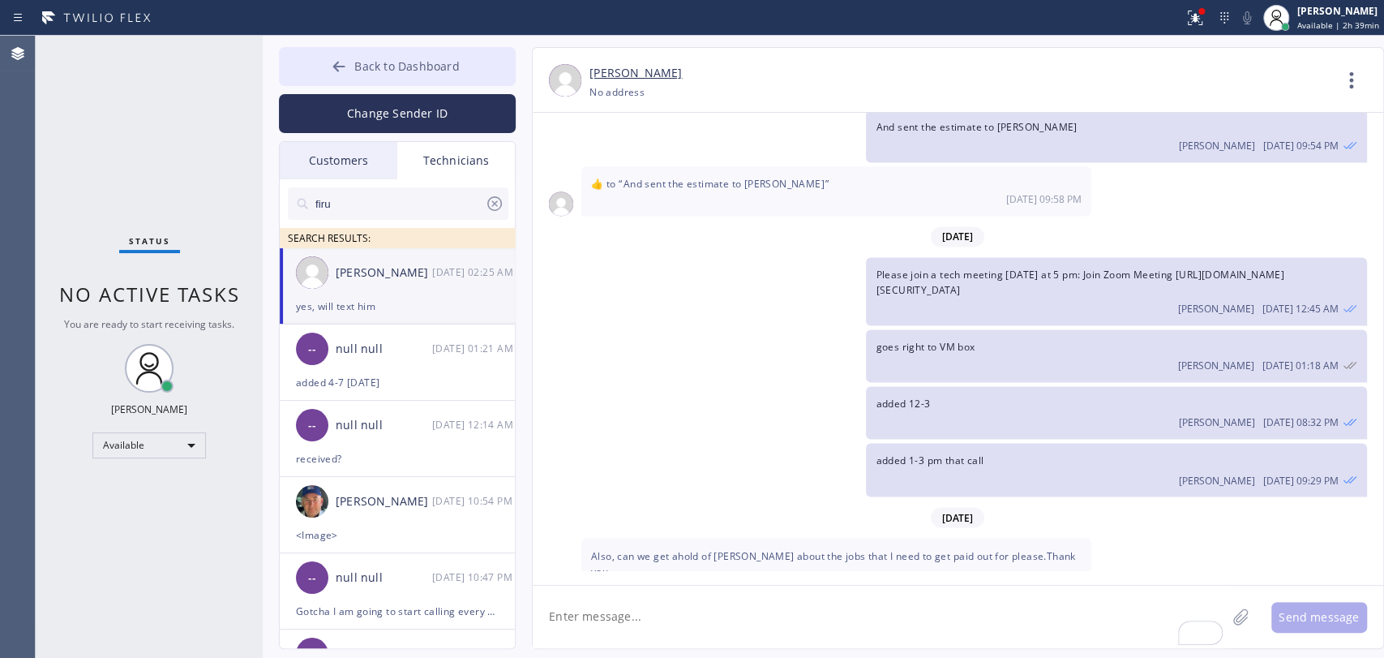
click at [453, 61] on span "Back to Dashboard" at bounding box center [406, 65] width 105 height 15
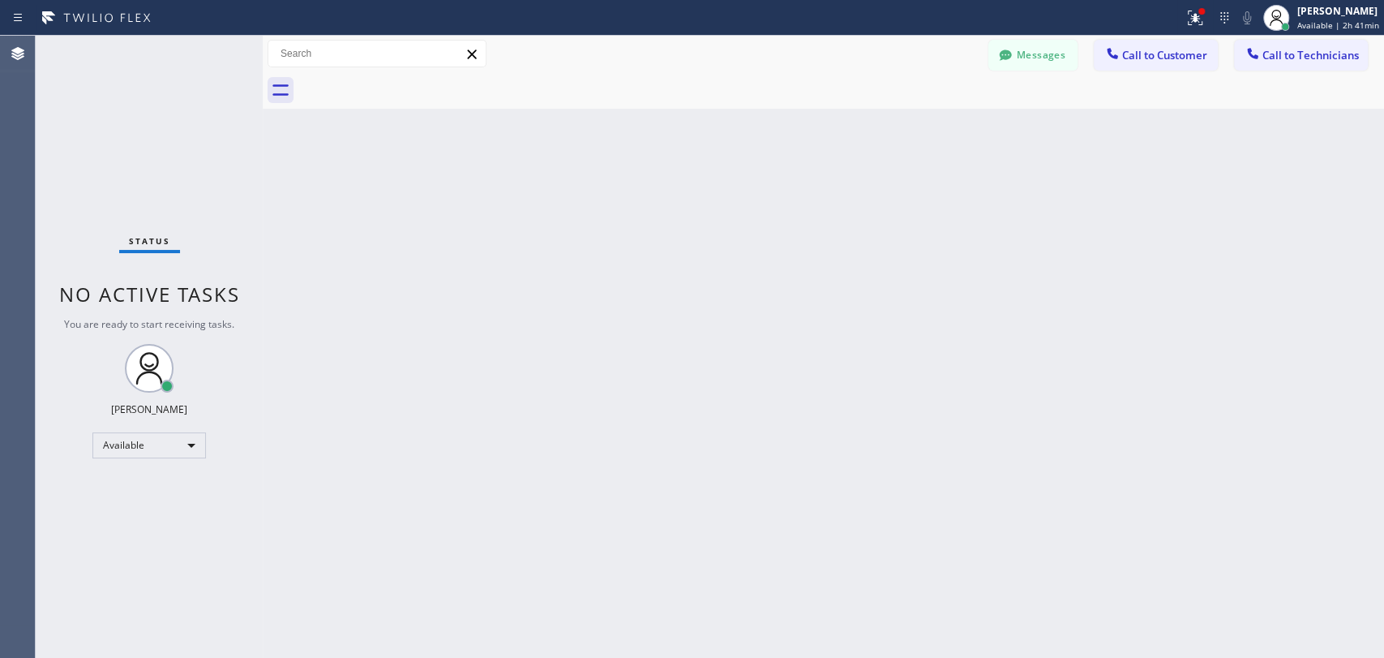
drag, startPoint x: 826, startPoint y: 226, endPoint x: 811, endPoint y: 99, distance: 128.1
click at [825, 226] on div "Back to Dashboard Change Sender ID Customers Technicians HT Howell Tumlin 09/12…" at bounding box center [823, 347] width 1121 height 622
click at [1315, 71] on div "Messages Call to Customer Call to Technicians Outbound call Location Culver Cit…" at bounding box center [823, 72] width 1121 height 73
click at [1291, 52] on span "Call to Technicians" at bounding box center [1311, 55] width 96 height 15
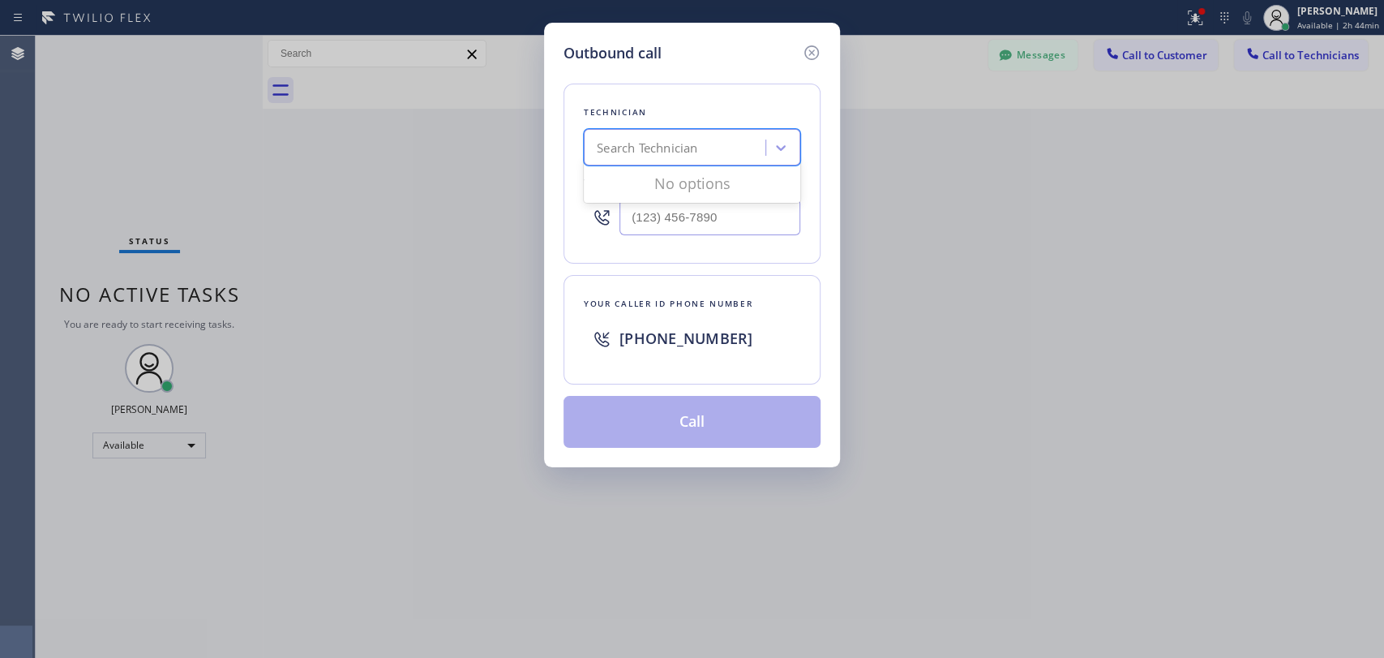
click at [744, 152] on div "Search Technician" at bounding box center [677, 148] width 177 height 28
type input "firu"
click at [628, 178] on div "Firuz Dadadzhanov" at bounding box center [692, 181] width 217 height 29
type input "(949) 919-2234"
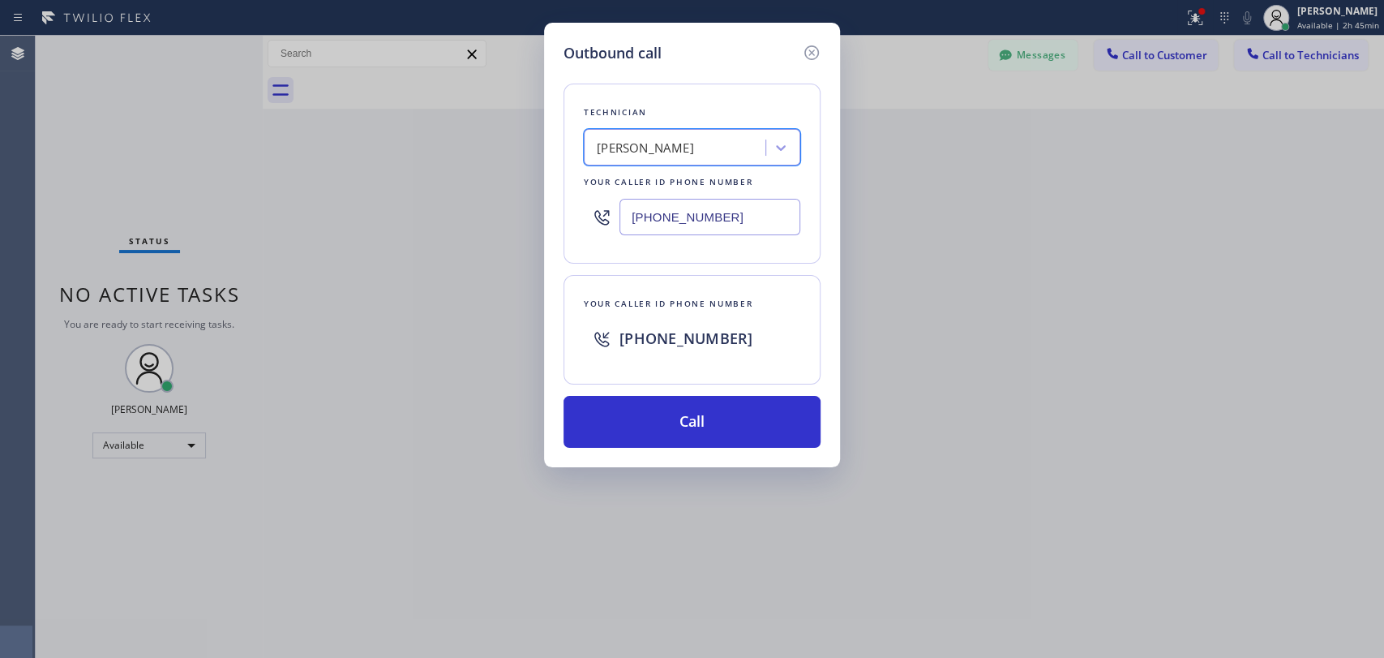
click at [820, 48] on icon at bounding box center [811, 52] width 19 height 19
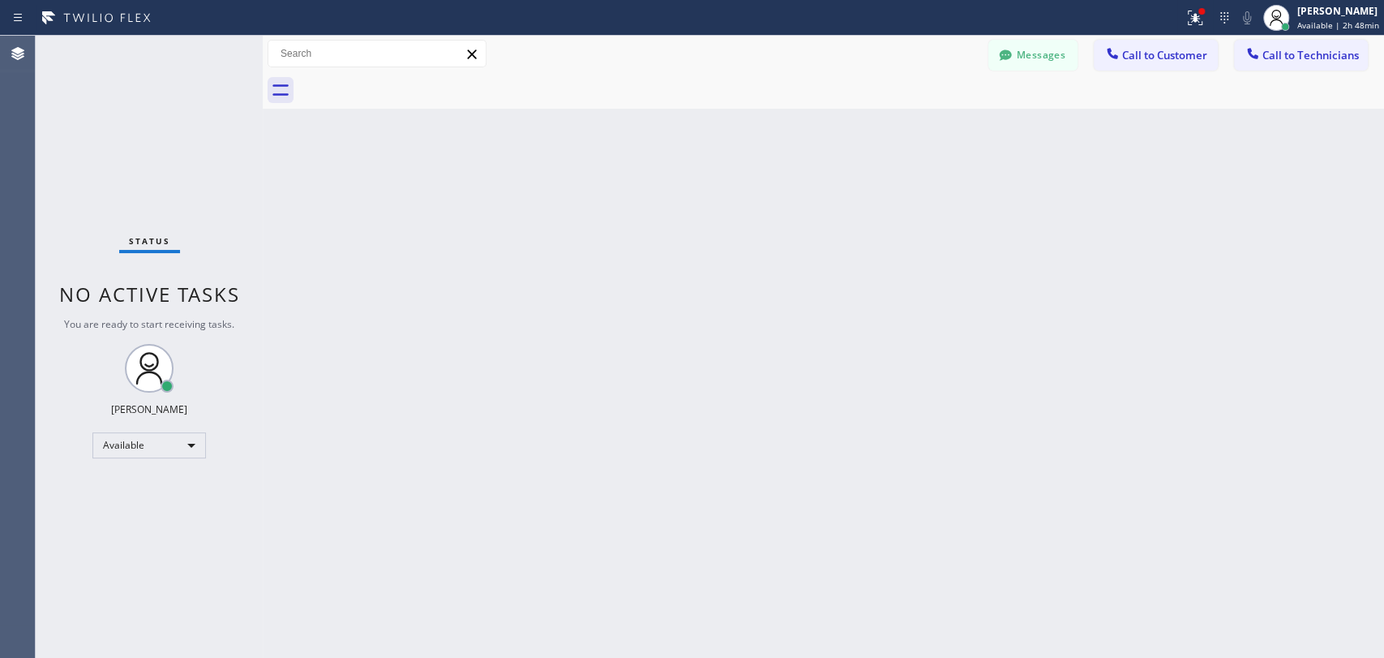
click at [1320, 62] on button "Call to Technicians" at bounding box center [1301, 55] width 134 height 31
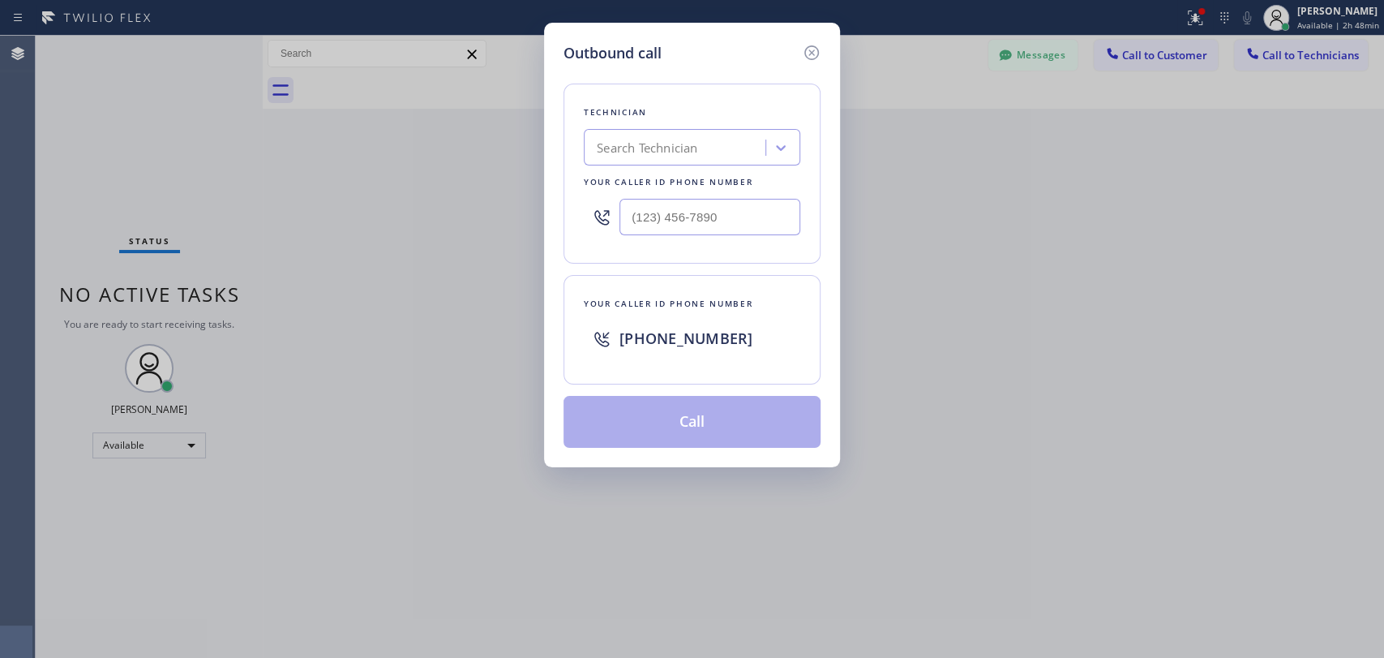
click at [678, 147] on div "Search Technician" at bounding box center [647, 148] width 101 height 19
type input "vad"
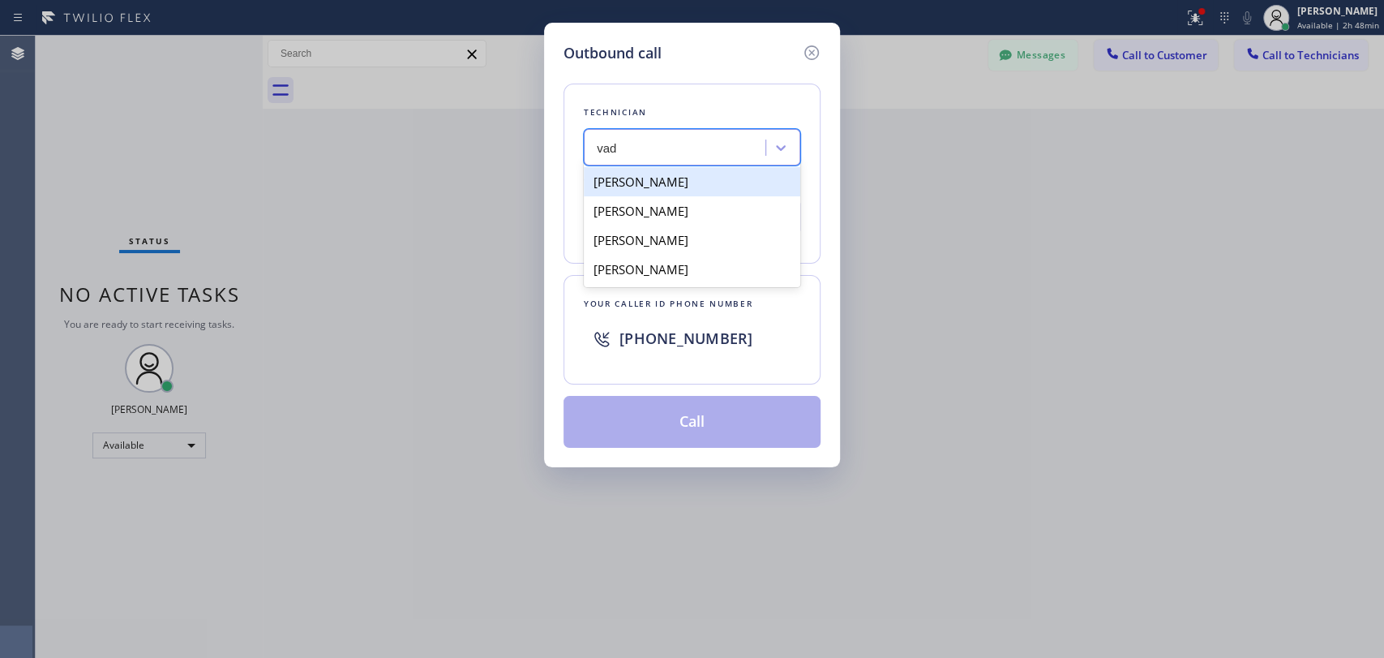
click at [658, 174] on div "[PERSON_NAME]" at bounding box center [692, 181] width 217 height 29
type input "(818) 309-0098"
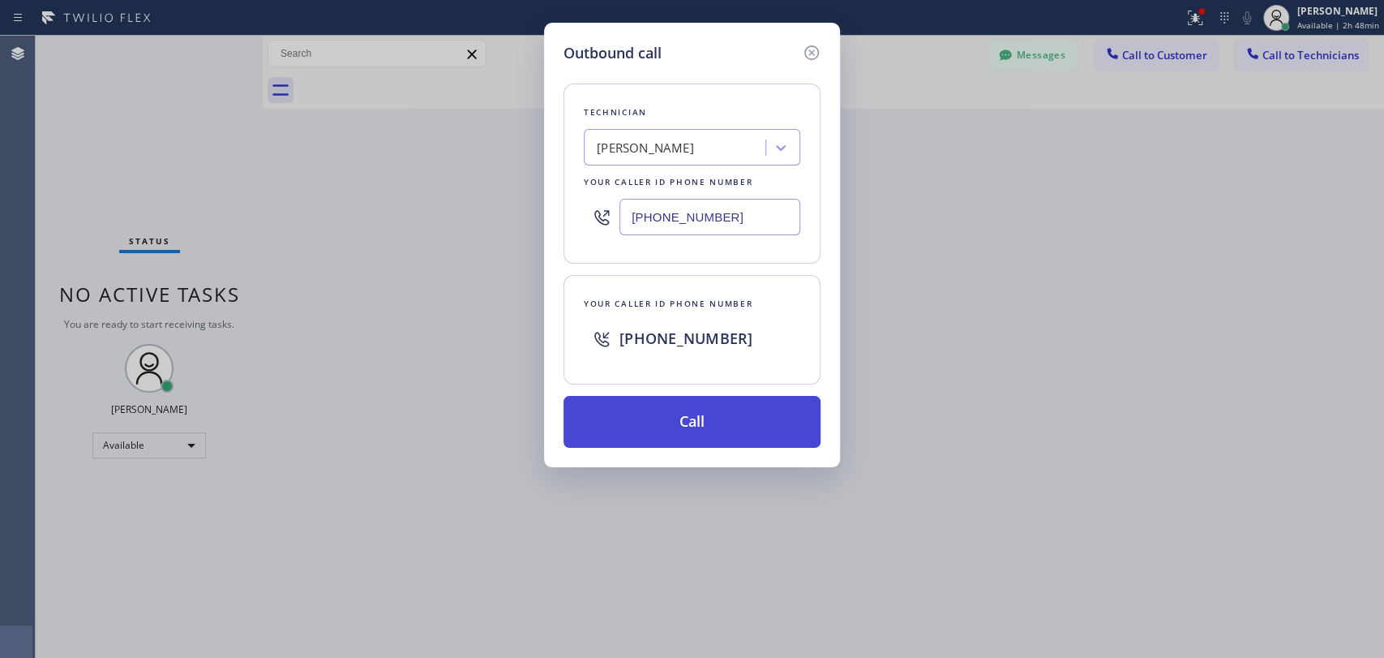
click at [656, 418] on button "Call" at bounding box center [692, 422] width 257 height 52
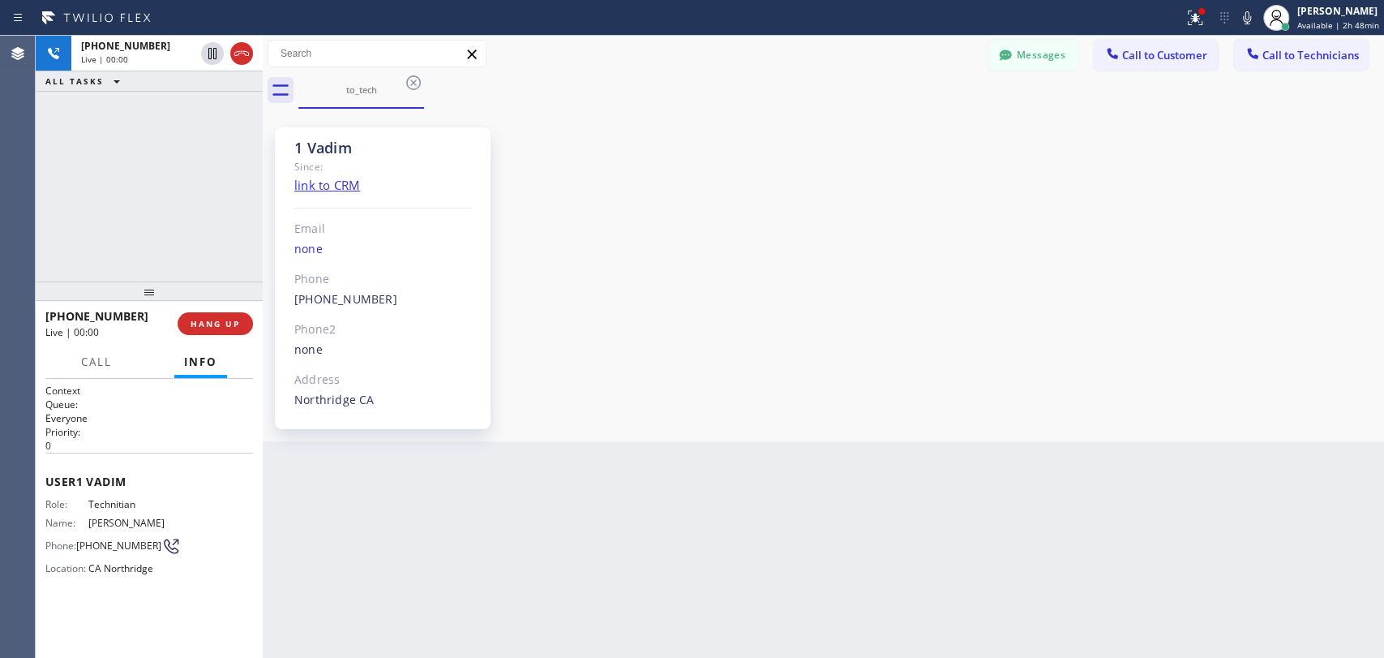
scroll to position [6093, 0]
click at [367, 155] on div "1 Vadim" at bounding box center [383, 148] width 178 height 19
click at [361, 151] on div "1 Vadim" at bounding box center [383, 148] width 178 height 19
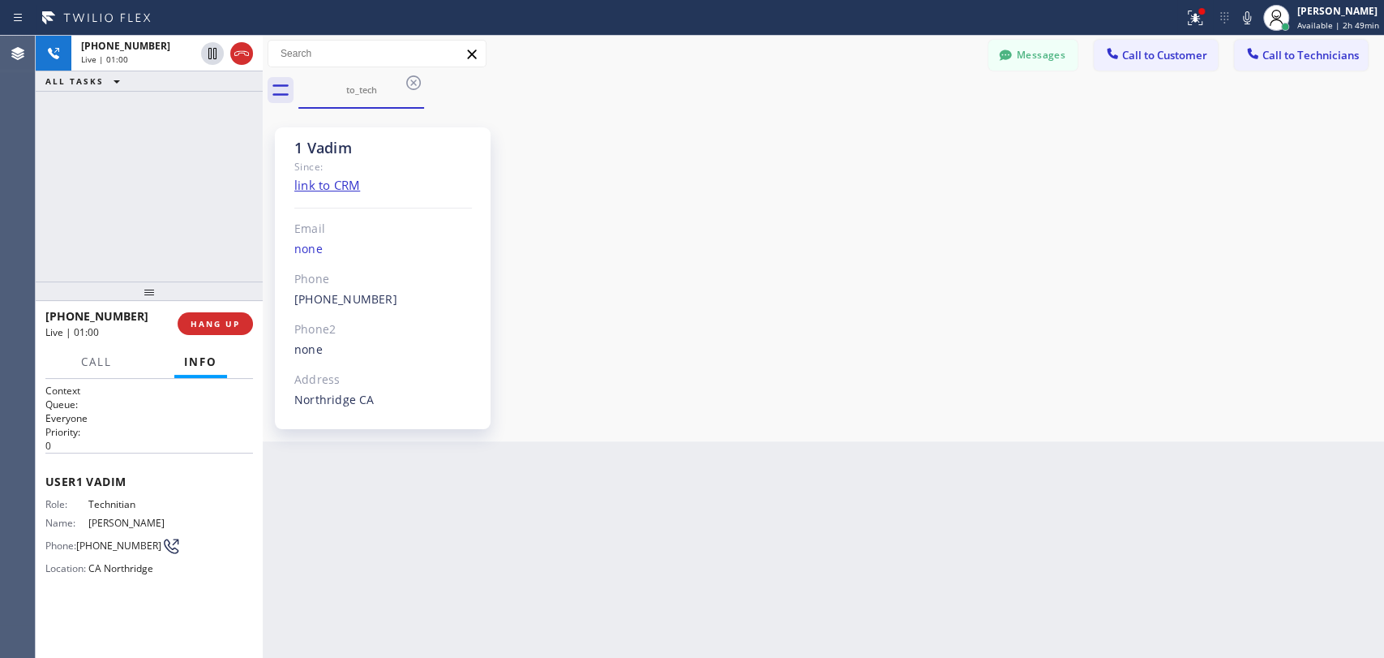
click at [361, 167] on div "Since:" at bounding box center [383, 166] width 178 height 19
click at [357, 162] on div "Since:" at bounding box center [383, 166] width 178 height 19
click at [355, 161] on div "Since:" at bounding box center [383, 166] width 178 height 19
click at [363, 154] on div "1 Vadim" at bounding box center [383, 148] width 178 height 19
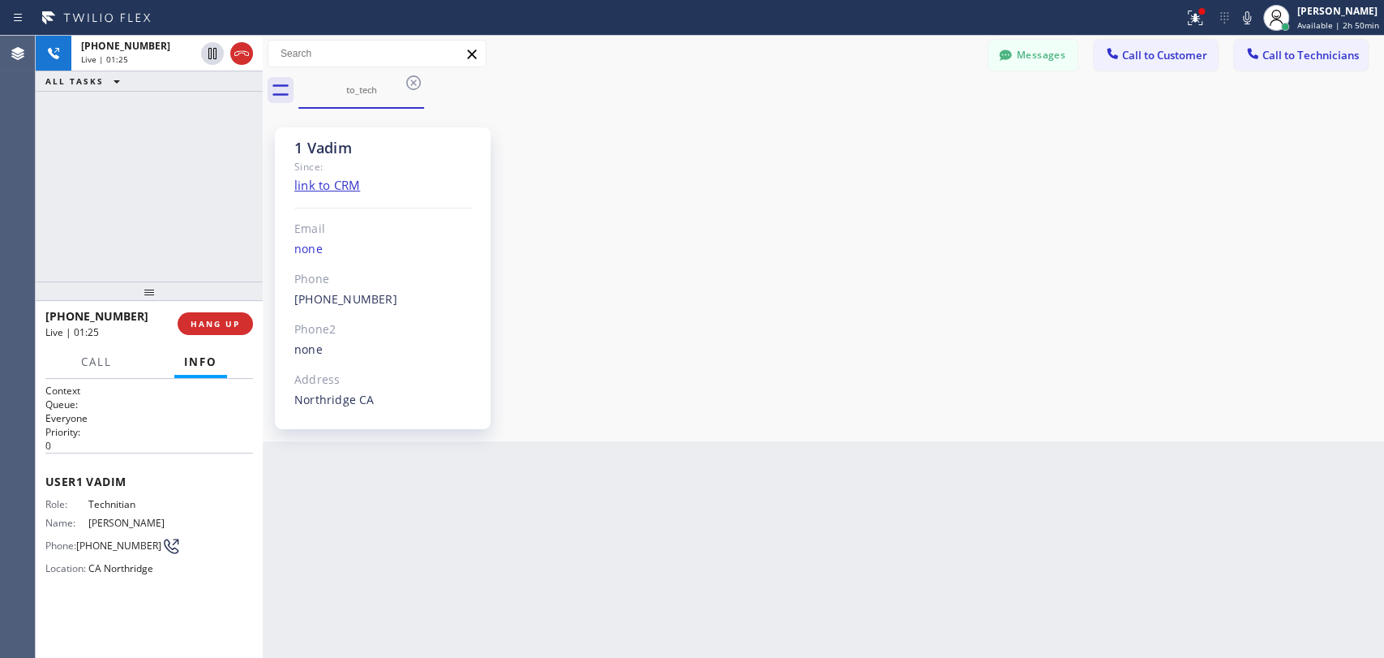
click at [363, 154] on div "1 Vadim" at bounding box center [383, 148] width 178 height 19
click at [350, 149] on div "1 Vadim" at bounding box center [383, 148] width 178 height 19
click at [304, 148] on div "1 Vadim" at bounding box center [383, 148] width 178 height 19
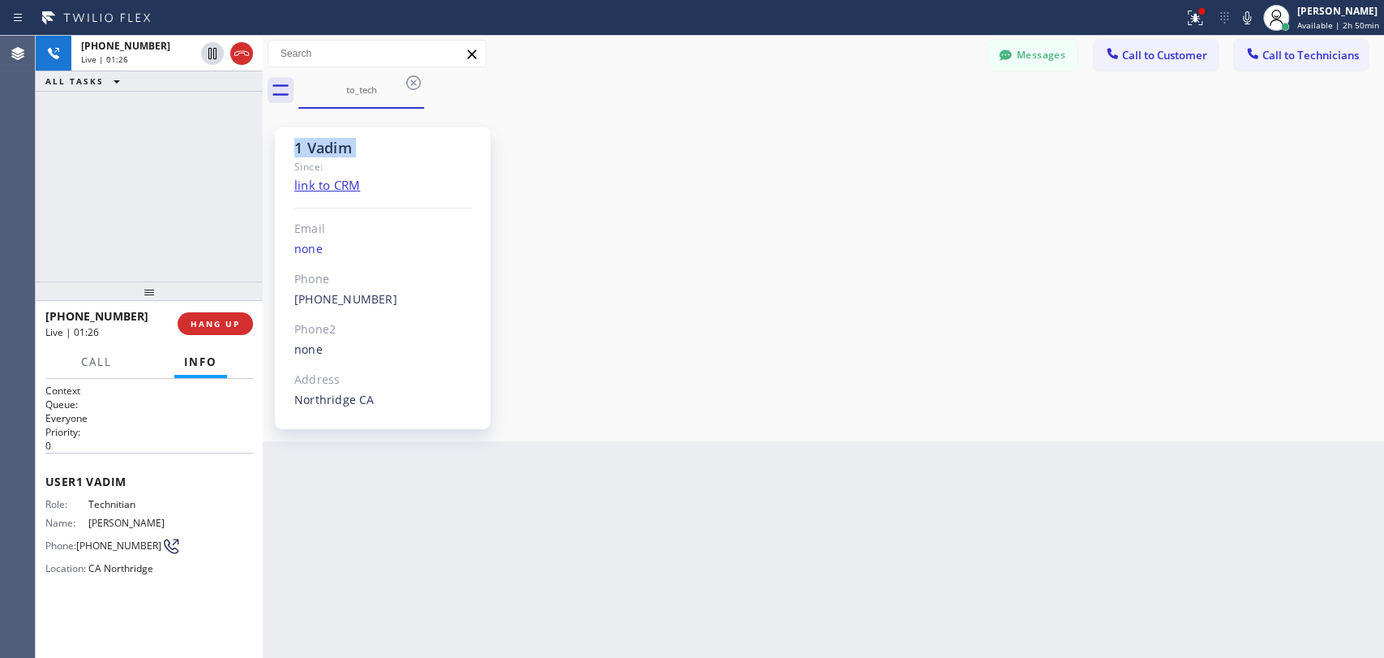
click at [304, 148] on div "1 Vadim" at bounding box center [383, 148] width 178 height 19
click at [302, 147] on div "1 Vadim" at bounding box center [383, 148] width 178 height 19
click at [299, 146] on div "1 Vadim" at bounding box center [383, 148] width 178 height 19
click at [305, 145] on div "1 Vadim" at bounding box center [383, 148] width 178 height 19
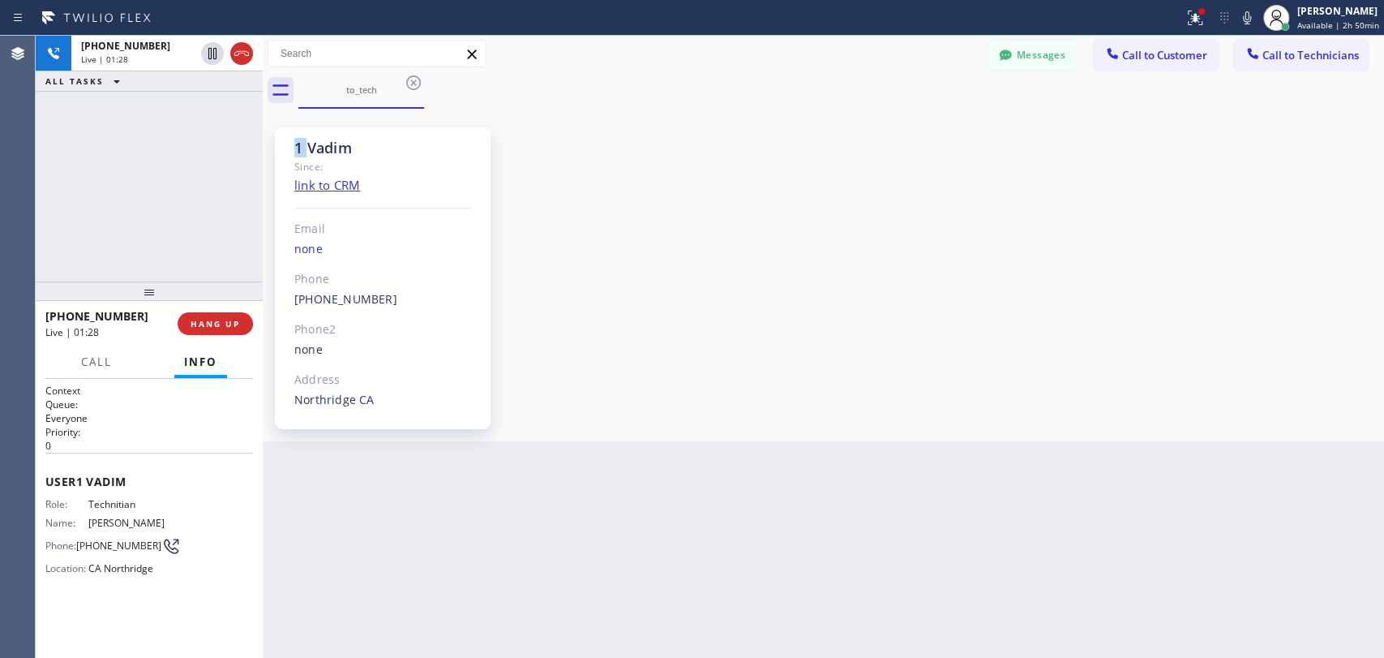
click at [307, 145] on div "1 Vadim" at bounding box center [383, 148] width 178 height 19
click at [303, 145] on div "1 Vadim" at bounding box center [383, 148] width 178 height 19
click at [305, 145] on div "1 Vadim" at bounding box center [383, 148] width 178 height 19
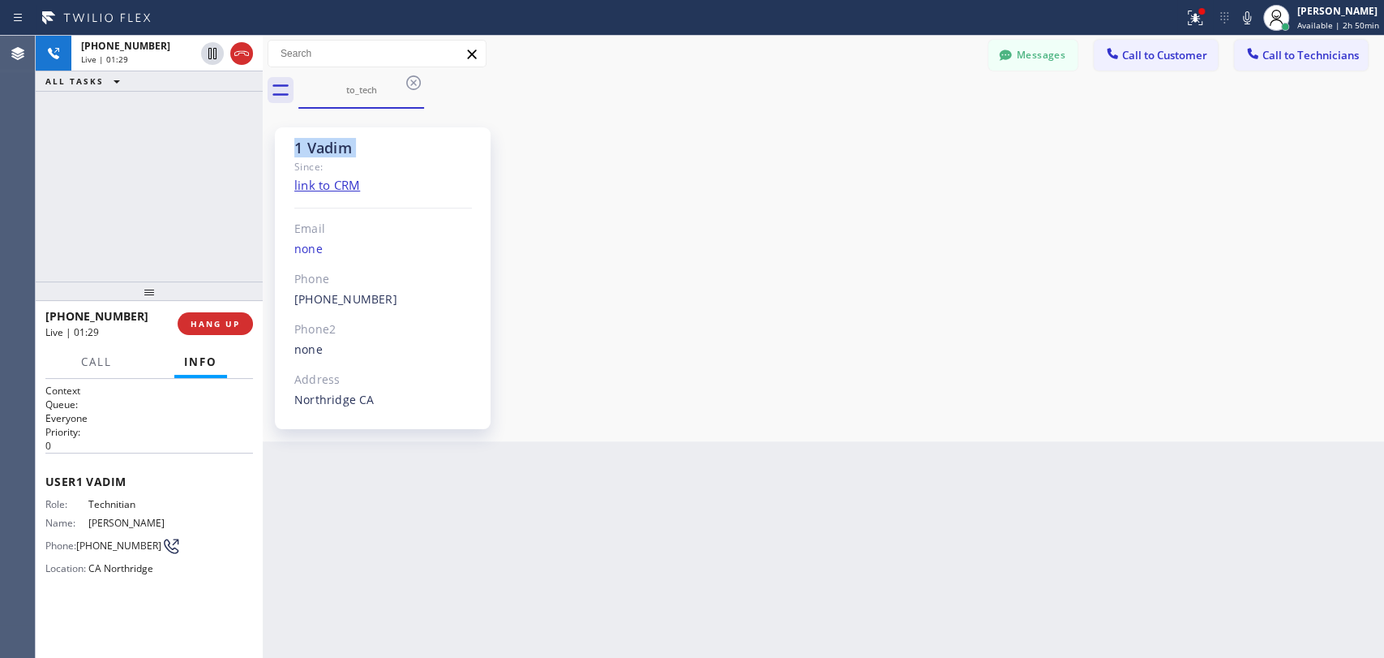
click at [305, 145] on div "1 Vadim" at bounding box center [383, 148] width 178 height 19
click at [302, 145] on div "1 Vadim" at bounding box center [383, 148] width 178 height 19
click at [298, 145] on div "1 Vadim" at bounding box center [383, 148] width 178 height 19
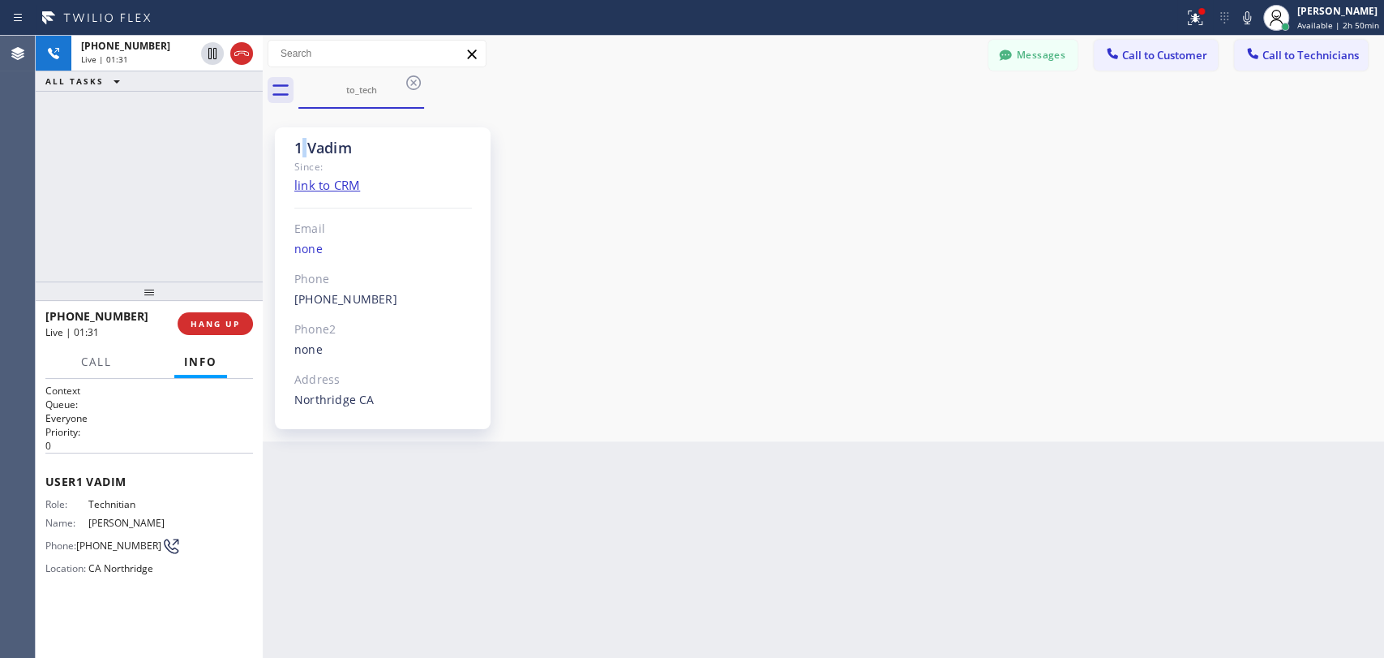
click at [302, 145] on div "1 Vadim" at bounding box center [383, 148] width 178 height 19
click at [313, 150] on div "1 Vadim" at bounding box center [383, 148] width 178 height 19
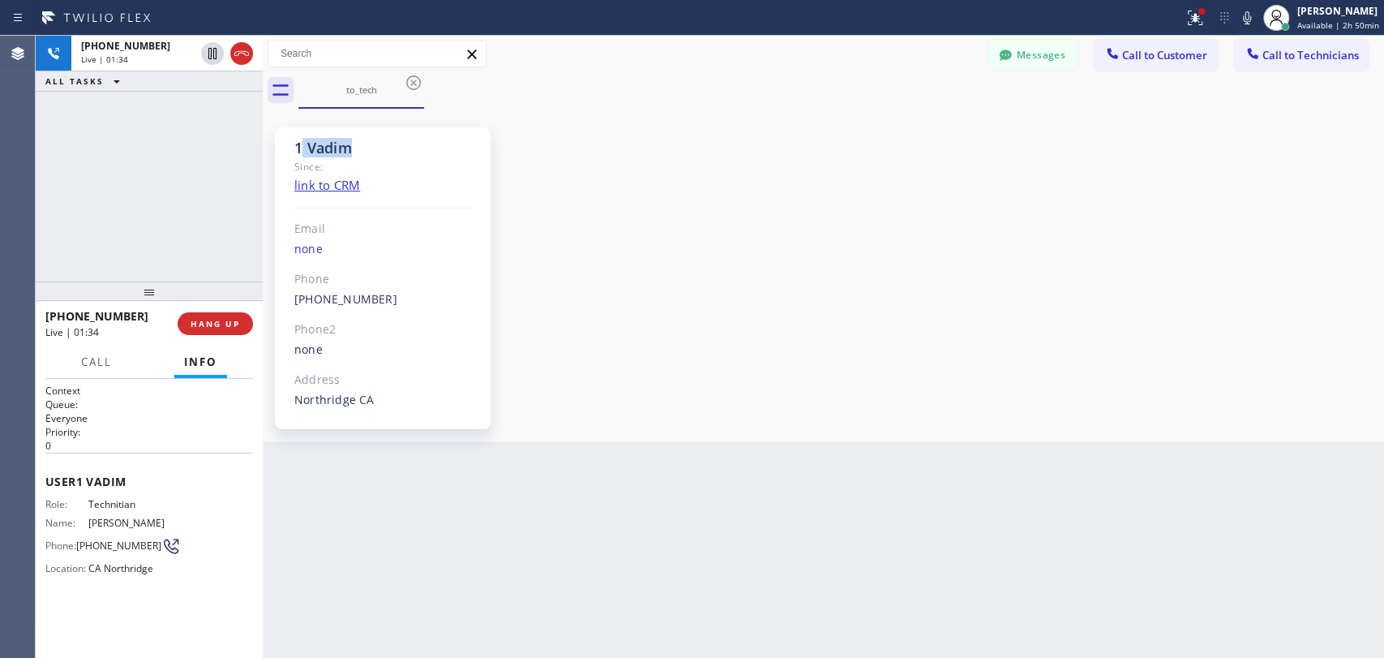
drag, startPoint x: 313, startPoint y: 150, endPoint x: 302, endPoint y: 151, distance: 11.4
click at [302, 151] on div "1 Vadim" at bounding box center [383, 148] width 178 height 19
drag, startPoint x: 301, startPoint y: 151, endPoint x: 312, endPoint y: 147, distance: 12.1
click at [312, 147] on div "1 Vadim" at bounding box center [383, 148] width 178 height 19
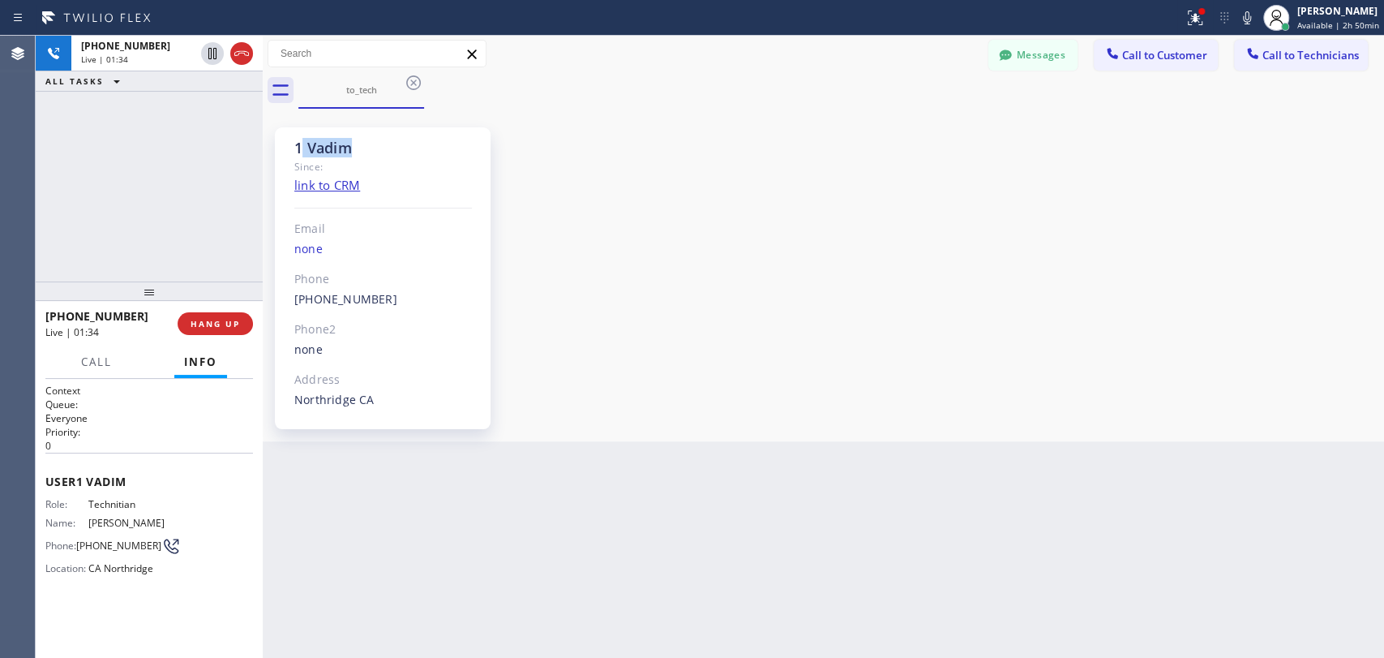
click at [313, 147] on div "1 Vadim" at bounding box center [383, 148] width 178 height 19
click at [306, 147] on div "1 Vadim" at bounding box center [383, 148] width 178 height 19
drag, startPoint x: 370, startPoint y: 305, endPoint x: 301, endPoint y: 267, distance: 78.8
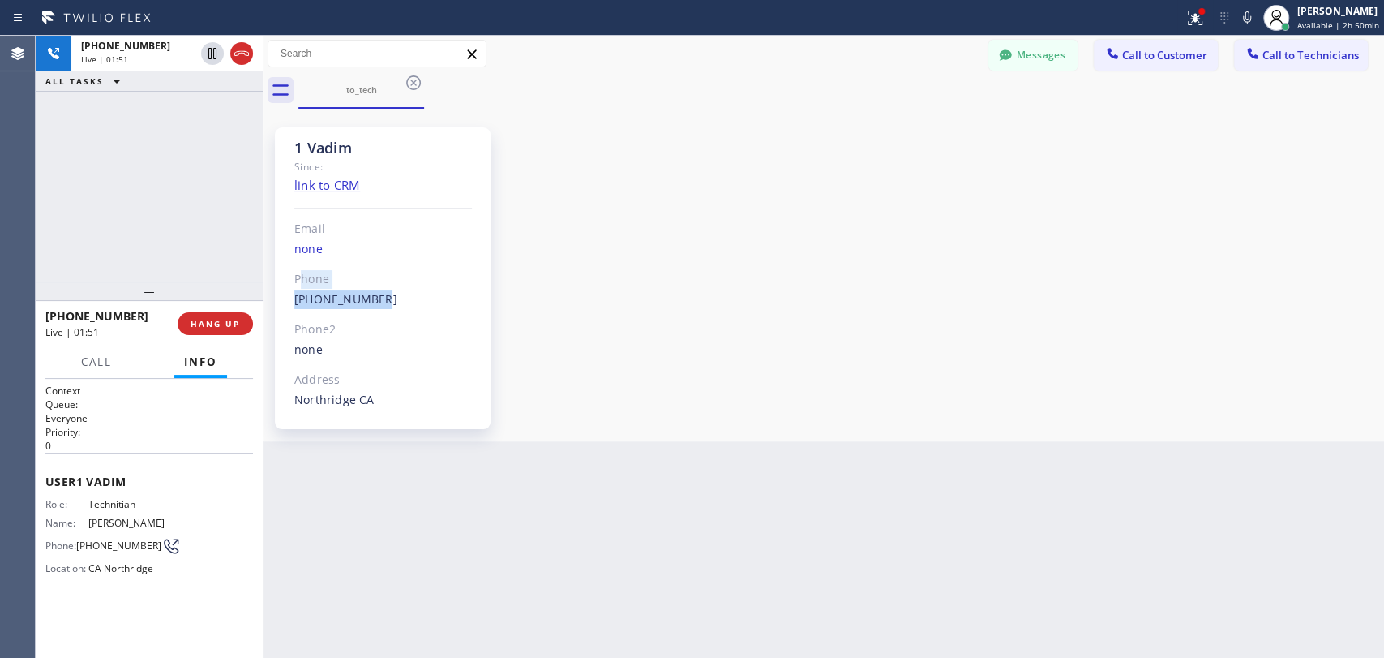
click at [302, 268] on div "1 Vadim Since: link to CRM Email none Phone (818) 309-0098 Outbound call Techni…" at bounding box center [383, 278] width 216 height 302
click at [298, 263] on div "1 Vadim Since: link to CRM Email none Phone (818) 309-0098 Outbound call Techni…" at bounding box center [383, 278] width 216 height 302
drag, startPoint x: 294, startPoint y: 267, endPoint x: 431, endPoint y: 296, distance: 140.9
click at [431, 296] on div "1 Vadim Since: link to CRM Email none Phone (818) 309-0098 Outbound call Techni…" at bounding box center [383, 278] width 216 height 302
click at [431, 296] on div "(818) 309-0098 Outbound call Technician Vadim Kartunov Your caller id phone num…" at bounding box center [383, 299] width 178 height 19
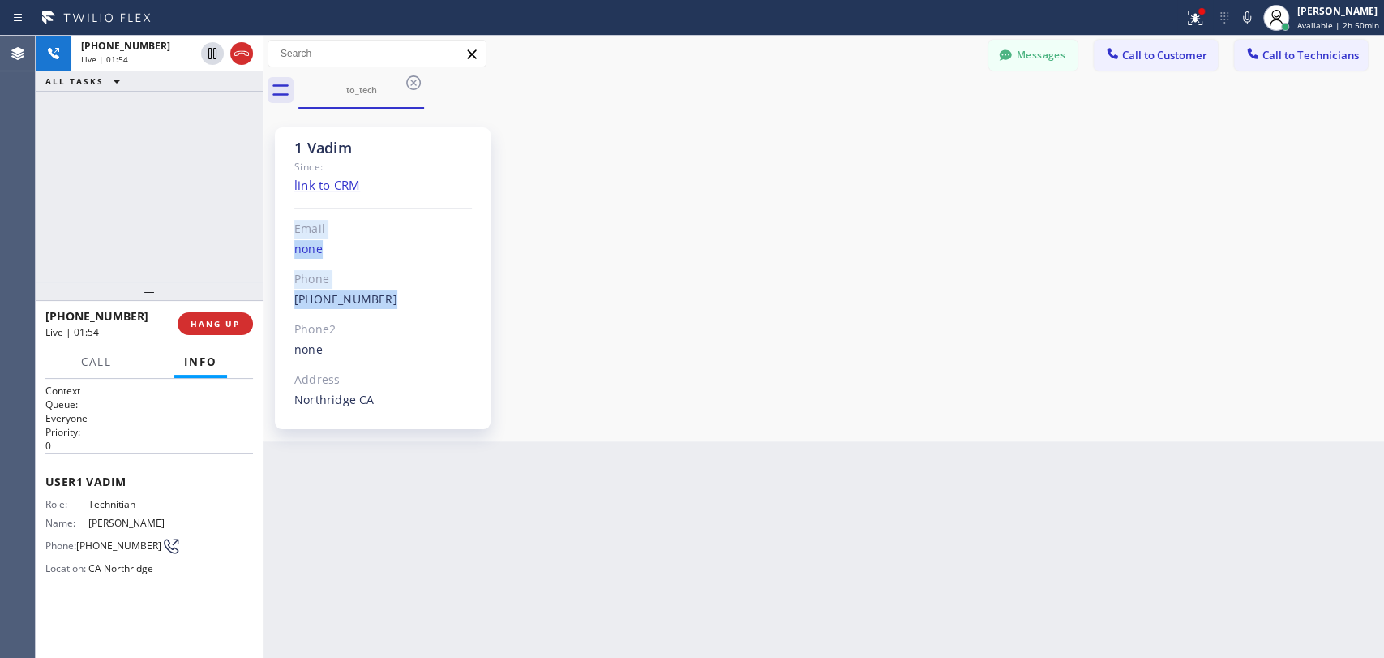
drag, startPoint x: 331, startPoint y: 281, endPoint x: 294, endPoint y: 229, distance: 63.9
click at [294, 229] on div "1 Vadim Since: link to CRM Email none Phone (818) 309-0098 Outbound call Techni…" at bounding box center [383, 278] width 216 height 302
click at [294, 229] on div "Email" at bounding box center [383, 229] width 178 height 19
drag, startPoint x: 294, startPoint y: 229, endPoint x: 342, endPoint y: 240, distance: 50.0
click at [342, 240] on div "1 Vadim Since: link to CRM Email none Phone (818) 309-0098 Outbound call Techni…" at bounding box center [383, 278] width 216 height 302
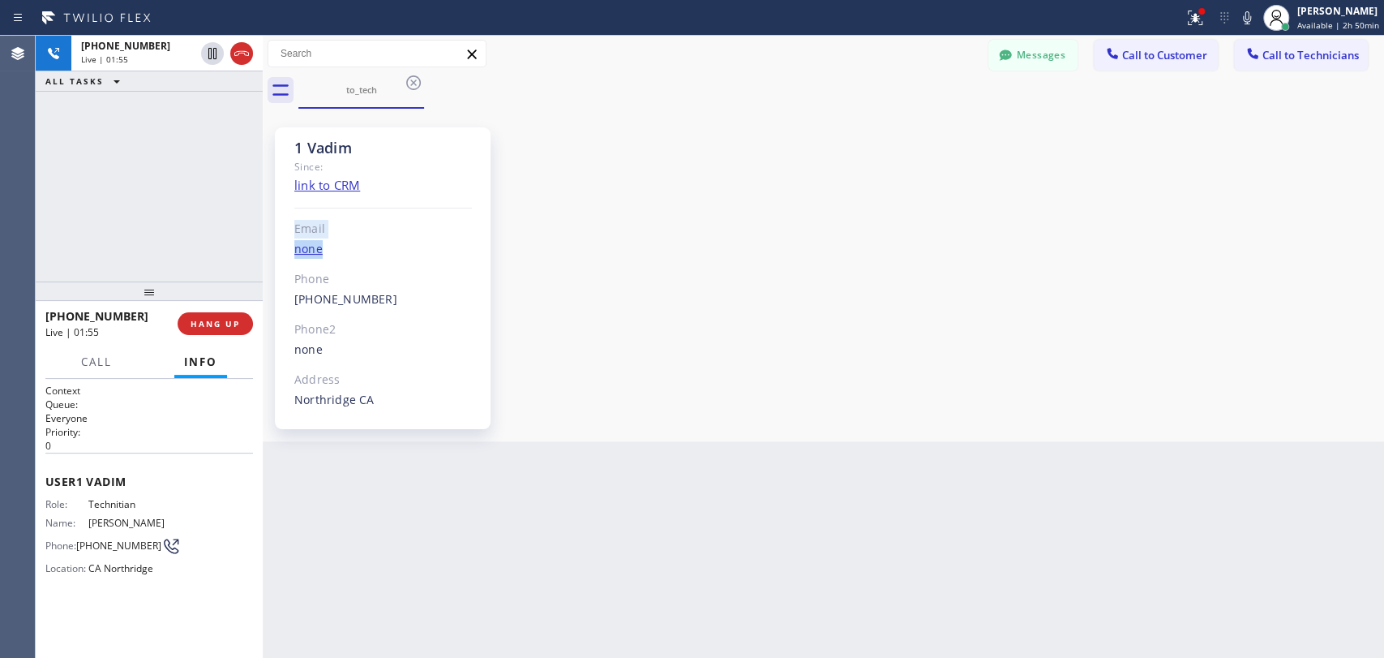
click at [342, 240] on div "none" at bounding box center [383, 249] width 178 height 19
drag, startPoint x: 292, startPoint y: 229, endPoint x: 454, endPoint y: 311, distance: 181.3
click at [454, 311] on div "1 Vadim Since: link to CRM Email none Phone (818) 309-0098 Outbound call Techni…" at bounding box center [383, 278] width 216 height 302
click at [455, 311] on div "1 Vadim Since: link to CRM Email none Phone (818) 309-0098 Outbound call Techni…" at bounding box center [383, 278] width 216 height 302
drag, startPoint x: 430, startPoint y: 293, endPoint x: 295, endPoint y: 232, distance: 147.7
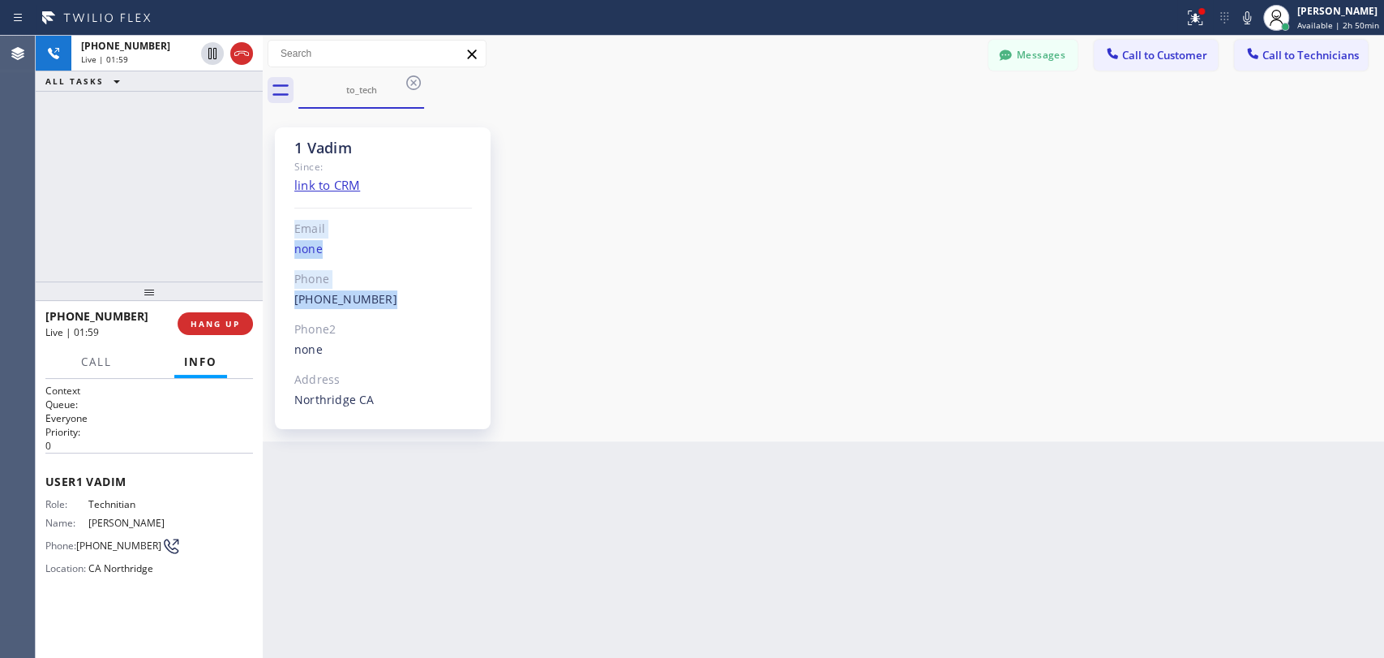
click at [295, 232] on div "1 Vadim Since: link to CRM Email none Phone (818) 309-0098 Outbound call Techni…" at bounding box center [383, 278] width 216 height 302
click at [295, 232] on div "Email" at bounding box center [383, 229] width 178 height 19
click at [233, 319] on span "HANG UP" at bounding box center [215, 323] width 49 height 11
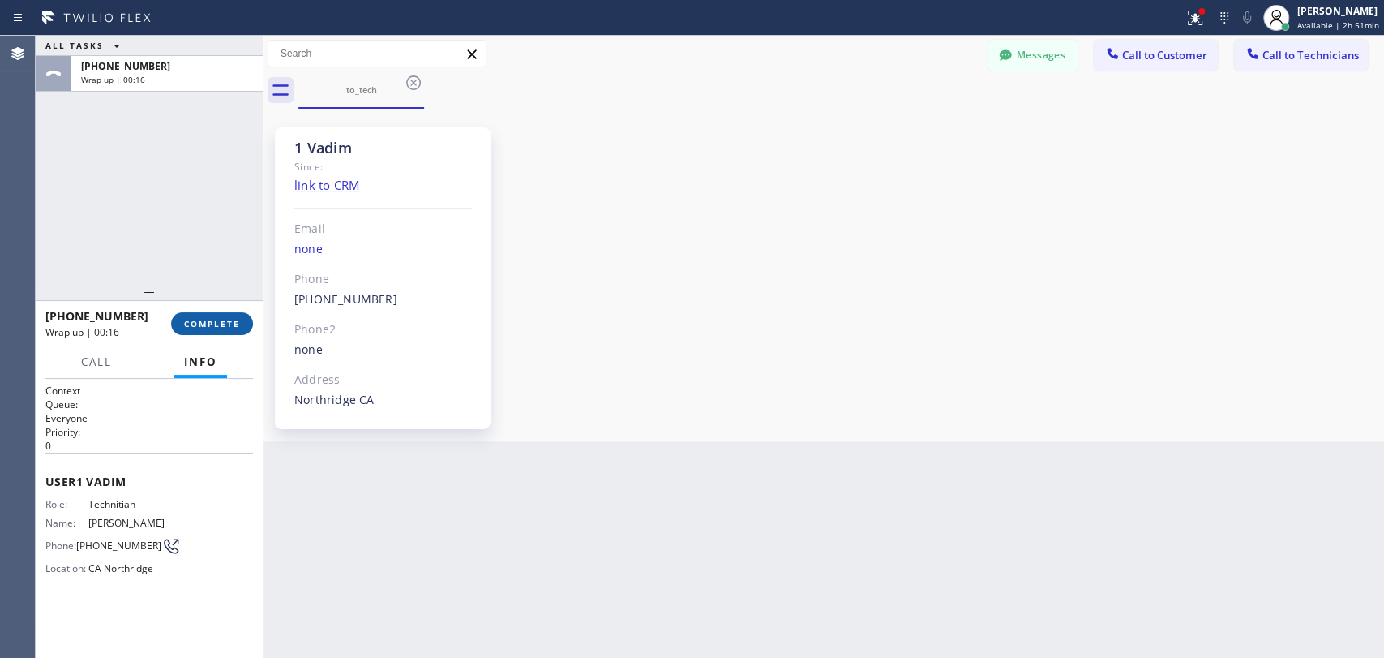
click at [193, 313] on button "COMPLETE" at bounding box center [212, 323] width 82 height 23
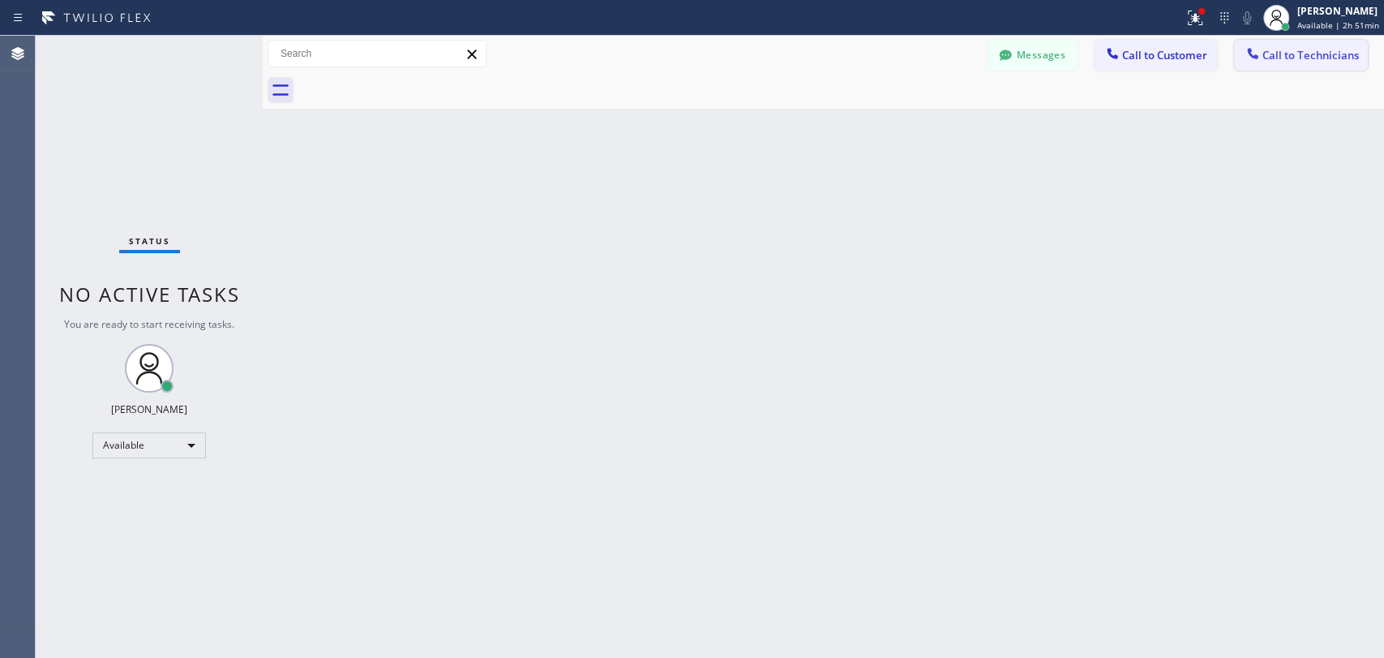
click at [1367, 52] on button "Call to Technicians" at bounding box center [1301, 55] width 134 height 31
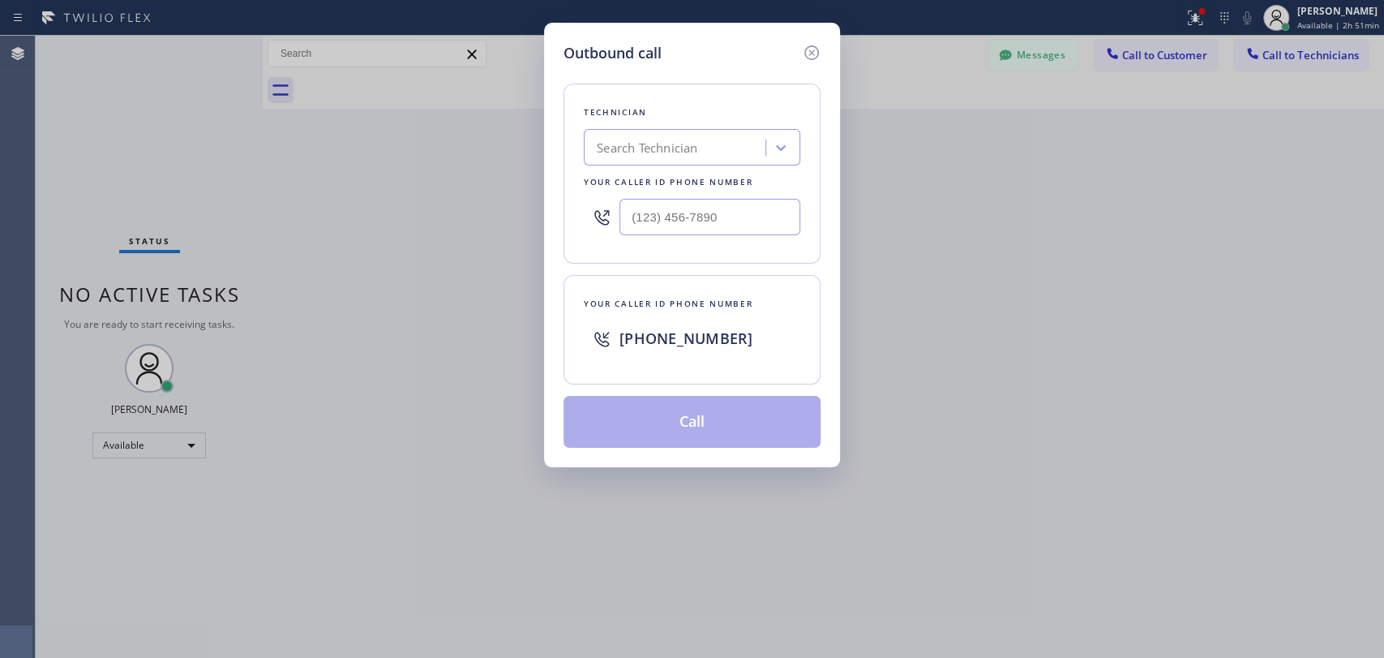
drag, startPoint x: 813, startPoint y: 114, endPoint x: 781, endPoint y: 120, distance: 32.1
click at [781, 120] on div "Outbound call Technician Search Technician Your caller id phone number Your cal…" at bounding box center [692, 245] width 296 height 444
click at [764, 142] on div "Search Technician" at bounding box center [692, 147] width 217 height 36
type input "seva"
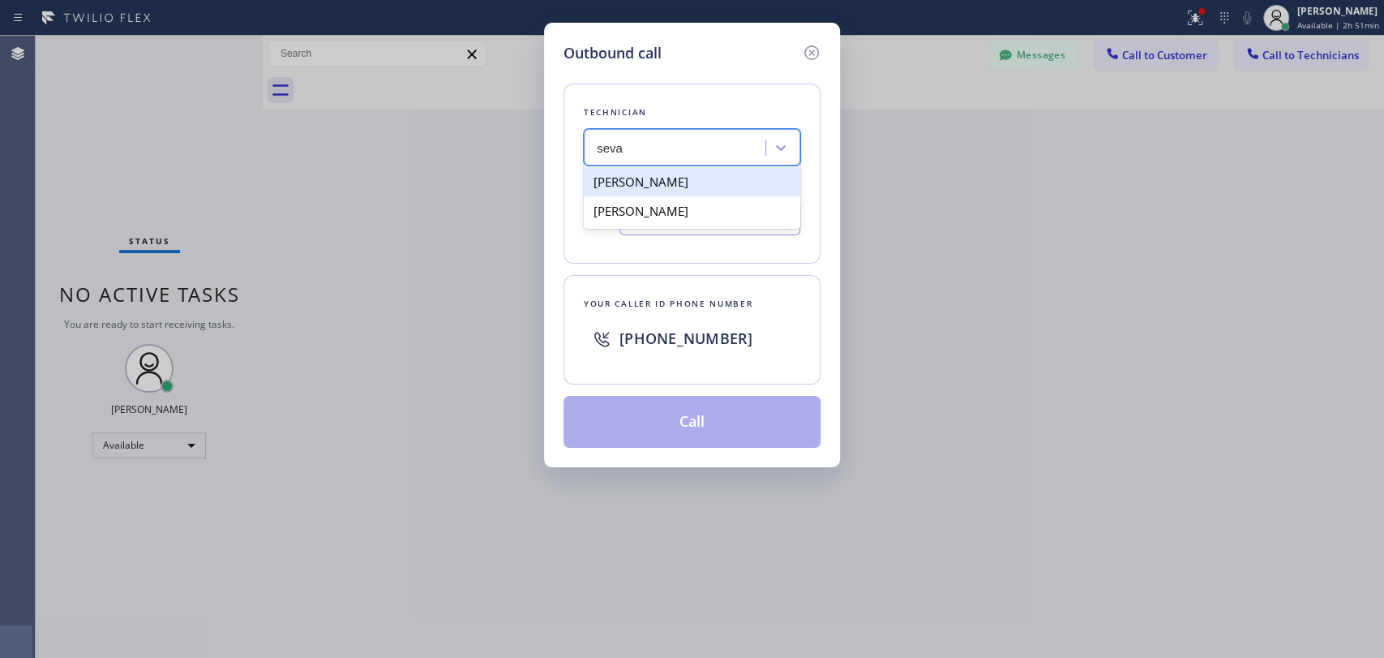
click at [642, 183] on div "Sevan Parseghian" at bounding box center [692, 181] width 217 height 29
type input "(818) 480-0219"
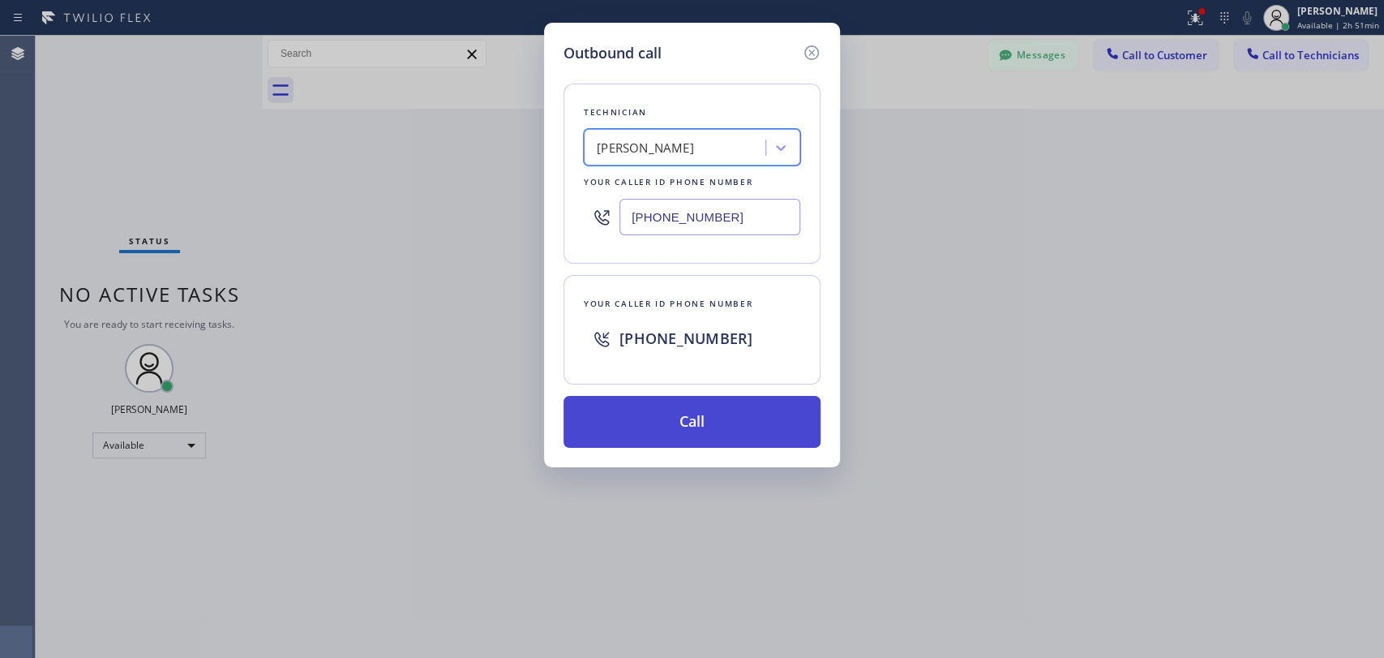
click at [625, 419] on button "Call" at bounding box center [692, 422] width 257 height 52
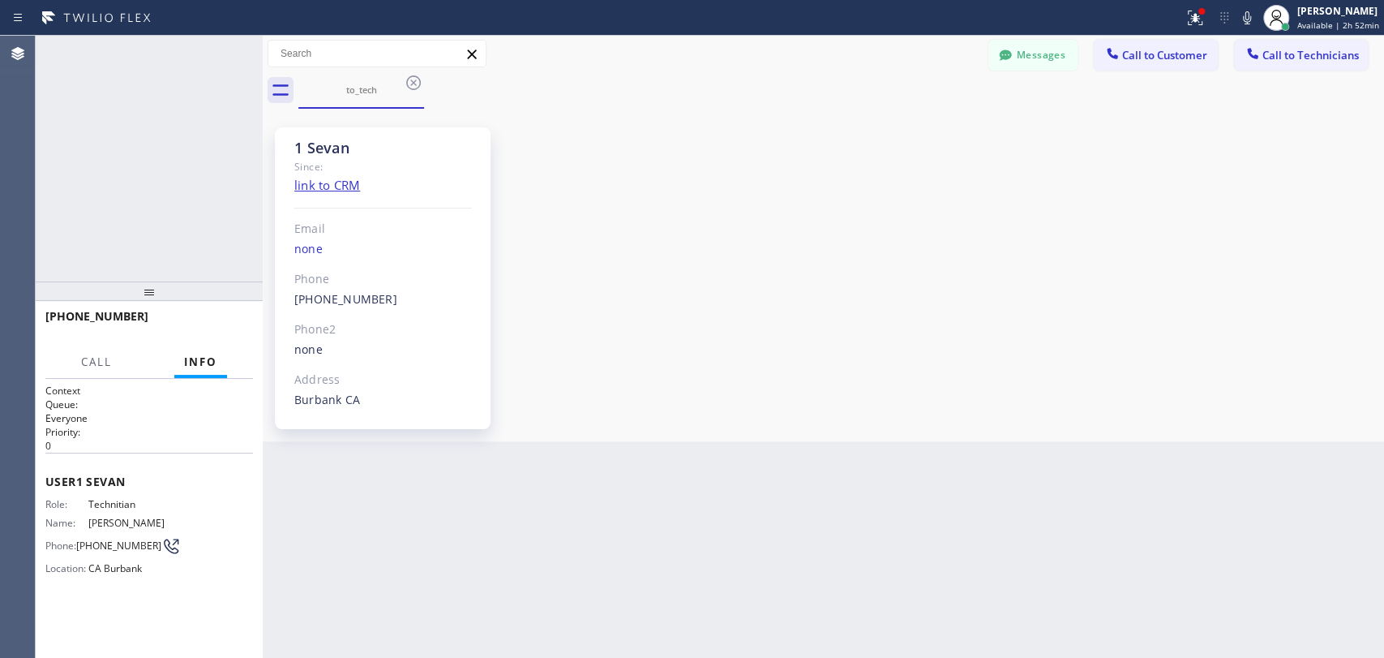
scroll to position [4960, 0]
click at [221, 324] on span "HANG UP" at bounding box center [215, 323] width 49 height 11
click at [207, 317] on button "COMPLETE" at bounding box center [212, 323] width 82 height 23
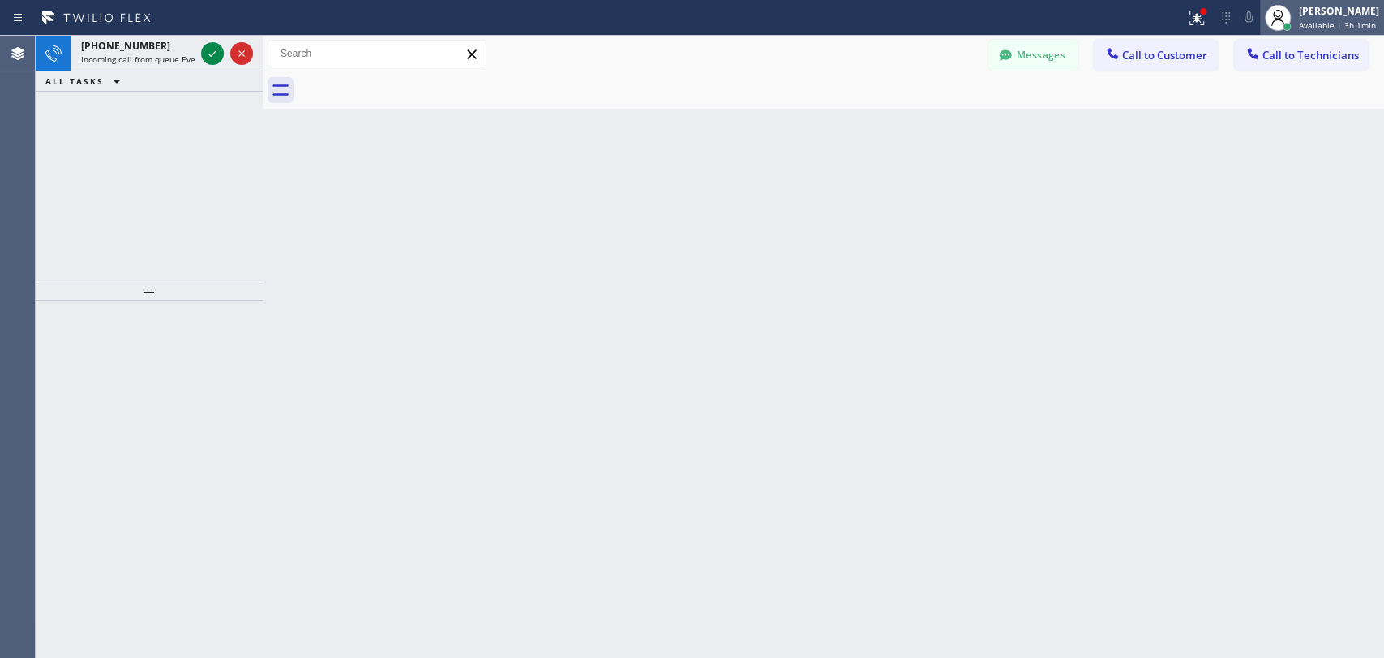
click at [1319, 25] on span "Available | 3h 1min" at bounding box center [1337, 24] width 77 height 11
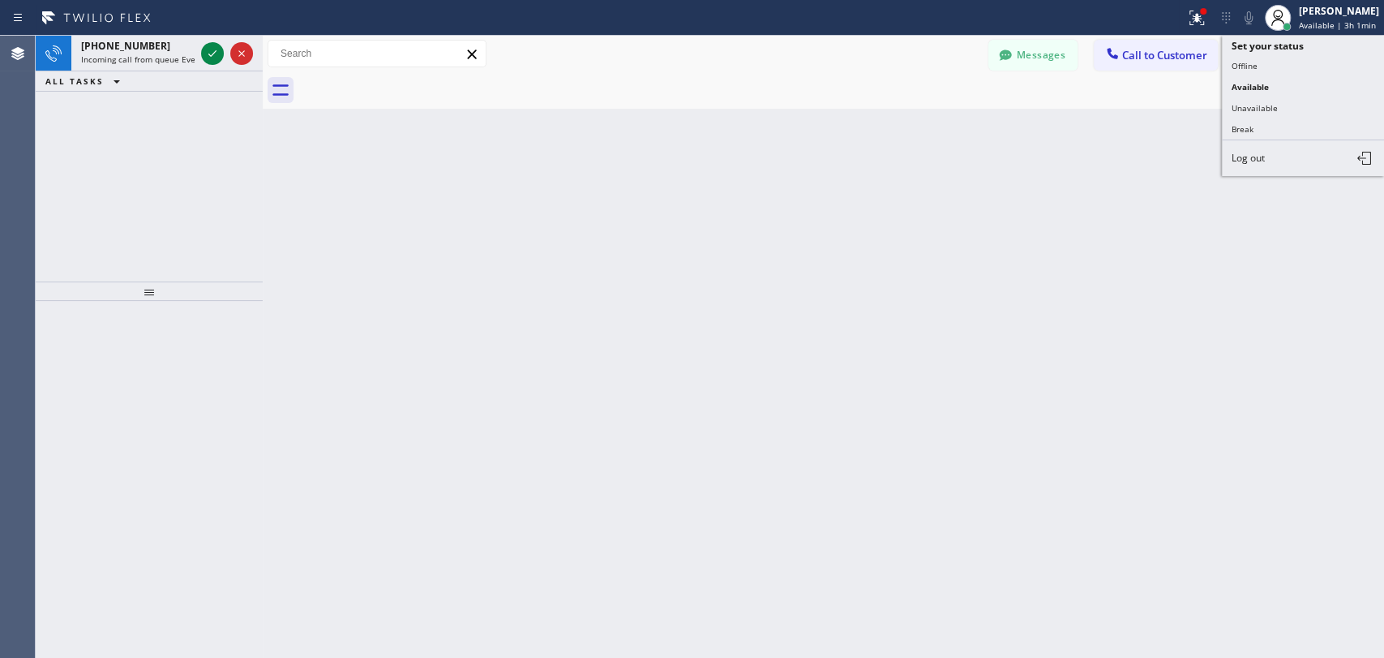
click at [1278, 64] on button "Offline" at bounding box center [1303, 65] width 162 height 21
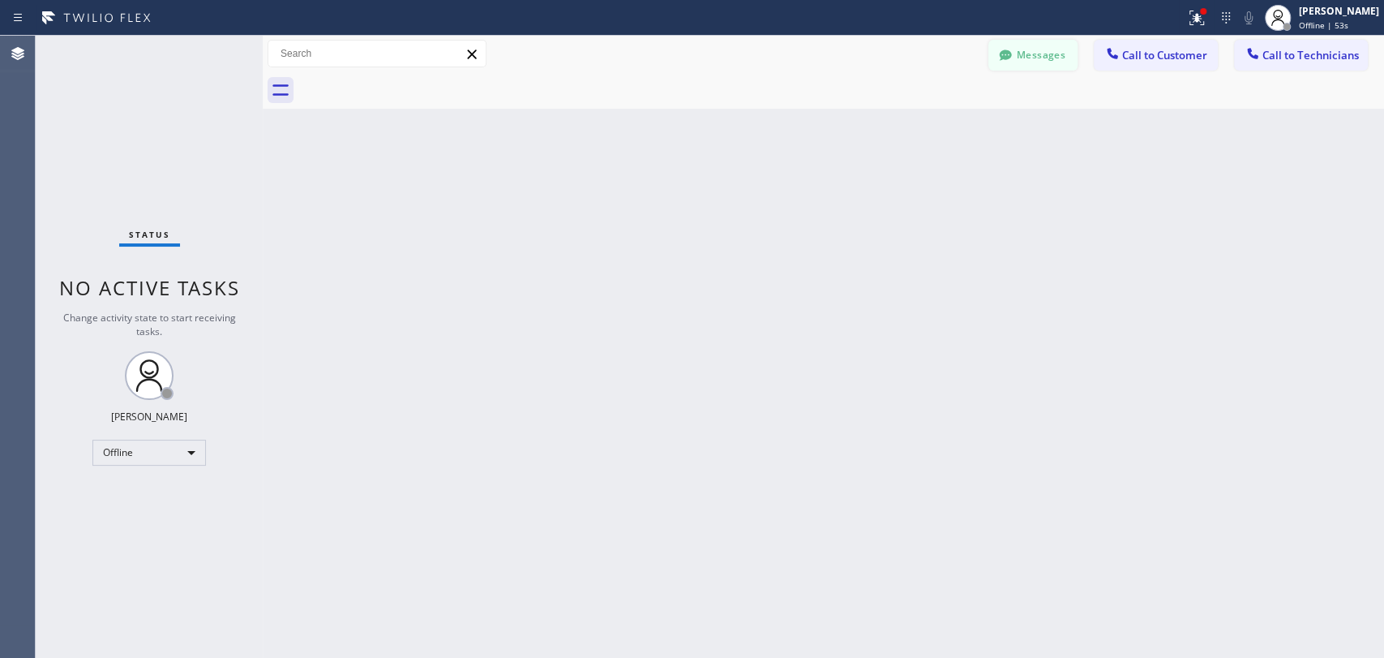
click at [1045, 63] on button "Messages" at bounding box center [1032, 55] width 89 height 31
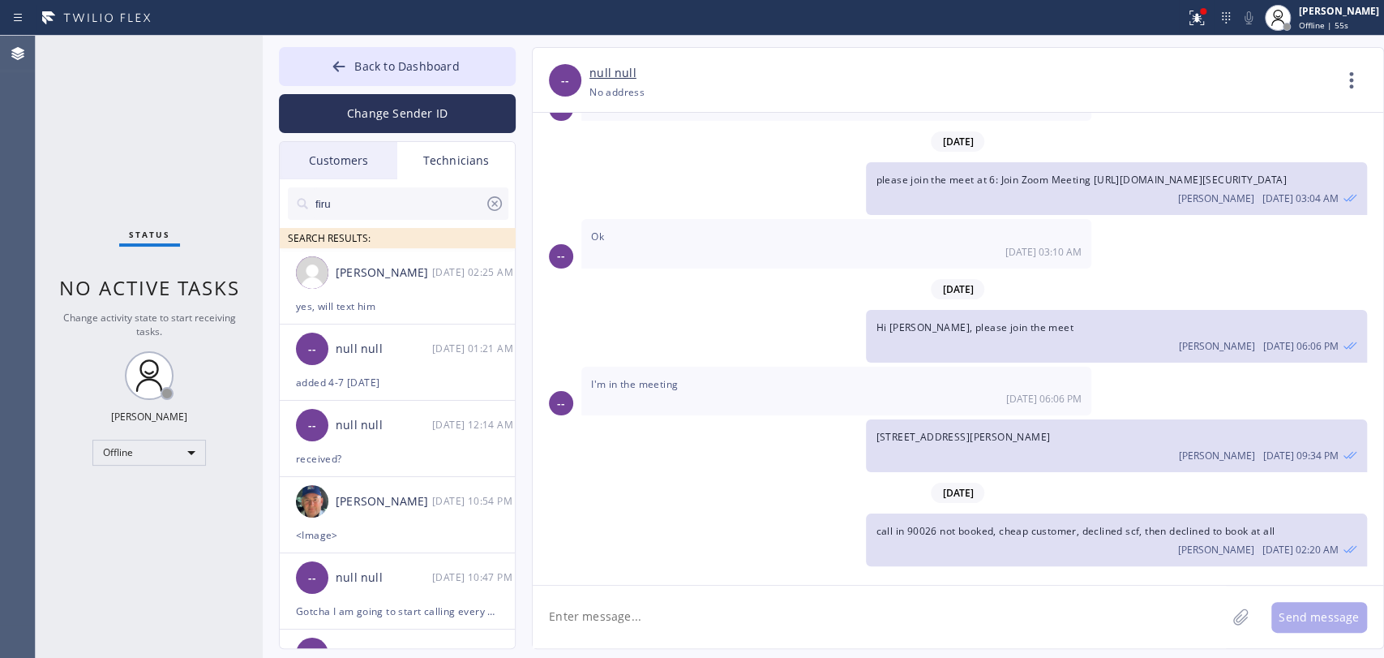
click at [339, 172] on div "Customers" at bounding box center [339, 160] width 118 height 37
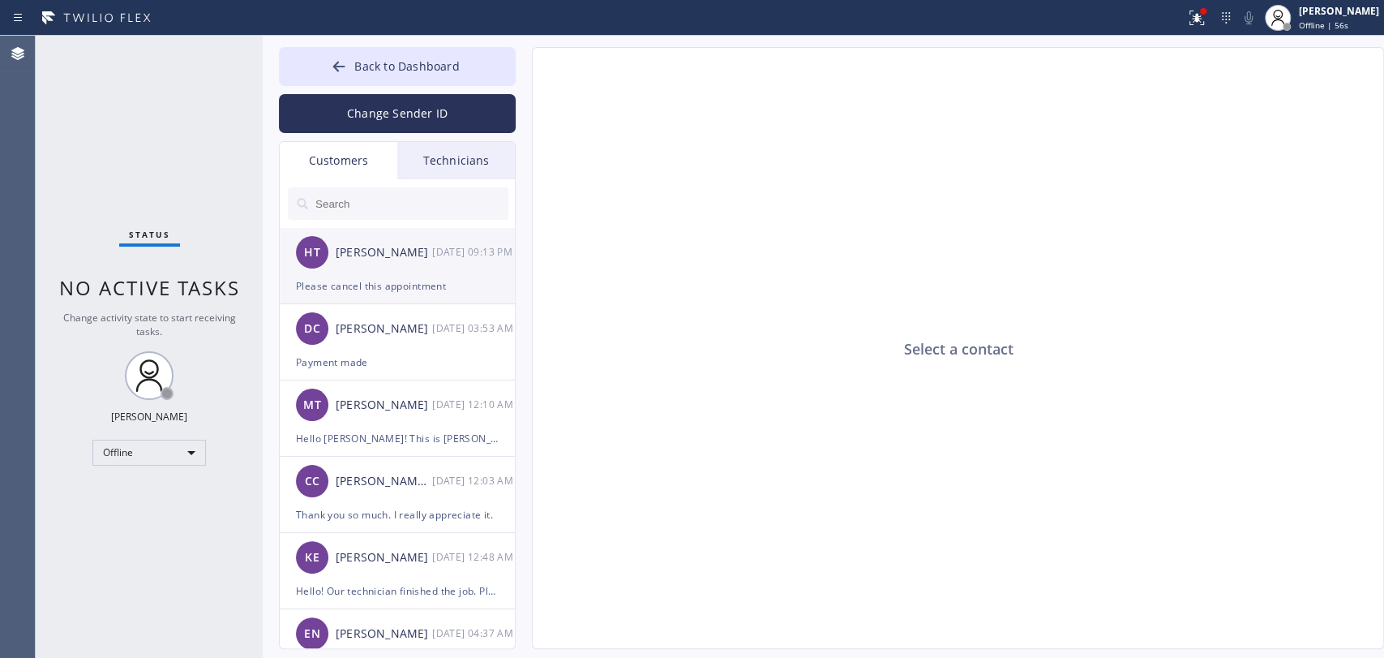
click at [410, 285] on div "Please cancel this appointment" at bounding box center [397, 286] width 203 height 19
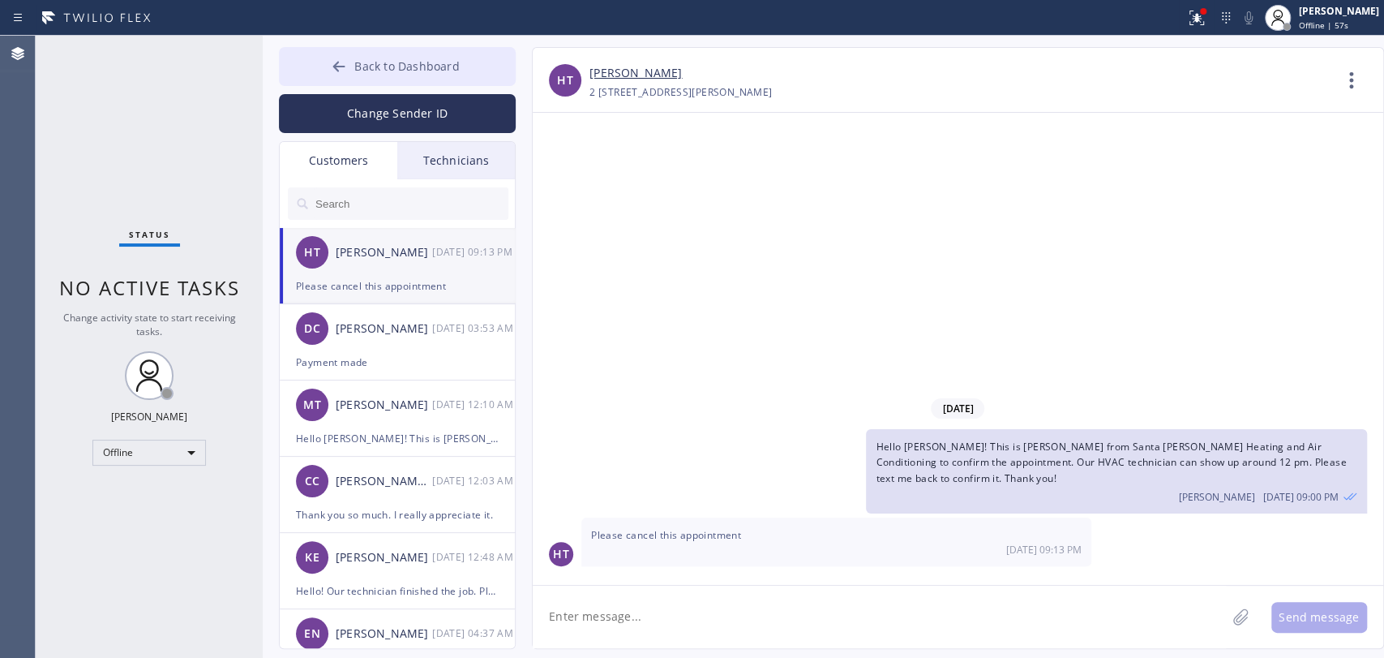
click at [434, 66] on span "Back to Dashboard" at bounding box center [406, 65] width 105 height 15
